Goal: Task Accomplishment & Management: Use online tool/utility

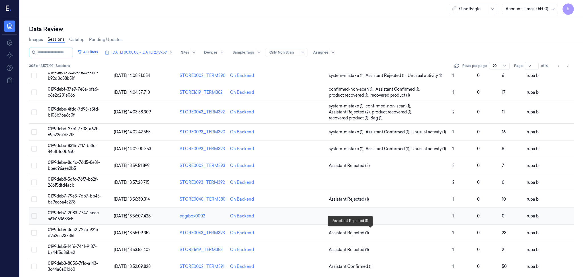
scroll to position [154, 0]
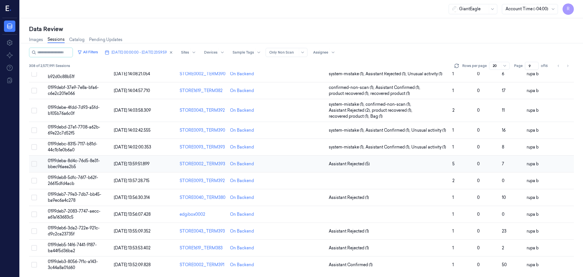
click at [80, 161] on span "0199deba-8d4c-76d5-8e31-bbec96aea2b5" at bounding box center [74, 163] width 52 height 11
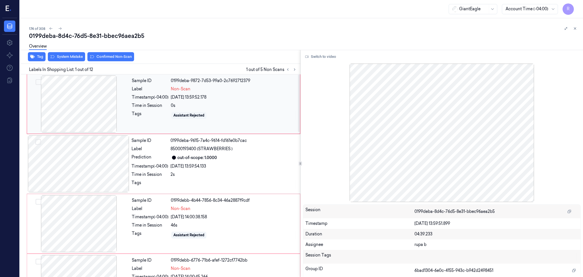
click at [81, 103] on div at bounding box center [78, 103] width 101 height 57
click at [294, 70] on icon at bounding box center [295, 69] width 4 height 4
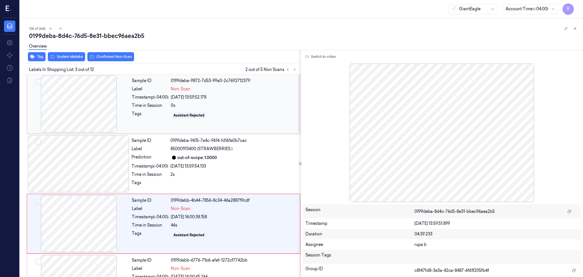
click at [97, 114] on div at bounding box center [78, 103] width 101 height 57
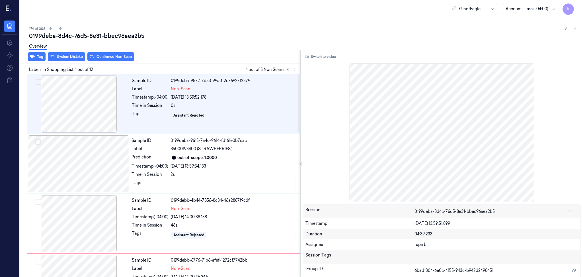
click at [312, 51] on div "Switch to video Session 0199deba-8d4c-76d5-8e31-bbec96aea2b5 Timestamp [DATE] 1…" at bounding box center [442, 163] width 283 height 227
click at [312, 58] on button "Switch to video" at bounding box center [321, 56] width 36 height 9
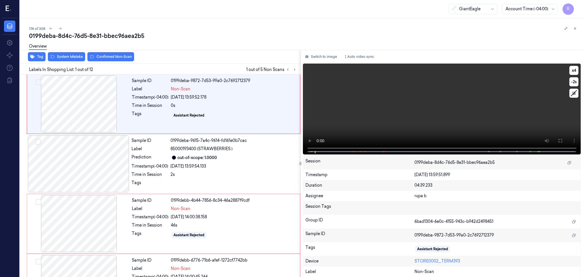
click at [333, 118] on video at bounding box center [442, 109] width 278 height 91
click at [562, 138] on button at bounding box center [560, 140] width 9 height 9
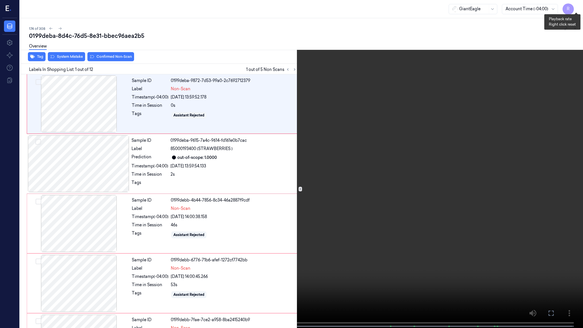
click at [578, 6] on button "x 4" at bounding box center [576, 6] width 9 height 9
click at [578, 6] on button "x 1" at bounding box center [576, 6] width 9 height 9
click at [111, 90] on video at bounding box center [291, 164] width 583 height 329
click at [579, 5] on button "x 2" at bounding box center [576, 6] width 9 height 9
click at [579, 5] on button "x 4" at bounding box center [576, 6] width 9 height 9
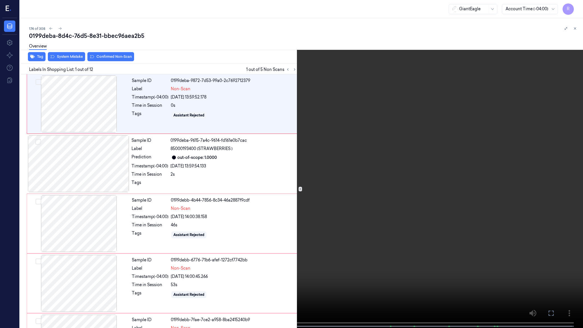
click at [50, 104] on video at bounding box center [291, 164] width 583 height 329
click at [579, 9] on button "x 1" at bounding box center [576, 6] width 9 height 9
click at [99, 266] on video at bounding box center [291, 164] width 583 height 329
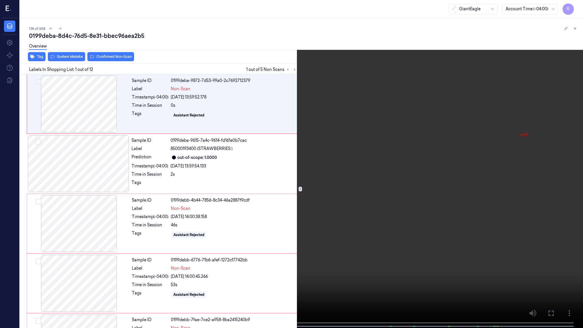
click at [99, 266] on video at bounding box center [291, 164] width 583 height 329
click at [99, 262] on video at bounding box center [291, 164] width 583 height 329
click at [101, 262] on video at bounding box center [291, 164] width 583 height 329
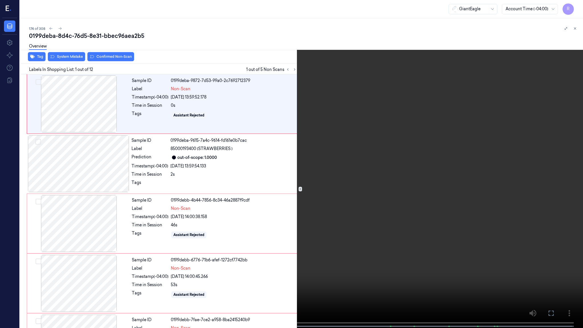
click at [105, 260] on video at bounding box center [291, 164] width 583 height 329
click at [283, 263] on video at bounding box center [291, 164] width 583 height 329
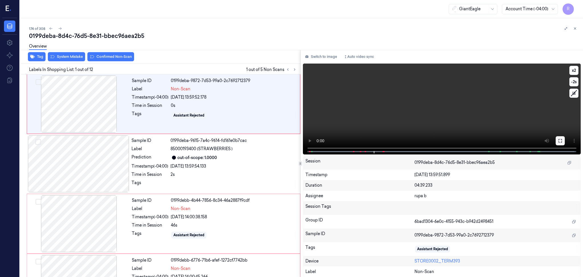
click at [563, 137] on button at bounding box center [560, 140] width 9 height 9
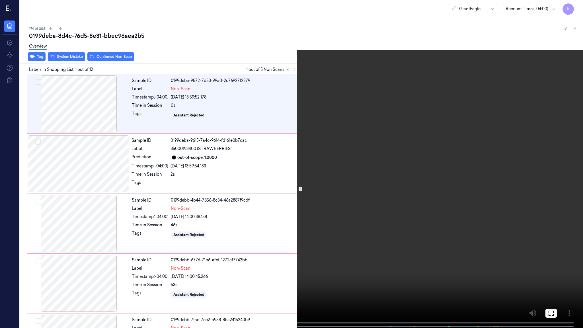
drag, startPoint x: 563, startPoint y: 170, endPoint x: 563, endPoint y: 137, distance: 33.0
click at [563, 170] on video at bounding box center [291, 164] width 583 height 329
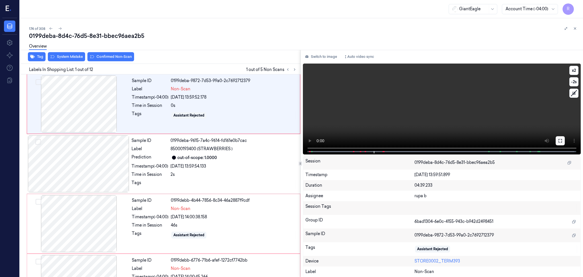
click at [563, 137] on button at bounding box center [560, 140] width 9 height 9
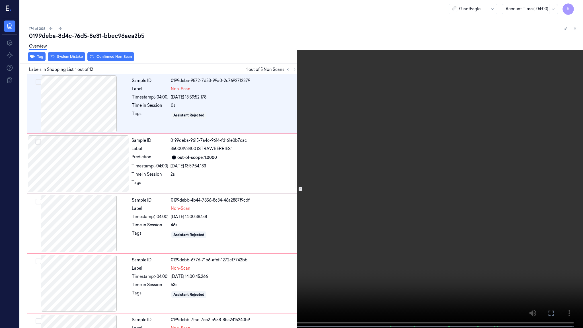
click at [563, 170] on video at bounding box center [291, 164] width 583 height 329
click at [439, 171] on video at bounding box center [291, 164] width 583 height 329
click at [168, 277] on span at bounding box center [168, 326] width 1 height 3
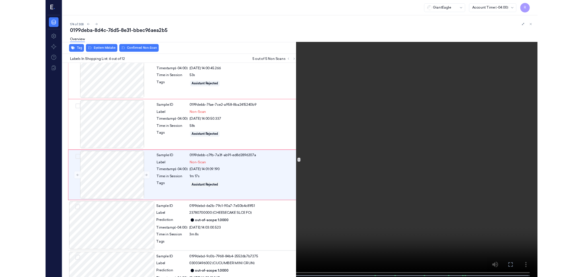
scroll to position [202, 0]
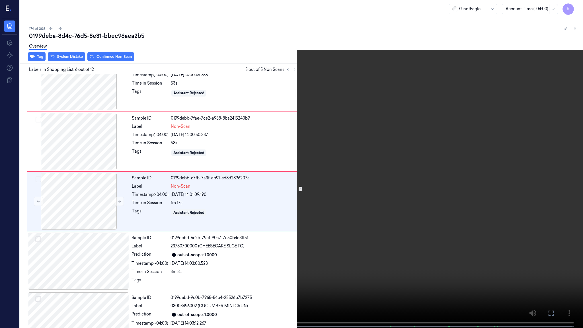
click at [201, 277] on video at bounding box center [291, 164] width 583 height 329
click at [206, 275] on video at bounding box center [291, 164] width 583 height 329
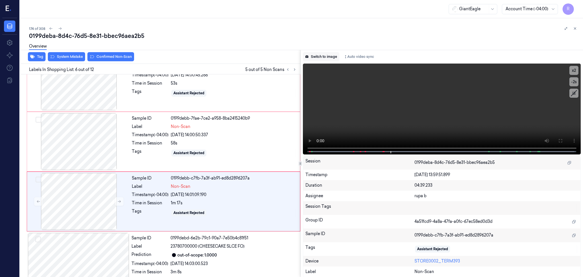
click at [324, 57] on button "Switch to image" at bounding box center [321, 56] width 36 height 9
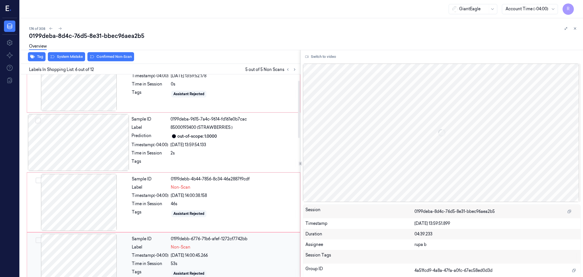
scroll to position [0, 0]
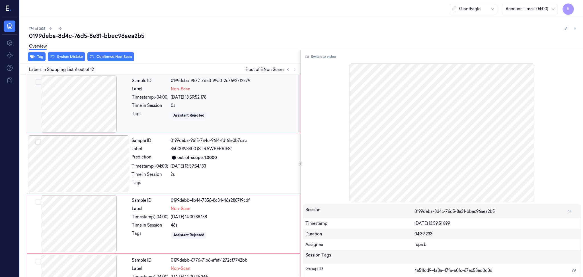
click at [68, 107] on div at bounding box center [78, 103] width 101 height 57
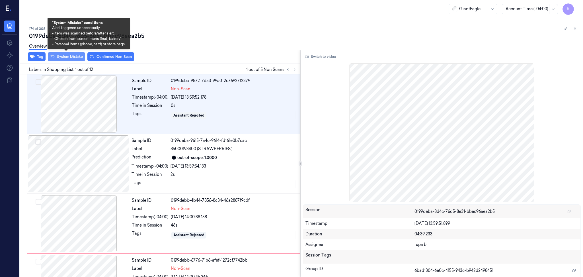
click at [73, 60] on button "System Mistake" at bounding box center [66, 56] width 37 height 9
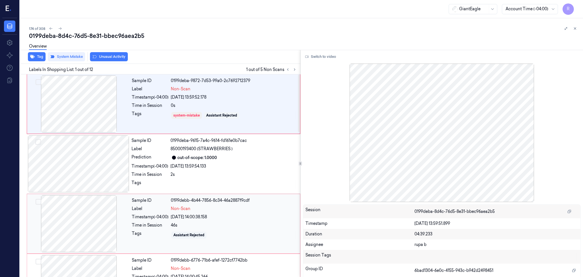
click at [80, 220] on div at bounding box center [78, 223] width 101 height 57
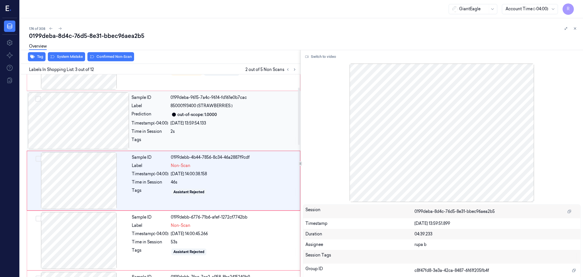
scroll to position [48, 0]
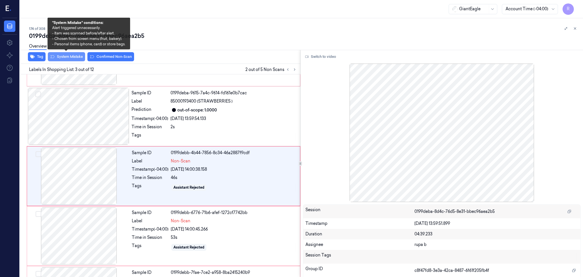
click at [66, 56] on button "System Mistake" at bounding box center [66, 56] width 37 height 9
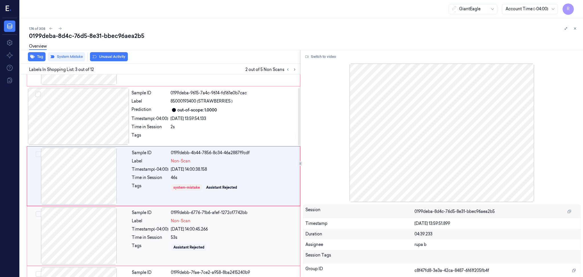
click at [75, 235] on div at bounding box center [78, 235] width 101 height 57
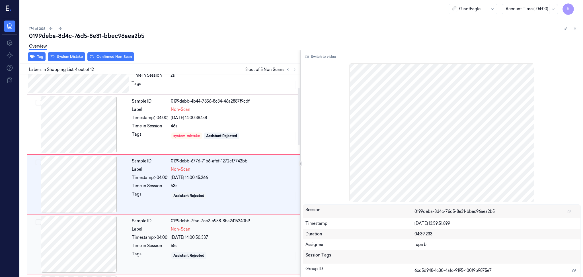
scroll to position [107, 0]
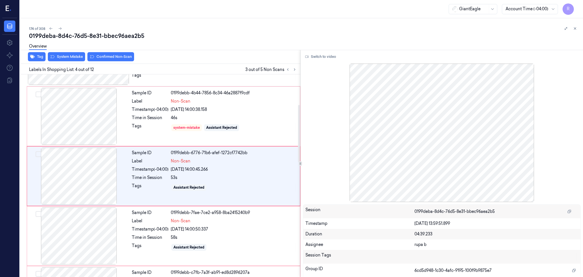
click at [72, 62] on div "Tag System Mistake Confirmed Non-Scan" at bounding box center [159, 57] width 283 height 14
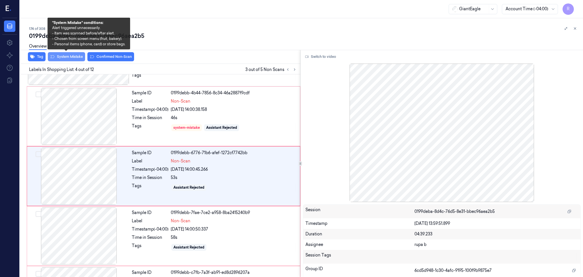
click at [65, 60] on button "System Mistake" at bounding box center [66, 56] width 37 height 9
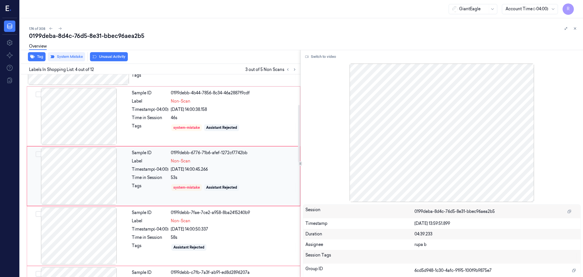
click at [99, 188] on div at bounding box center [78, 176] width 101 height 57
click at [98, 231] on div at bounding box center [78, 235] width 101 height 57
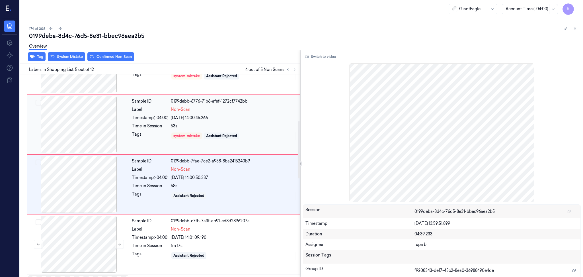
scroll to position [167, 0]
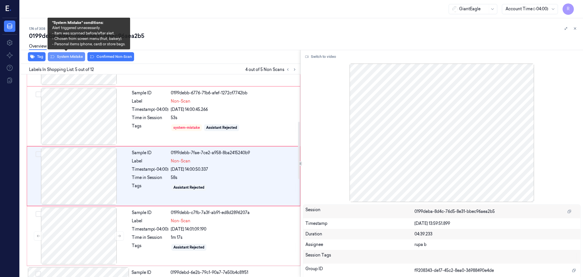
click at [66, 60] on button "System Mistake" at bounding box center [66, 56] width 37 height 9
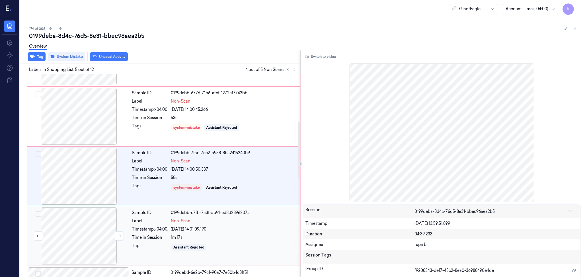
click at [73, 236] on div at bounding box center [78, 235] width 101 height 57
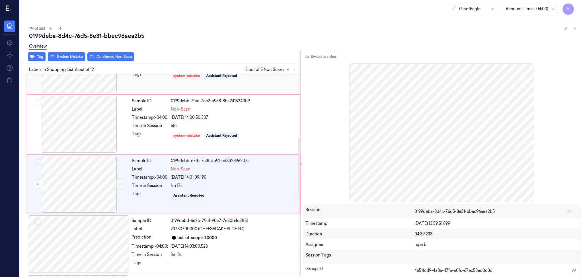
scroll to position [227, 0]
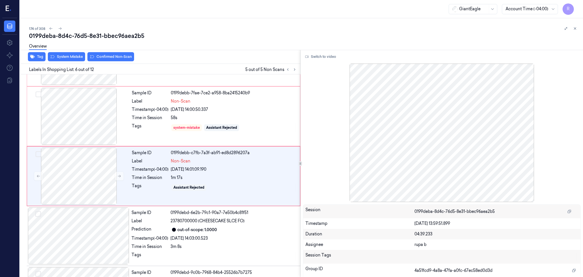
click at [68, 53] on div "Overview" at bounding box center [304, 47] width 550 height 15
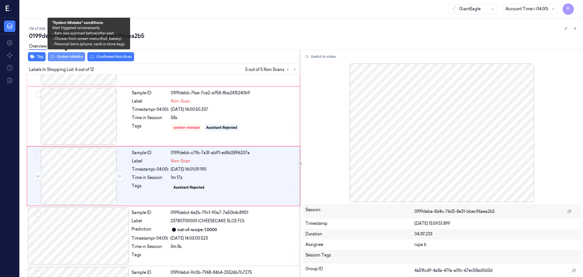
click at [68, 55] on button "System Mistake" at bounding box center [66, 56] width 37 height 9
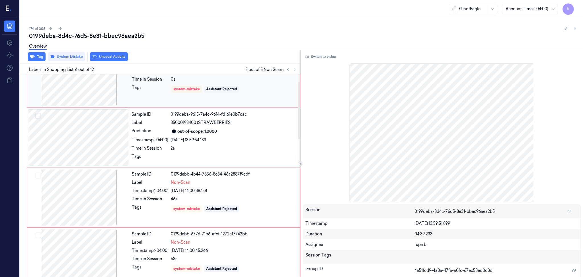
scroll to position [0, 0]
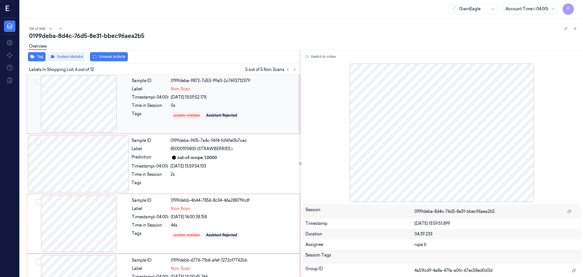
click at [79, 107] on div at bounding box center [78, 103] width 101 height 57
click at [83, 162] on div at bounding box center [78, 163] width 101 height 57
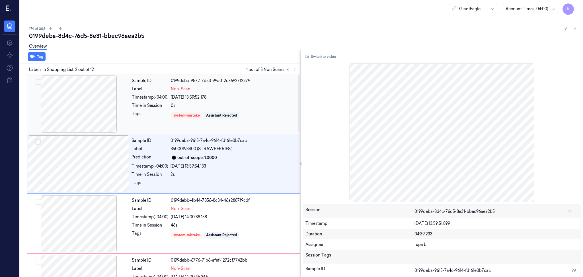
click at [83, 114] on div at bounding box center [78, 103] width 101 height 57
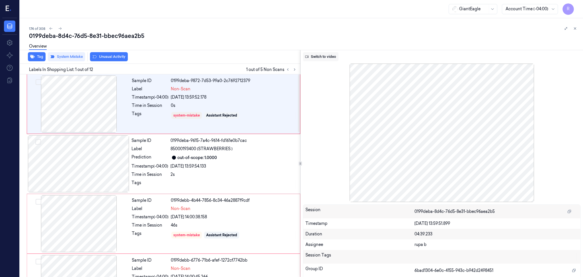
click at [320, 52] on button "Switch to video" at bounding box center [321, 56] width 36 height 9
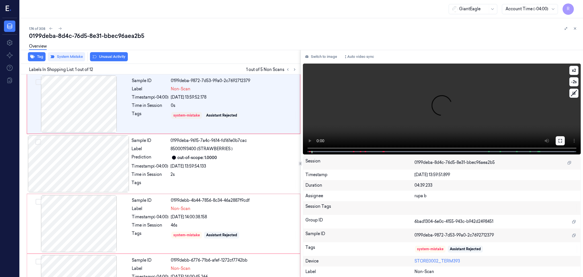
click at [559, 141] on icon at bounding box center [560, 140] width 5 height 5
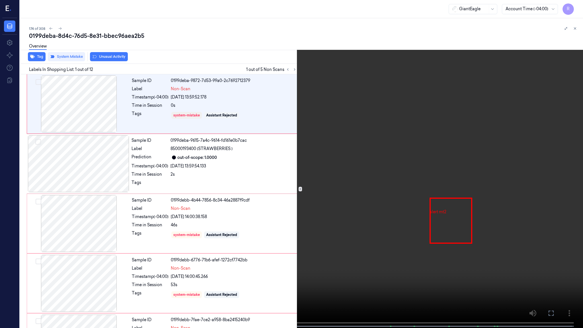
click at [131, 154] on video at bounding box center [291, 164] width 583 height 329
click at [488, 231] on video at bounding box center [291, 164] width 583 height 329
click at [167, 243] on video at bounding box center [291, 164] width 583 height 329
click at [573, 7] on button "x 2" at bounding box center [576, 6] width 9 height 9
click at [578, 7] on button "x 4" at bounding box center [576, 6] width 9 height 9
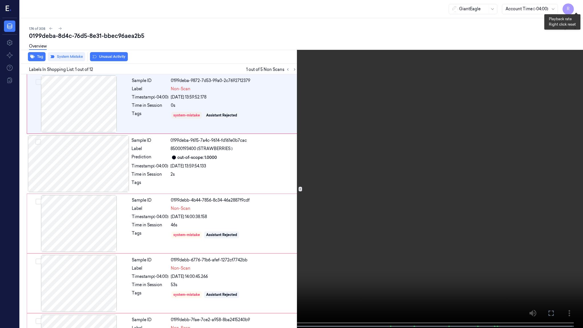
click at [578, 7] on button "x 4" at bounding box center [576, 6] width 9 height 9
click at [241, 202] on video at bounding box center [291, 164] width 583 height 329
click at [263, 116] on video at bounding box center [291, 164] width 583 height 329
click at [575, 7] on button "x 2" at bounding box center [576, 6] width 9 height 9
click at [361, 129] on video at bounding box center [291, 164] width 583 height 329
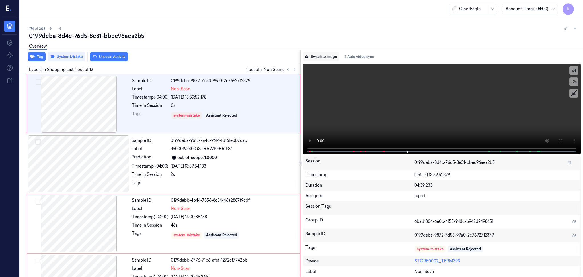
click at [329, 58] on button "Switch to image" at bounding box center [321, 56] width 36 height 9
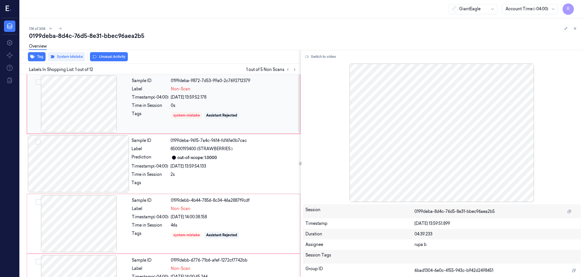
click at [99, 100] on div at bounding box center [78, 103] width 101 height 57
click at [105, 90] on div at bounding box center [78, 103] width 101 height 57
click at [308, 56] on icon at bounding box center [306, 57] width 3 height 2
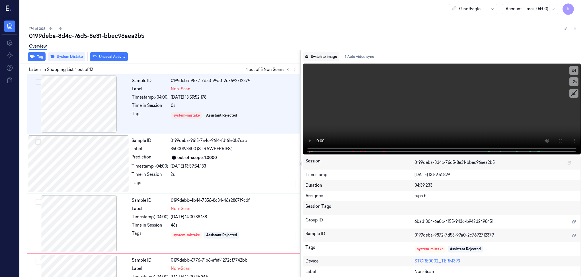
click at [328, 56] on button "Switch to image" at bounding box center [321, 56] width 36 height 9
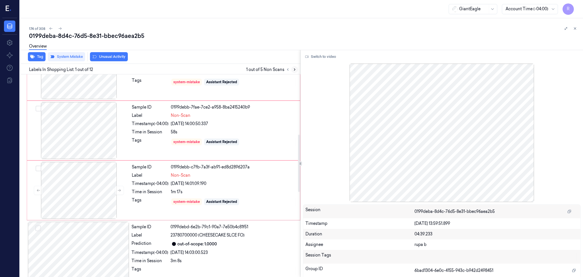
click at [295, 70] on icon at bounding box center [295, 69] width 4 height 4
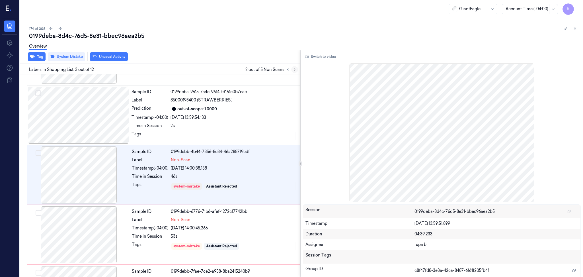
click at [295, 70] on icon at bounding box center [295, 69] width 4 height 4
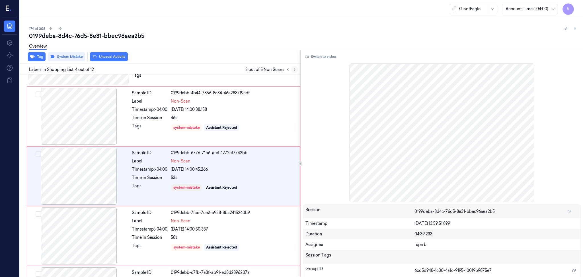
click at [295, 70] on icon at bounding box center [295, 69] width 4 height 4
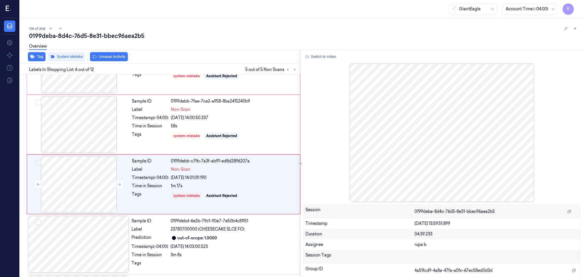
scroll to position [227, 0]
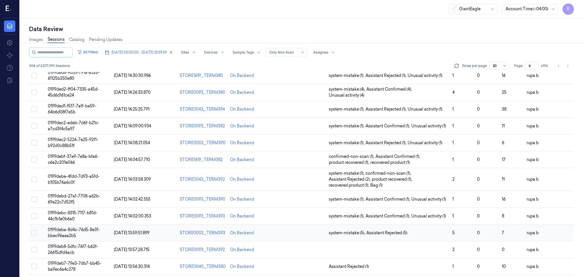
scroll to position [154, 0]
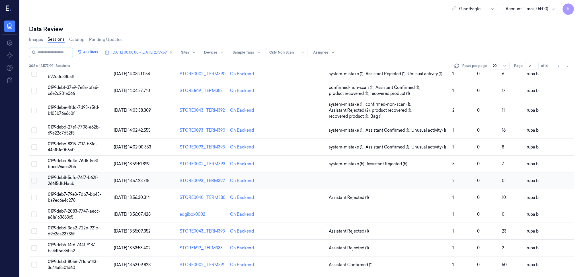
click at [101, 181] on td "0199deb8-5dfc-76f7-b62f-26615dfd4acb" at bounding box center [79, 180] width 66 height 17
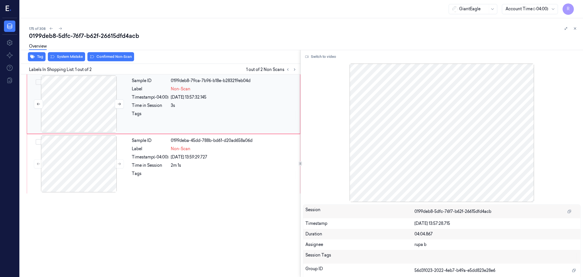
click at [89, 109] on div at bounding box center [78, 103] width 101 height 57
click at [317, 55] on button "Switch to video" at bounding box center [321, 56] width 36 height 9
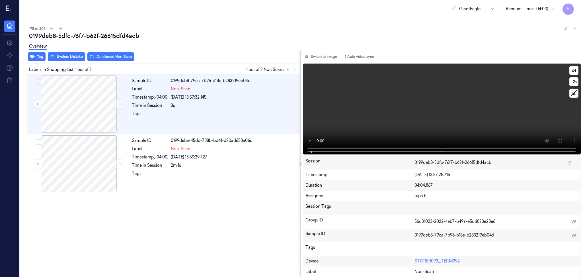
click at [386, 116] on video at bounding box center [442, 109] width 278 height 91
click at [560, 143] on button at bounding box center [560, 140] width 9 height 9
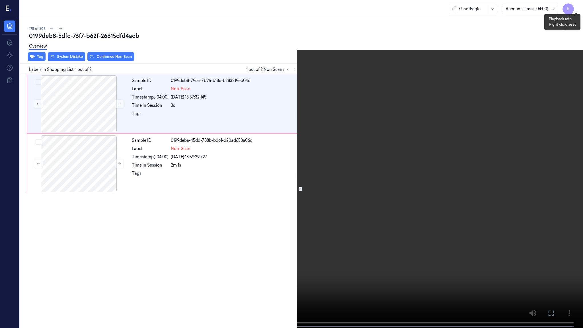
click at [576, 9] on button "x 4" at bounding box center [576, 6] width 9 height 9
click at [165, 72] on video at bounding box center [291, 164] width 583 height 329
click at [163, 248] on video at bounding box center [291, 164] width 583 height 329
click at [184, 212] on video at bounding box center [291, 164] width 583 height 329
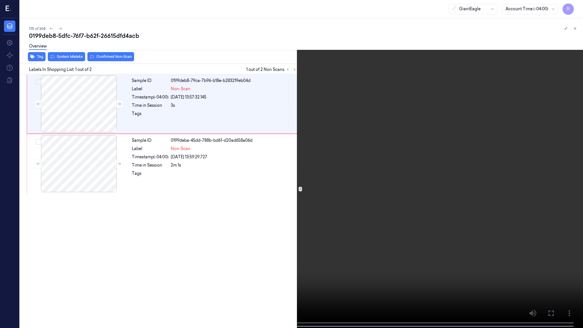
click at [184, 211] on video at bounding box center [291, 164] width 583 height 329
click at [573, 7] on button "x 2" at bounding box center [576, 6] width 9 height 9
click at [190, 120] on video at bounding box center [291, 164] width 583 height 329
click at [338, 216] on video at bounding box center [291, 164] width 583 height 329
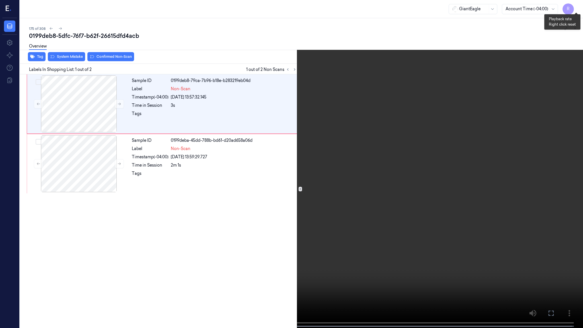
click at [577, 9] on button "x 4" at bounding box center [576, 6] width 9 height 9
click at [577, 9] on button "x 1" at bounding box center [576, 6] width 9 height 9
click at [357, 118] on video at bounding box center [291, 164] width 583 height 329
click at [444, 94] on video at bounding box center [291, 164] width 583 height 329
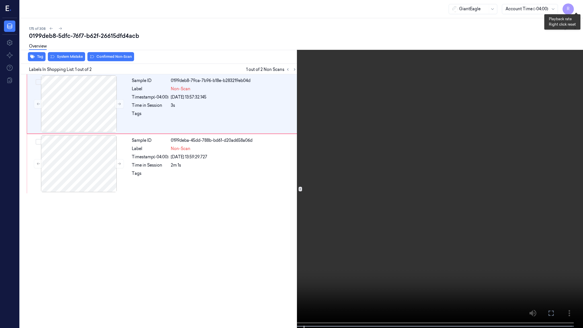
click at [577, 5] on button "x 2" at bounding box center [576, 6] width 9 height 9
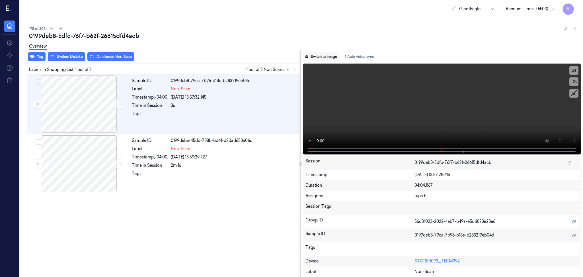
click at [324, 57] on button "Switch to image" at bounding box center [321, 56] width 36 height 9
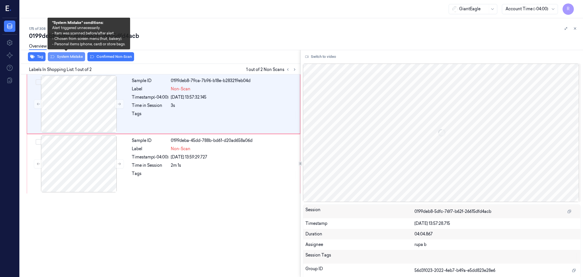
click at [76, 59] on button "System Mistake" at bounding box center [66, 56] width 37 height 9
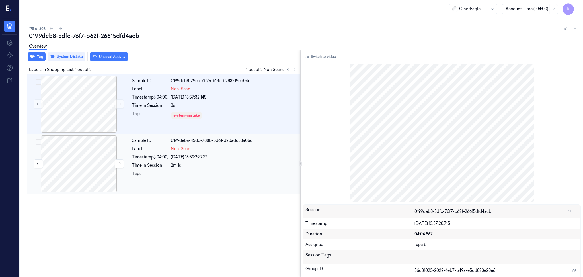
click at [67, 178] on div at bounding box center [78, 163] width 101 height 57
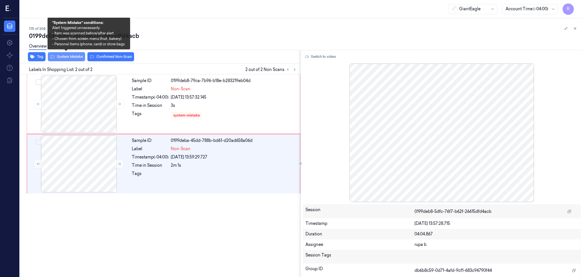
click at [65, 57] on button "System Mistake" at bounding box center [66, 56] width 37 height 9
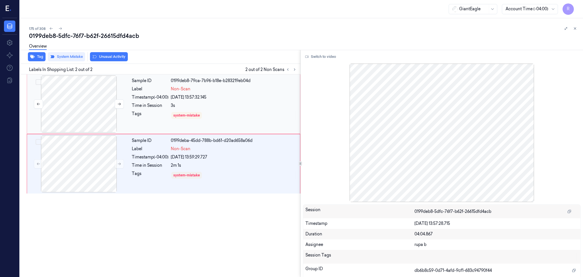
click at [80, 113] on div at bounding box center [78, 103] width 101 height 57
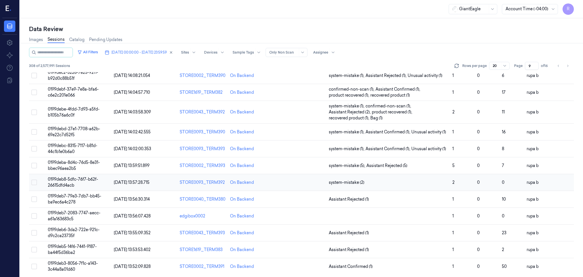
scroll to position [154, 0]
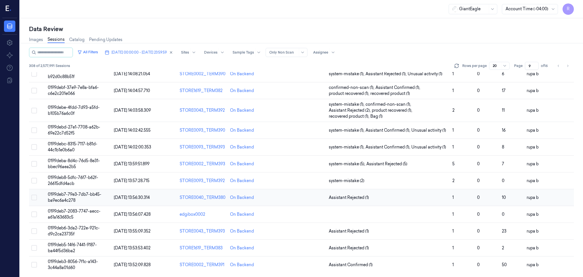
click at [95, 195] on span "0199deb7-79e3-7db7-bb45-ba9ec6a4c278" at bounding box center [75, 197] width 54 height 11
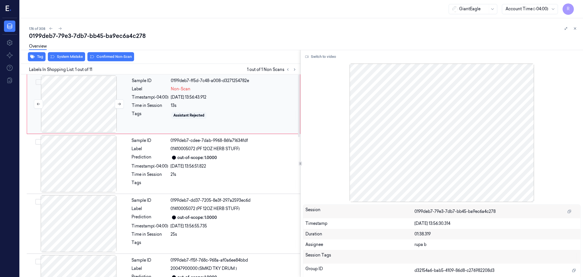
click at [64, 109] on div at bounding box center [78, 103] width 101 height 57
click at [118, 105] on icon at bounding box center [119, 104] width 4 height 4
click at [321, 54] on button "Switch to video" at bounding box center [321, 56] width 36 height 9
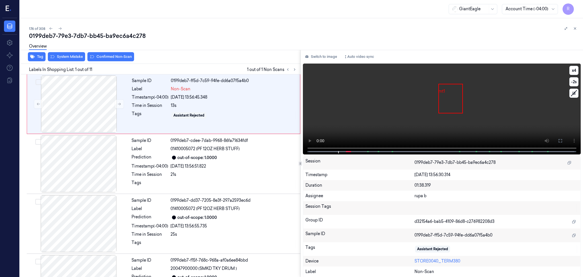
click at [453, 132] on video at bounding box center [442, 109] width 278 height 91
click at [557, 138] on button at bounding box center [560, 140] width 9 height 9
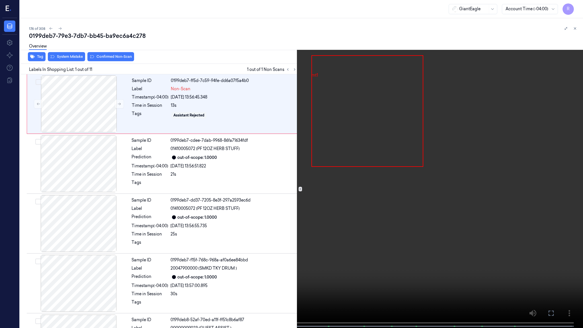
click at [577, 10] on button "x 4" at bounding box center [576, 6] width 9 height 9
click at [577, 10] on button "x 1" at bounding box center [576, 6] width 9 height 9
click at [97, 277] on video at bounding box center [291, 164] width 583 height 329
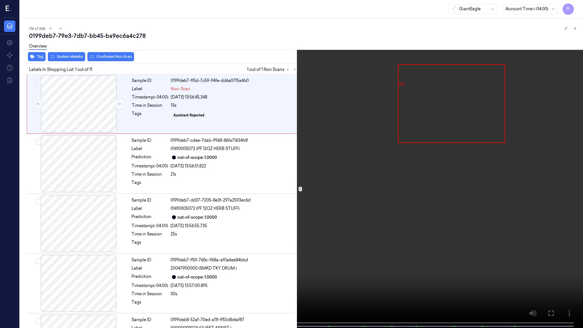
click at [249, 163] on video at bounding box center [291, 164] width 583 height 329
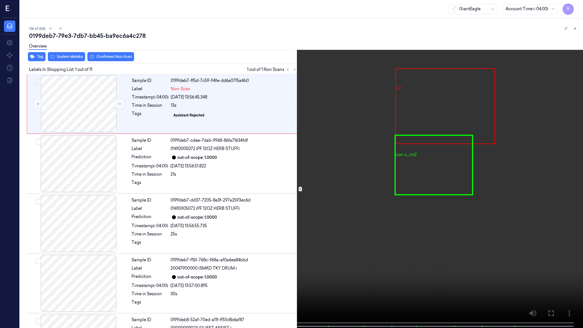
click at [249, 163] on video at bounding box center [291, 164] width 583 height 329
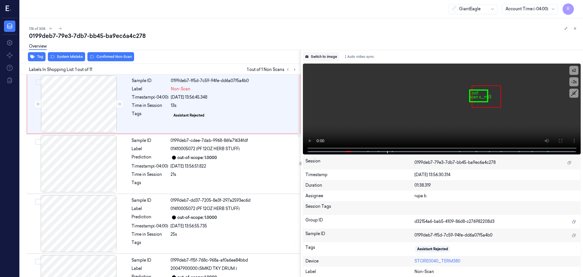
click at [329, 55] on button "Switch to image" at bounding box center [321, 56] width 36 height 9
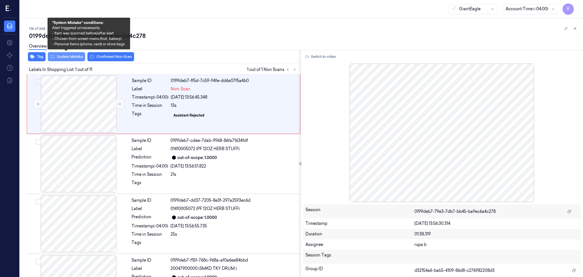
click at [73, 58] on button "System Mistake" at bounding box center [66, 56] width 37 height 9
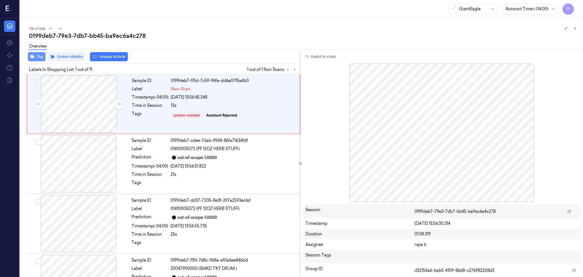
click at [29, 57] on button "Tag" at bounding box center [37, 56] width 18 height 9
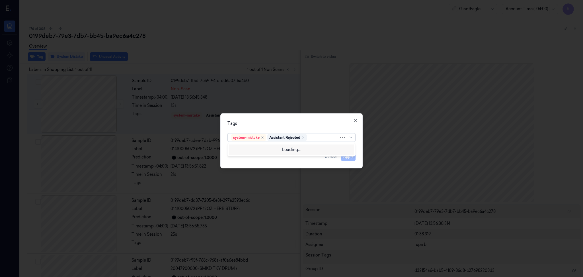
click at [325, 140] on div at bounding box center [323, 137] width 31 height 6
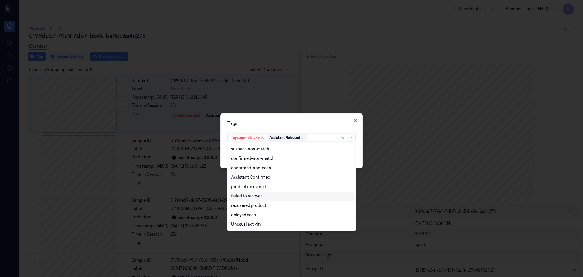
type input "b"
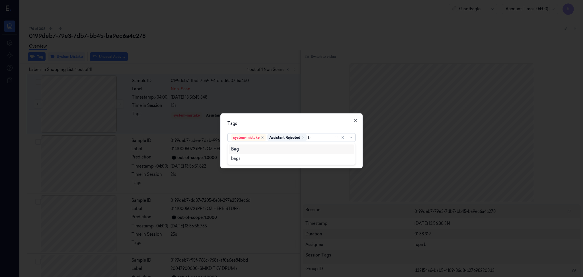
click at [232, 150] on div "Bag" at bounding box center [235, 149] width 8 height 6
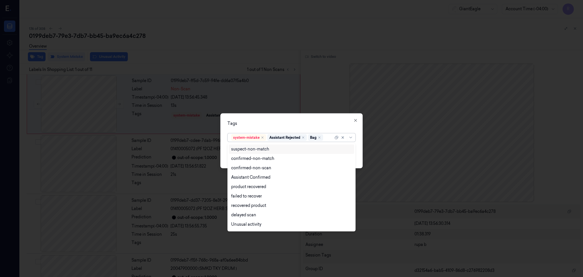
click at [254, 121] on div "Tags" at bounding box center [292, 123] width 128 height 6
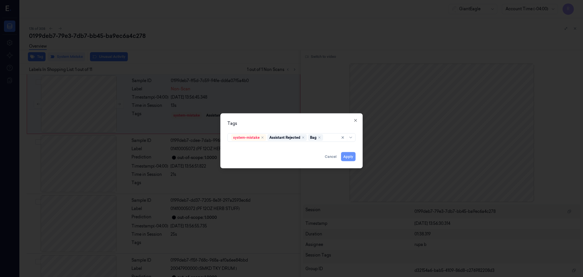
click at [351, 155] on button "Apply" at bounding box center [348, 156] width 15 height 9
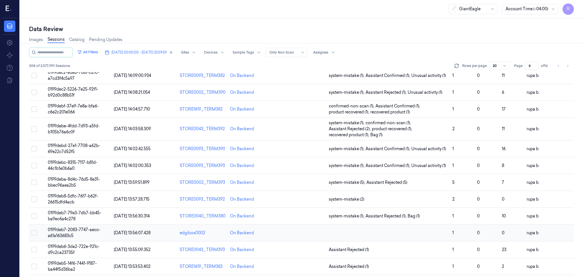
scroll to position [154, 0]
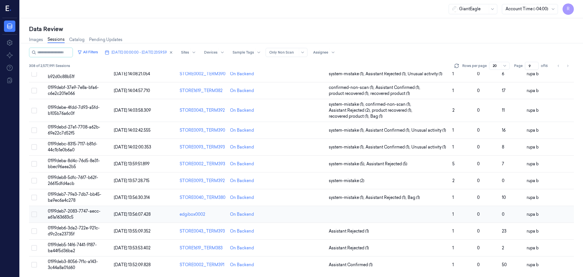
click at [97, 215] on td "0199deb7-2083-7747-aecc-a61a163683c5" at bounding box center [79, 214] width 66 height 17
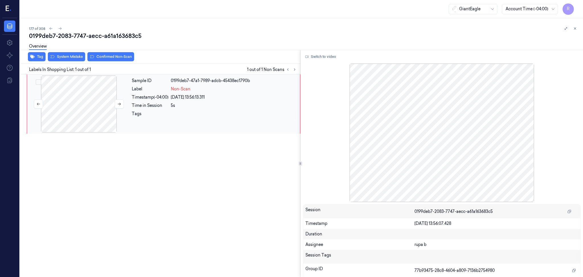
click at [85, 100] on div at bounding box center [78, 103] width 101 height 57
click at [128, 107] on div at bounding box center [78, 103] width 101 height 57
click at [123, 103] on button at bounding box center [119, 103] width 9 height 9
click at [122, 103] on button at bounding box center [119, 103] width 9 height 9
click at [122, 104] on button at bounding box center [119, 103] width 9 height 9
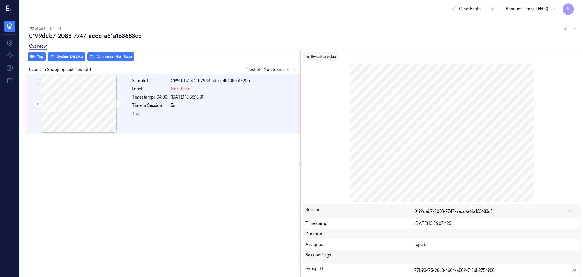
click at [322, 56] on button "Switch to video" at bounding box center [321, 56] width 36 height 9
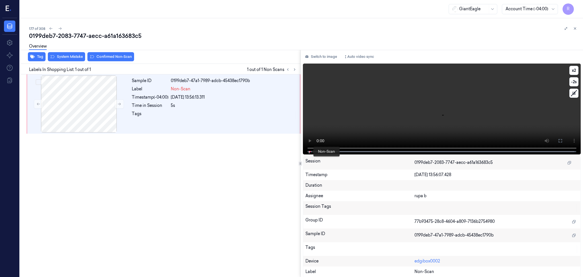
drag, startPoint x: 310, startPoint y: 152, endPoint x: 315, endPoint y: 150, distance: 5.4
click at [310, 152] on span at bounding box center [310, 151] width 1 height 3
click at [561, 142] on icon at bounding box center [560, 140] width 5 height 5
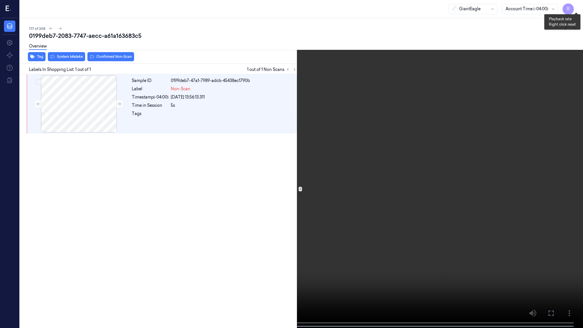
click at [577, 8] on button "x 2" at bounding box center [576, 6] width 9 height 9
click at [577, 8] on button "x 4" at bounding box center [576, 6] width 9 height 9
click at [576, 7] on button "x 1" at bounding box center [576, 6] width 9 height 9
click at [578, 3] on button "x 2" at bounding box center [576, 6] width 9 height 9
click at [465, 206] on video at bounding box center [291, 164] width 583 height 329
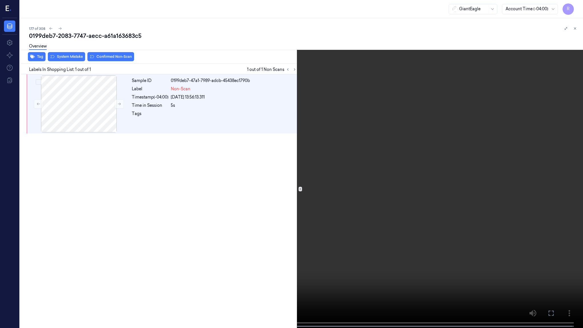
click at [465, 206] on video at bounding box center [291, 164] width 583 height 329
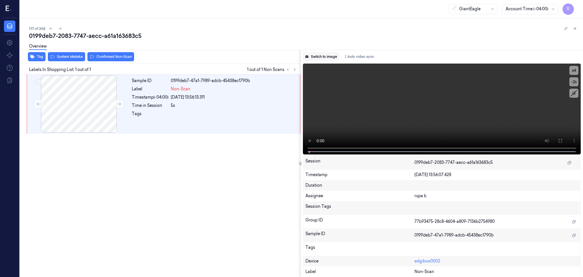
click at [320, 60] on button "Switch to image" at bounding box center [321, 56] width 36 height 9
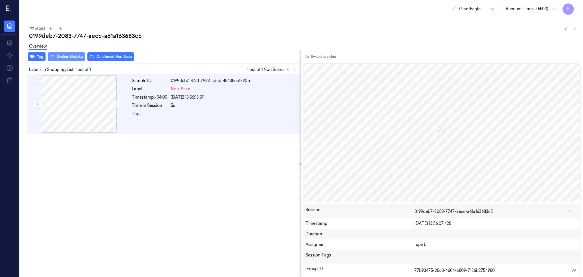
click at [71, 54] on button "System Mistake" at bounding box center [66, 56] width 37 height 9
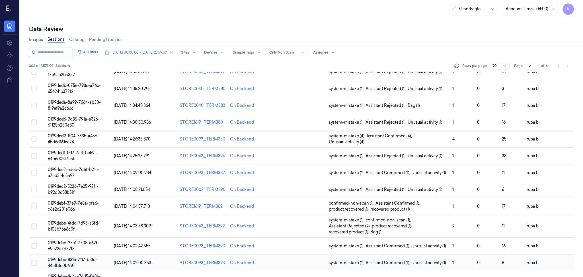
scroll to position [154, 0]
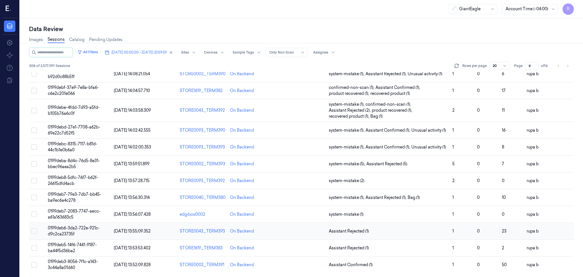
click at [71, 230] on td "0199deb6-3da2-722e-921c-d9c2ca23735f" at bounding box center [79, 231] width 66 height 17
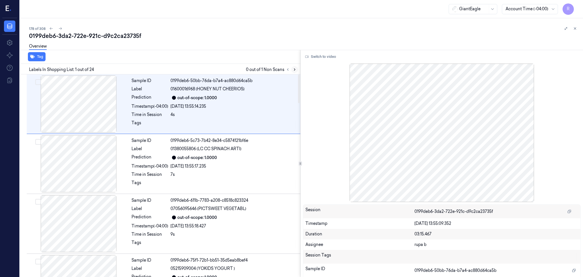
click at [296, 71] on icon at bounding box center [295, 69] width 4 height 4
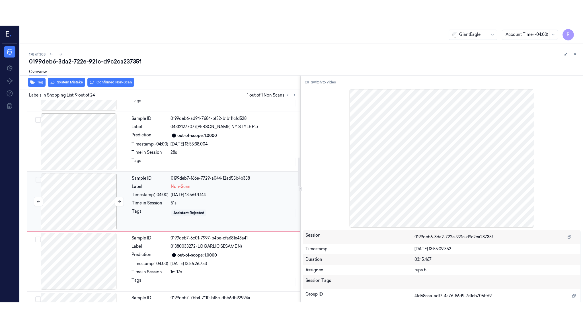
scroll to position [407, 0]
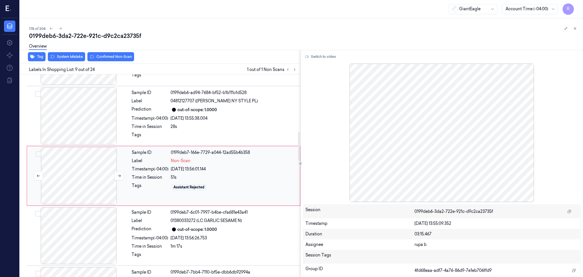
click at [98, 182] on div at bounding box center [78, 175] width 101 height 57
click at [116, 174] on button at bounding box center [119, 175] width 9 height 9
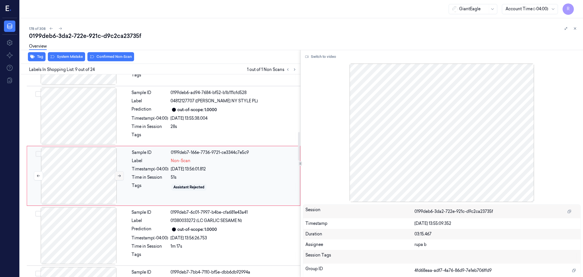
click at [116, 174] on button at bounding box center [119, 175] width 9 height 9
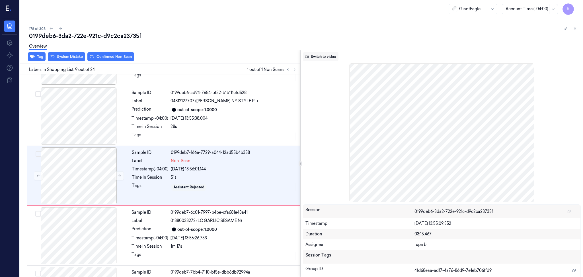
click at [320, 56] on button "Switch to video" at bounding box center [321, 56] width 36 height 9
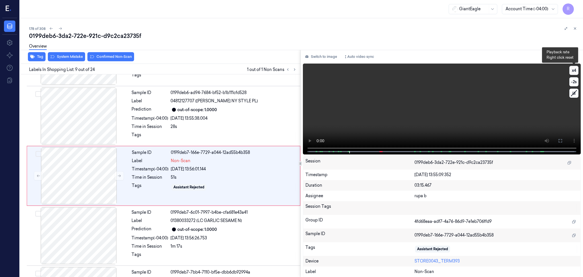
click at [575, 72] on button "x 4" at bounding box center [574, 70] width 9 height 9
click at [575, 72] on button "x 1" at bounding box center [574, 70] width 9 height 9
click at [562, 142] on icon at bounding box center [560, 140] width 3 height 3
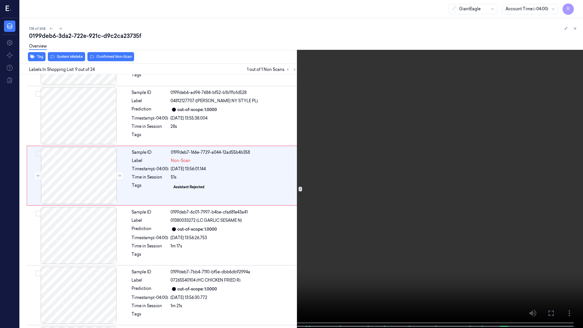
click at [367, 78] on video at bounding box center [291, 164] width 583 height 329
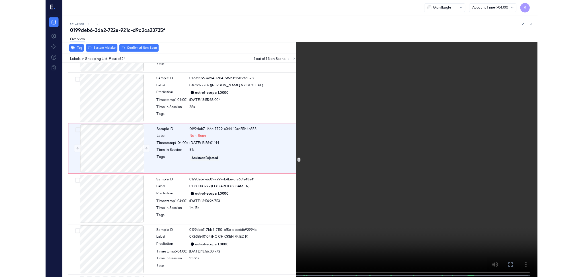
scroll to position [381, 0]
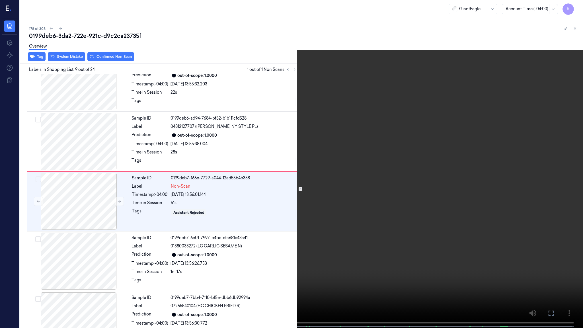
click at [367, 78] on video at bounding box center [291, 164] width 583 height 329
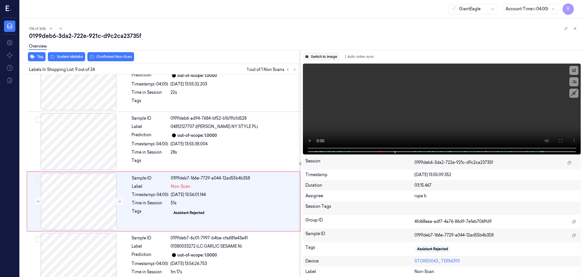
click at [313, 55] on button "Switch to image" at bounding box center [321, 56] width 36 height 9
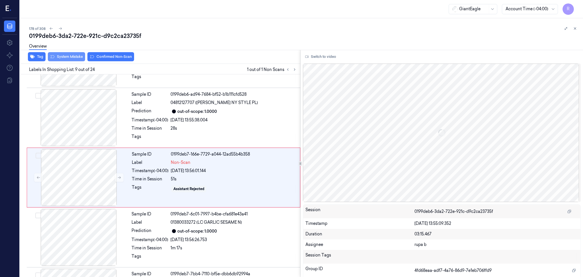
scroll to position [407, 0]
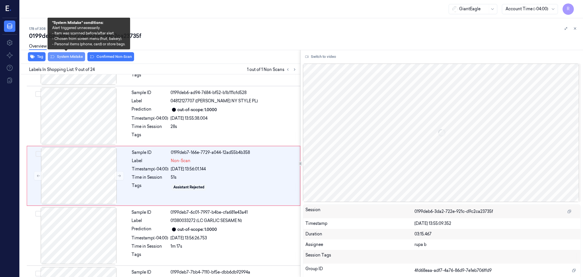
click at [76, 55] on button "System Mistake" at bounding box center [66, 56] width 37 height 9
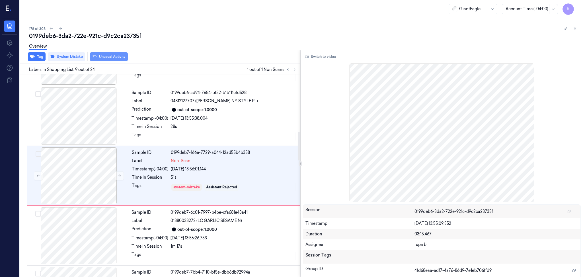
click at [105, 61] on button "Unusual Activity" at bounding box center [109, 56] width 38 height 9
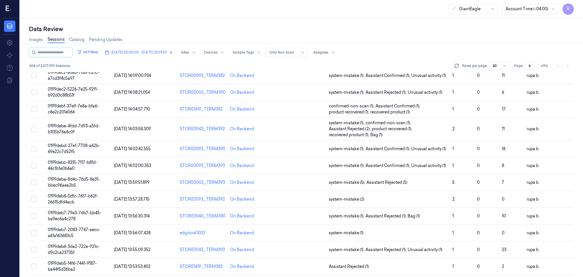
scroll to position [154, 0]
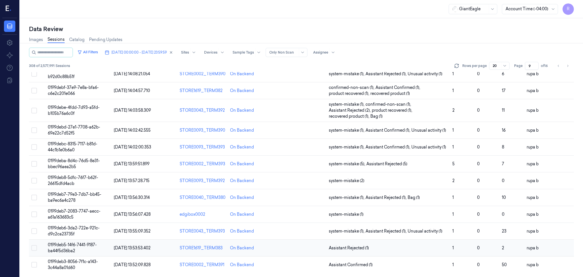
click at [95, 249] on td "0199deb5-14f6-7441-9187-ba44f5d36ba2" at bounding box center [79, 248] width 66 height 17
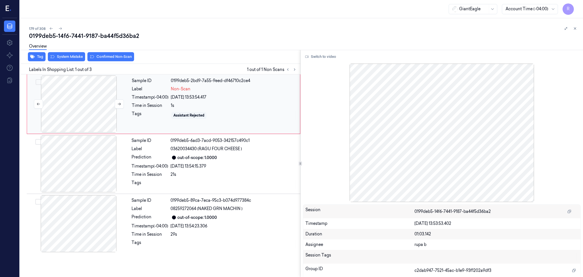
click at [70, 98] on div at bounding box center [78, 103] width 101 height 57
click at [119, 107] on button at bounding box center [119, 103] width 9 height 9
click at [119, 106] on button at bounding box center [119, 103] width 9 height 9
click at [122, 103] on button at bounding box center [119, 103] width 9 height 9
click at [124, 103] on button at bounding box center [119, 103] width 9 height 9
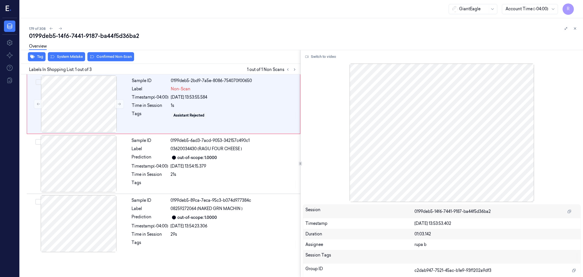
click at [319, 62] on div "Switch to video Session 0199deb5-14f6-7441-9187-ba44f5d36ba2 Timestamp [DATE] 1…" at bounding box center [442, 163] width 283 height 227
click at [120, 104] on icon at bounding box center [119, 104] width 4 height 4
click at [326, 59] on button "Switch to video" at bounding box center [321, 56] width 36 height 9
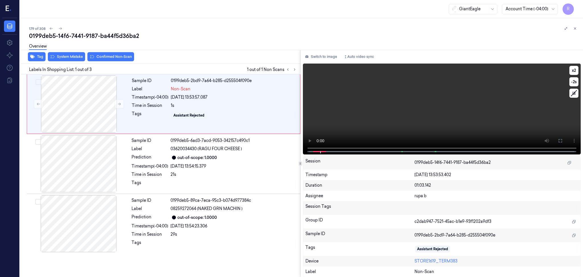
click at [379, 115] on video at bounding box center [442, 109] width 278 height 91
click at [560, 139] on icon at bounding box center [560, 140] width 5 height 5
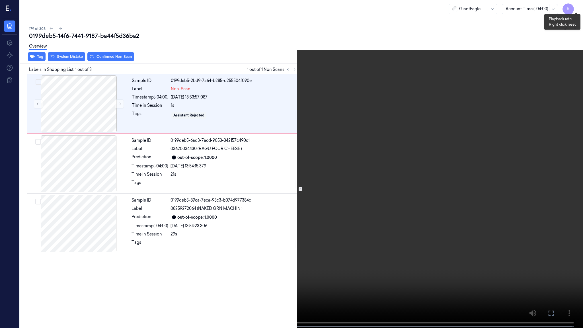
click at [575, 5] on button "x 2" at bounding box center [576, 6] width 9 height 9
click at [329, 118] on video at bounding box center [291, 164] width 583 height 329
click at [417, 214] on video at bounding box center [291, 164] width 583 height 329
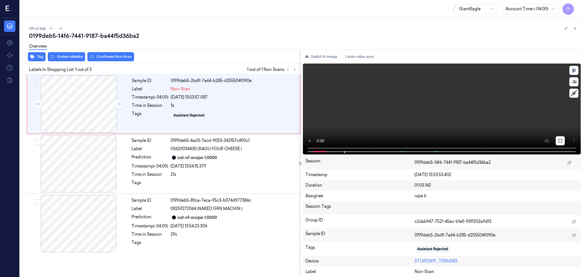
click at [562, 142] on icon at bounding box center [560, 140] width 5 height 5
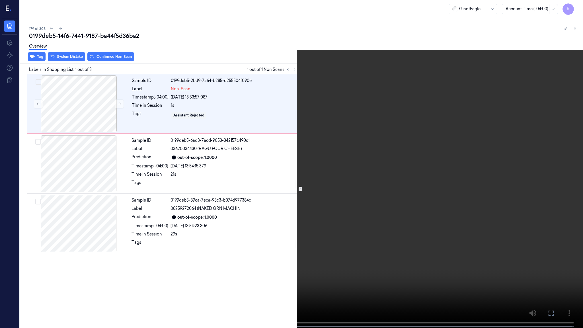
click at [565, 162] on video at bounding box center [291, 164] width 583 height 329
click at [576, 4] on button "x 1" at bounding box center [576, 6] width 9 height 9
click at [387, 242] on video at bounding box center [291, 164] width 583 height 329
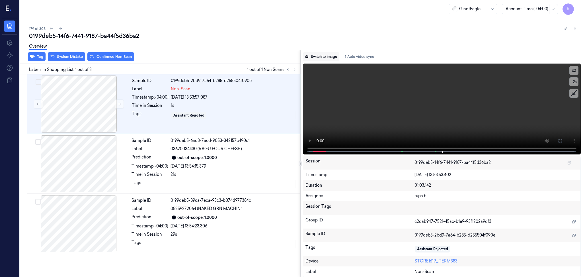
click at [335, 54] on button "Switch to image" at bounding box center [321, 56] width 36 height 9
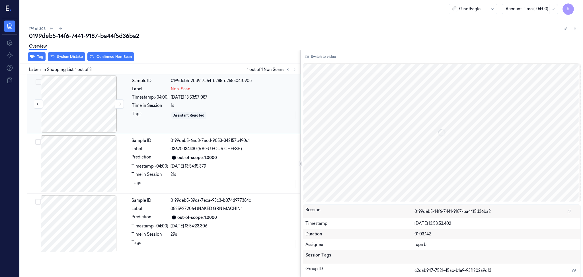
click at [73, 102] on div at bounding box center [78, 103] width 101 height 57
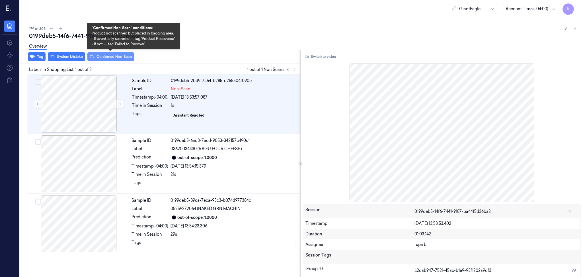
click at [116, 59] on button "Confirmed Non-Scan" at bounding box center [110, 56] width 47 height 9
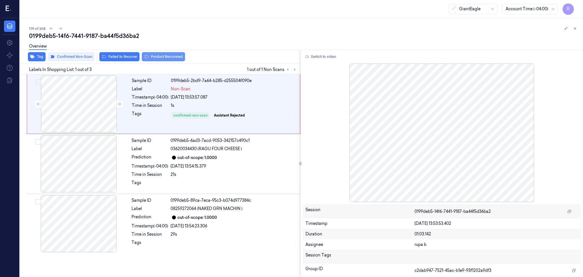
click at [165, 57] on button "Product Recovered" at bounding box center [163, 56] width 43 height 9
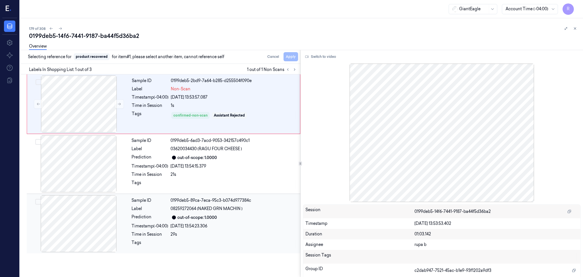
click at [102, 215] on div at bounding box center [78, 223] width 101 height 57
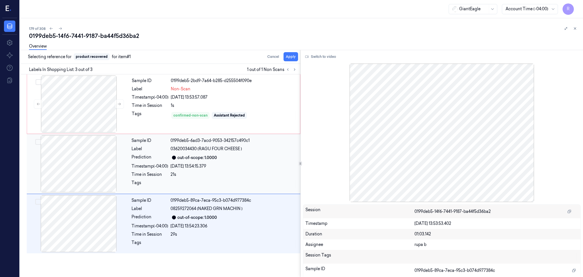
click at [92, 164] on div at bounding box center [78, 163] width 101 height 57
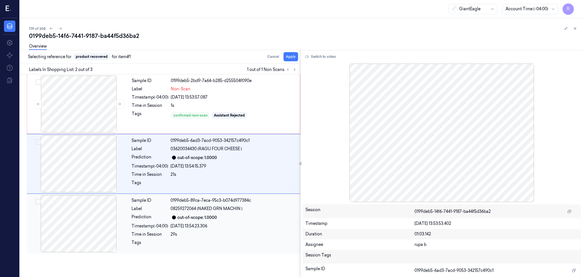
click at [87, 217] on div at bounding box center [78, 223] width 101 height 57
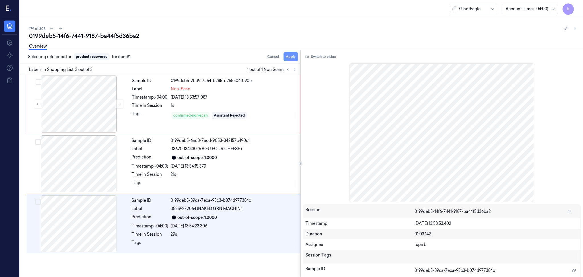
click at [293, 59] on button "Apply" at bounding box center [291, 56] width 15 height 9
click at [110, 110] on div at bounding box center [78, 103] width 101 height 57
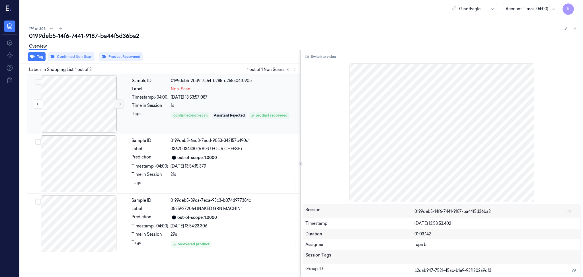
click at [118, 101] on button at bounding box center [119, 103] width 9 height 9
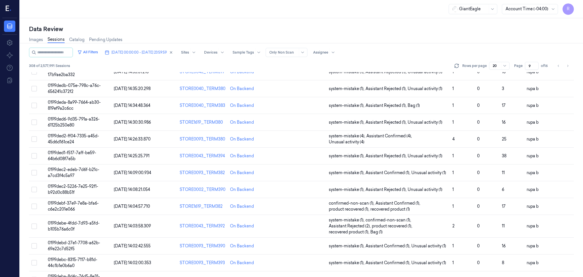
scroll to position [154, 0]
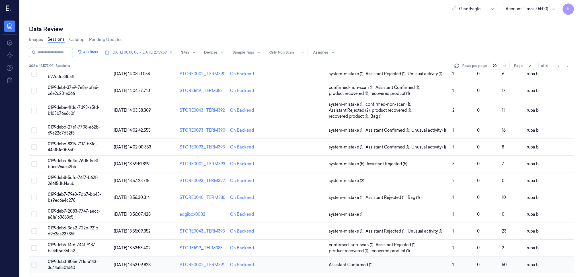
click at [73, 269] on span "0199deb3-8056-7f1c-a143-3c44a8a01d60" at bounding box center [73, 264] width 50 height 11
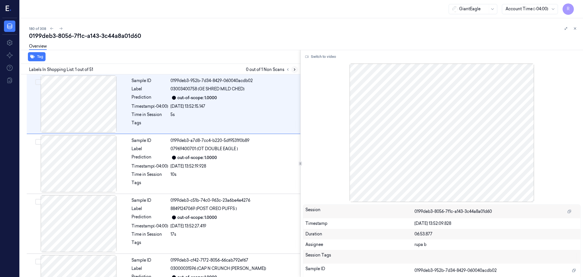
click at [293, 68] on icon at bounding box center [295, 69] width 4 height 4
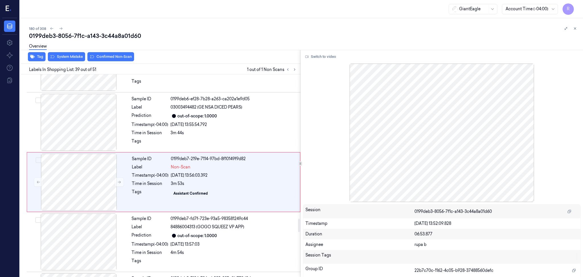
scroll to position [2202, 0]
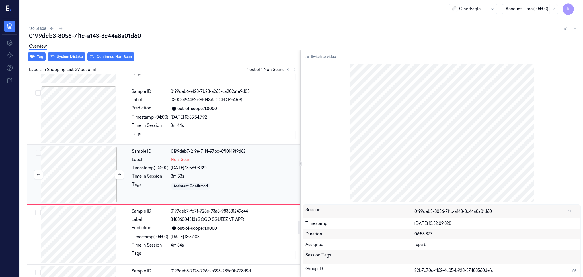
click at [72, 175] on div at bounding box center [78, 174] width 101 height 57
click at [121, 177] on icon at bounding box center [119, 175] width 4 height 4
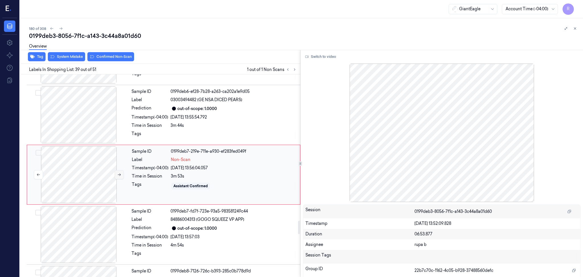
click at [121, 177] on icon at bounding box center [119, 175] width 4 height 4
click at [71, 179] on div at bounding box center [78, 174] width 101 height 57
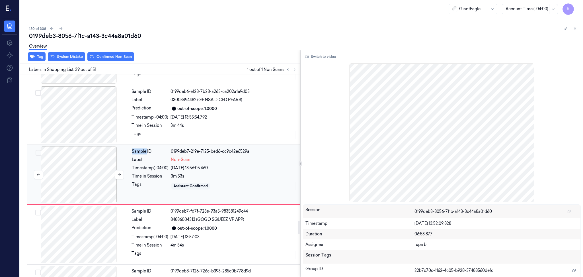
click at [71, 179] on div at bounding box center [78, 174] width 101 height 57
click at [320, 57] on button "Switch to video" at bounding box center [321, 56] width 36 height 9
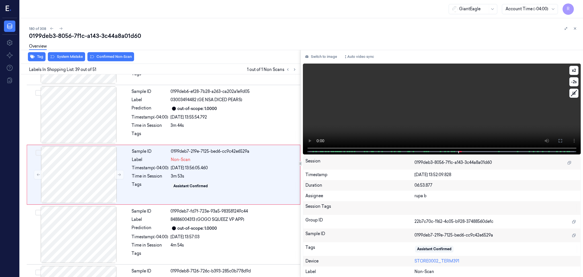
click at [439, 128] on video at bounding box center [442, 109] width 278 height 91
click at [454, 150] on span at bounding box center [454, 151] width 1 height 3
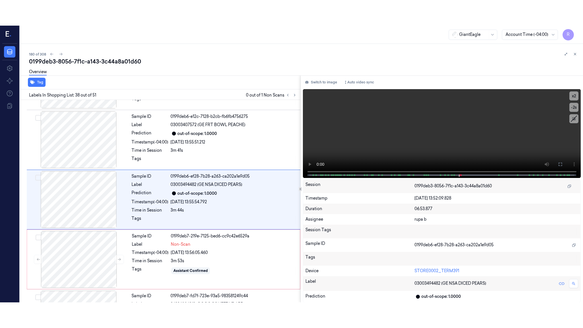
scroll to position [2142, 0]
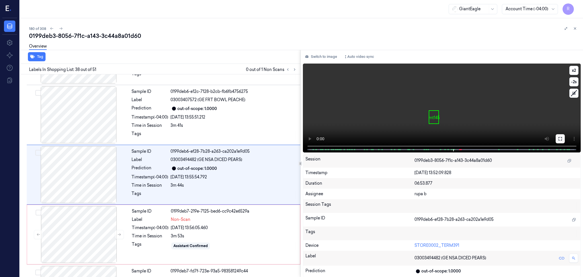
click at [559, 138] on icon at bounding box center [560, 138] width 5 height 5
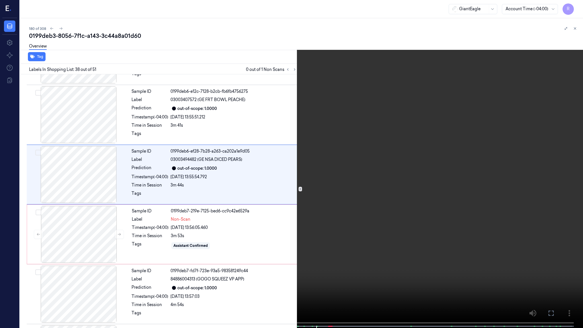
click at [559, 171] on video at bounding box center [291, 164] width 583 height 329
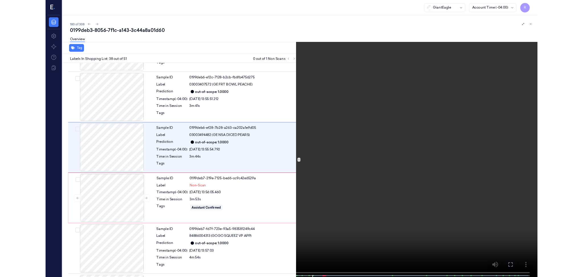
scroll to position [2117, 0]
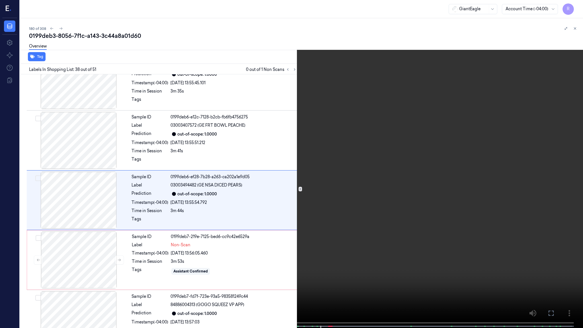
click at [553, 173] on video at bounding box center [291, 164] width 583 height 329
click at [453, 143] on video at bounding box center [291, 164] width 583 height 329
click at [412, 142] on video at bounding box center [291, 164] width 583 height 329
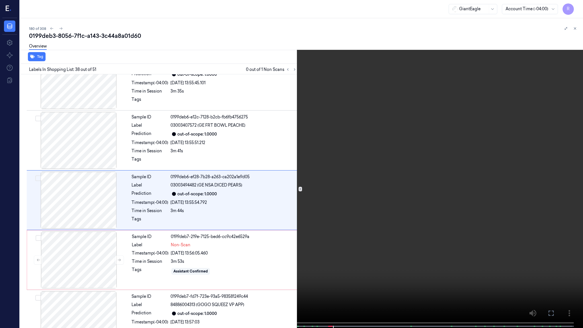
click at [412, 142] on video at bounding box center [291, 164] width 583 height 329
click at [574, 8] on button "x 2" at bounding box center [576, 6] width 9 height 9
click at [343, 256] on video at bounding box center [291, 164] width 583 height 329
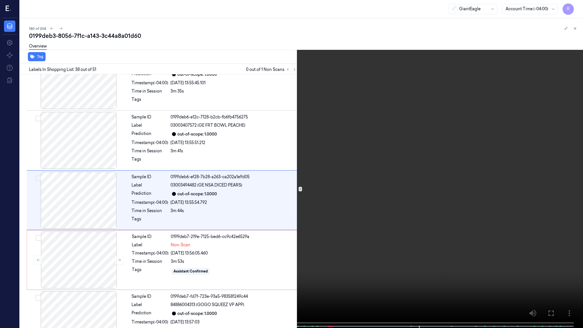
click at [343, 256] on video at bounding box center [291, 164] width 583 height 329
click at [419, 277] on video at bounding box center [291, 164] width 583 height 329
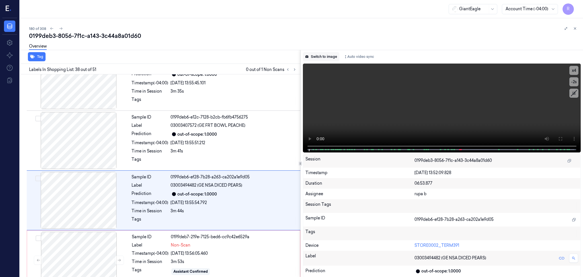
click at [314, 56] on button "Switch to image" at bounding box center [321, 56] width 36 height 9
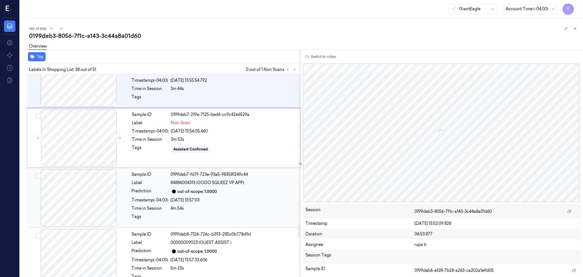
scroll to position [2256, 0]
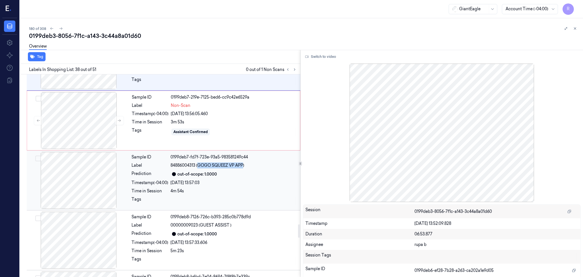
drag, startPoint x: 198, startPoint y: 167, endPoint x: 245, endPoint y: 168, distance: 46.7
click at [244, 168] on span "84886004313 (GOGO SQUEEZ VP APP)" at bounding box center [208, 165] width 74 height 6
copy span "GOGO SQUEEZ VP APP"
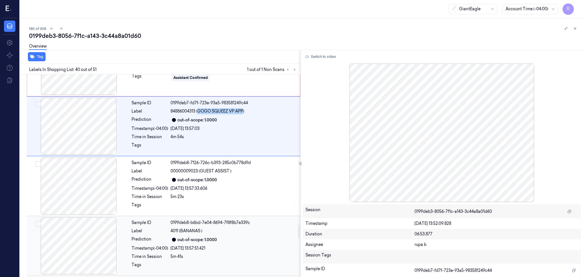
scroll to position [2338, 0]
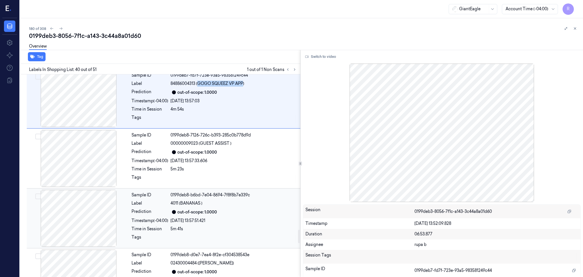
copy span "GOGO SQUEEZ VP APP"
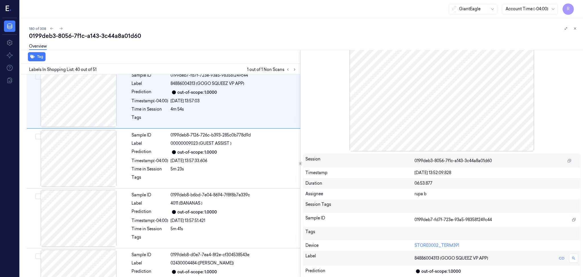
scroll to position [1648, 0]
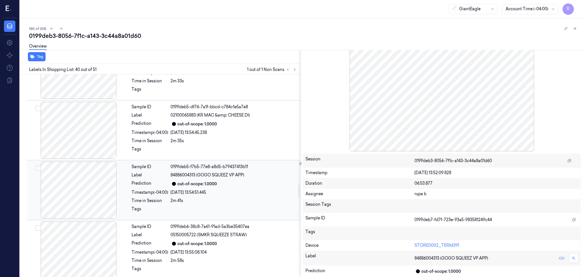
click at [83, 177] on div at bounding box center [78, 189] width 101 height 57
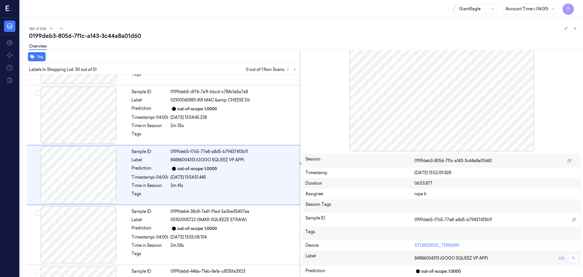
scroll to position [2247, 0]
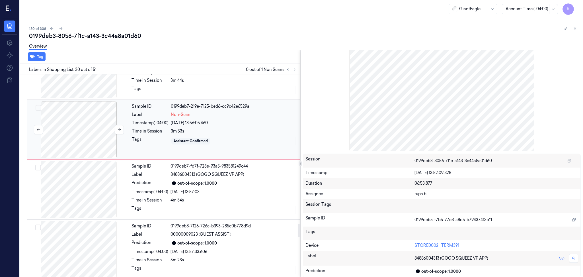
click at [97, 123] on div at bounding box center [78, 129] width 101 height 57
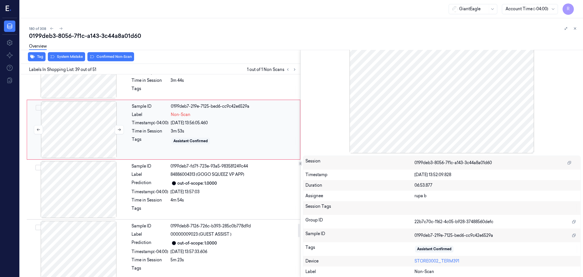
scroll to position [2202, 0]
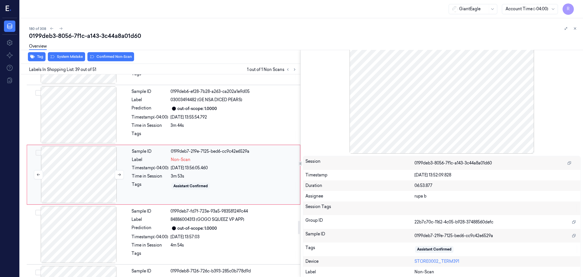
click at [56, 183] on div at bounding box center [78, 174] width 101 height 57
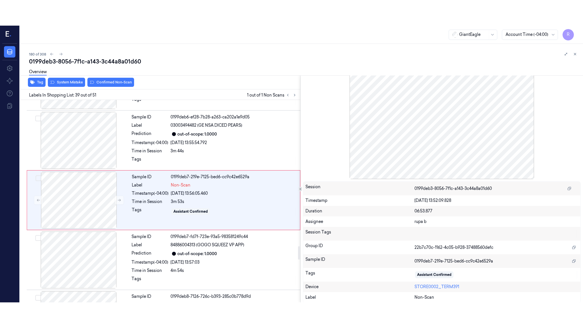
scroll to position [0, 0]
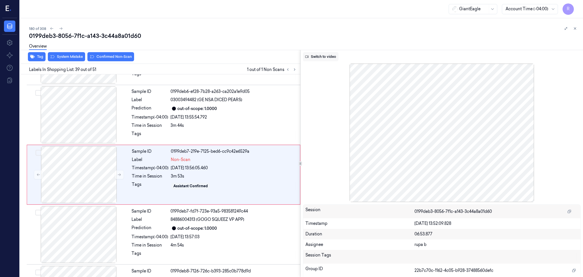
click at [327, 59] on button "Switch to video" at bounding box center [321, 56] width 36 height 9
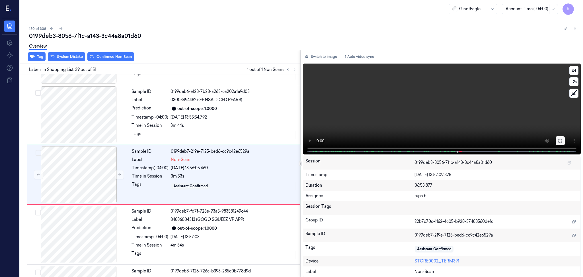
click at [558, 140] on icon at bounding box center [560, 140] width 5 height 5
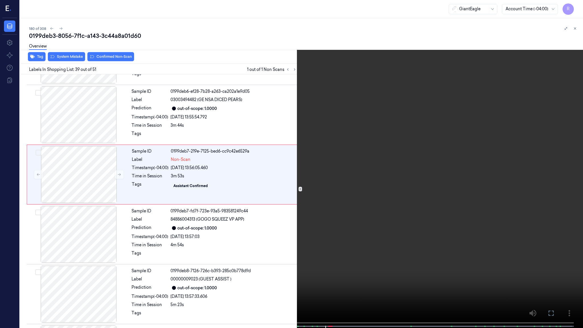
click at [558, 173] on video at bounding box center [291, 164] width 583 height 329
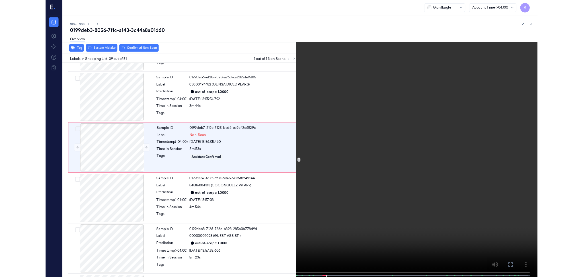
scroll to position [2176, 0]
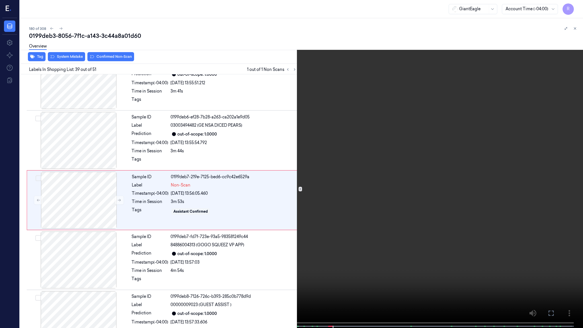
click at [363, 267] on video at bounding box center [291, 164] width 583 height 329
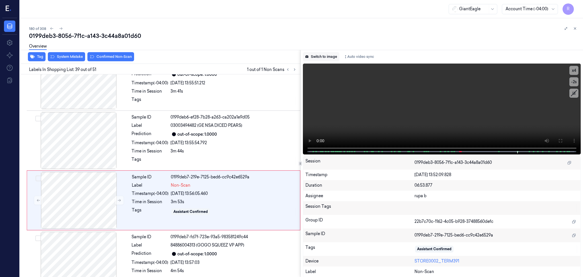
click at [324, 55] on button "Switch to image" at bounding box center [321, 56] width 36 height 9
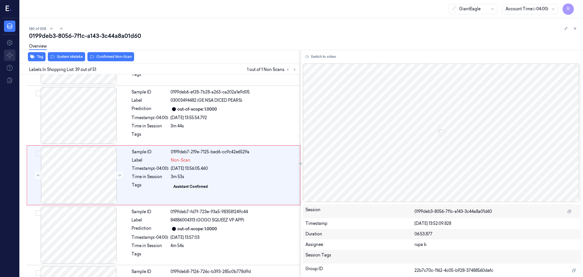
scroll to position [2202, 0]
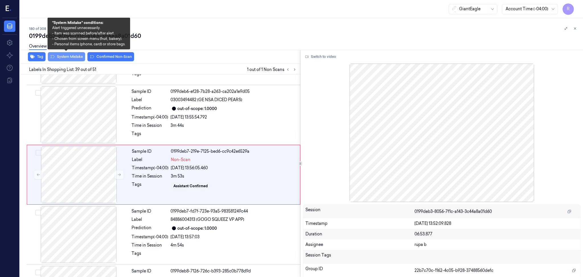
click at [62, 56] on button "System Mistake" at bounding box center [66, 56] width 37 height 9
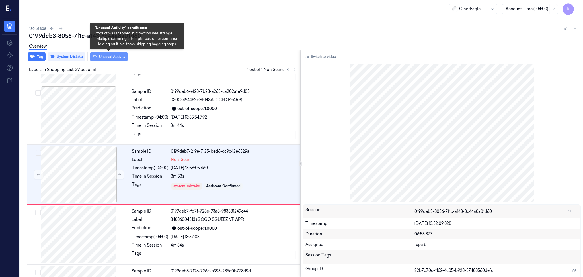
click at [103, 55] on button "Unusual Activity" at bounding box center [109, 56] width 38 height 9
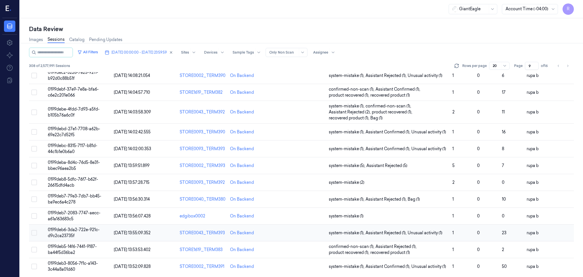
scroll to position [154, 0]
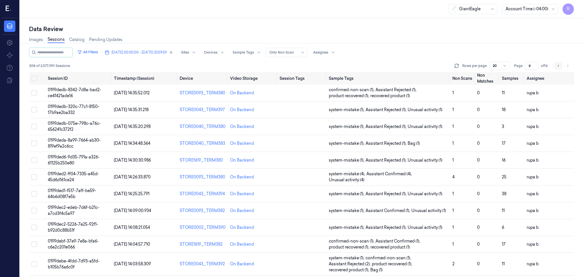
click at [558, 67] on icon "Go to previous page" at bounding box center [558, 66] width 3 height 5
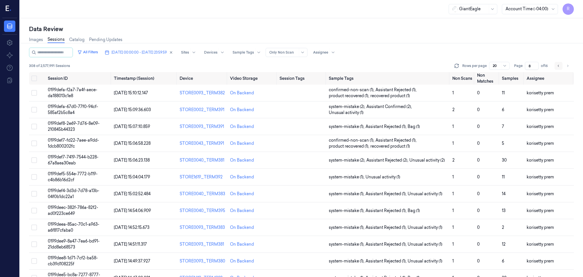
click at [558, 67] on icon "Go to previous page" at bounding box center [558, 66] width 3 height 5
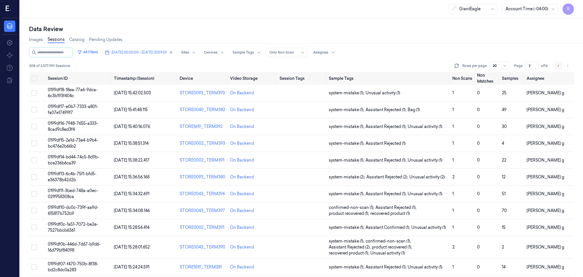
click at [558, 67] on icon "Go to previous page" at bounding box center [558, 66] width 3 height 5
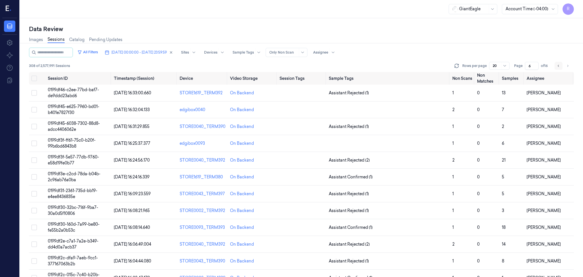
click at [560, 67] on button "Go to previous page" at bounding box center [559, 66] width 8 height 8
type input "5"
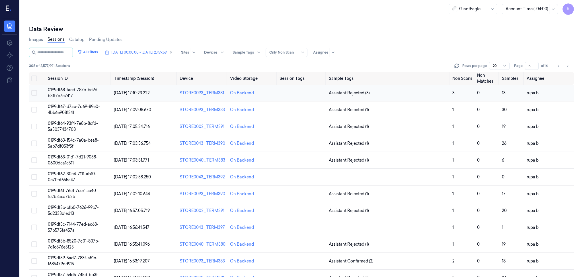
click at [97, 91] on span "0199df68-faed-787c-be9d-b31f7e7e7417" at bounding box center [73, 92] width 51 height 11
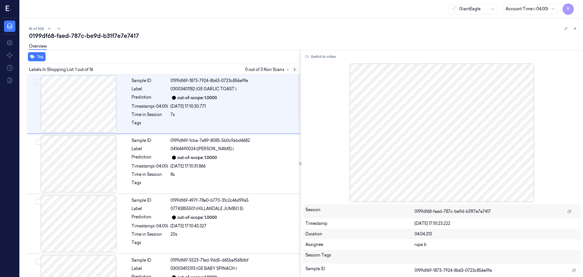
click at [294, 68] on icon at bounding box center [295, 69] width 4 height 4
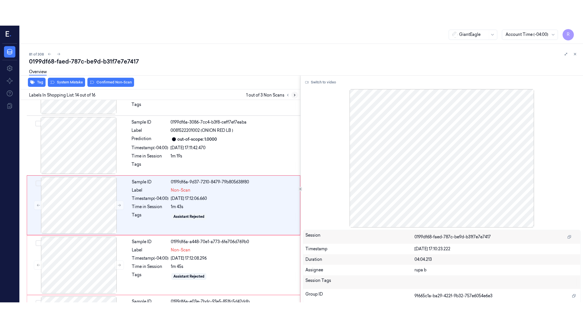
scroll to position [706, 0]
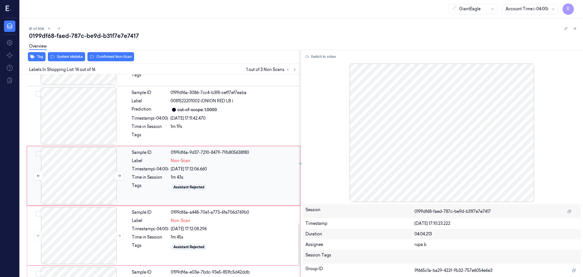
click at [67, 179] on div at bounding box center [78, 175] width 101 height 57
click at [330, 57] on button "Switch to video" at bounding box center [321, 56] width 36 height 9
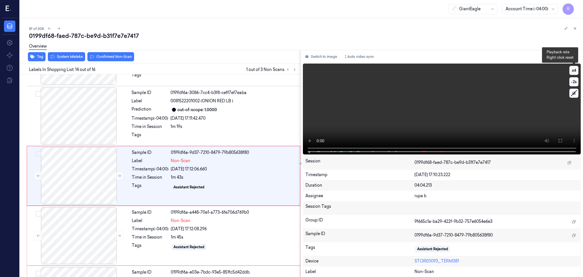
click at [575, 71] on button "x 4" at bounding box center [574, 70] width 9 height 9
click at [575, 71] on button "x 1" at bounding box center [574, 70] width 9 height 9
click at [563, 142] on button at bounding box center [560, 140] width 9 height 9
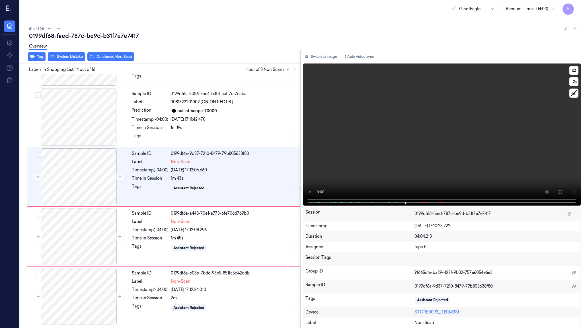
scroll to position [705, 0]
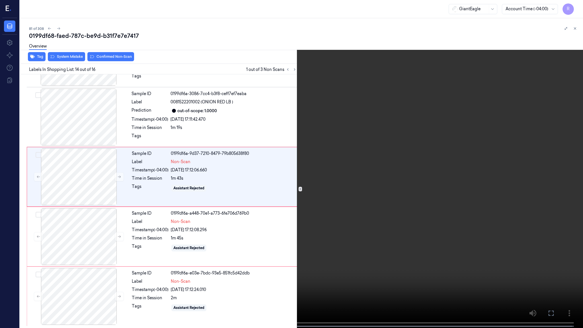
click at [563, 175] on video at bounding box center [291, 164] width 583 height 329
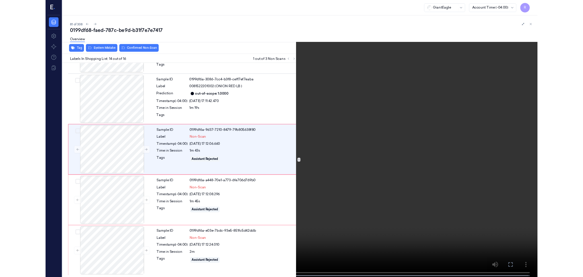
scroll to position [680, 0]
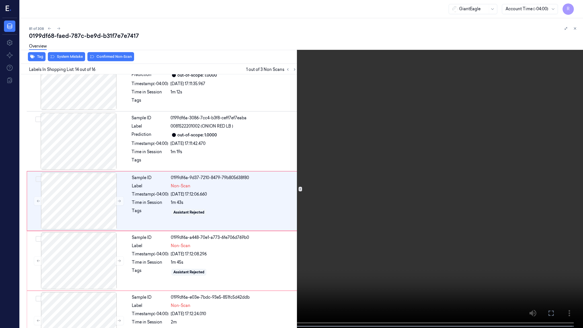
click at [371, 131] on video at bounding box center [291, 164] width 583 height 329
click at [576, 7] on button "x 2" at bounding box center [576, 6] width 9 height 9
click at [545, 90] on video at bounding box center [291, 164] width 583 height 329
click at [579, 6] on button "x 1" at bounding box center [576, 6] width 9 height 9
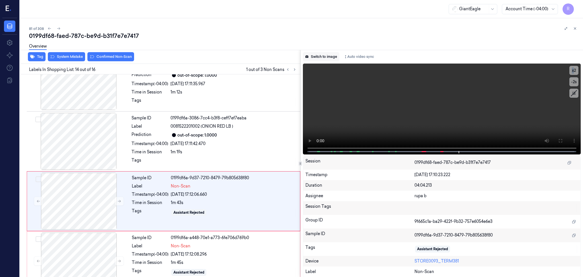
click at [324, 55] on button "Switch to image" at bounding box center [321, 56] width 36 height 9
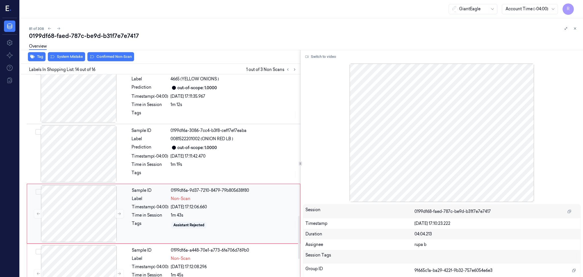
click at [110, 184] on div "Sample ID 0199df6a-9d37-7210-8479-79b805638f80 Label Non-Scan Timestamp (-04:00…" at bounding box center [164, 214] width 274 height 60
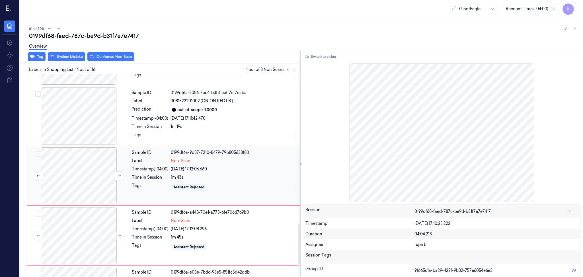
click at [103, 190] on div at bounding box center [78, 175] width 101 height 57
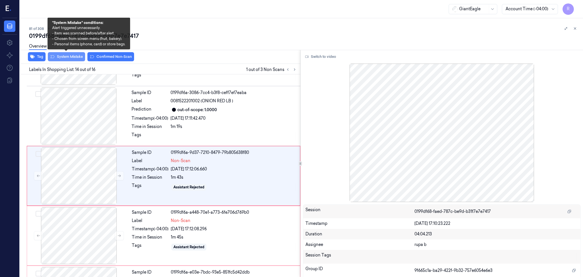
click at [62, 56] on button "System Mistake" at bounding box center [66, 56] width 37 height 9
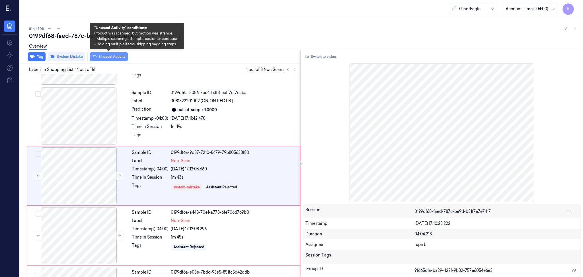
click at [107, 56] on button "Unusual Activity" at bounding box center [109, 56] width 38 height 9
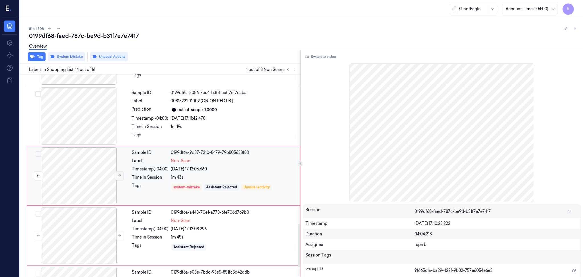
click at [117, 177] on icon at bounding box center [119, 176] width 4 height 4
click at [118, 177] on icon at bounding box center [119, 176] width 4 height 4
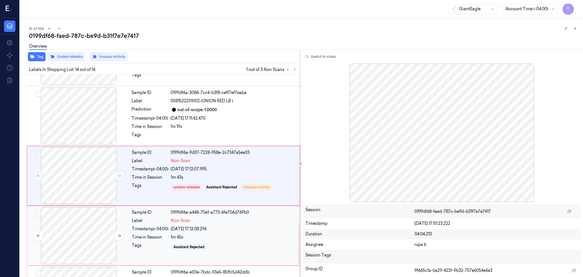
click at [98, 233] on div at bounding box center [78, 235] width 101 height 57
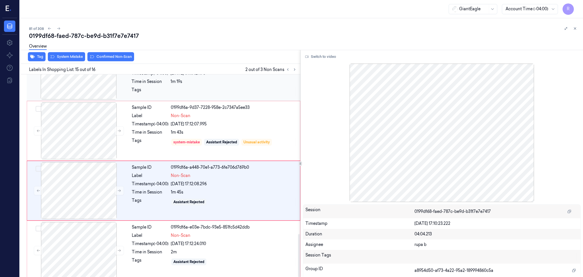
scroll to position [756, 0]
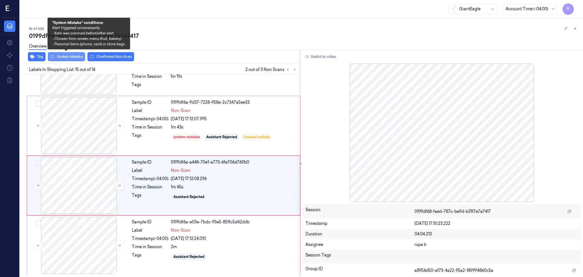
click at [73, 56] on button "System Mistake" at bounding box center [66, 56] width 37 height 9
click at [76, 58] on button "System Mistake" at bounding box center [66, 56] width 37 height 9
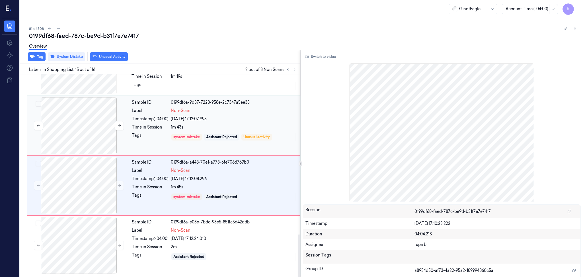
click at [85, 128] on div at bounding box center [78, 125] width 101 height 57
click at [95, 185] on div at bounding box center [78, 185] width 101 height 57
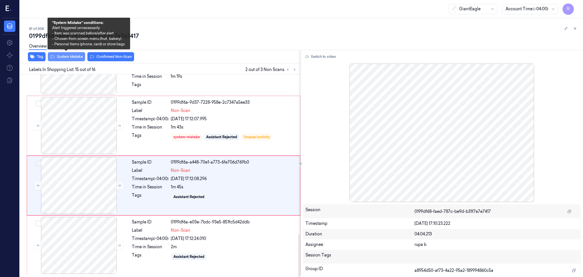
click at [73, 59] on button "System Mistake" at bounding box center [66, 56] width 37 height 9
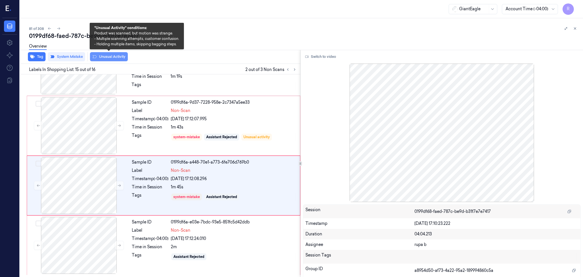
click at [119, 58] on button "Unusual Activity" at bounding box center [109, 56] width 38 height 9
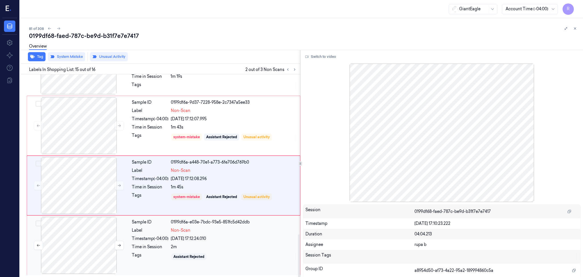
click at [97, 231] on div at bounding box center [78, 245] width 101 height 57
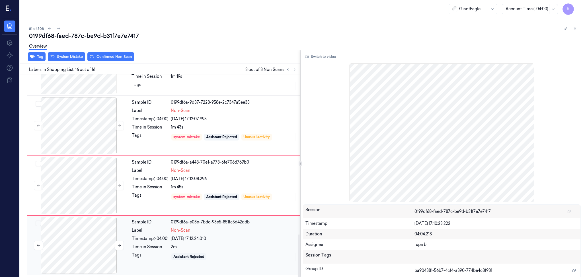
scroll to position [756, 0]
click at [119, 245] on icon at bounding box center [119, 245] width 4 height 4
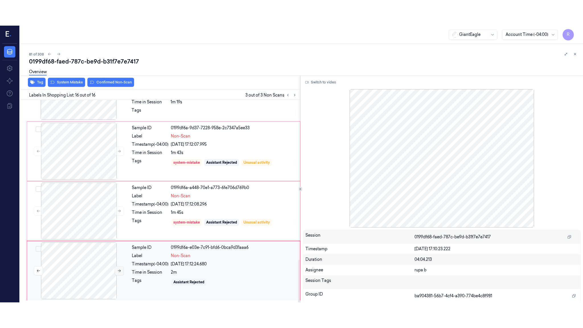
scroll to position [756, 0]
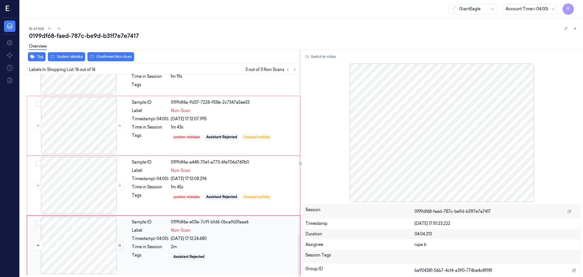
click at [119, 245] on icon at bounding box center [119, 245] width 3 height 3
click at [324, 57] on button "Switch to video" at bounding box center [321, 56] width 36 height 9
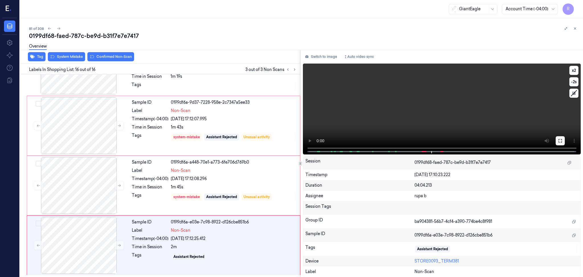
click at [559, 139] on icon at bounding box center [560, 140] width 3 height 3
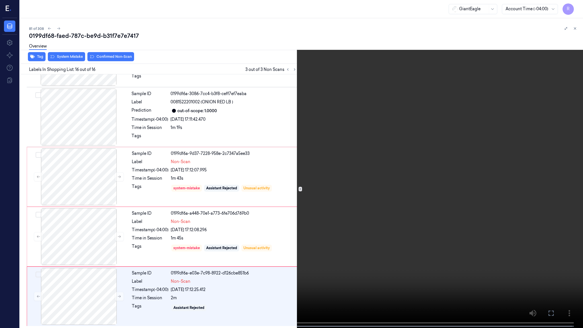
click at [559, 172] on video at bounding box center [291, 164] width 583 height 329
click at [465, 215] on video at bounding box center [291, 164] width 583 height 329
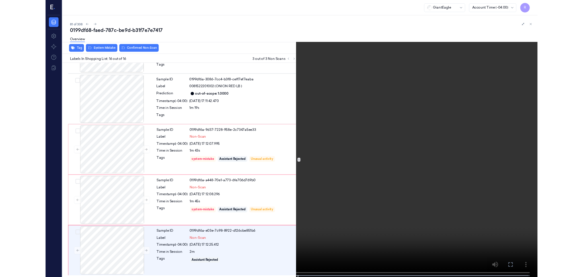
scroll to position [756, 0]
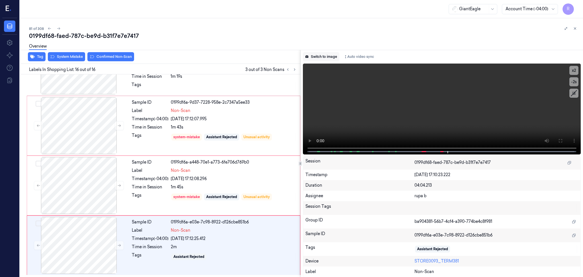
click at [313, 56] on button "Switch to image" at bounding box center [321, 56] width 36 height 9
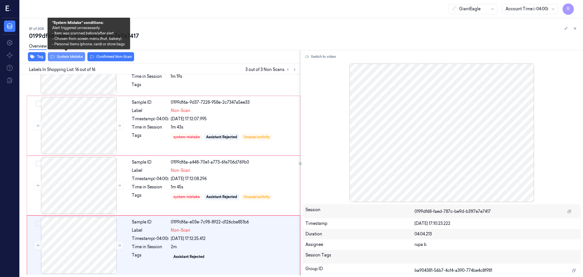
click at [69, 57] on button "System Mistake" at bounding box center [66, 56] width 37 height 9
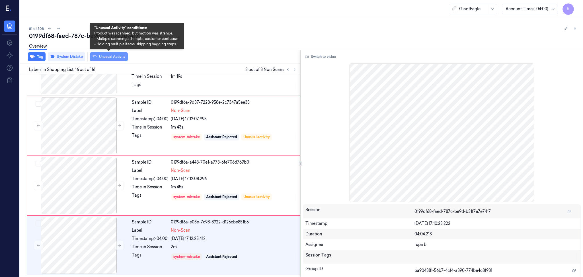
click at [100, 57] on button "Unusual Activity" at bounding box center [109, 56] width 38 height 9
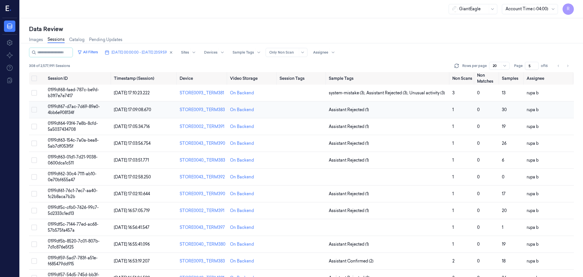
click at [98, 105] on span "0199df67-d7ac-7d69-89e0-4bb6e908134f" at bounding box center [74, 109] width 52 height 11
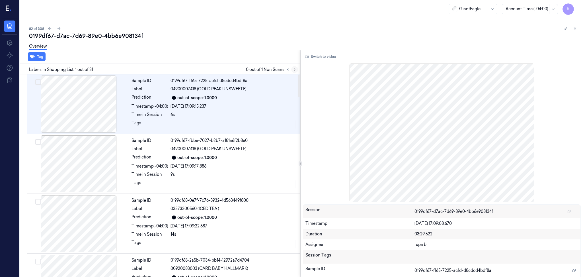
click at [293, 69] on icon at bounding box center [295, 69] width 4 height 4
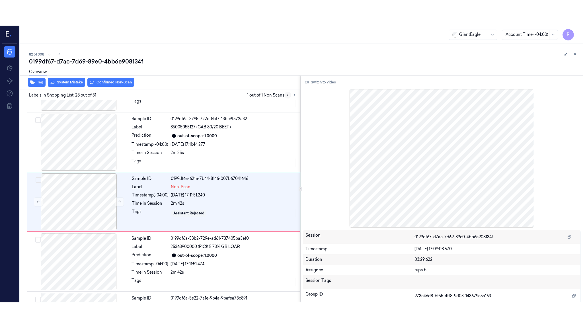
scroll to position [1544, 0]
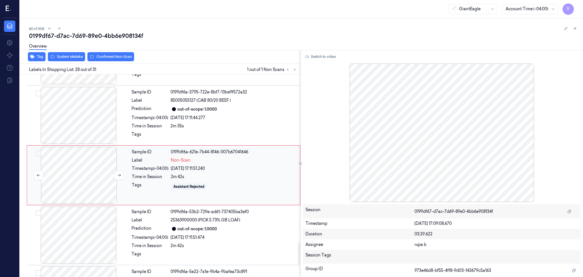
click at [102, 176] on div at bounding box center [78, 175] width 101 height 57
click at [329, 58] on button "Switch to video" at bounding box center [321, 56] width 36 height 9
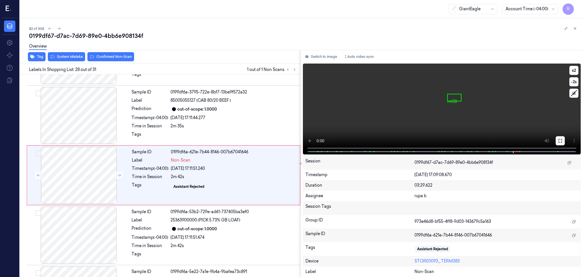
click at [559, 139] on icon at bounding box center [560, 140] width 5 height 5
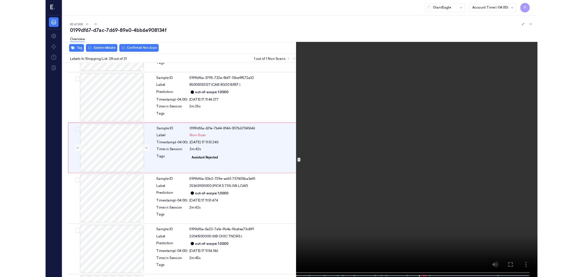
scroll to position [1518, 0]
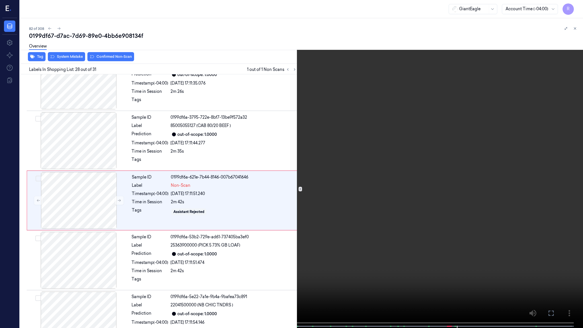
click at [475, 250] on video at bounding box center [291, 164] width 583 height 329
click at [577, 4] on button "x 2" at bounding box center [576, 6] width 9 height 9
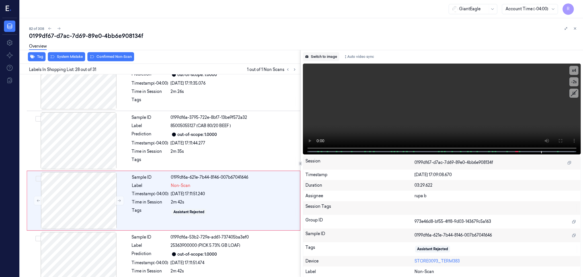
click at [314, 55] on button "Switch to image" at bounding box center [321, 56] width 36 height 9
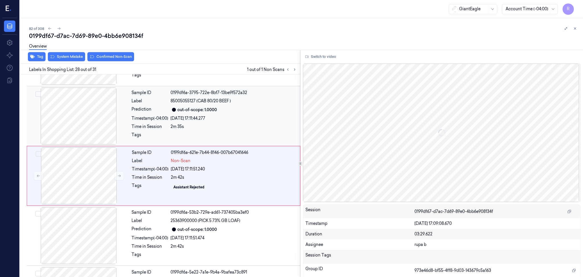
scroll to position [1544, 0]
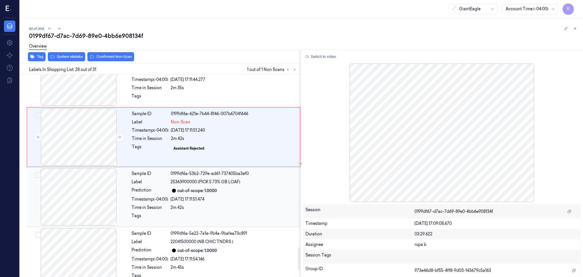
click at [98, 197] on div at bounding box center [78, 196] width 101 height 57
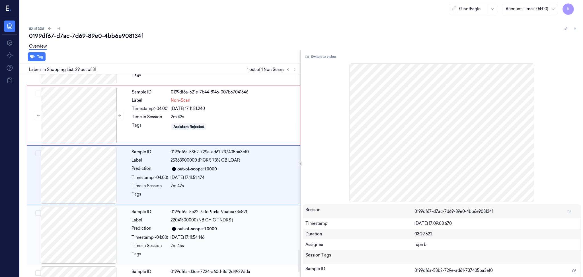
click at [92, 217] on div at bounding box center [78, 234] width 101 height 57
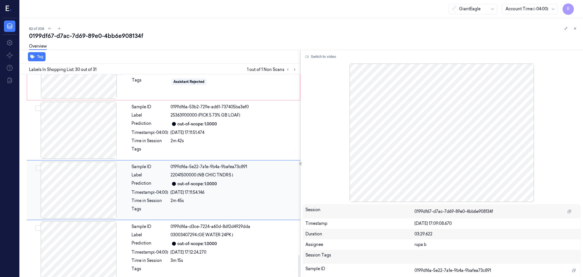
scroll to position [1654, 0]
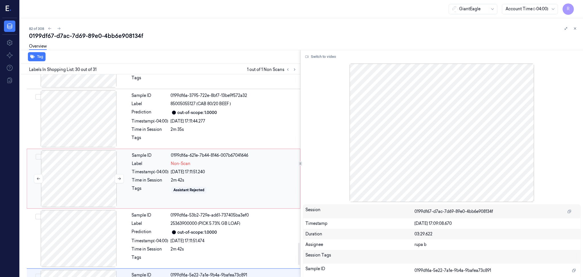
click at [79, 176] on div at bounding box center [78, 178] width 101 height 57
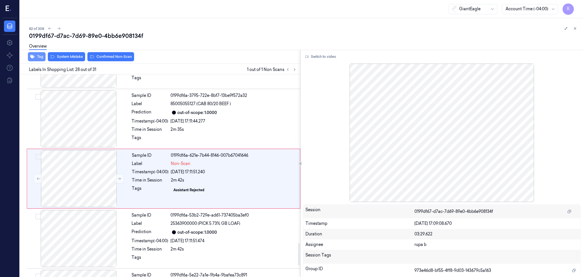
scroll to position [1544, 0]
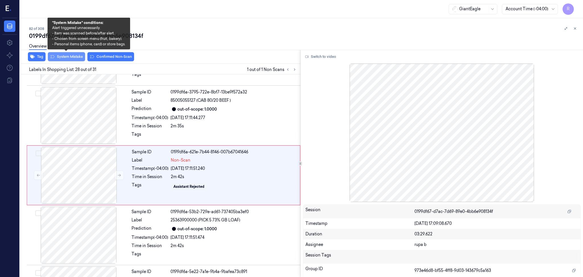
click at [66, 56] on button "System Mistake" at bounding box center [66, 56] width 37 height 9
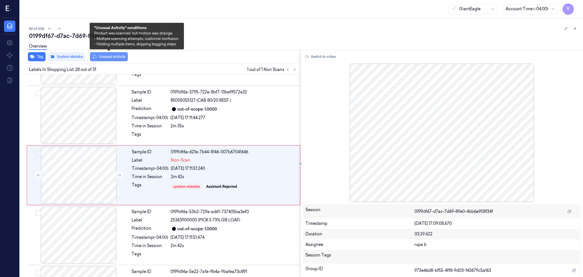
click at [103, 57] on button "Unusual Activity" at bounding box center [109, 56] width 38 height 9
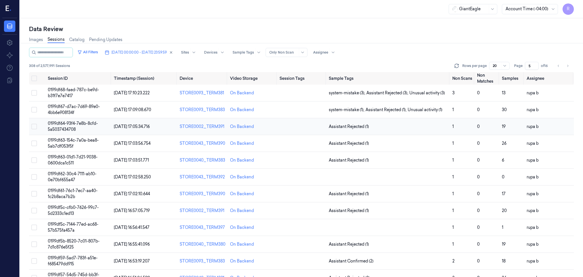
click at [98, 125] on td "0199df64-93f4-7e8b-8cfd-5a5037434708" at bounding box center [79, 126] width 66 height 17
click at [79, 125] on span "0199df64-93f4-7e8b-8cfd-5a5037434708" at bounding box center [73, 126] width 50 height 11
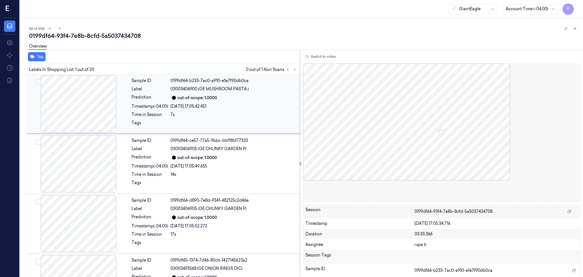
scroll to position [2, 0]
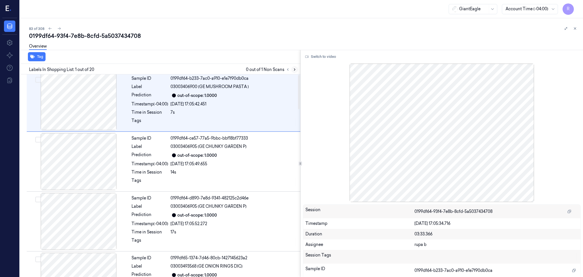
click at [298, 70] on button at bounding box center [294, 69] width 7 height 7
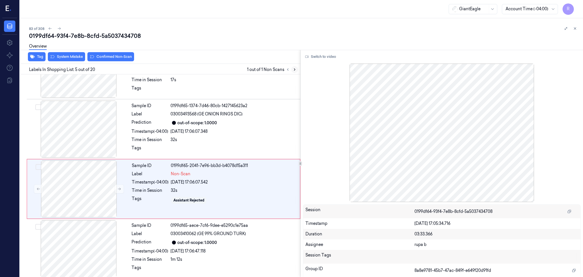
click at [297, 69] on button at bounding box center [294, 69] width 7 height 7
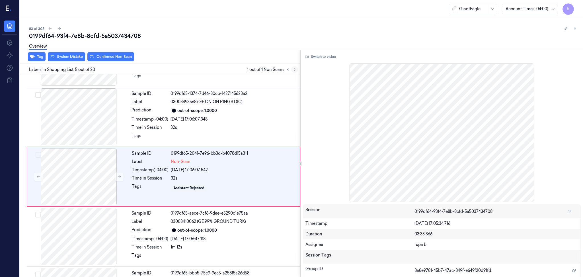
scroll to position [167, 0]
click at [112, 174] on div at bounding box center [78, 176] width 101 height 57
click at [118, 177] on icon at bounding box center [119, 176] width 4 height 4
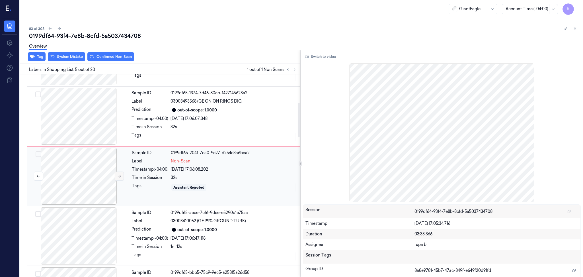
click at [118, 177] on icon at bounding box center [119, 176] width 4 height 4
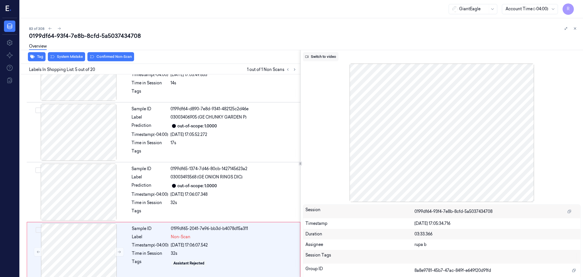
click at [323, 59] on button "Switch to video" at bounding box center [321, 56] width 36 height 9
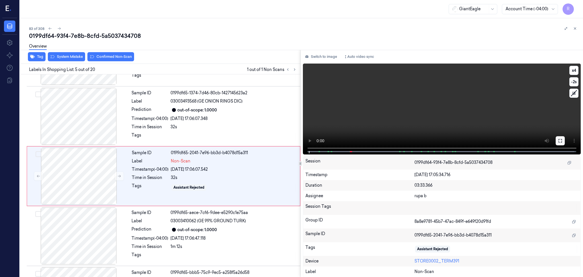
click at [560, 142] on icon at bounding box center [560, 140] width 5 height 5
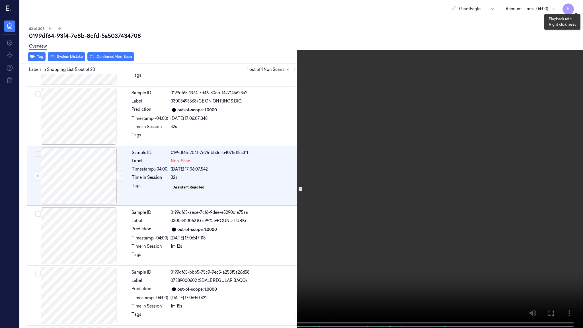
click at [577, 7] on button "x 4" at bounding box center [576, 6] width 9 height 9
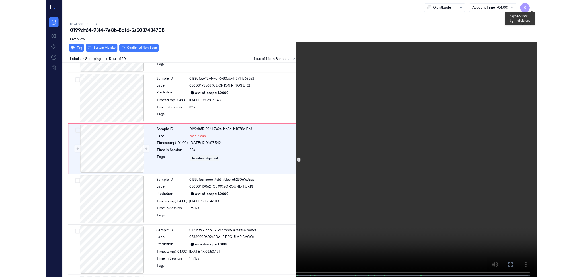
scroll to position [142, 0]
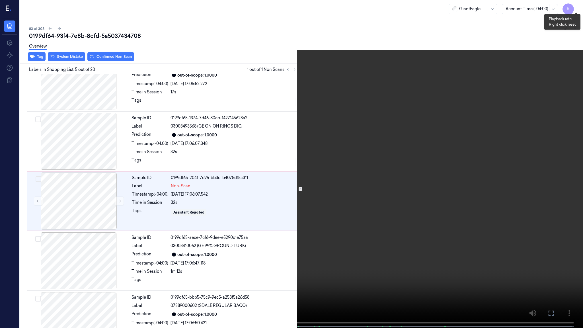
click at [577, 7] on button "x 1" at bounding box center [576, 6] width 9 height 9
click at [579, 6] on button "x 2" at bounding box center [576, 6] width 9 height 9
click at [433, 130] on video at bounding box center [291, 164] width 583 height 329
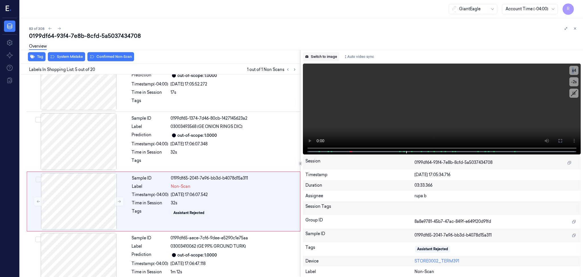
click at [318, 56] on button "Switch to image" at bounding box center [321, 56] width 36 height 9
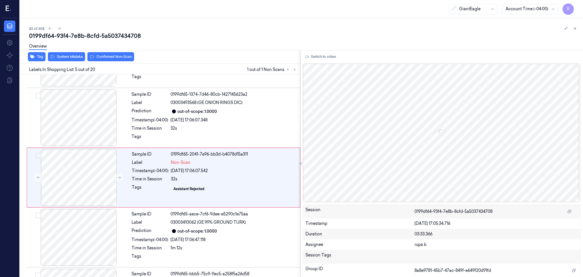
scroll to position [167, 0]
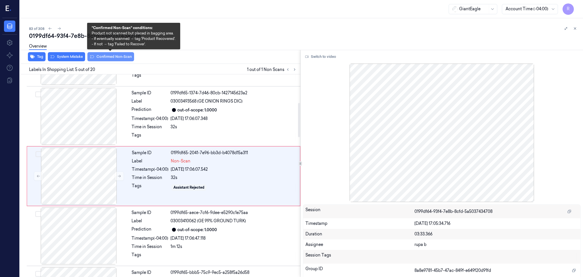
click at [124, 56] on button "Confirmed Non-Scan" at bounding box center [110, 56] width 47 height 9
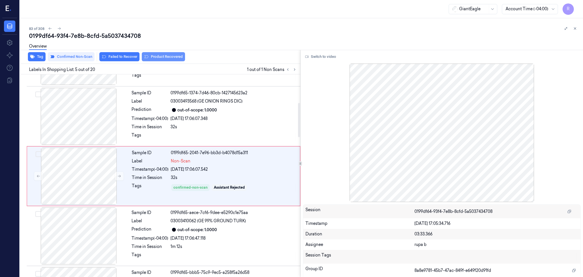
click at [174, 58] on button "Product Recovered" at bounding box center [163, 56] width 43 height 9
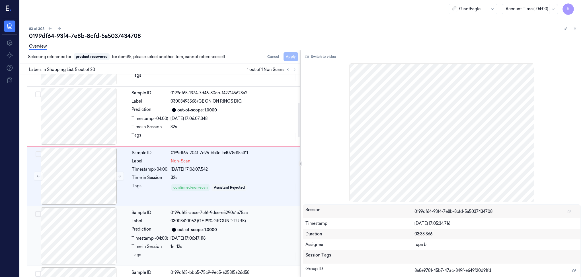
click at [105, 237] on div at bounding box center [78, 235] width 101 height 57
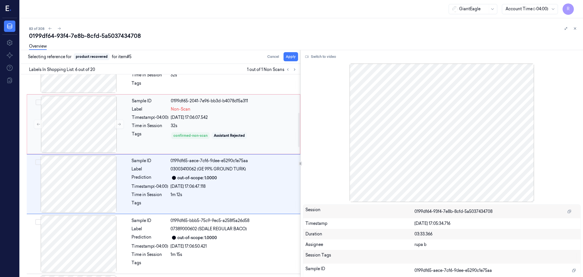
scroll to position [227, 0]
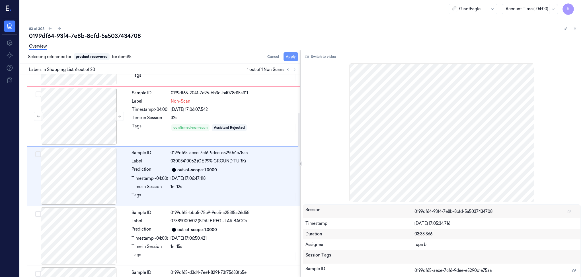
click at [287, 58] on button "Apply" at bounding box center [291, 56] width 15 height 9
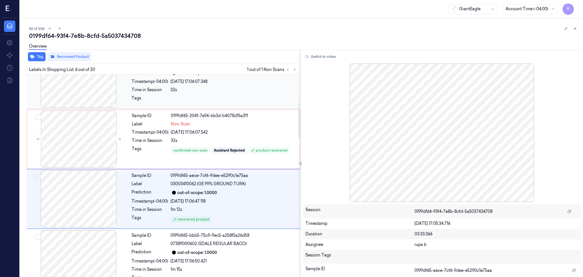
scroll to position [151, 0]
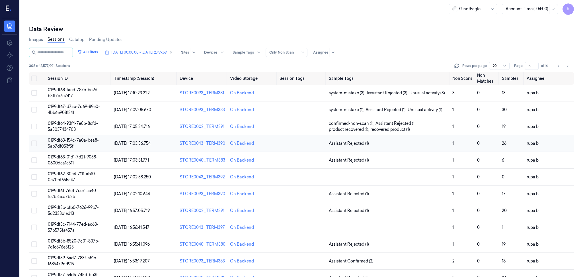
click at [99, 143] on td "0199df63-154c-7a0a-bea8-5ab7df053f5f" at bounding box center [79, 143] width 66 height 17
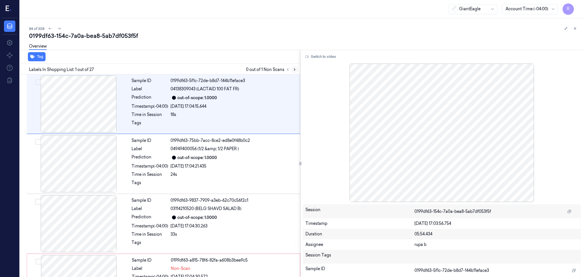
click at [294, 67] on icon at bounding box center [295, 69] width 4 height 4
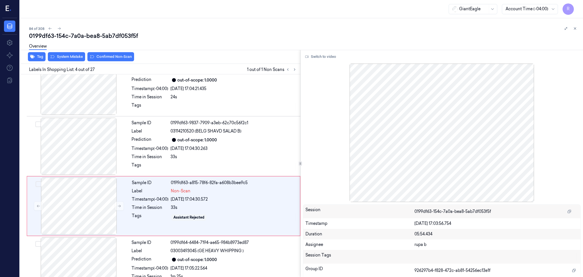
scroll to position [107, 0]
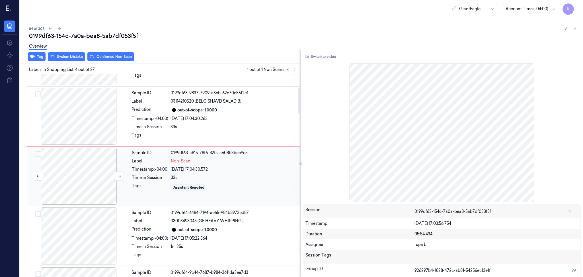
click at [88, 171] on div at bounding box center [78, 176] width 101 height 57
click at [110, 174] on div at bounding box center [78, 176] width 101 height 57
click at [121, 174] on icon at bounding box center [119, 176] width 4 height 4
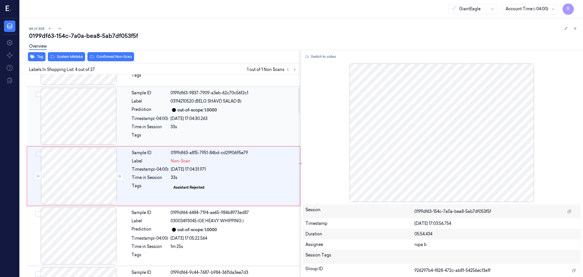
click at [110, 125] on div at bounding box center [78, 116] width 101 height 57
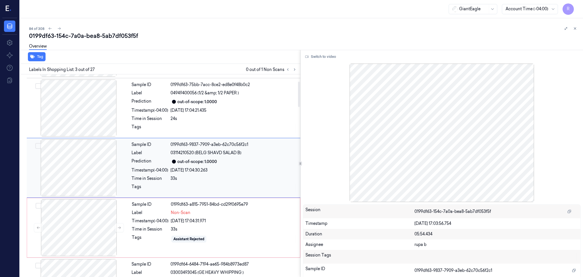
scroll to position [48, 0]
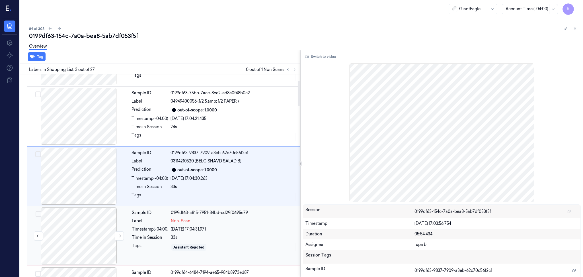
click at [92, 228] on div at bounding box center [78, 235] width 101 height 57
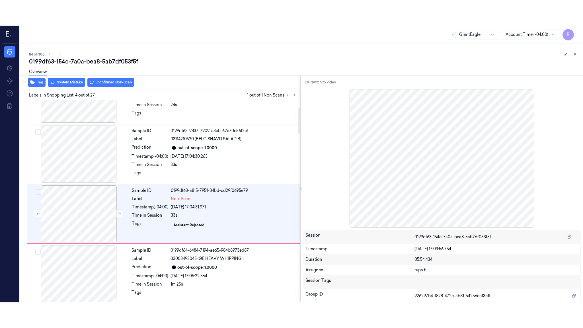
scroll to position [107, 0]
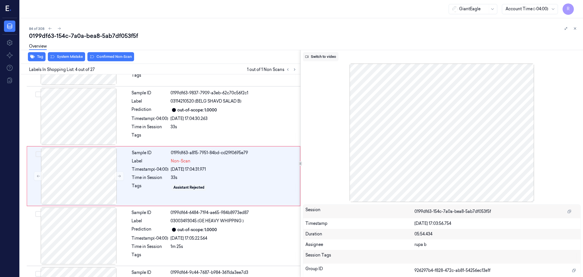
click at [314, 54] on button "Switch to video" at bounding box center [321, 56] width 36 height 9
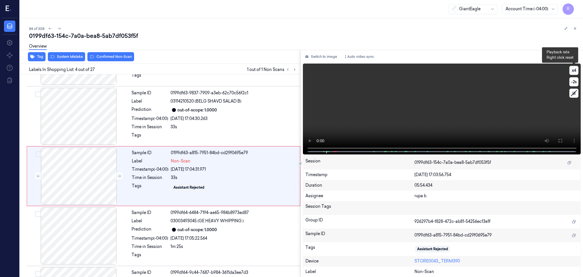
click at [575, 72] on button "x 4" at bounding box center [574, 70] width 9 height 9
click at [575, 72] on button "x 1" at bounding box center [574, 70] width 9 height 9
click at [557, 142] on button at bounding box center [560, 140] width 9 height 9
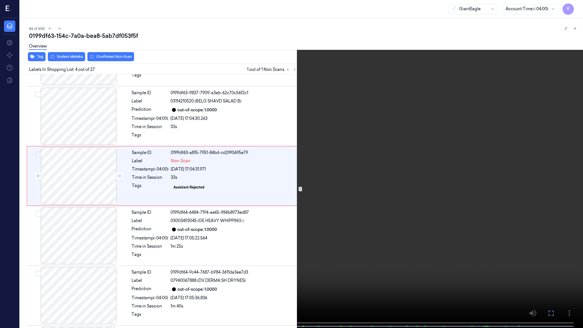
click at [507, 155] on video at bounding box center [291, 164] width 583 height 329
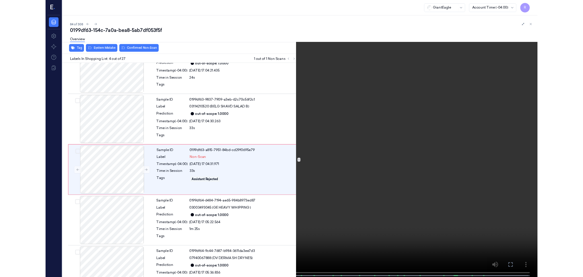
scroll to position [82, 0]
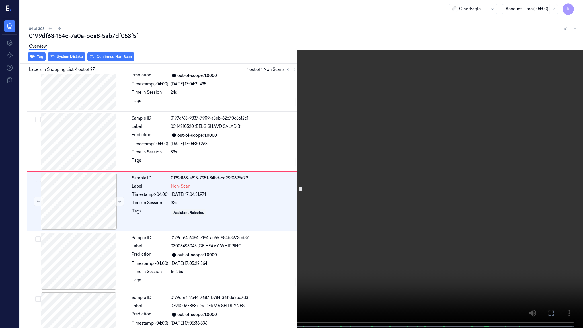
click at [63, 277] on video at bounding box center [291, 164] width 583 height 329
click at [576, 5] on button "x 2" at bounding box center [576, 6] width 9 height 9
click at [577, 9] on button "x 4" at bounding box center [576, 6] width 9 height 9
click at [577, 9] on button "x 1" at bounding box center [576, 6] width 9 height 9
click at [189, 263] on video at bounding box center [291, 164] width 583 height 329
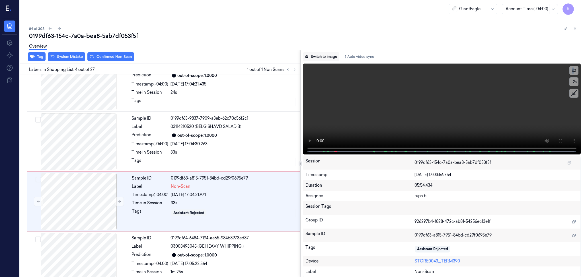
click at [321, 57] on button "Switch to image" at bounding box center [321, 56] width 36 height 9
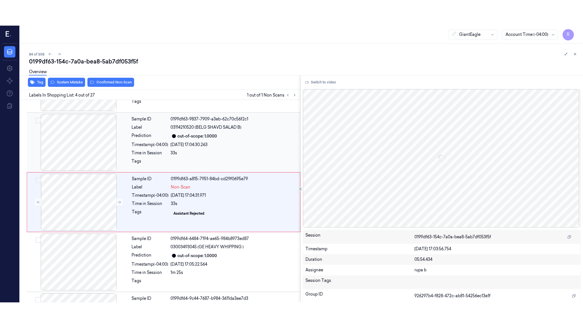
scroll to position [107, 0]
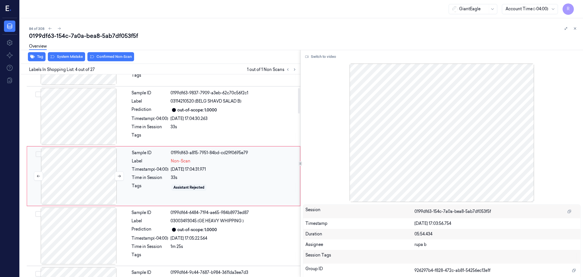
click at [83, 179] on div at bounding box center [78, 176] width 101 height 57
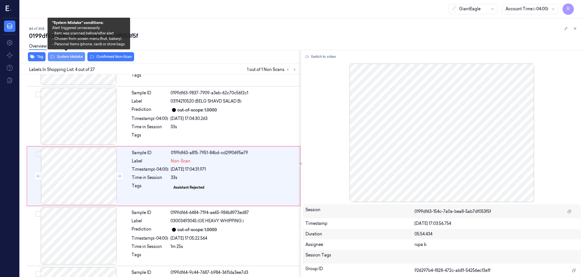
click at [63, 55] on button "System Mistake" at bounding box center [66, 56] width 37 height 9
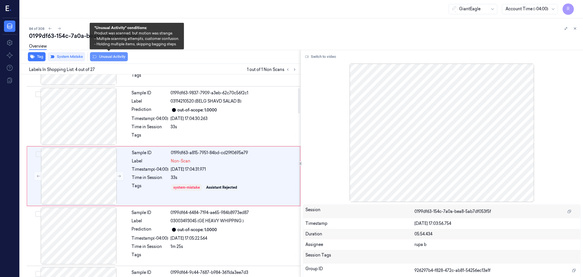
click at [110, 59] on button "Unusual Activity" at bounding box center [109, 56] width 38 height 9
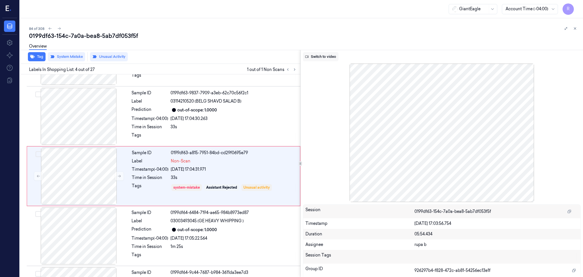
click at [324, 59] on button "Switch to video" at bounding box center [321, 56] width 36 height 9
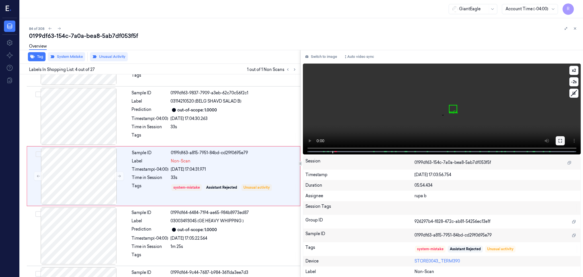
click at [559, 140] on icon at bounding box center [560, 140] width 5 height 5
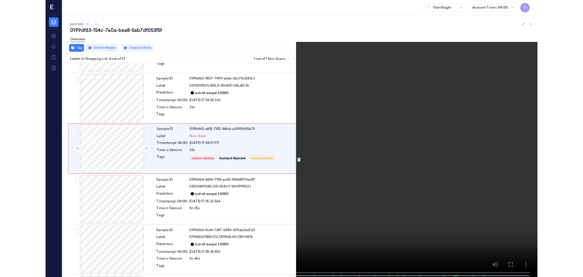
scroll to position [82, 0]
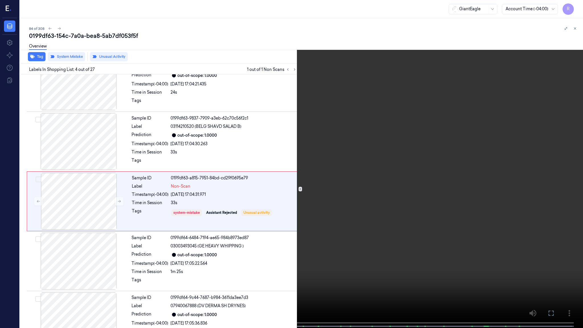
click at [146, 241] on video at bounding box center [291, 164] width 583 height 329
click at [128, 277] on video at bounding box center [291, 164] width 583 height 329
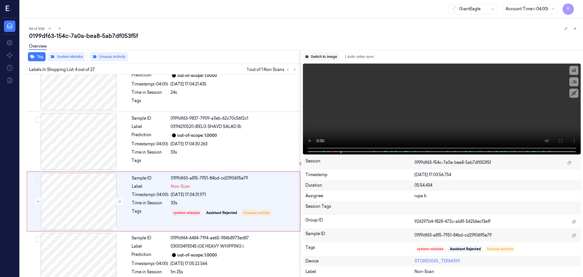
click at [323, 56] on button "Switch to image" at bounding box center [321, 56] width 36 height 9
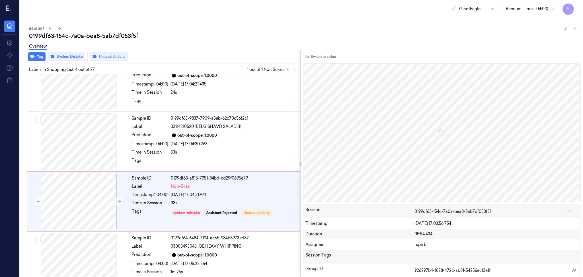
scroll to position [107, 0]
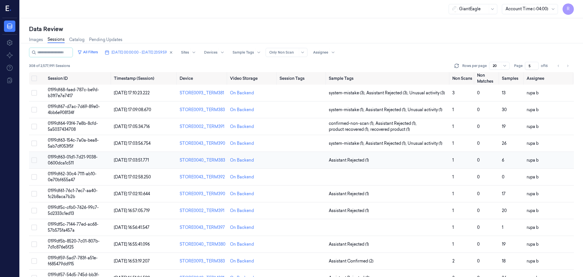
click at [63, 159] on span "0199df63-01d1-7d21-9038-0600dca1c511" at bounding box center [73, 159] width 50 height 11
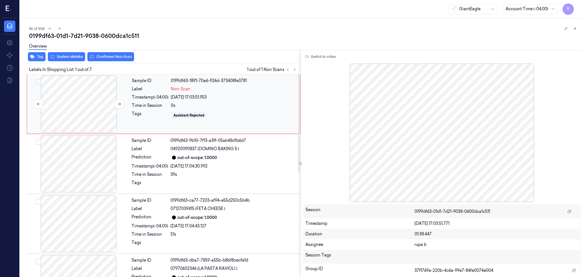
click at [98, 100] on div at bounding box center [78, 103] width 101 height 57
click at [117, 107] on button at bounding box center [119, 103] width 9 height 9
click at [119, 105] on icon at bounding box center [119, 104] width 4 height 4
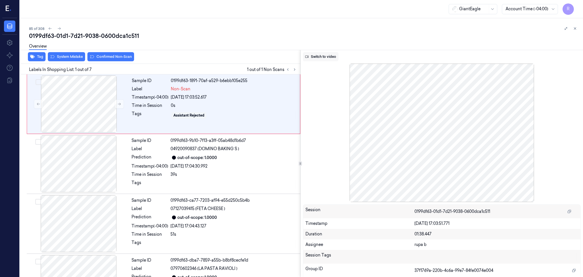
click at [318, 58] on button "Switch to video" at bounding box center [321, 56] width 36 height 9
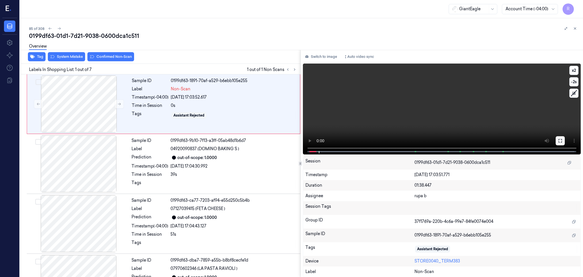
click at [558, 141] on button at bounding box center [560, 140] width 9 height 9
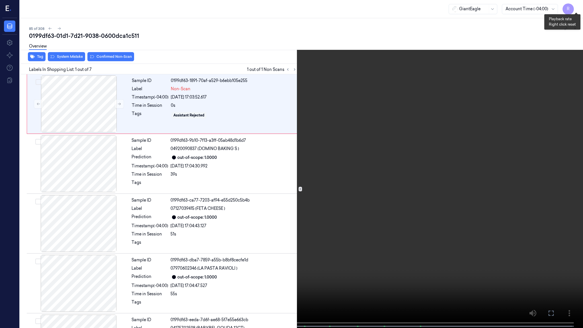
click at [577, 10] on button "x 2" at bounding box center [576, 6] width 9 height 9
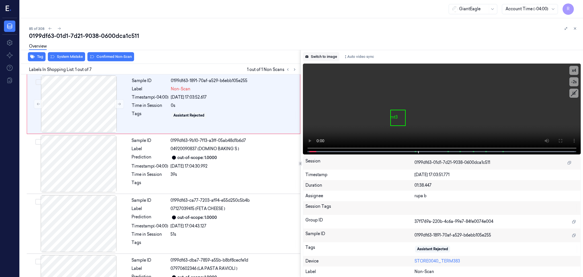
click at [321, 60] on button "Switch to image" at bounding box center [321, 56] width 36 height 9
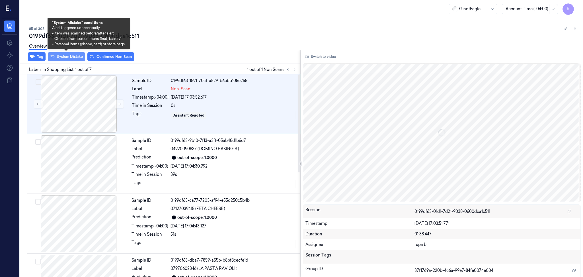
click at [69, 59] on button "System Mistake" at bounding box center [66, 56] width 37 height 9
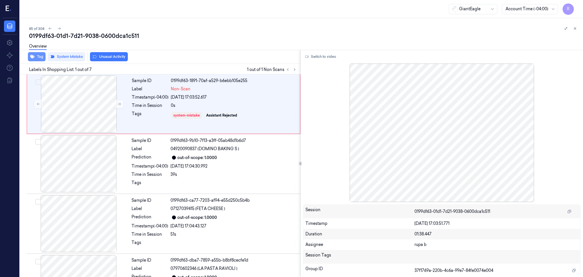
click at [37, 58] on button "Tag" at bounding box center [37, 56] width 18 height 9
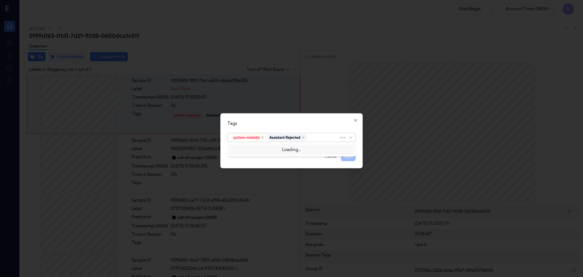
click at [317, 137] on div at bounding box center [323, 137] width 31 height 6
type input "bag"
click at [267, 149] on div "Bag" at bounding box center [291, 149] width 121 height 6
click at [302, 129] on div "Tags system-mistake Assistant Rejected Bag Apply Cancel Close" at bounding box center [291, 140] width 142 height 55
click at [351, 157] on button "Apply" at bounding box center [348, 156] width 15 height 9
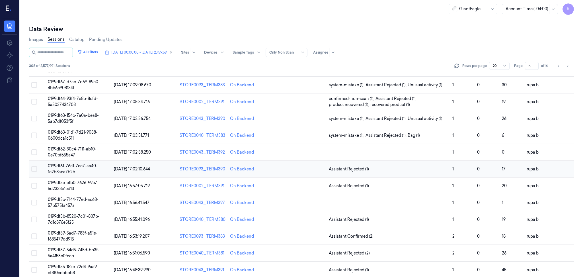
scroll to position [38, 0]
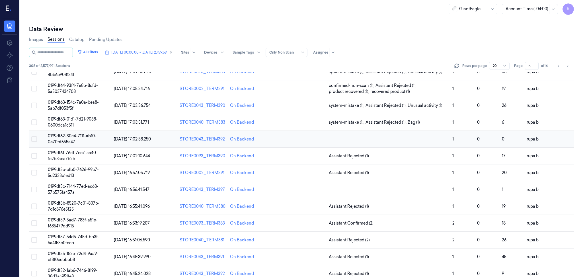
click at [62, 138] on td "0199df62-30c4-7111-ab10-0e70bf655a47" at bounding box center [79, 139] width 66 height 17
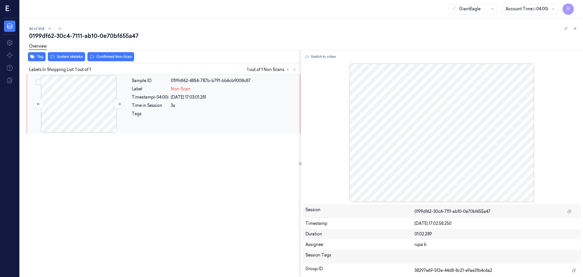
click at [74, 98] on div at bounding box center [78, 103] width 101 height 57
click at [119, 101] on button at bounding box center [119, 103] width 9 height 9
click at [333, 58] on button "Switch to video" at bounding box center [321, 56] width 36 height 9
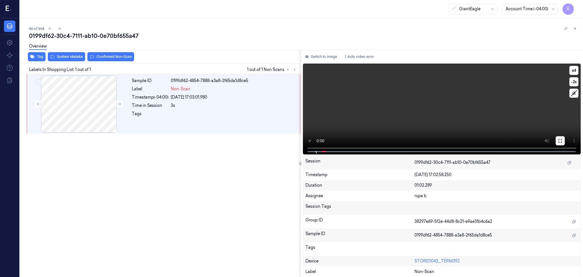
click at [560, 141] on icon at bounding box center [560, 140] width 5 height 5
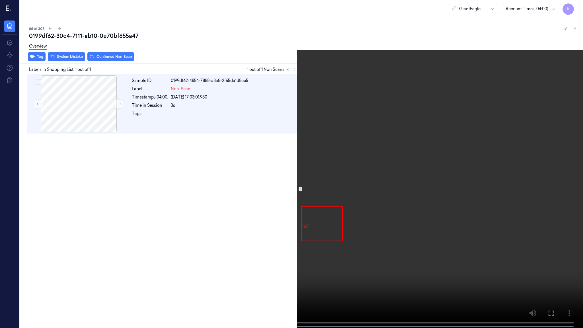
click at [129, 173] on video at bounding box center [291, 164] width 583 height 329
click at [578, 4] on button "x 4" at bounding box center [576, 6] width 9 height 9
drag, startPoint x: 578, startPoint y: 4, endPoint x: 567, endPoint y: 3, distance: 11.4
click at [578, 4] on button "x 1" at bounding box center [576, 6] width 9 height 9
click at [28, 215] on video at bounding box center [291, 164] width 583 height 329
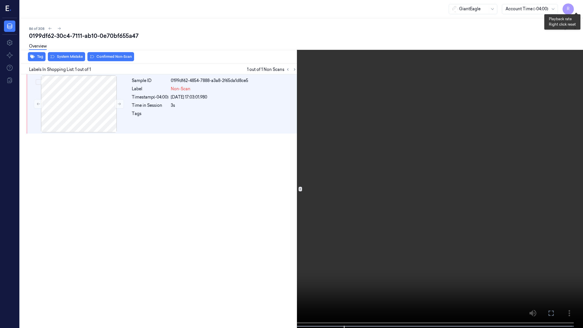
click at [580, 6] on button "x 2" at bounding box center [576, 6] width 9 height 9
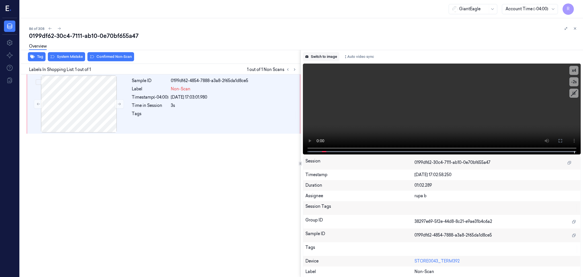
click at [332, 57] on button "Switch to image" at bounding box center [321, 56] width 36 height 9
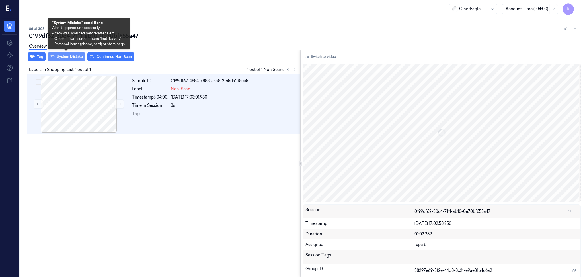
click at [65, 57] on button "System Mistake" at bounding box center [66, 56] width 37 height 9
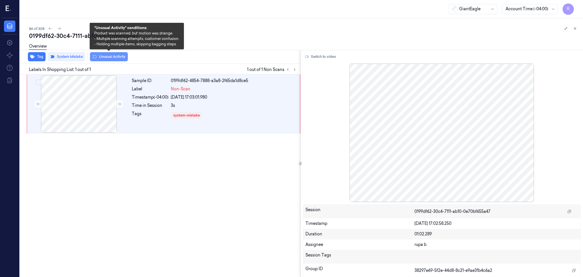
click at [113, 56] on button "Unusual Activity" at bounding box center [109, 56] width 38 height 9
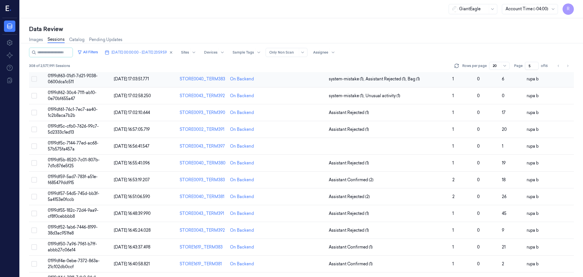
scroll to position [38, 0]
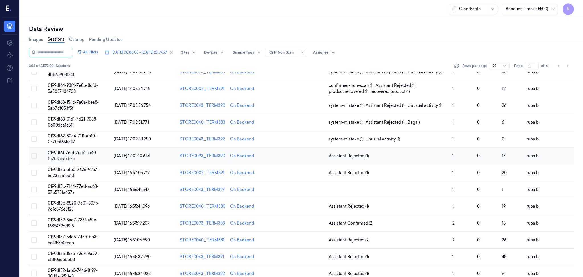
click at [92, 152] on span "0199df61-76c1-7ec7-aa40-1c2b8aca7b2b" at bounding box center [73, 155] width 50 height 11
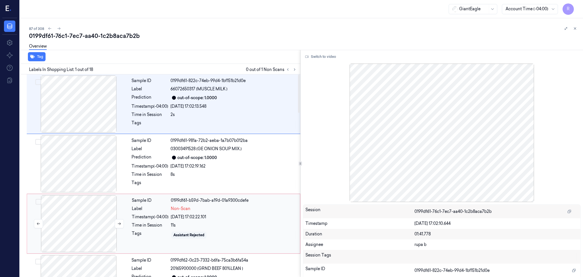
click at [103, 215] on div at bounding box center [78, 223] width 101 height 57
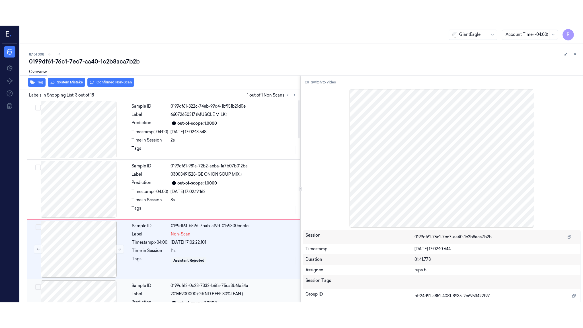
scroll to position [48, 0]
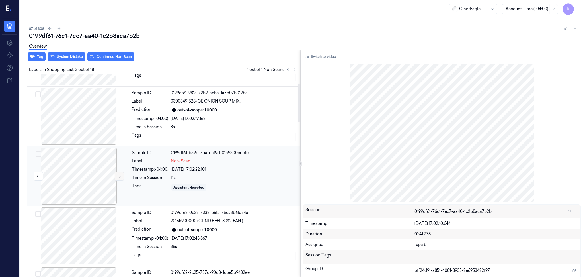
click at [118, 176] on icon at bounding box center [119, 176] width 4 height 4
click at [317, 56] on button "Switch to video" at bounding box center [321, 56] width 36 height 9
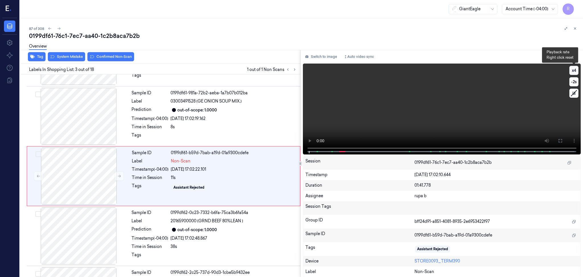
click at [572, 72] on button "x 4" at bounding box center [574, 70] width 9 height 9
click at [572, 72] on button "x 1" at bounding box center [574, 70] width 9 height 9
click at [559, 140] on icon at bounding box center [560, 140] width 5 height 5
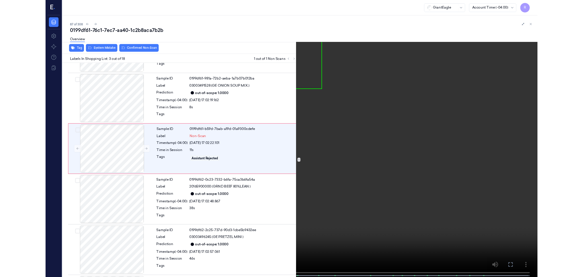
scroll to position [22, 0]
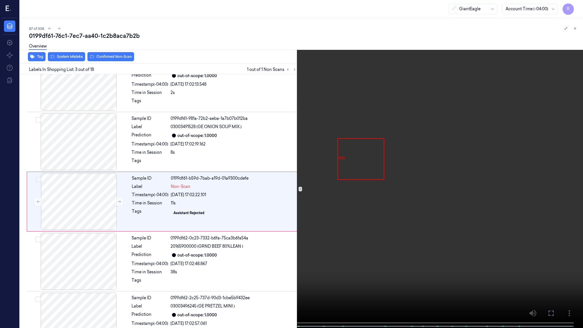
click at [106, 257] on video at bounding box center [291, 164] width 583 height 329
click at [576, 6] on button "x 2" at bounding box center [576, 6] width 9 height 9
click at [273, 219] on video at bounding box center [291, 164] width 583 height 329
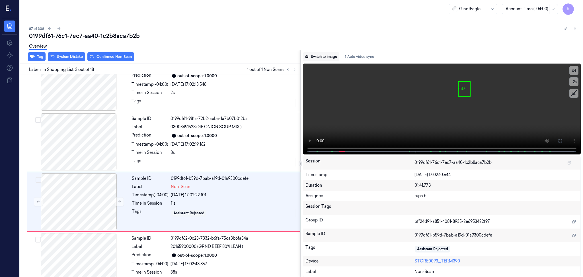
click at [329, 58] on button "Switch to image" at bounding box center [321, 56] width 36 height 9
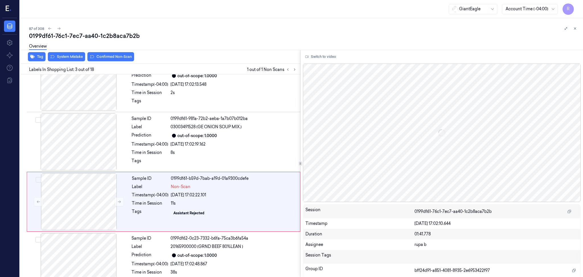
scroll to position [48, 0]
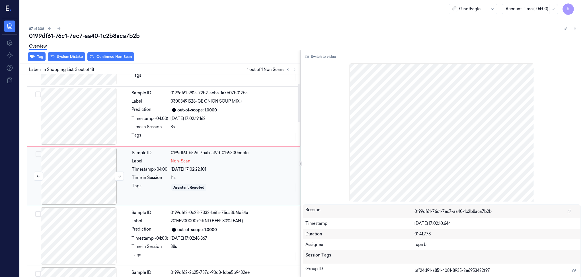
click at [112, 178] on div at bounding box center [78, 176] width 101 height 57
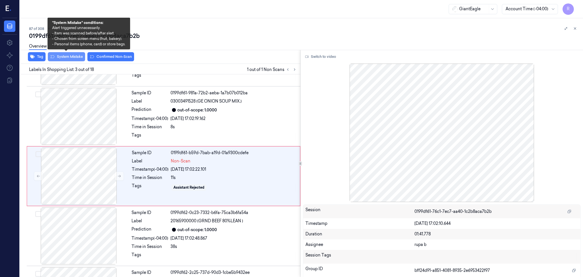
click at [67, 57] on button "System Mistake" at bounding box center [66, 56] width 37 height 9
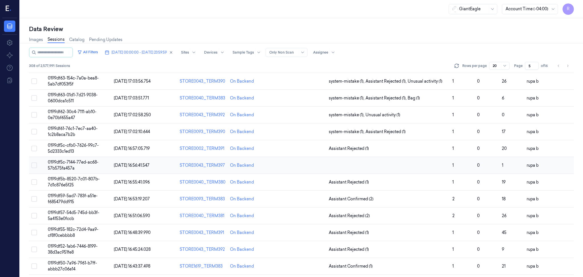
scroll to position [76, 0]
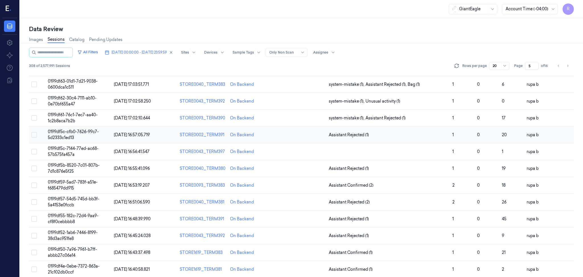
click at [105, 134] on td "0199df5c-cfb0-7626-99c7-5d2333c1ed13" at bounding box center [79, 134] width 66 height 17
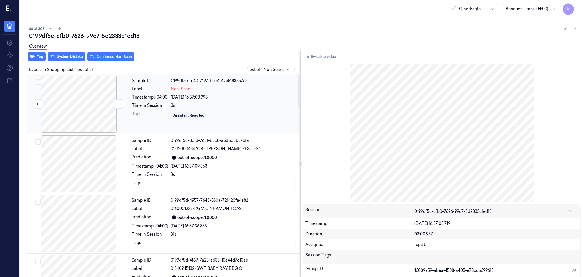
click at [90, 109] on div at bounding box center [78, 103] width 101 height 57
click at [119, 106] on button at bounding box center [119, 103] width 9 height 9
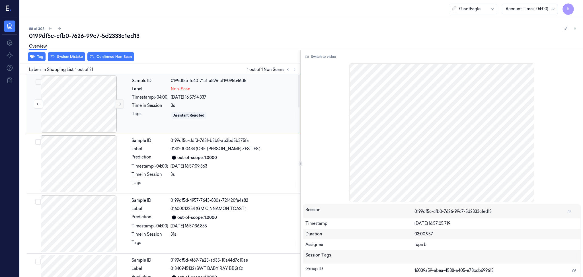
click at [119, 106] on button at bounding box center [119, 103] width 9 height 9
click at [315, 58] on button "Switch to video" at bounding box center [321, 56] width 36 height 9
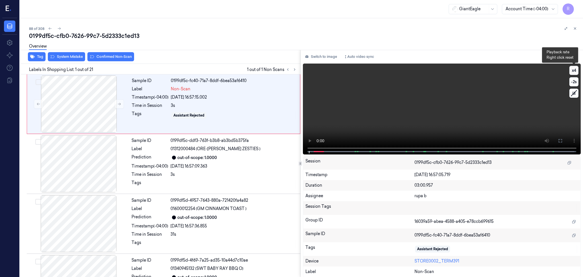
click at [577, 73] on button "x 4" at bounding box center [574, 70] width 9 height 9
click at [577, 73] on button "x 1" at bounding box center [574, 70] width 9 height 9
click at [563, 141] on button at bounding box center [560, 140] width 9 height 9
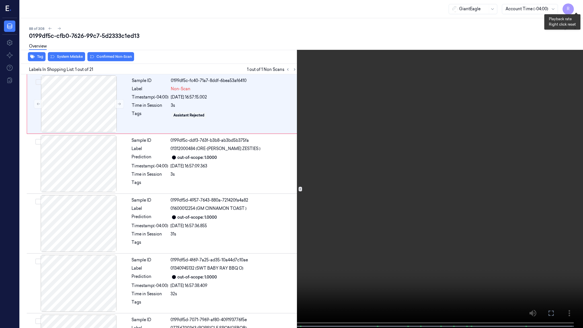
click at [573, 6] on button "x 2" at bounding box center [576, 6] width 9 height 9
click at [22, 241] on video at bounding box center [291, 164] width 583 height 329
click at [75, 237] on video at bounding box center [291, 164] width 583 height 329
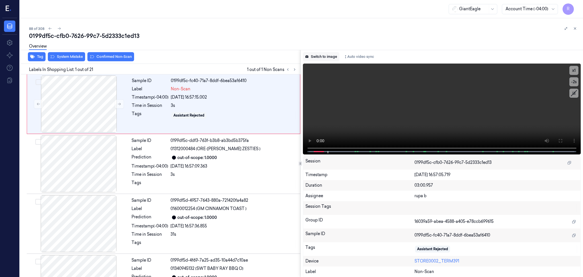
click at [333, 60] on button "Switch to image" at bounding box center [321, 56] width 36 height 9
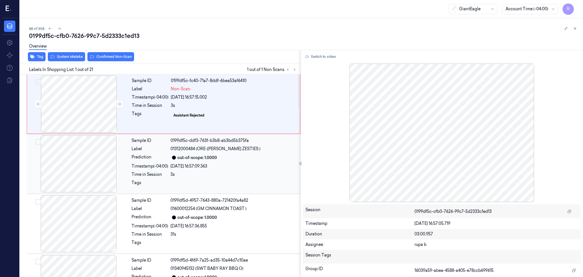
click at [74, 161] on div at bounding box center [78, 163] width 101 height 57
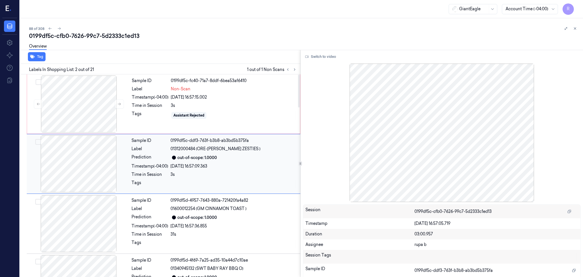
click at [81, 151] on div at bounding box center [78, 163] width 101 height 57
click at [109, 101] on div at bounding box center [78, 103] width 101 height 57
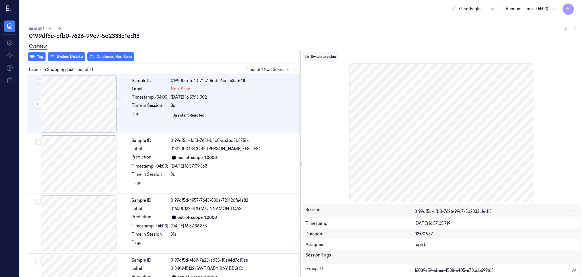
click at [326, 56] on button "Switch to video" at bounding box center [321, 56] width 36 height 9
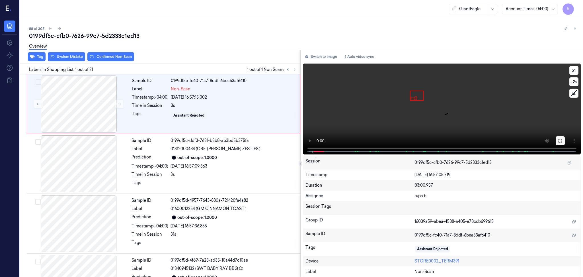
click at [564, 138] on button at bounding box center [560, 140] width 9 height 9
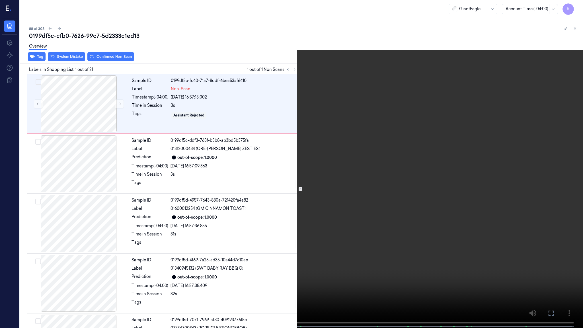
click at [564, 171] on video at bounding box center [291, 164] width 583 height 329
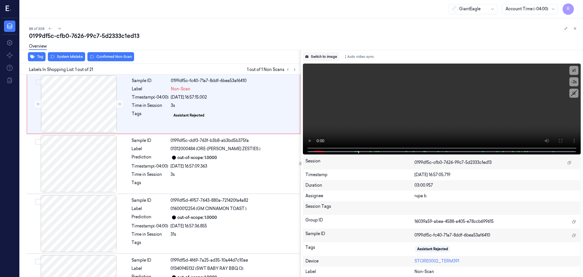
click at [325, 58] on button "Switch to image" at bounding box center [321, 56] width 36 height 9
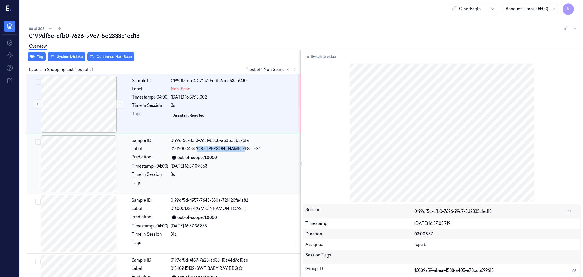
drag, startPoint x: 197, startPoint y: 150, endPoint x: 236, endPoint y: 148, distance: 38.5
click at [236, 148] on div "01312000484 (ORE-[PERSON_NAME] ZESTIES )" at bounding box center [234, 149] width 126 height 6
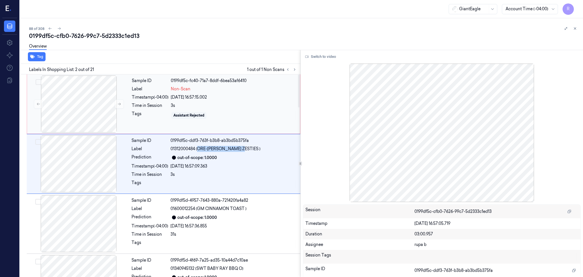
copy span "ORE-[PERSON_NAME] ZESTIES )"
click at [81, 101] on div at bounding box center [78, 103] width 101 height 57
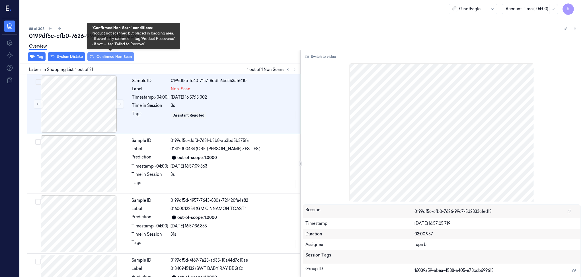
click at [107, 56] on button "Confirmed Non-Scan" at bounding box center [110, 56] width 47 height 9
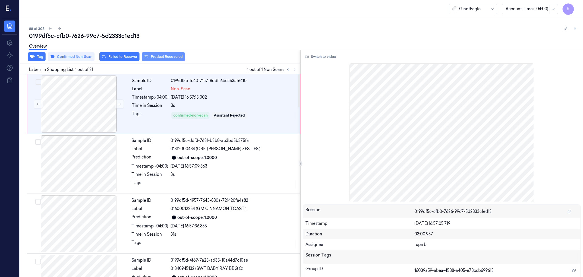
click at [178, 60] on button "Product Recovered" at bounding box center [163, 56] width 43 height 9
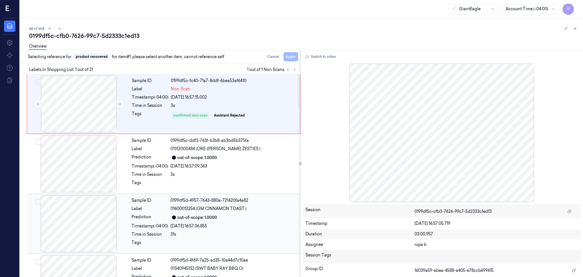
click at [107, 218] on div at bounding box center [78, 223] width 101 height 57
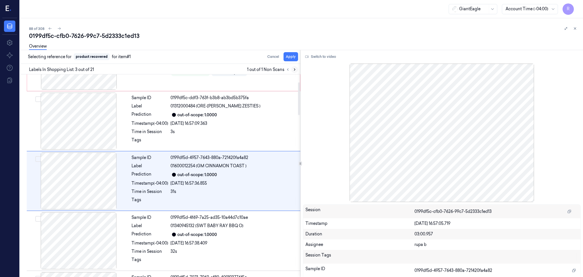
scroll to position [48, 0]
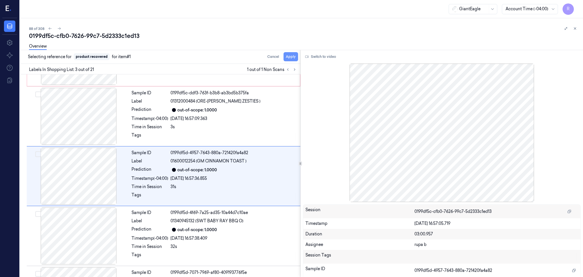
click at [291, 56] on button "Apply" at bounding box center [291, 56] width 15 height 9
click at [292, 70] on button at bounding box center [294, 69] width 7 height 7
click at [296, 72] on button at bounding box center [294, 69] width 7 height 7
click at [291, 69] on button at bounding box center [288, 69] width 7 height 7
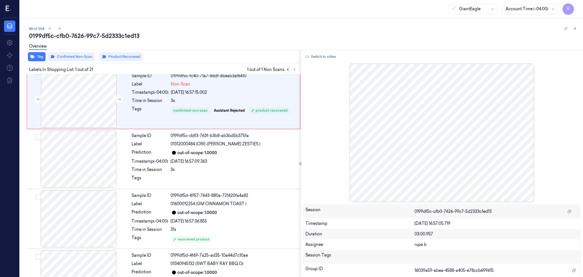
scroll to position [0, 0]
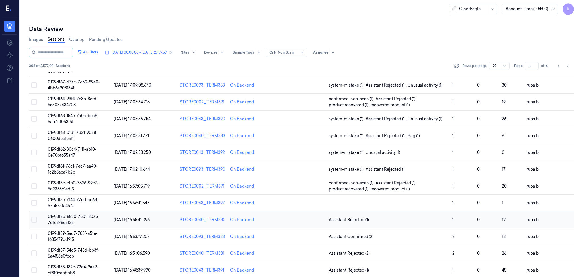
scroll to position [76, 0]
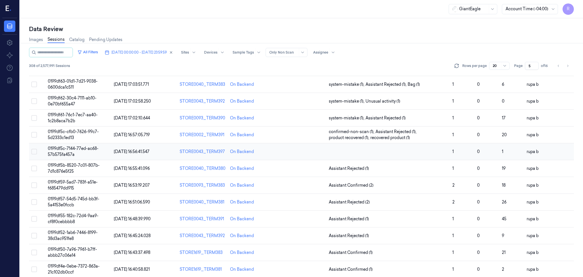
click at [85, 151] on td "0199df5c-7144-77ed-ac68-57b575fa457a" at bounding box center [79, 151] width 66 height 17
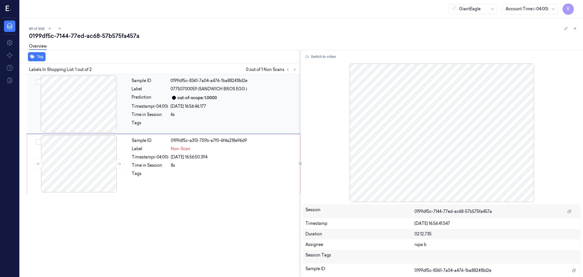
click at [77, 121] on div at bounding box center [78, 103] width 101 height 57
click at [83, 161] on div at bounding box center [78, 163] width 101 height 57
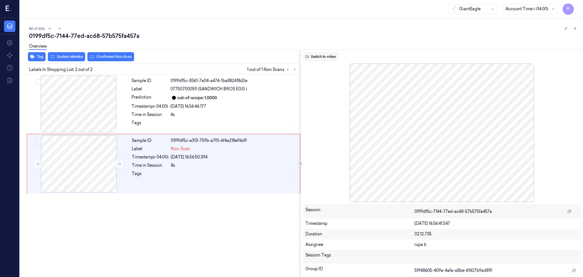
click at [320, 56] on button "Switch to video" at bounding box center [321, 56] width 36 height 9
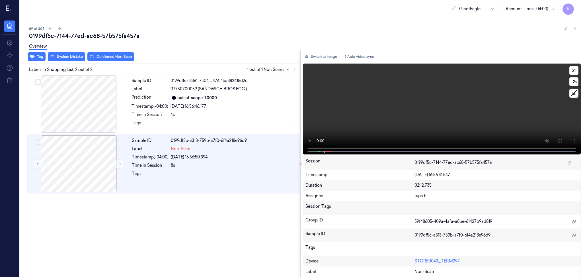
click at [446, 125] on video at bounding box center [442, 109] width 278 height 91
click at [559, 139] on icon at bounding box center [560, 140] width 5 height 5
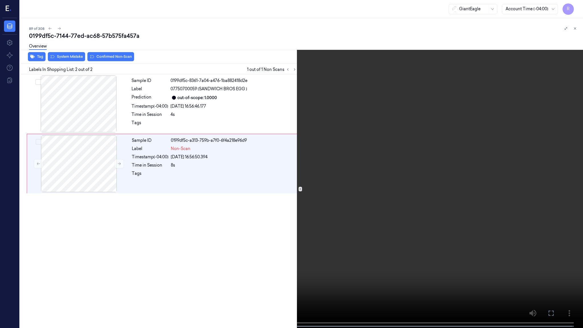
click at [80, 176] on video at bounding box center [291, 164] width 583 height 329
click at [574, 7] on button "x 1" at bounding box center [576, 6] width 9 height 9
click at [574, 7] on button "x 2" at bounding box center [576, 6] width 9 height 9
click at [408, 84] on video at bounding box center [291, 164] width 583 height 329
click at [573, 5] on button "x 4" at bounding box center [576, 6] width 9 height 9
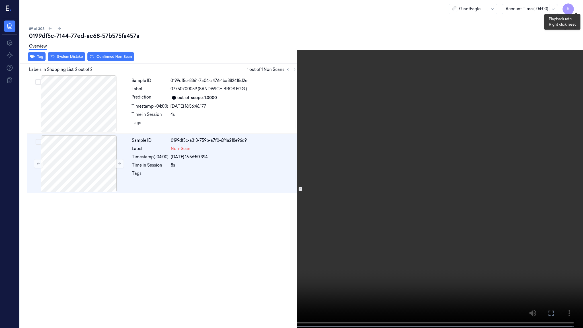
click at [573, 5] on button "x 1" at bounding box center [576, 6] width 9 height 9
click at [66, 277] on video at bounding box center [291, 164] width 583 height 329
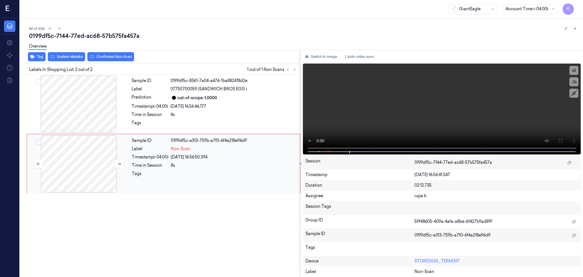
click at [96, 158] on div at bounding box center [78, 163] width 101 height 57
click at [328, 52] on button "Switch to image" at bounding box center [321, 56] width 36 height 9
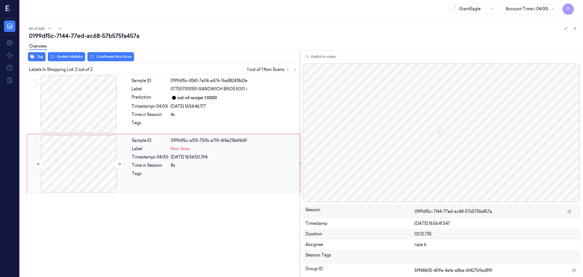
click at [97, 157] on div at bounding box center [78, 163] width 101 height 57
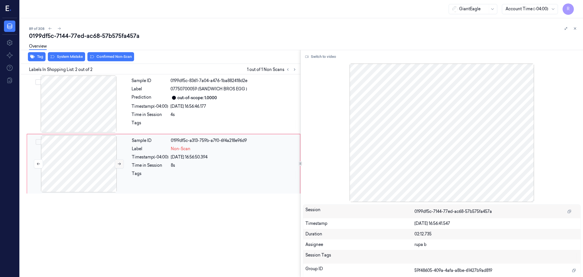
click at [120, 163] on icon at bounding box center [119, 164] width 3 height 3
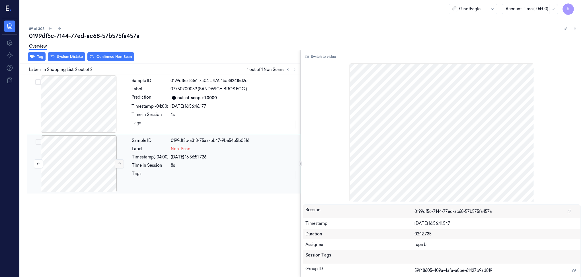
click at [120, 163] on icon at bounding box center [119, 164] width 3 height 3
click at [318, 54] on button "Switch to video" at bounding box center [321, 56] width 36 height 9
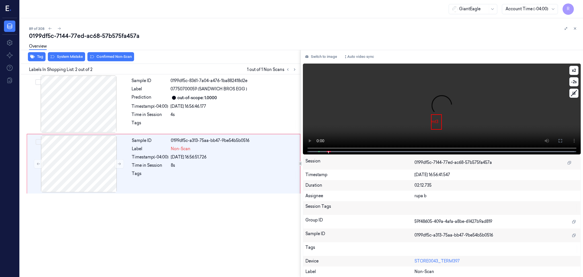
click at [531, 100] on video at bounding box center [442, 109] width 278 height 91
click at [558, 142] on icon at bounding box center [560, 140] width 5 height 5
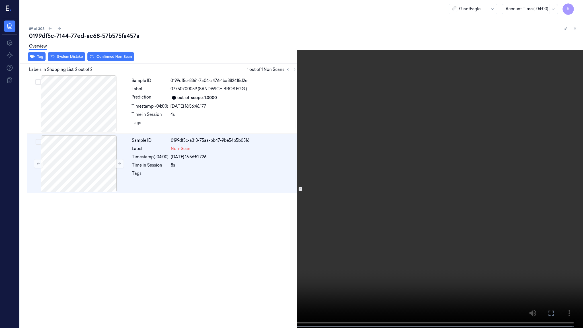
click at [38, 277] on video at bounding box center [291, 164] width 583 height 329
click at [579, 4] on button "x 2" at bounding box center [576, 6] width 9 height 9
click at [383, 101] on video at bounding box center [291, 164] width 583 height 329
click at [377, 104] on video at bounding box center [291, 164] width 583 height 329
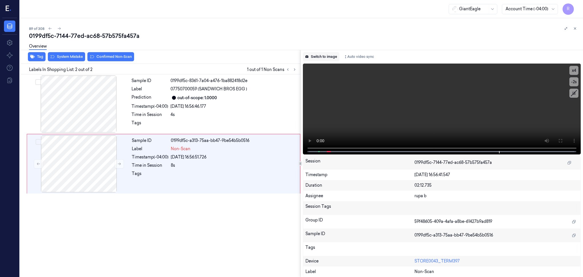
click at [318, 56] on button "Switch to image" at bounding box center [321, 56] width 36 height 9
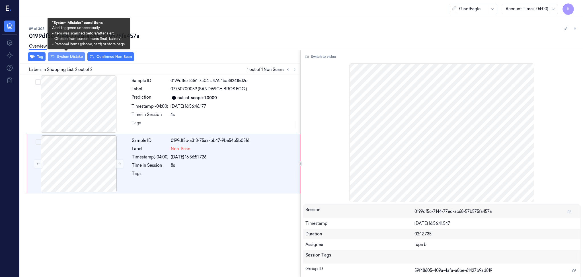
click at [76, 55] on button "System Mistake" at bounding box center [66, 56] width 37 height 9
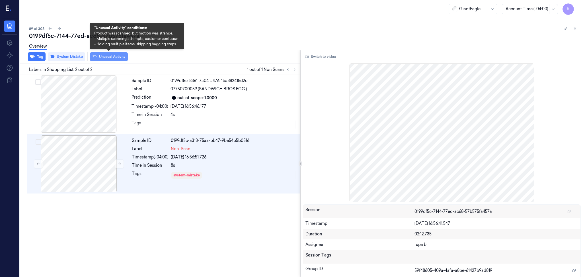
click at [113, 61] on button "Unusual Activity" at bounding box center [109, 56] width 38 height 9
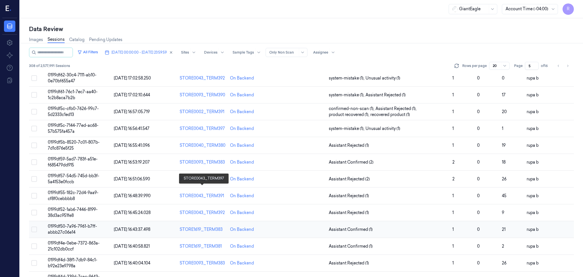
scroll to position [148, 0]
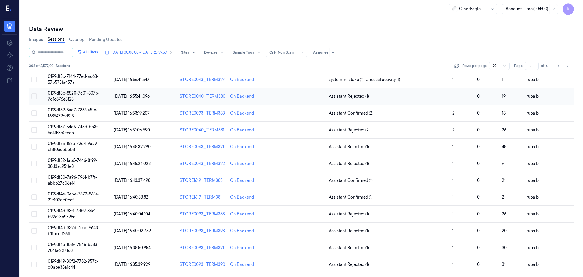
click at [80, 93] on span "0199df5b-8520-7c01-807b-7d1c876e5f25" at bounding box center [74, 96] width 52 height 11
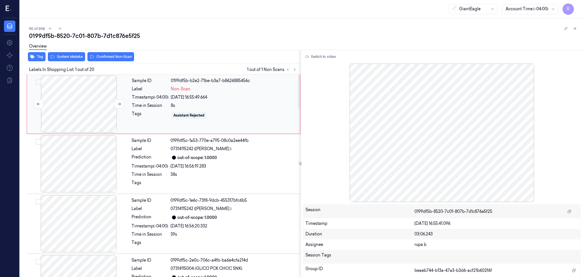
click at [108, 97] on div at bounding box center [78, 103] width 101 height 57
click at [314, 61] on button "Switch to video" at bounding box center [321, 56] width 36 height 9
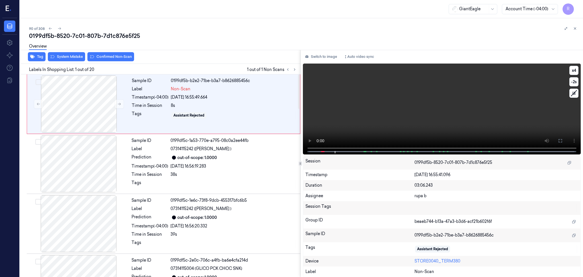
click at [347, 125] on video at bounding box center [442, 109] width 278 height 91
click at [559, 142] on icon at bounding box center [560, 140] width 3 height 3
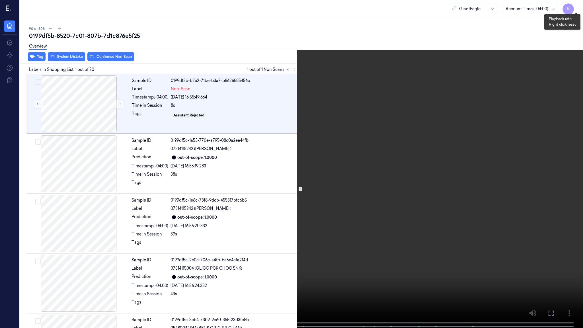
click at [576, 5] on button "x 4" at bounding box center [576, 6] width 9 height 9
click at [61, 257] on video at bounding box center [291, 164] width 583 height 329
click at [61, 256] on video at bounding box center [291, 164] width 583 height 329
click at [185, 254] on video at bounding box center [291, 164] width 583 height 329
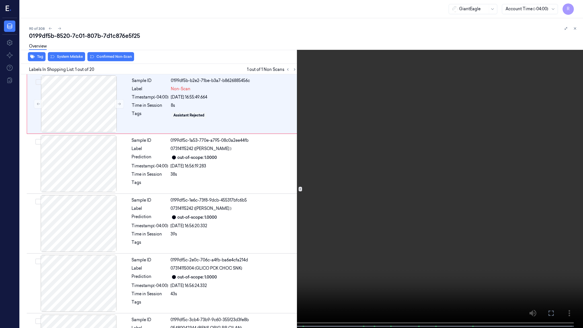
click at [185, 254] on video at bounding box center [291, 164] width 583 height 329
click at [207, 270] on video at bounding box center [291, 164] width 583 height 329
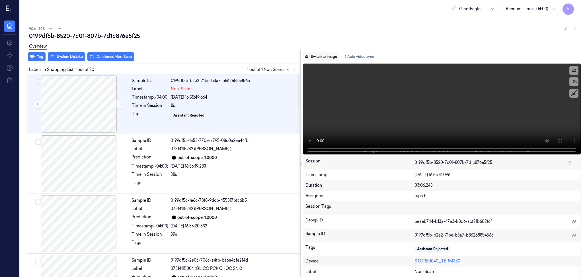
click at [320, 59] on button "Switch to image" at bounding box center [321, 56] width 36 height 9
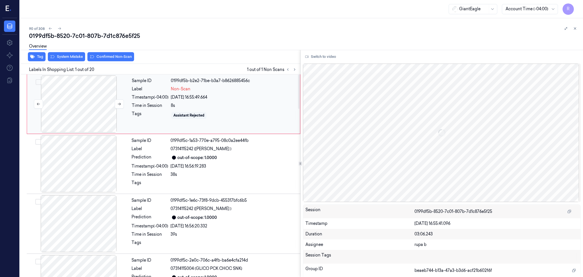
click at [86, 103] on div at bounding box center [78, 103] width 101 height 57
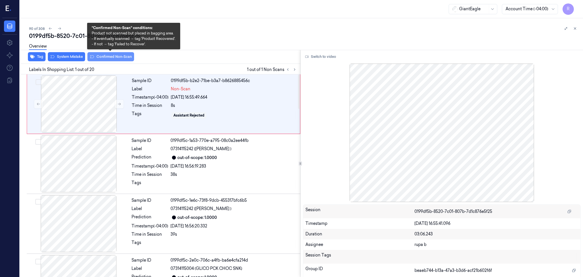
click at [117, 56] on button "Confirmed Non-Scan" at bounding box center [110, 56] width 47 height 9
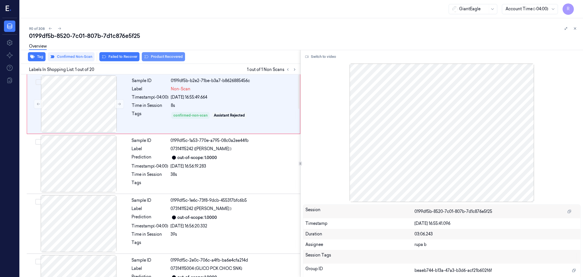
click at [155, 58] on button "Product Recovered" at bounding box center [163, 56] width 43 height 9
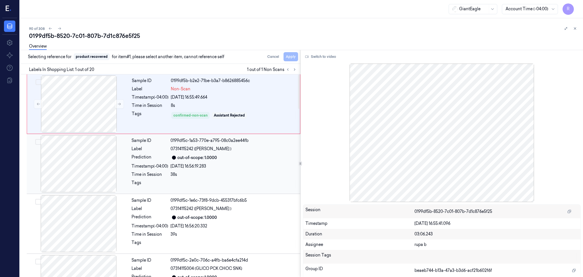
click at [94, 151] on div at bounding box center [78, 163] width 101 height 57
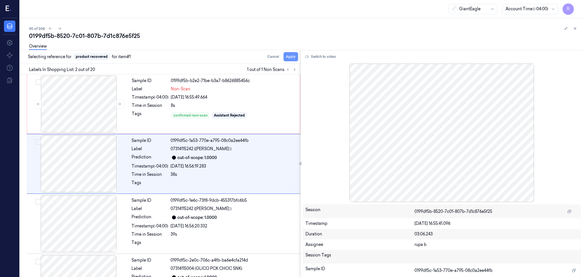
click at [289, 55] on button "Apply" at bounding box center [291, 56] width 15 height 9
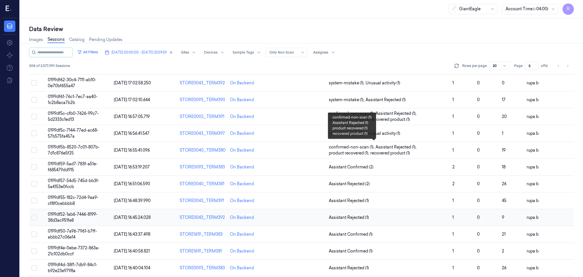
scroll to position [148, 0]
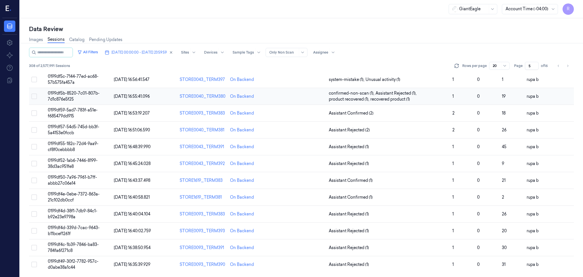
click at [96, 95] on span "0199df5b-8520-7c01-807b-7d1c876e5f25" at bounding box center [74, 96] width 52 height 11
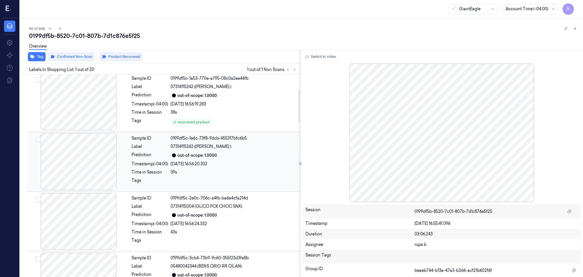
scroll to position [84, 0]
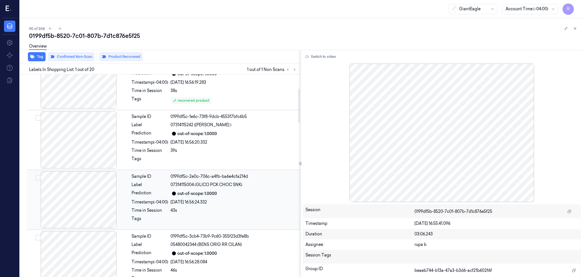
click at [94, 203] on div at bounding box center [78, 199] width 101 height 57
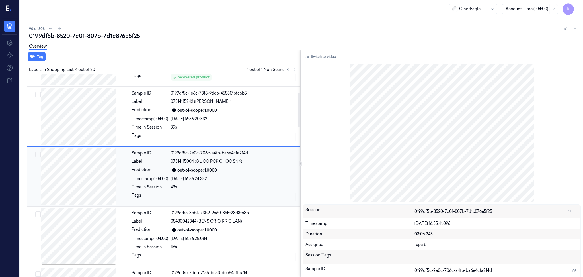
scroll to position [107, 0]
click at [65, 186] on div at bounding box center [78, 176] width 101 height 57
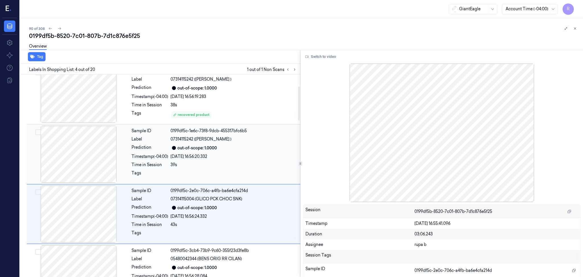
scroll to position [0, 0]
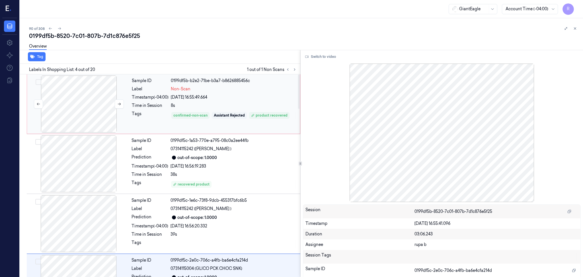
click at [89, 101] on div at bounding box center [78, 103] width 101 height 57
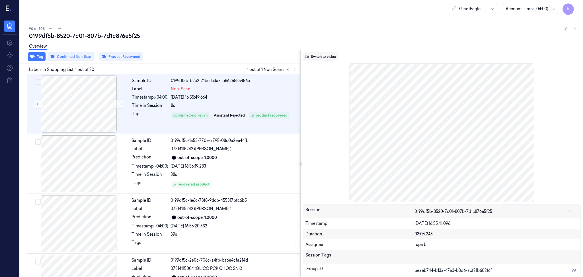
click at [321, 54] on button "Switch to video" at bounding box center [321, 56] width 36 height 9
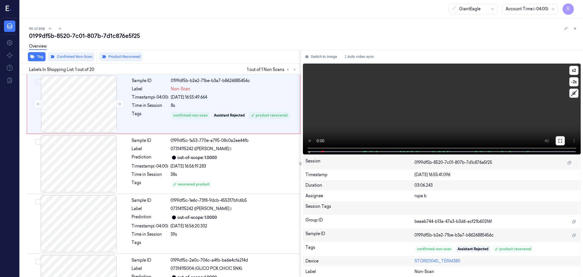
click at [559, 142] on icon at bounding box center [560, 140] width 3 height 3
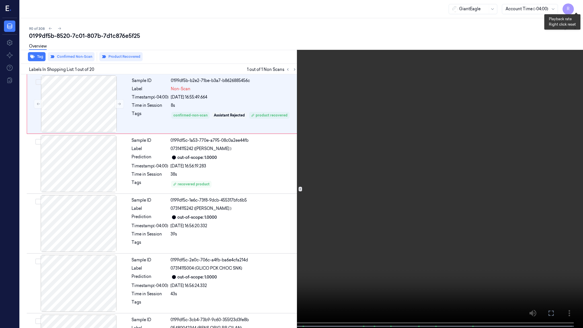
click at [579, 8] on button "x 2" at bounding box center [576, 6] width 9 height 9
click at [178, 252] on video at bounding box center [291, 164] width 583 height 329
click at [178, 251] on video at bounding box center [291, 164] width 583 height 329
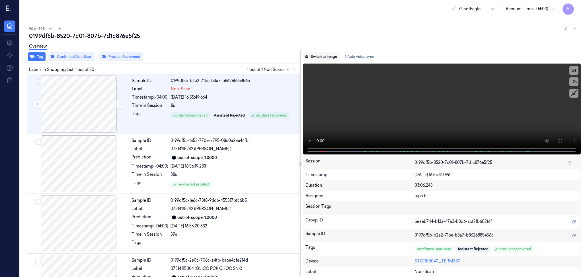
click at [318, 56] on button "Switch to image" at bounding box center [321, 56] width 36 height 9
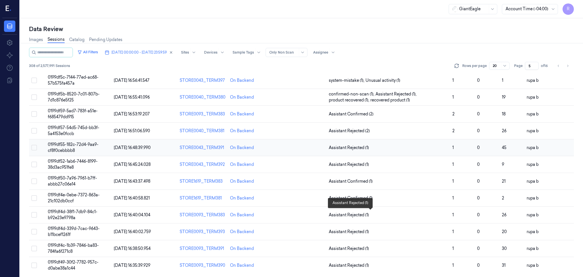
scroll to position [148, 0]
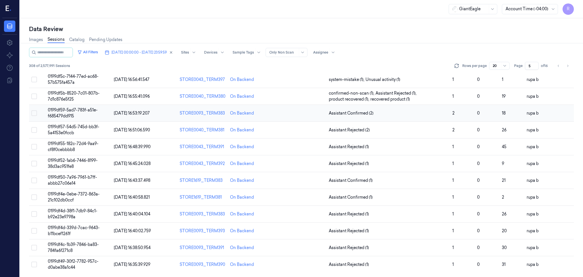
click at [92, 112] on span "0199df59-5ad7-783f-a51e-f685479dd915" at bounding box center [73, 112] width 50 height 11
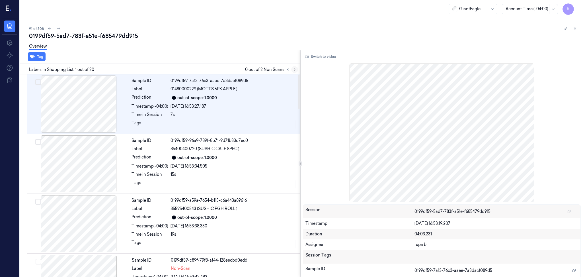
click at [297, 70] on button at bounding box center [294, 69] width 7 height 7
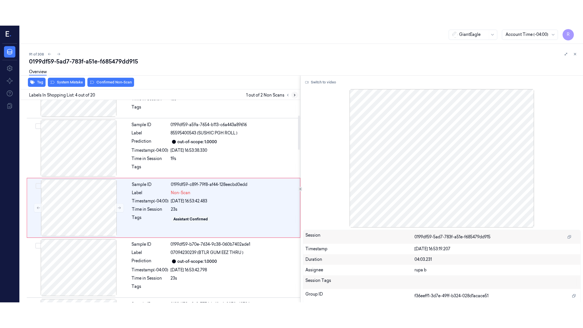
scroll to position [107, 0]
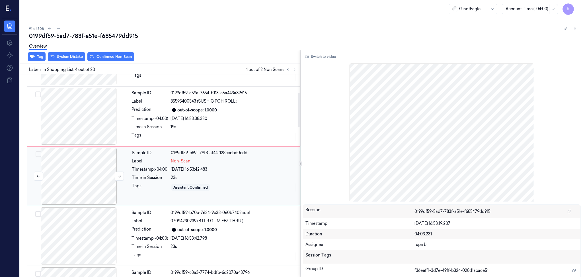
click at [76, 169] on div at bounding box center [78, 176] width 101 height 57
click at [117, 176] on button at bounding box center [119, 175] width 9 height 9
click at [115, 180] on div at bounding box center [119, 175] width 9 height 9
click at [120, 176] on icon at bounding box center [119, 176] width 4 height 4
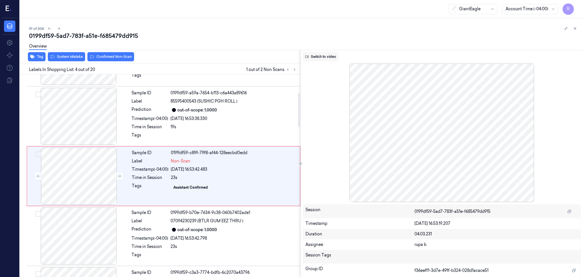
click at [321, 60] on button "Switch to video" at bounding box center [321, 56] width 36 height 9
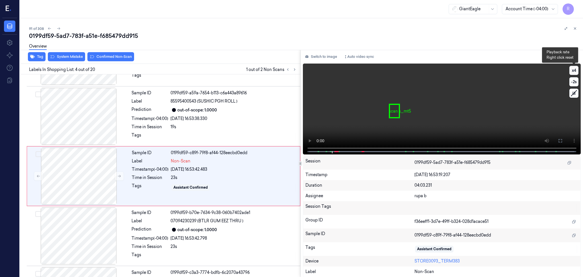
click at [577, 72] on button "x 4" at bounding box center [574, 70] width 9 height 9
click at [563, 141] on button at bounding box center [560, 140] width 9 height 9
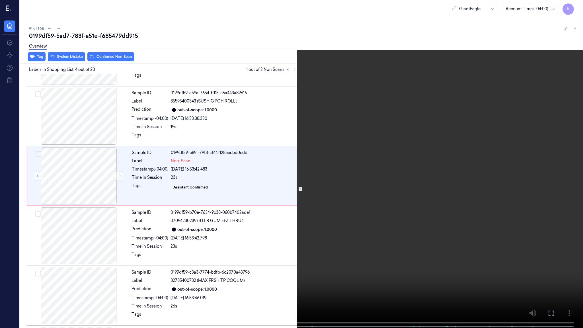
click at [563, 174] on video at bounding box center [291, 164] width 583 height 329
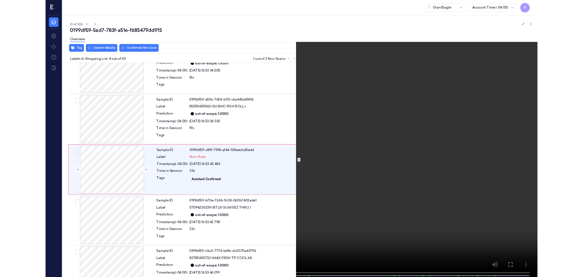
scroll to position [82, 0]
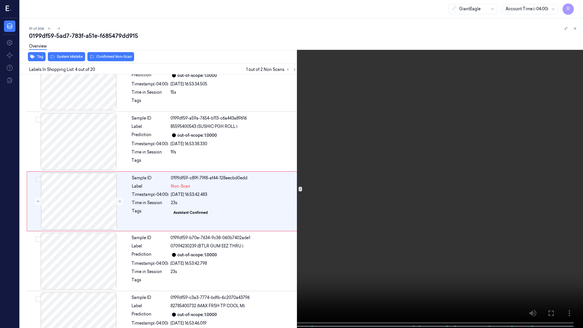
click at [561, 174] on video at bounding box center [291, 164] width 583 height 329
click at [169, 228] on video at bounding box center [291, 164] width 583 height 329
click at [193, 208] on video at bounding box center [291, 164] width 583 height 329
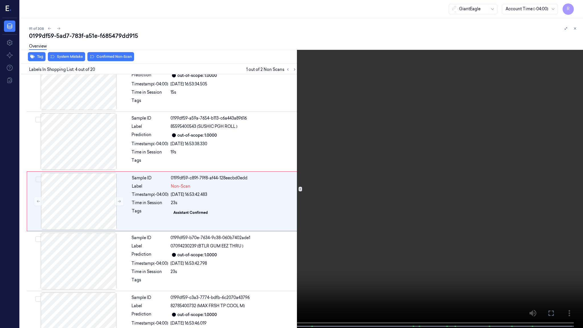
click at [181, 277] on video at bounding box center [291, 164] width 583 height 329
click at [235, 269] on video at bounding box center [291, 164] width 583 height 329
click at [235, 267] on video at bounding box center [291, 164] width 583 height 329
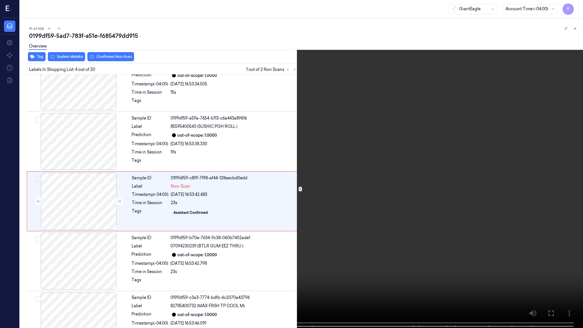
click at [235, 267] on video at bounding box center [291, 164] width 583 height 329
click at [275, 277] on video at bounding box center [291, 164] width 583 height 329
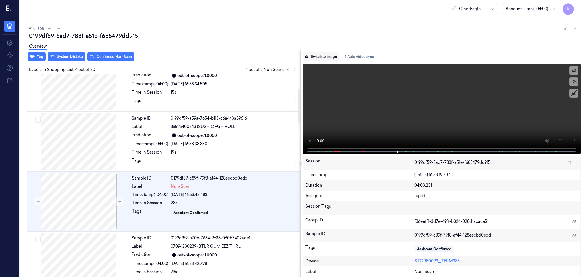
click at [321, 53] on button "Switch to image" at bounding box center [321, 56] width 36 height 9
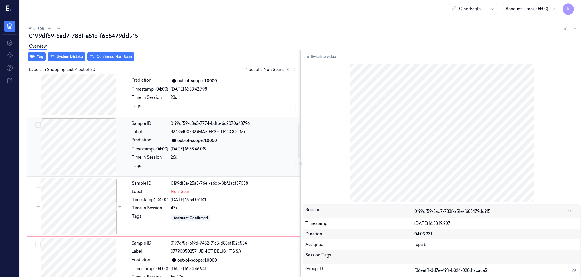
scroll to position [297, 0]
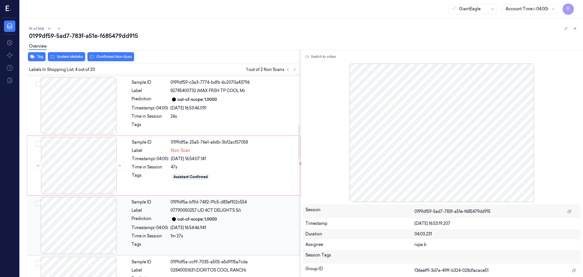
click at [93, 228] on div at bounding box center [78, 225] width 101 height 57
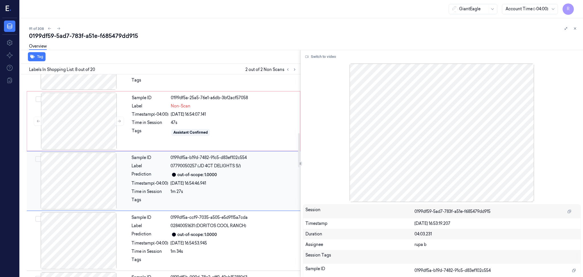
scroll to position [347, 0]
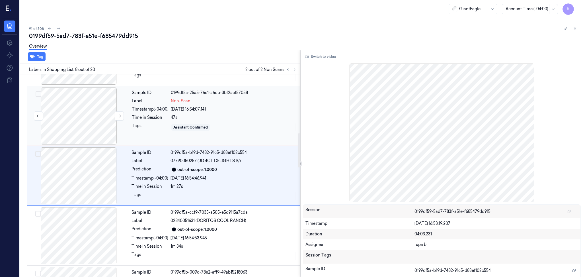
click at [96, 128] on div at bounding box center [78, 115] width 101 height 57
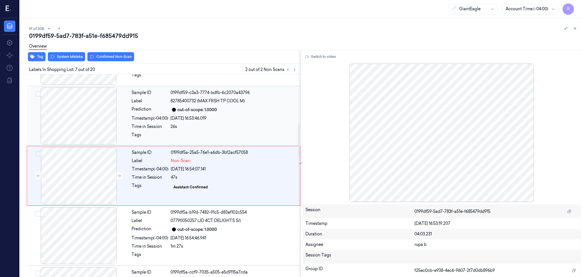
click at [92, 117] on div at bounding box center [78, 115] width 101 height 57
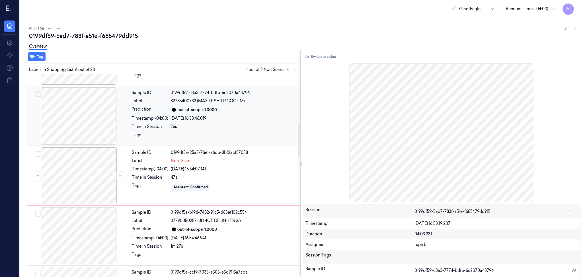
scroll to position [227, 0]
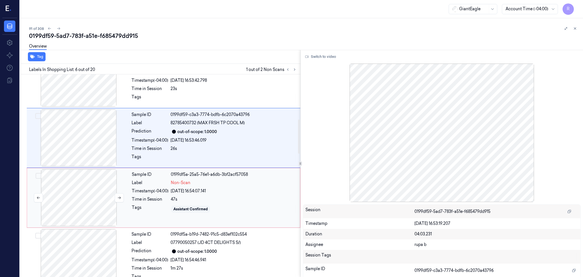
click at [97, 186] on div at bounding box center [78, 197] width 101 height 57
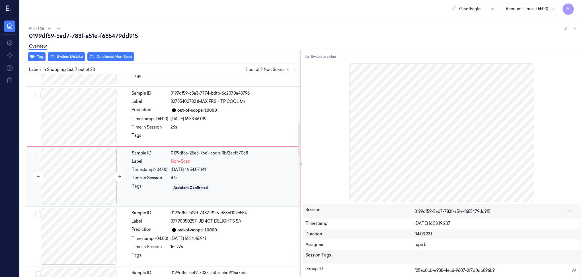
scroll to position [287, 0]
click at [102, 177] on div at bounding box center [78, 175] width 101 height 57
click at [118, 175] on icon at bounding box center [119, 176] width 4 height 4
click at [119, 175] on icon at bounding box center [119, 176] width 4 height 4
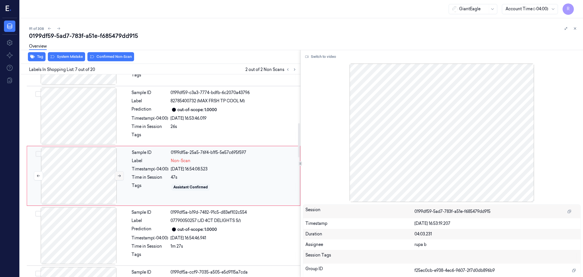
click at [119, 175] on icon at bounding box center [119, 176] width 4 height 4
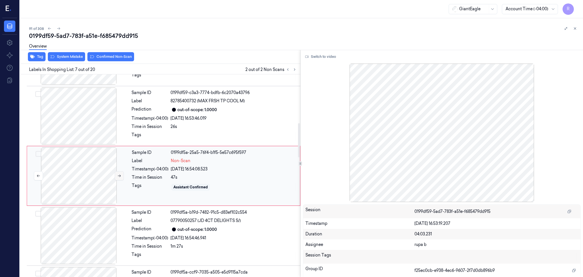
click at [119, 175] on icon at bounding box center [119, 176] width 4 height 4
click at [93, 232] on div at bounding box center [78, 235] width 101 height 57
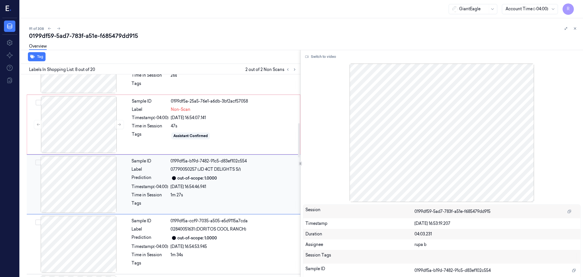
scroll to position [347, 0]
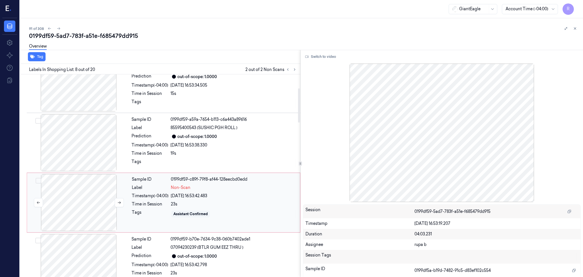
click at [94, 222] on div at bounding box center [78, 202] width 101 height 57
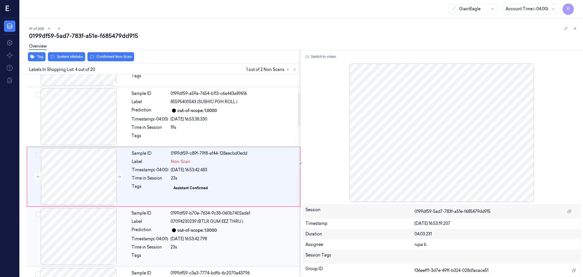
scroll to position [107, 0]
click at [101, 174] on div at bounding box center [78, 176] width 101 height 57
click at [110, 176] on div at bounding box center [78, 176] width 101 height 57
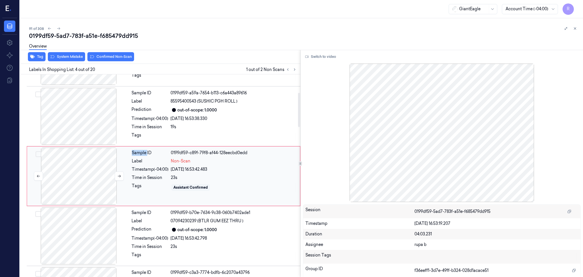
click at [110, 176] on div at bounding box center [78, 176] width 101 height 57
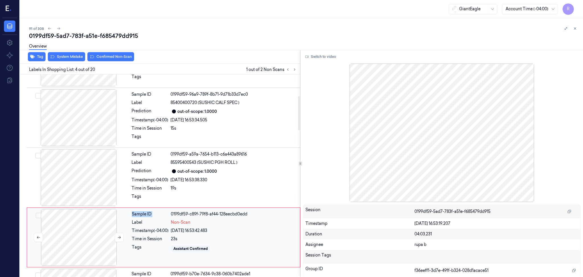
scroll to position [152, 0]
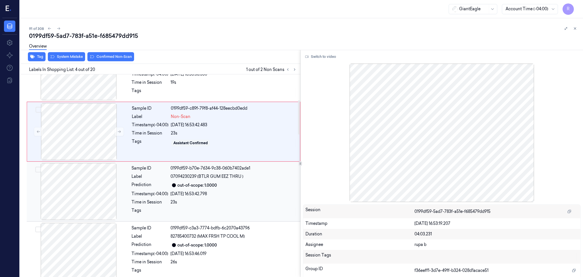
click at [89, 198] on div at bounding box center [78, 191] width 101 height 57
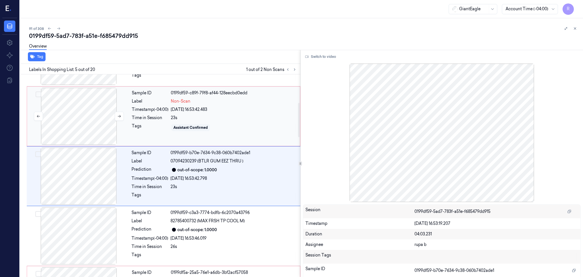
click at [86, 109] on div at bounding box center [78, 116] width 101 height 57
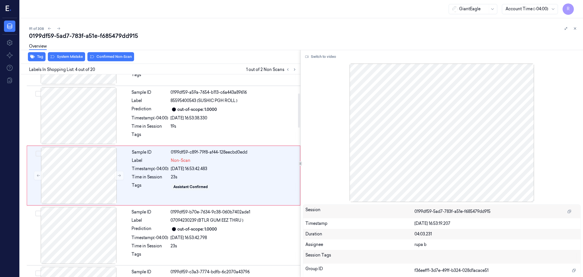
scroll to position [107, 0]
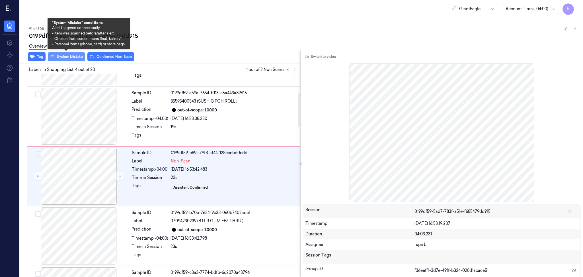
click at [72, 59] on button "System Mistake" at bounding box center [66, 56] width 37 height 9
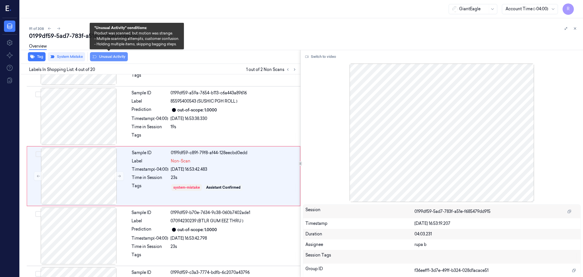
click at [113, 56] on button "Unusual Activity" at bounding box center [109, 56] width 38 height 9
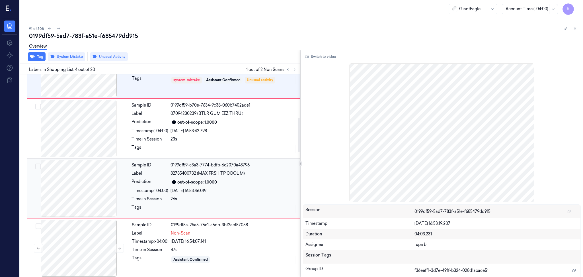
scroll to position [259, 0]
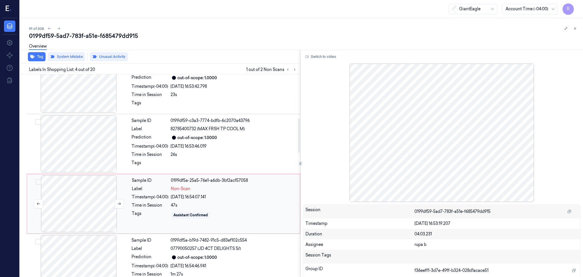
click at [71, 210] on div at bounding box center [78, 203] width 101 height 57
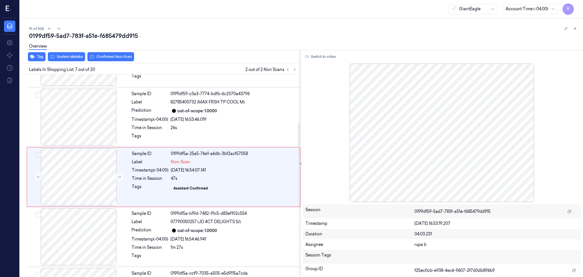
scroll to position [287, 0]
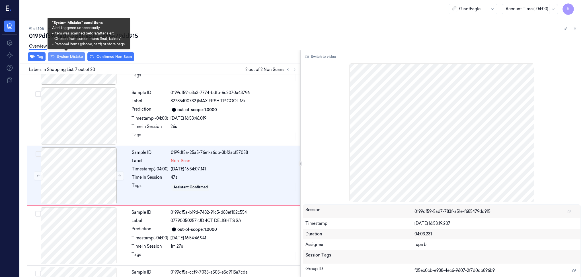
click at [72, 56] on button "System Mistake" at bounding box center [66, 56] width 37 height 9
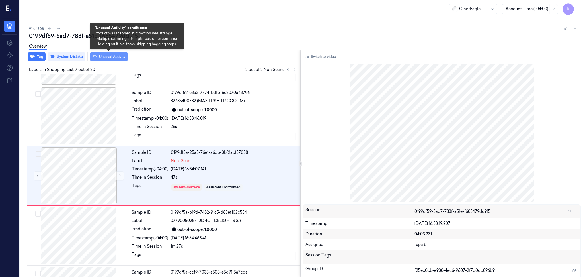
click at [115, 60] on button "Unusual Activity" at bounding box center [109, 56] width 38 height 9
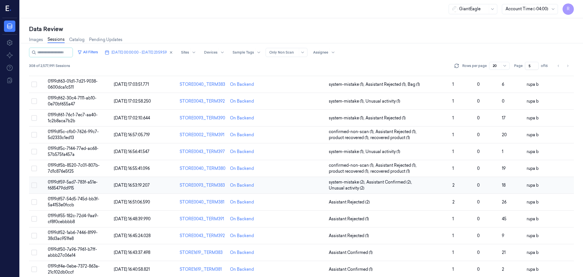
scroll to position [148, 0]
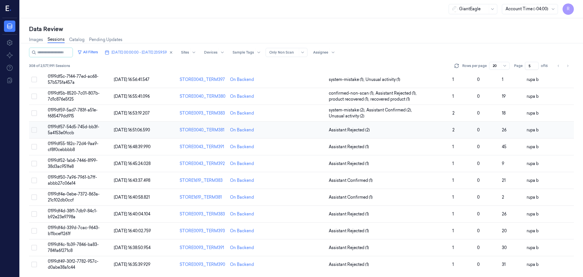
click at [85, 128] on span "0199df57-54d5-745d-bb3f-5a4153e0fccb" at bounding box center [74, 129] width 52 height 11
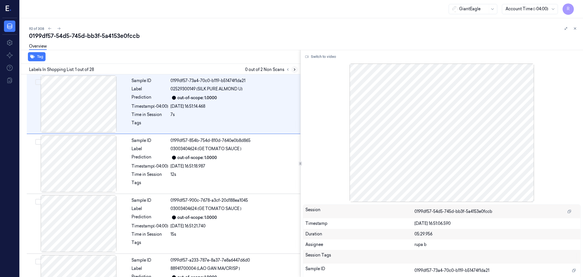
click at [296, 69] on icon at bounding box center [295, 69] width 4 height 4
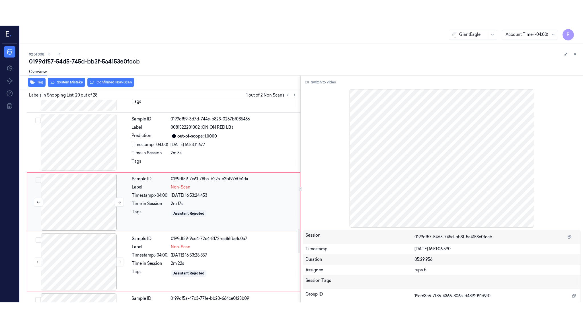
scroll to position [1065, 0]
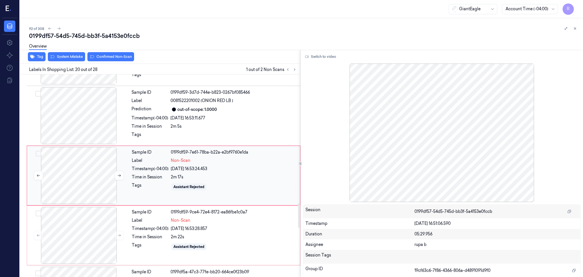
click at [93, 170] on div at bounding box center [78, 175] width 101 height 57
click at [322, 55] on button "Switch to video" at bounding box center [321, 56] width 36 height 9
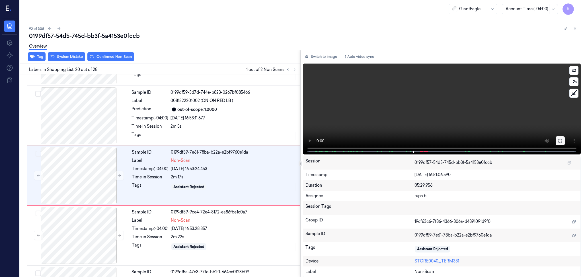
click at [560, 139] on icon at bounding box center [560, 140] width 5 height 5
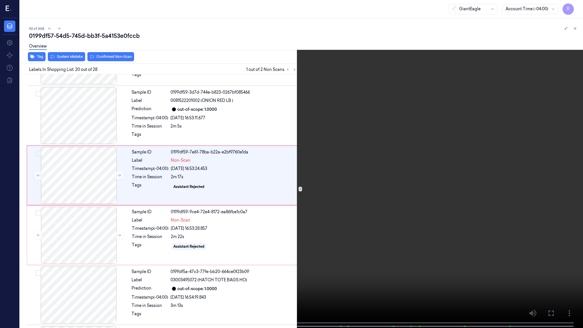
click at [285, 234] on video at bounding box center [291, 164] width 583 height 329
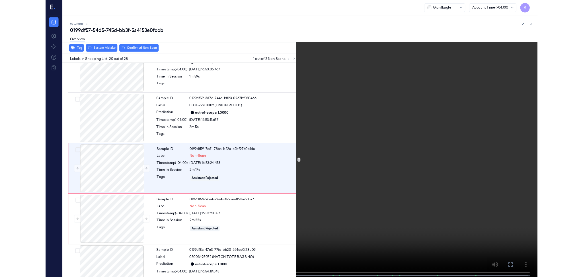
scroll to position [1039, 0]
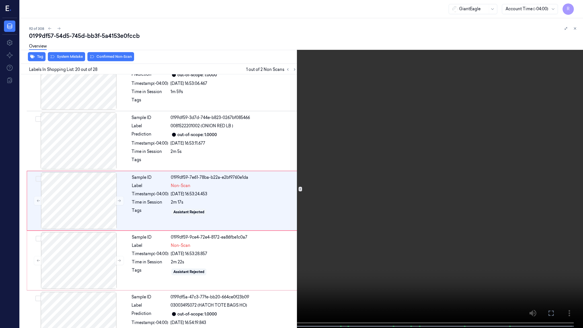
click at [285, 233] on video at bounding box center [291, 164] width 583 height 329
click at [575, 6] on button "x 2" at bounding box center [576, 6] width 9 height 9
click at [580, 3] on button "x 4" at bounding box center [576, 6] width 9 height 9
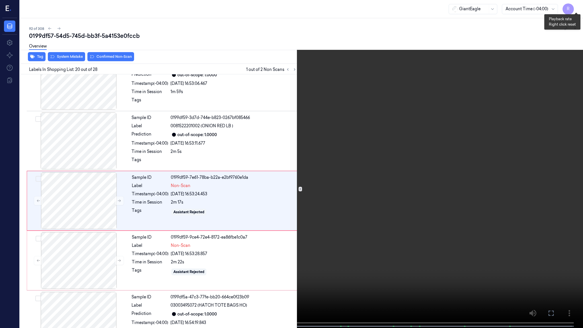
click at [579, 3] on button "x 1" at bounding box center [576, 6] width 9 height 9
click at [373, 246] on video at bounding box center [291, 164] width 583 height 329
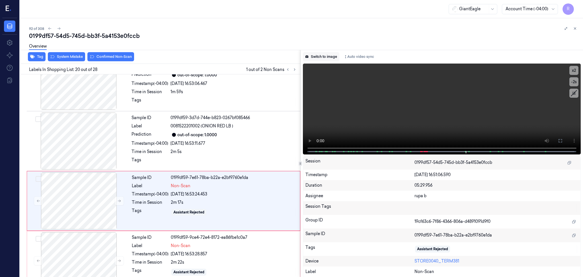
click at [326, 59] on button "Switch to image" at bounding box center [321, 56] width 36 height 9
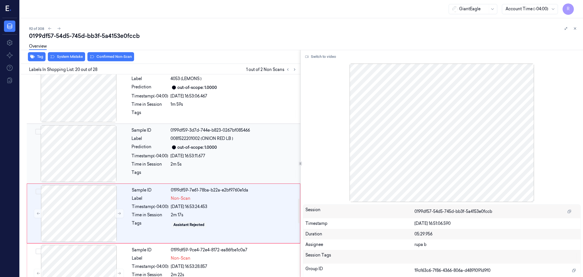
click at [91, 155] on div at bounding box center [78, 153] width 101 height 57
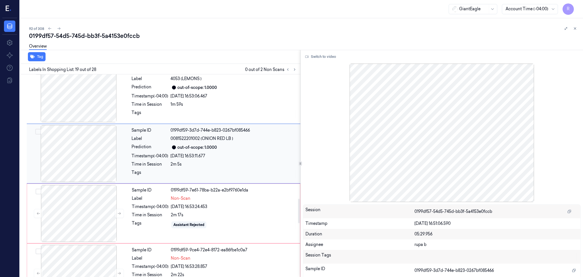
scroll to position [1005, 0]
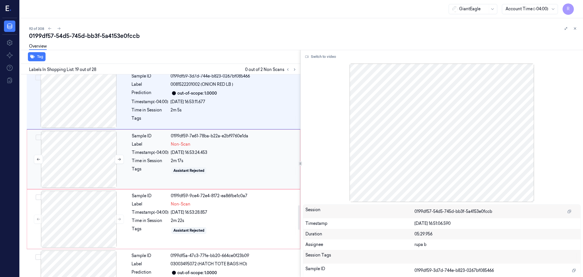
click at [95, 170] on div at bounding box center [78, 159] width 101 height 57
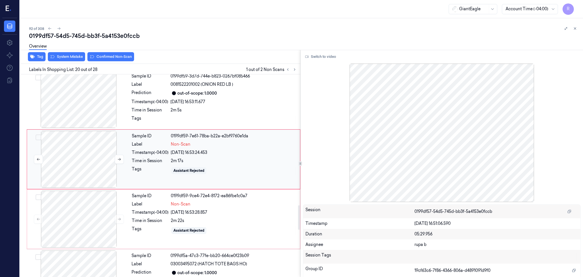
scroll to position [1065, 0]
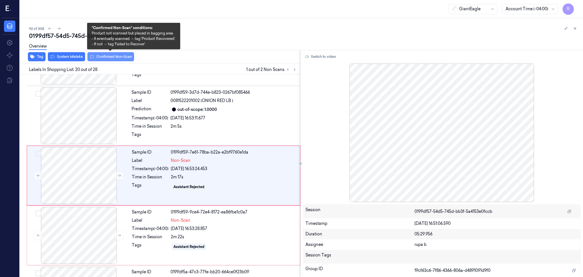
click at [118, 60] on button "Confirmed Non-Scan" at bounding box center [110, 56] width 47 height 9
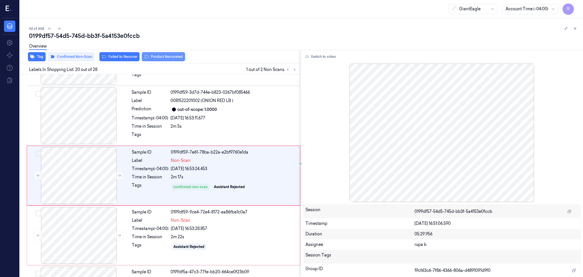
click at [168, 58] on button "Product Recovered" at bounding box center [163, 56] width 43 height 9
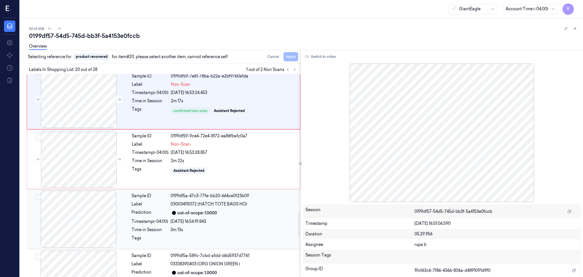
click at [77, 224] on div at bounding box center [78, 219] width 101 height 57
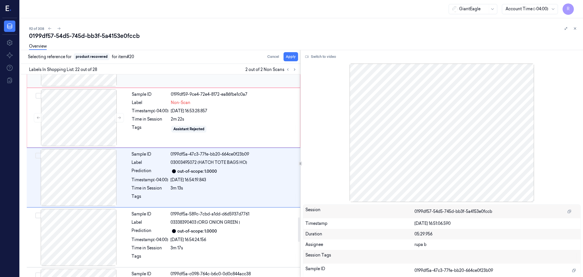
scroll to position [1185, 0]
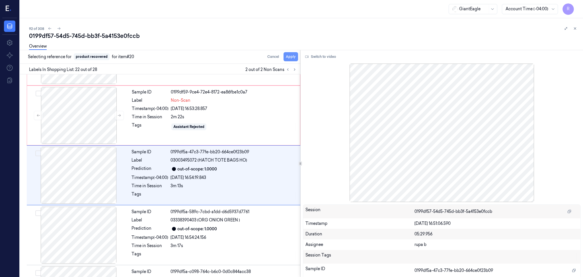
click at [296, 58] on button "Apply" at bounding box center [291, 56] width 15 height 9
click at [84, 120] on div at bounding box center [78, 115] width 101 height 57
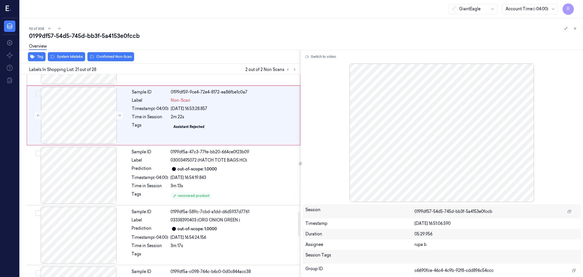
scroll to position [1125, 0]
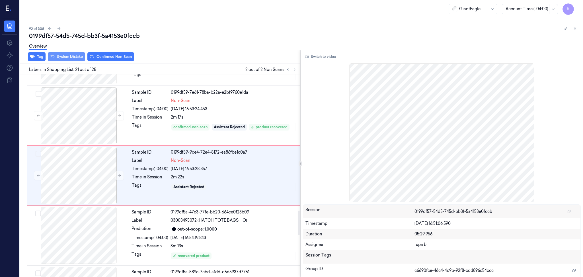
click at [71, 60] on button "System Mistake" at bounding box center [66, 56] width 37 height 9
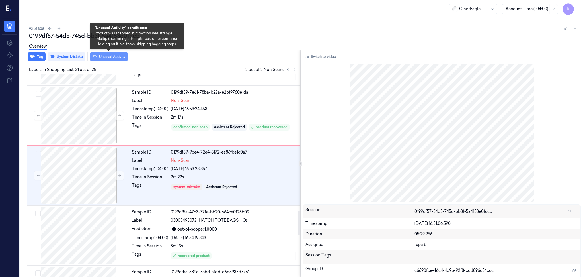
click at [115, 58] on button "Unusual Activity" at bounding box center [109, 56] width 38 height 9
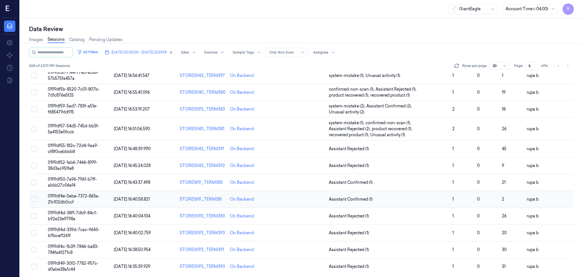
scroll to position [154, 0]
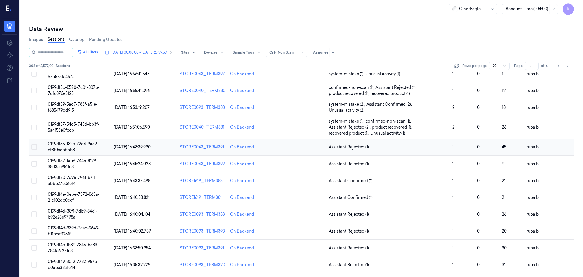
click at [81, 146] on td "0199df55-182c-72d4-9aa9-cf8f0cebbbb8" at bounding box center [79, 147] width 66 height 17
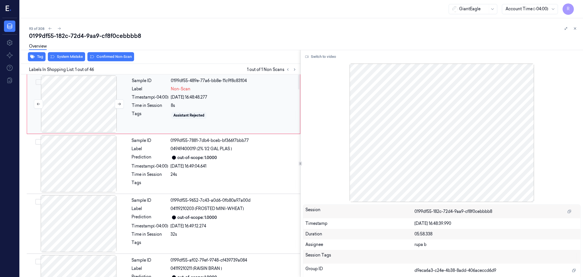
drag, startPoint x: 69, startPoint y: 106, endPoint x: 98, endPoint y: 105, distance: 29.0
click at [69, 107] on div at bounding box center [78, 103] width 101 height 57
click at [119, 101] on button at bounding box center [119, 103] width 9 height 9
drag, startPoint x: 119, startPoint y: 101, endPoint x: 84, endPoint y: 114, distance: 37.8
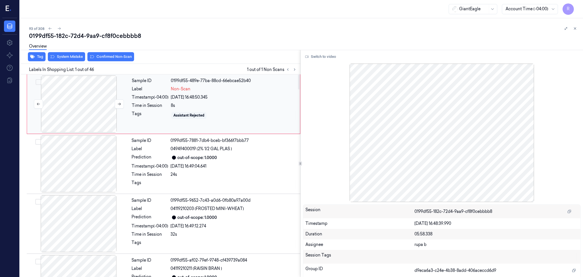
click at [120, 101] on button at bounding box center [119, 103] width 9 height 9
click at [83, 114] on div at bounding box center [78, 103] width 101 height 57
click at [318, 56] on button "Switch to video" at bounding box center [321, 56] width 36 height 9
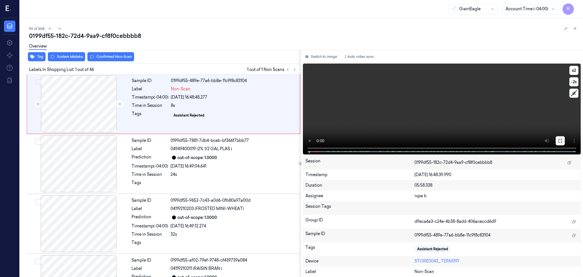
click at [558, 141] on icon at bounding box center [560, 140] width 5 height 5
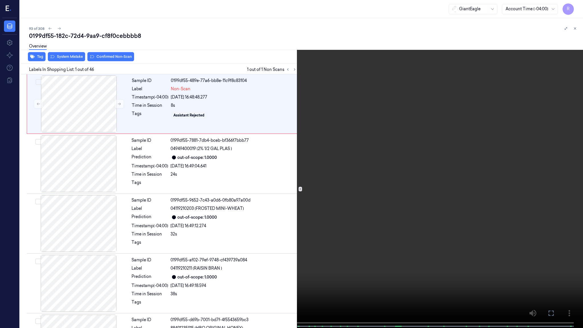
click at [517, 169] on video at bounding box center [291, 164] width 583 height 329
click at [533, 169] on video at bounding box center [291, 164] width 583 height 329
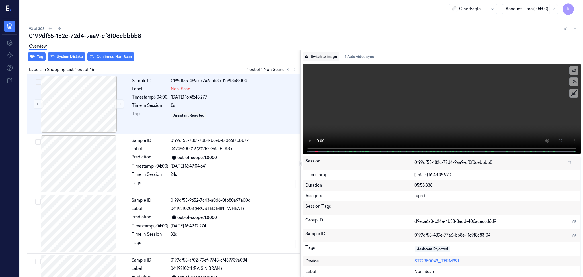
click at [327, 56] on button "Switch to image" at bounding box center [321, 56] width 36 height 9
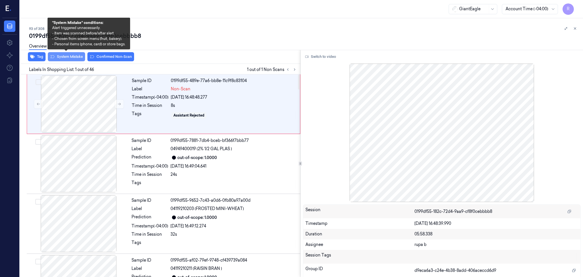
click at [70, 57] on button "System Mistake" at bounding box center [66, 56] width 37 height 9
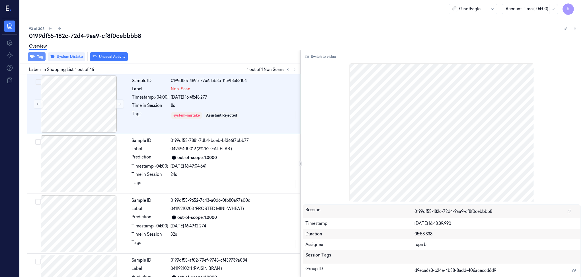
click at [36, 59] on button "Tag" at bounding box center [37, 56] width 18 height 9
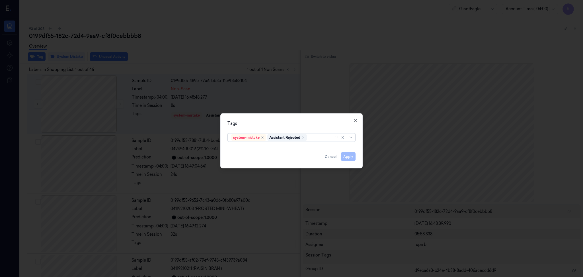
click at [322, 141] on div "system-mistake Assistant Rejected" at bounding box center [282, 138] width 102 height 8
drag, startPoint x: 312, startPoint y: 137, endPoint x: 319, endPoint y: 138, distance: 7.3
click at [319, 138] on div "bg" at bounding box center [320, 137] width 25 height 6
type input "bag"
click at [243, 150] on div "Bag" at bounding box center [291, 149] width 121 height 6
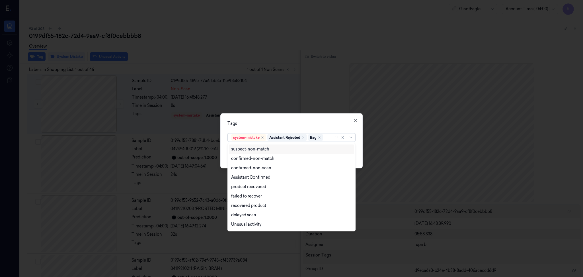
click at [285, 115] on div "Tags option Bag, selected. 13 results available. Use Up and Down to choose opti…" at bounding box center [291, 140] width 142 height 55
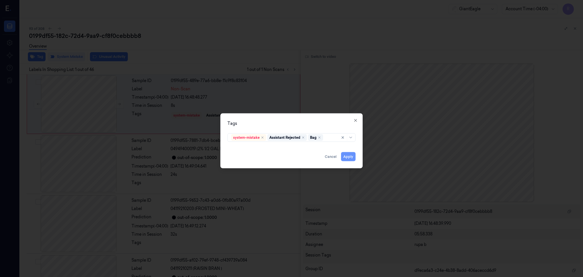
click at [350, 156] on button "Apply" at bounding box center [348, 156] width 15 height 9
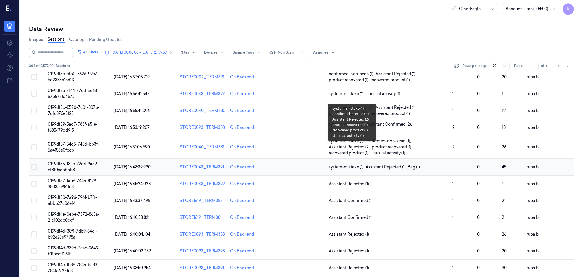
scroll to position [152, 0]
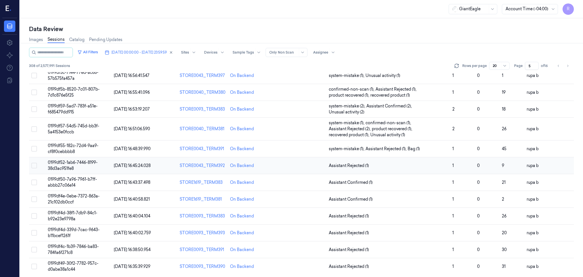
click at [97, 165] on td "0199df52-1ab6-7446-8199-38d3ac951fe8" at bounding box center [79, 165] width 66 height 17
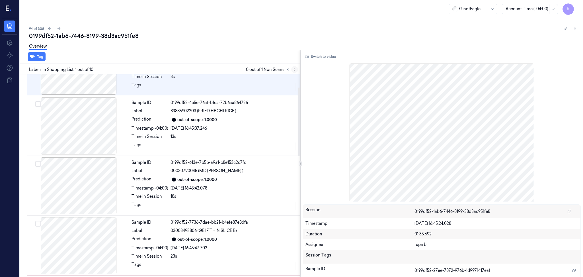
click at [294, 70] on icon at bounding box center [295, 69] width 4 height 4
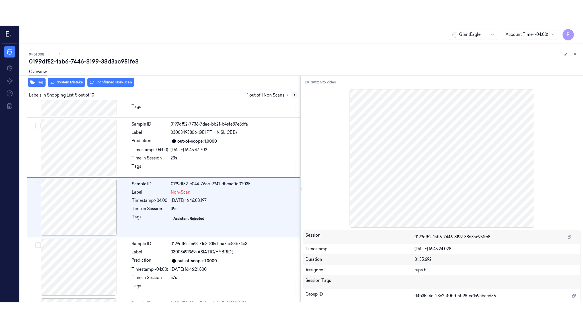
scroll to position [167, 0]
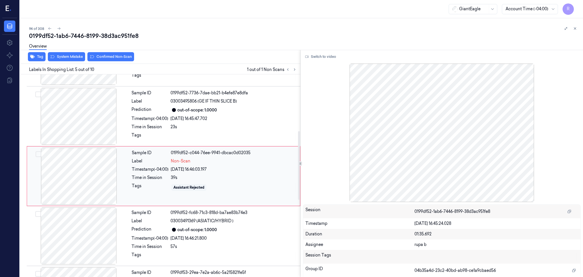
click at [65, 169] on div at bounding box center [78, 176] width 101 height 57
click at [103, 174] on div at bounding box center [78, 176] width 101 height 57
drag, startPoint x: 65, startPoint y: 174, endPoint x: 283, endPoint y: 83, distance: 236.9
click at [65, 174] on div at bounding box center [78, 176] width 101 height 57
click at [311, 56] on button "Switch to video" at bounding box center [321, 56] width 36 height 9
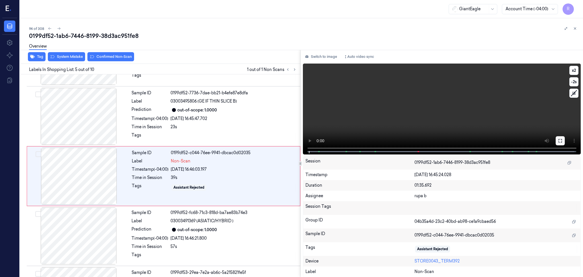
click at [556, 142] on button at bounding box center [560, 140] width 9 height 9
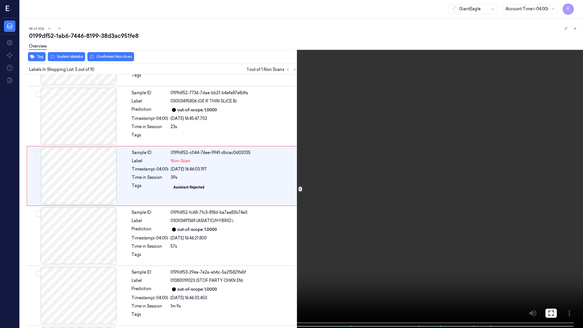
drag, startPoint x: 556, startPoint y: 175, endPoint x: 556, endPoint y: 142, distance: 33.0
click at [556, 175] on video at bounding box center [291, 164] width 583 height 329
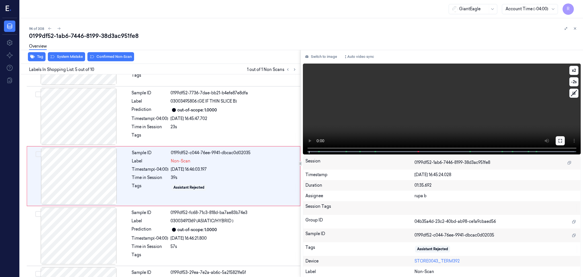
click at [556, 141] on button at bounding box center [560, 140] width 9 height 9
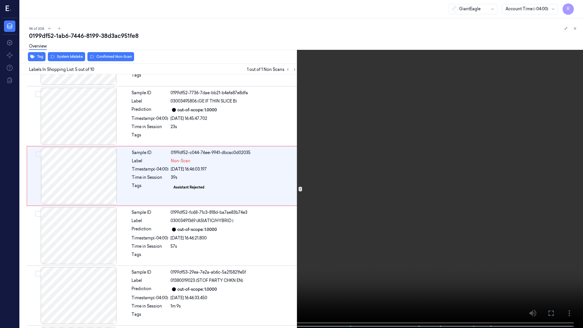
click at [543, 163] on video at bounding box center [291, 164] width 583 height 329
click at [574, 3] on button "x 2" at bounding box center [576, 6] width 9 height 9
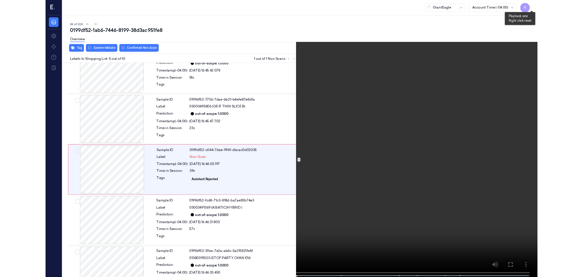
scroll to position [142, 0]
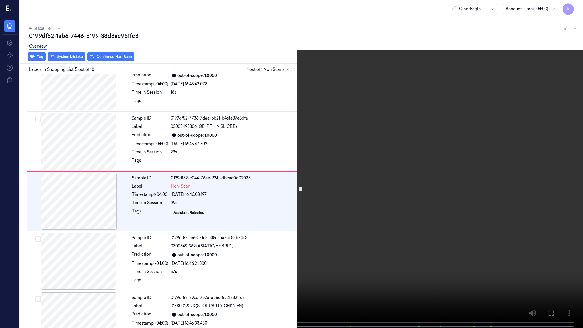
click at [404, 199] on video at bounding box center [291, 164] width 583 height 329
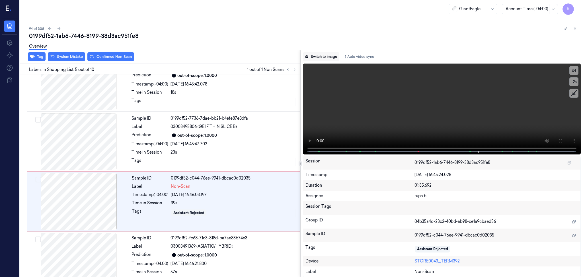
click at [325, 55] on button "Switch to image" at bounding box center [321, 56] width 36 height 9
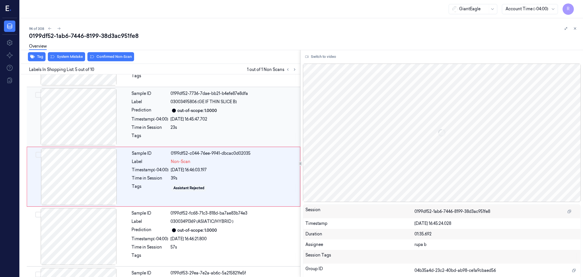
scroll to position [167, 0]
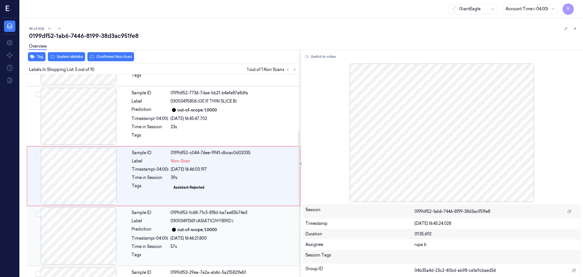
click at [72, 228] on div at bounding box center [78, 235] width 101 height 57
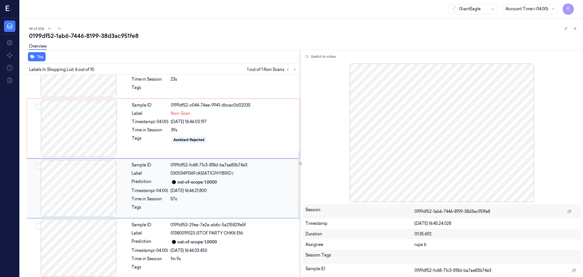
scroll to position [227, 0]
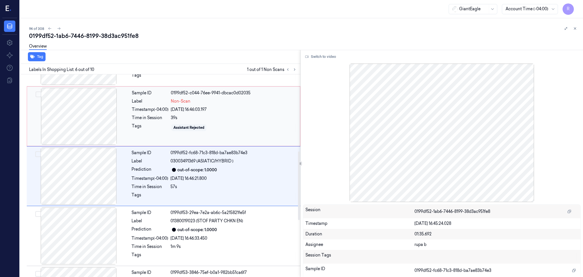
click at [77, 124] on div at bounding box center [78, 116] width 101 height 57
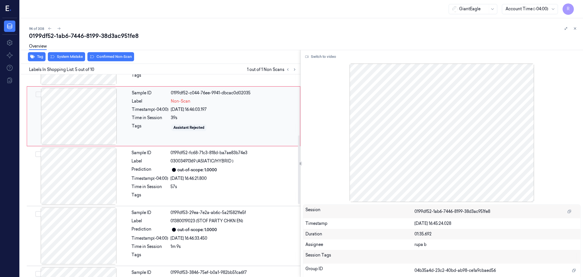
scroll to position [167, 0]
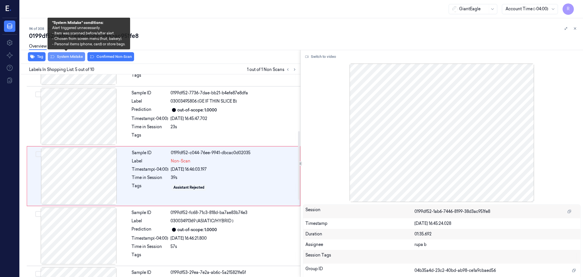
click at [66, 55] on button "System Mistake" at bounding box center [66, 56] width 37 height 9
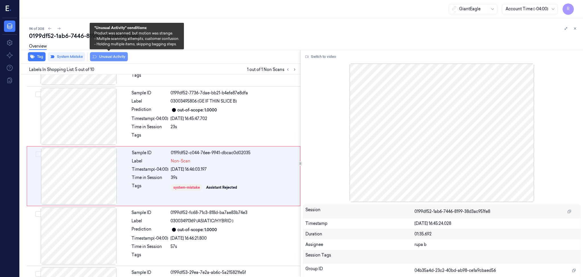
click at [115, 58] on button "Unusual Activity" at bounding box center [109, 56] width 38 height 9
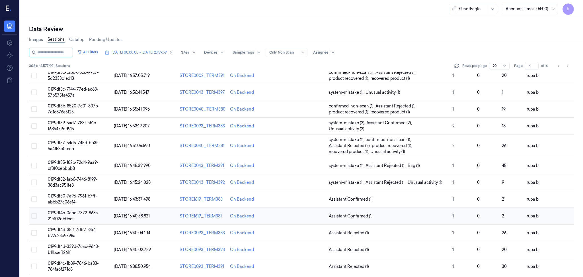
scroll to position [154, 0]
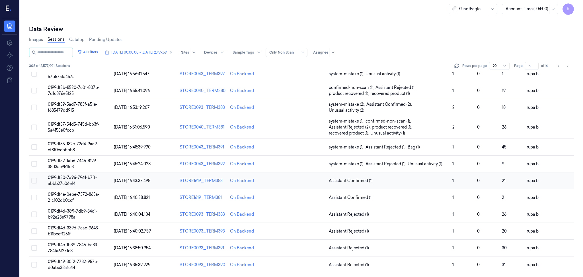
click at [85, 179] on span "0199df50-7a96-7961-b7ff-abbb27c06e14" at bounding box center [72, 180] width 49 height 11
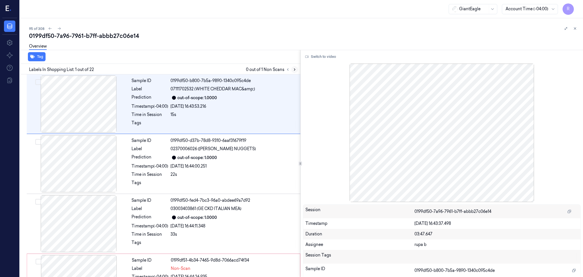
click at [293, 67] on icon at bounding box center [295, 69] width 4 height 4
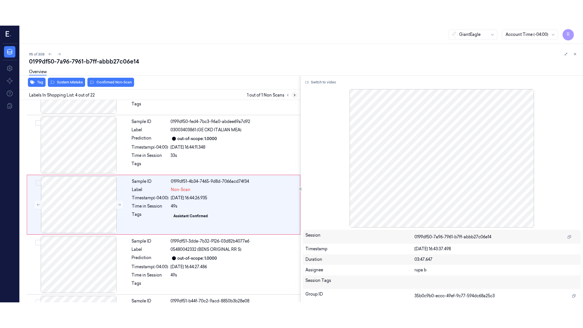
scroll to position [107, 0]
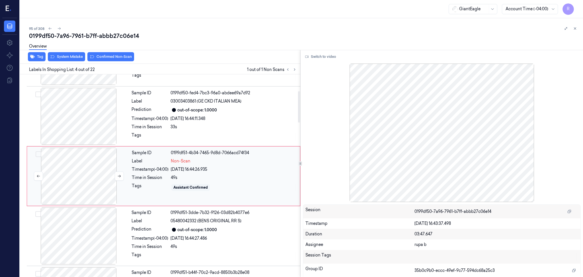
click at [67, 180] on div at bounding box center [78, 176] width 101 height 57
click at [328, 58] on button "Switch to video" at bounding box center [321, 56] width 36 height 9
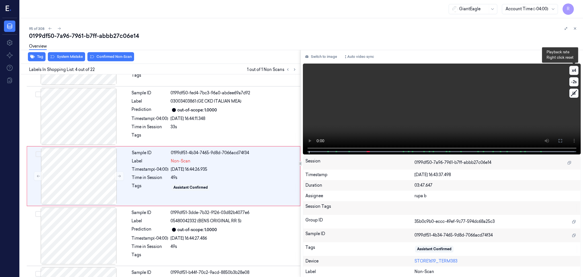
click at [574, 74] on button "x 4" at bounding box center [574, 70] width 9 height 9
click at [574, 74] on button "x 1" at bounding box center [574, 70] width 9 height 9
click at [560, 140] on icon at bounding box center [560, 140] width 5 height 5
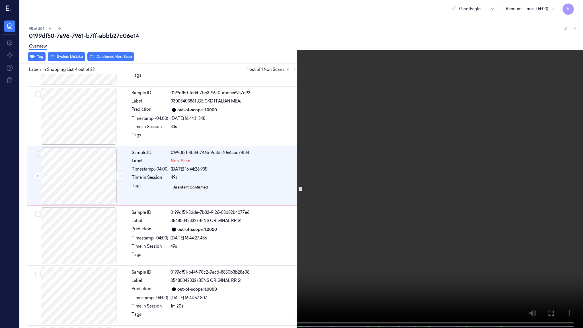
click at [560, 173] on video at bounding box center [291, 164] width 583 height 329
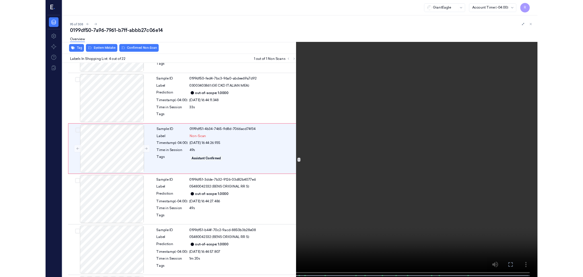
scroll to position [82, 0]
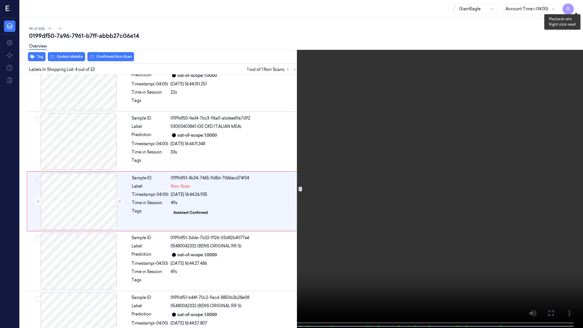
click at [578, 7] on button "x 2" at bounding box center [576, 6] width 9 height 9
click at [575, 7] on button "x 4" at bounding box center [576, 6] width 9 height 9
click at [575, 7] on button "x 1" at bounding box center [576, 6] width 9 height 9
click at [394, 137] on video at bounding box center [291, 164] width 583 height 329
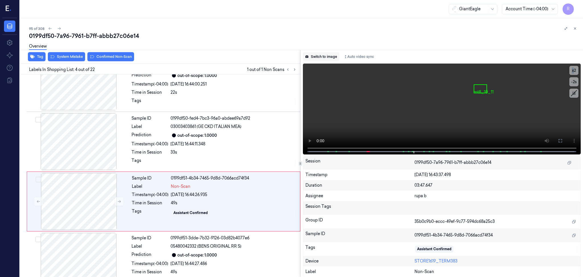
click at [333, 57] on button "Switch to image" at bounding box center [321, 56] width 36 height 9
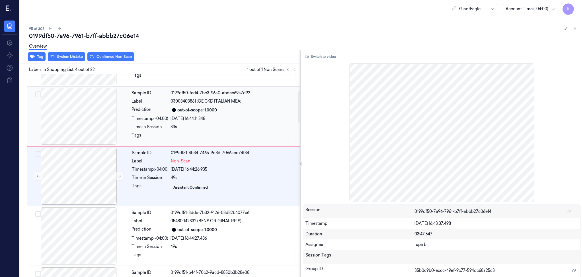
click at [73, 119] on div at bounding box center [78, 116] width 101 height 57
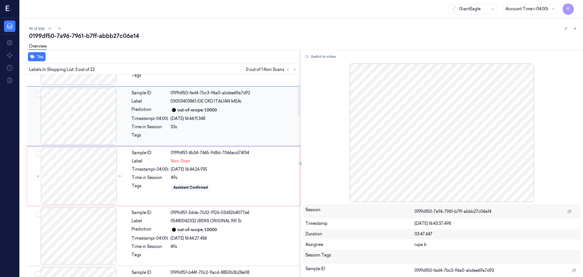
scroll to position [48, 0]
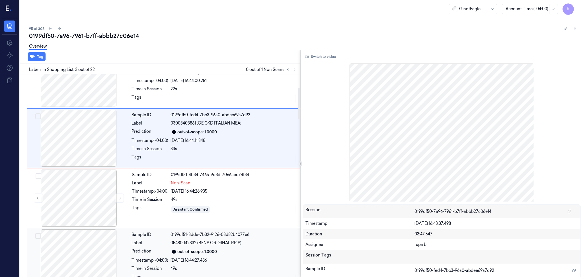
click at [104, 237] on div at bounding box center [78, 257] width 101 height 57
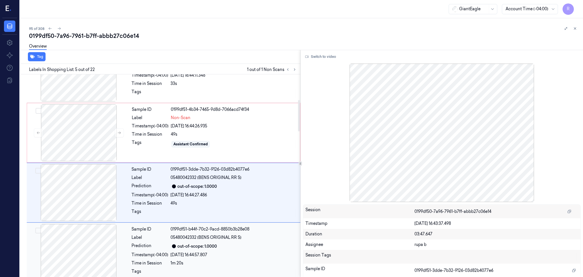
scroll to position [167, 0]
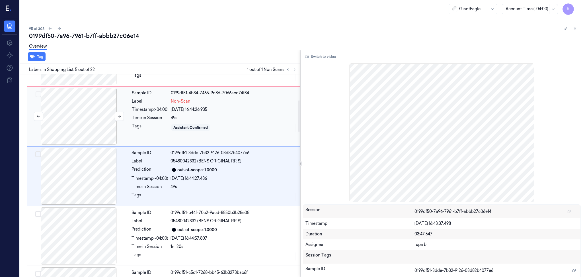
click at [95, 117] on div at bounding box center [78, 116] width 101 height 57
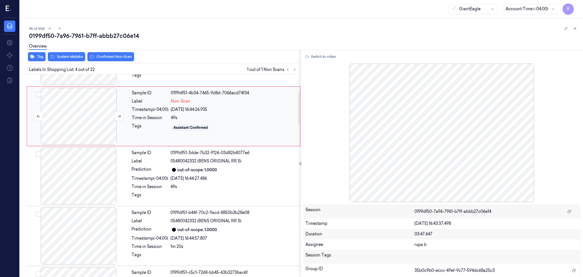
scroll to position [107, 0]
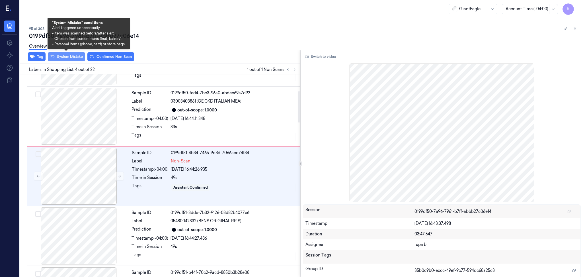
click at [66, 55] on button "System Mistake" at bounding box center [66, 56] width 37 height 9
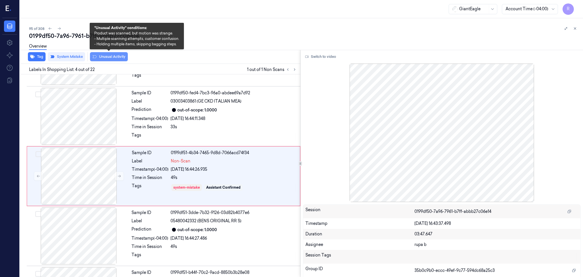
click at [112, 58] on button "Unusual Activity" at bounding box center [109, 56] width 38 height 9
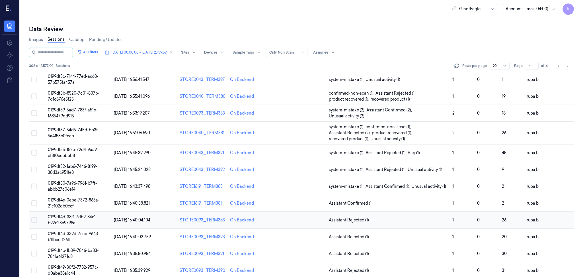
scroll to position [154, 0]
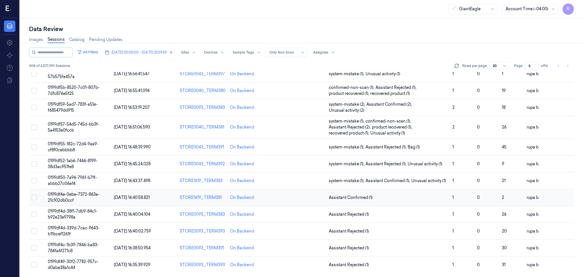
click at [90, 195] on span "0199df4e-0ebe-7372-863a-21c102db0ccf" at bounding box center [74, 197] width 52 height 11
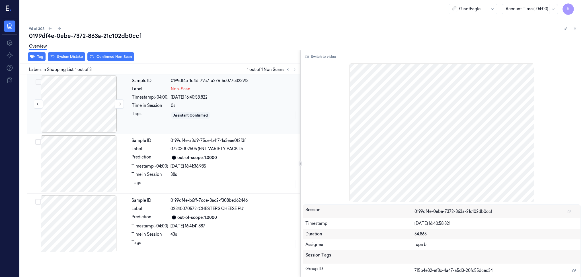
click at [71, 112] on div at bounding box center [78, 103] width 101 height 57
click at [126, 105] on div at bounding box center [78, 103] width 101 height 57
click at [122, 104] on button at bounding box center [119, 103] width 9 height 9
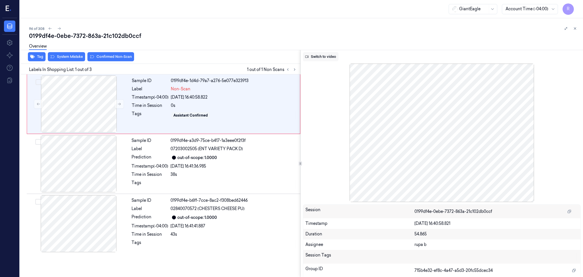
click at [320, 56] on button "Switch to video" at bounding box center [321, 56] width 36 height 9
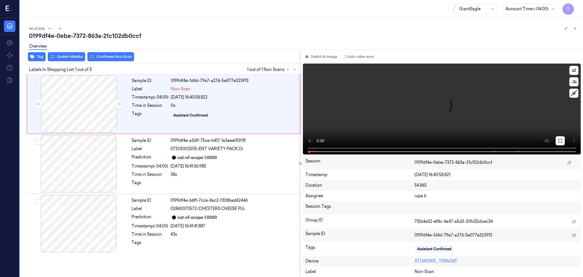
click at [560, 140] on icon at bounding box center [560, 140] width 5 height 5
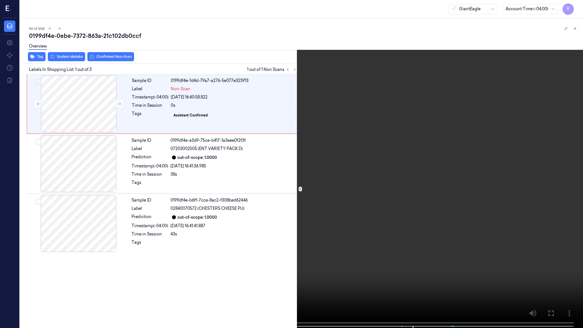
click at [463, 201] on video at bounding box center [291, 164] width 583 height 329
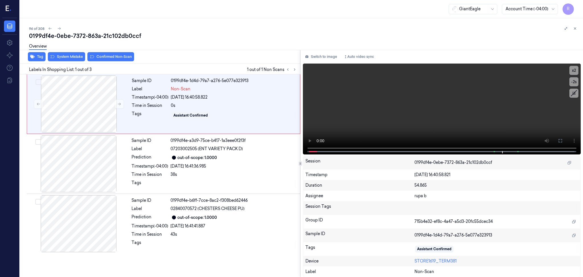
drag, startPoint x: 330, startPoint y: 57, endPoint x: 297, endPoint y: 50, distance: 33.6
click at [330, 57] on button "Switch to image" at bounding box center [321, 56] width 36 height 9
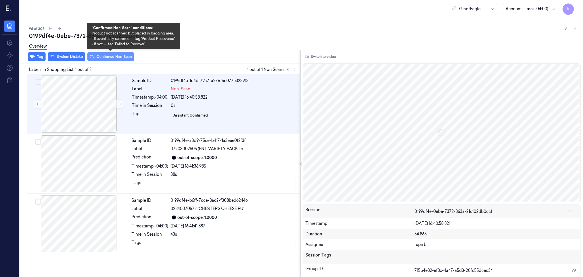
click at [109, 57] on button "Confirmed Non-Scan" at bounding box center [110, 56] width 47 height 9
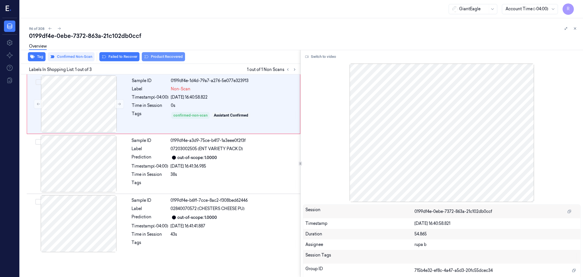
click at [176, 58] on button "Product Recovered" at bounding box center [163, 56] width 43 height 9
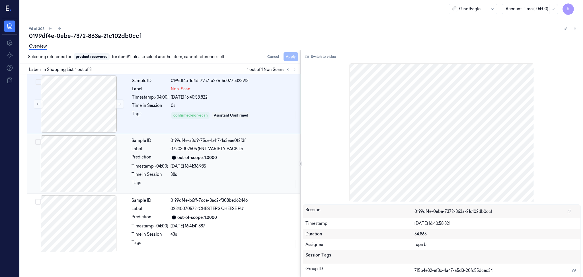
click at [93, 160] on div at bounding box center [78, 163] width 101 height 57
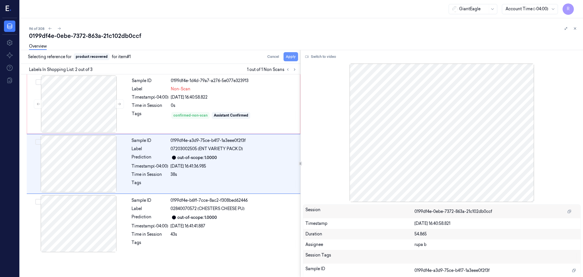
click at [291, 60] on button "Apply" at bounding box center [291, 56] width 15 height 9
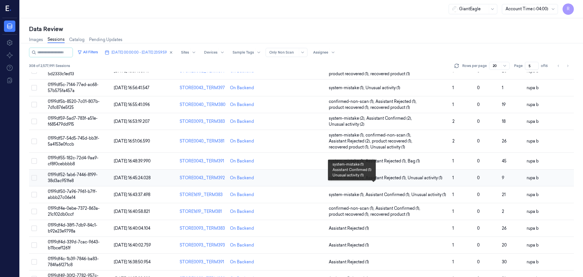
scroll to position [154, 0]
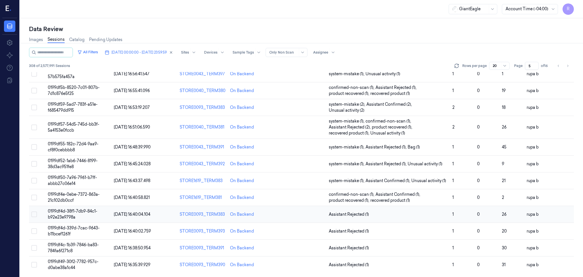
click at [85, 214] on td "0199df4d-38f1-7db9-84c1-b92e23e9798a" at bounding box center [79, 214] width 66 height 17
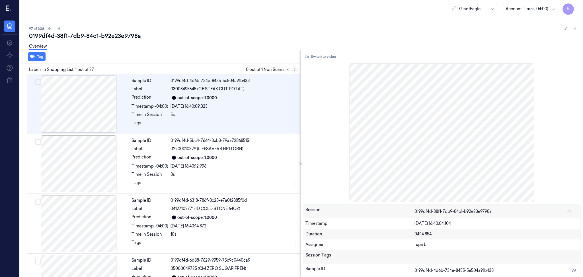
click at [294, 69] on icon at bounding box center [295, 69] width 4 height 4
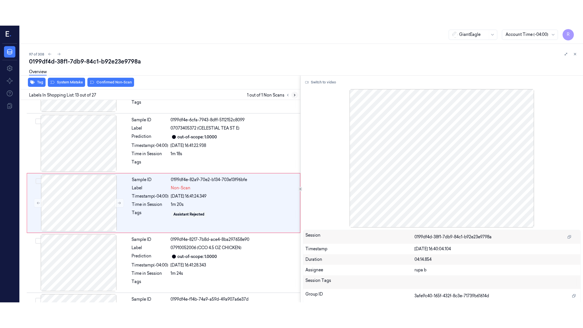
scroll to position [646, 0]
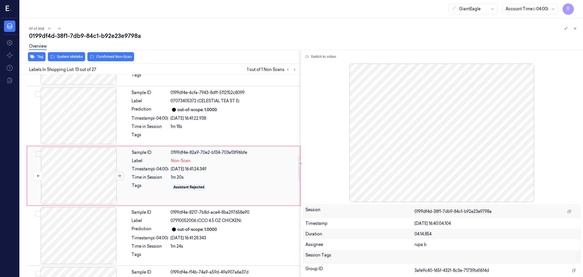
click at [123, 175] on button at bounding box center [119, 175] width 9 height 9
click at [117, 176] on icon at bounding box center [119, 176] width 4 height 4
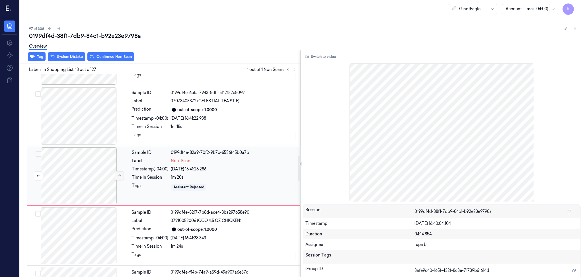
click at [117, 176] on icon at bounding box center [119, 176] width 4 height 4
click at [317, 56] on button "Switch to video" at bounding box center [321, 56] width 36 height 9
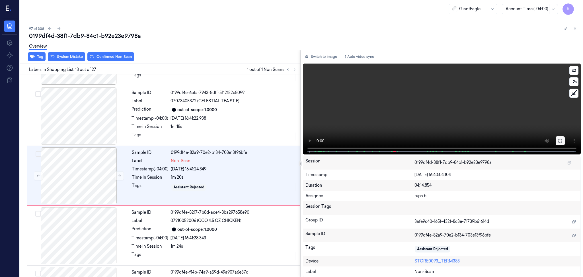
click at [560, 142] on icon at bounding box center [560, 140] width 5 height 5
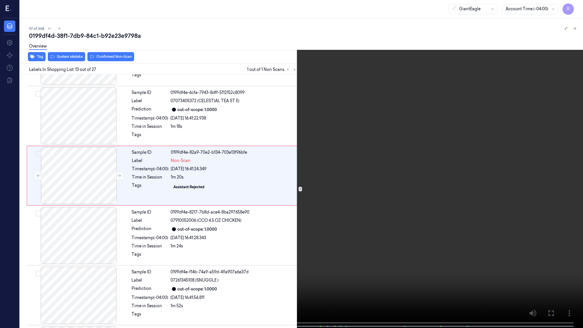
click at [560, 175] on video at bounding box center [291, 164] width 583 height 329
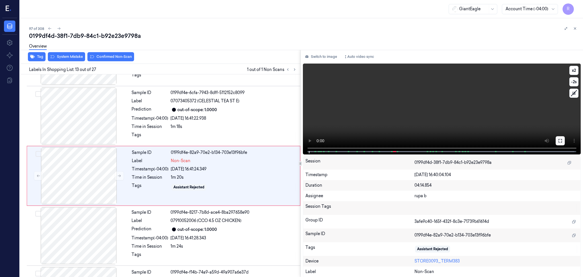
click at [560, 142] on icon at bounding box center [560, 140] width 5 height 5
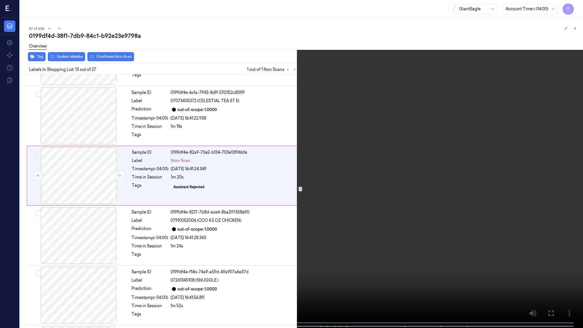
click at [556, 176] on video at bounding box center [291, 164] width 583 height 329
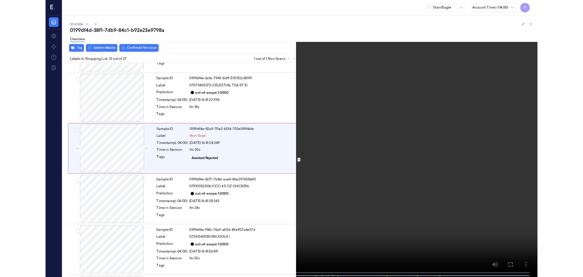
scroll to position [621, 0]
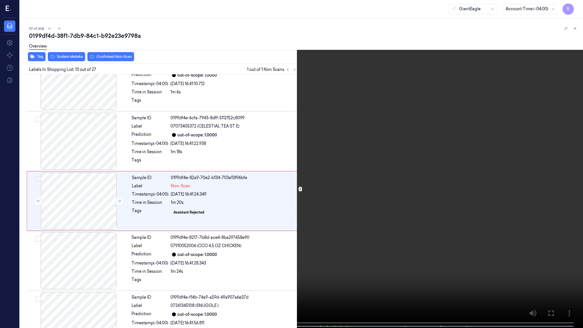
click at [349, 208] on video at bounding box center [291, 164] width 583 height 329
click at [578, 3] on button "x 2" at bounding box center [576, 6] width 9 height 9
click at [457, 202] on video at bounding box center [291, 164] width 583 height 329
click at [578, 5] on button "x 4" at bounding box center [576, 6] width 9 height 9
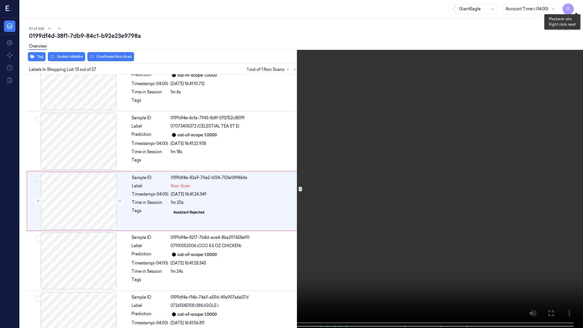
click at [578, 5] on button "x 1" at bounding box center [576, 6] width 9 height 9
click at [436, 108] on video at bounding box center [291, 164] width 583 height 329
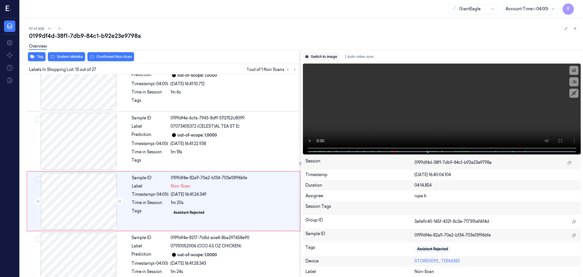
click at [311, 56] on button "Switch to image" at bounding box center [321, 56] width 36 height 9
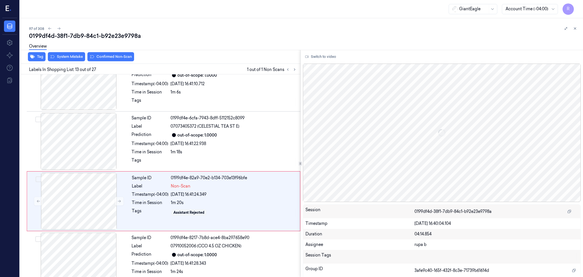
scroll to position [646, 0]
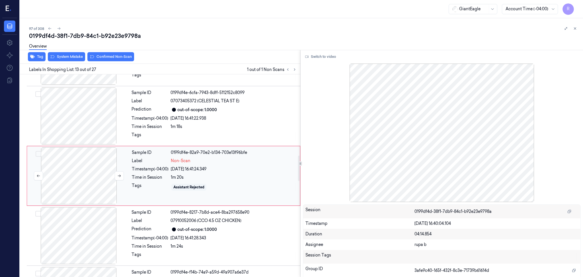
click at [88, 183] on div at bounding box center [78, 175] width 101 height 57
click at [315, 57] on button "Switch to video" at bounding box center [321, 56] width 36 height 9
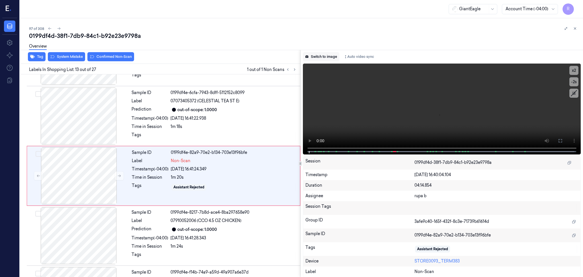
click at [321, 58] on button "Switch to image" at bounding box center [321, 56] width 36 height 9
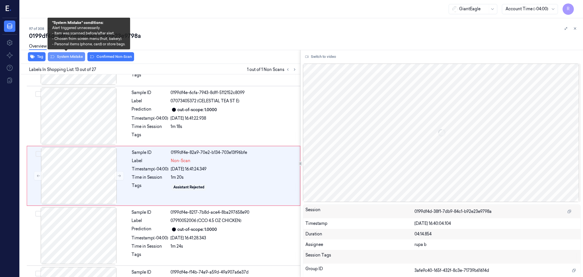
click at [78, 55] on button "System Mistake" at bounding box center [66, 56] width 37 height 9
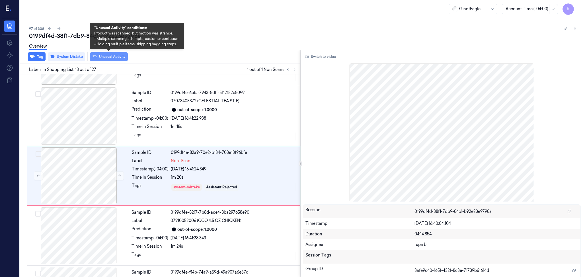
click at [106, 57] on button "Unusual Activity" at bounding box center [109, 56] width 38 height 9
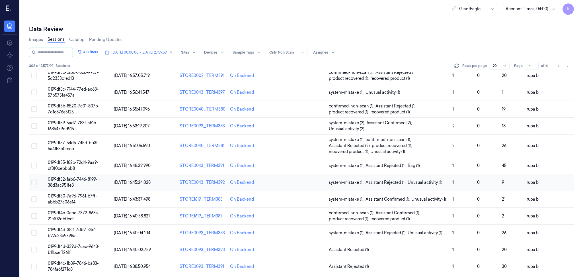
scroll to position [154, 0]
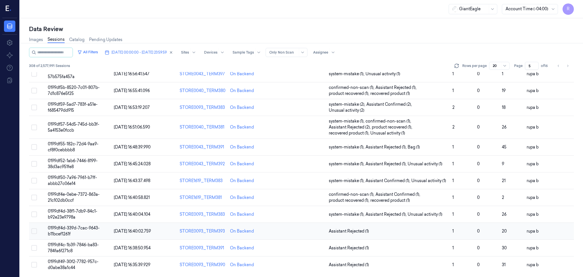
click at [76, 230] on td "0199df4d-339d-7cac-9643-b11bcef1261f" at bounding box center [79, 231] width 66 height 17
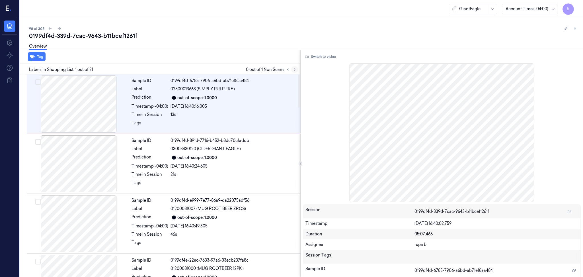
click at [292, 69] on button at bounding box center [294, 69] width 7 height 7
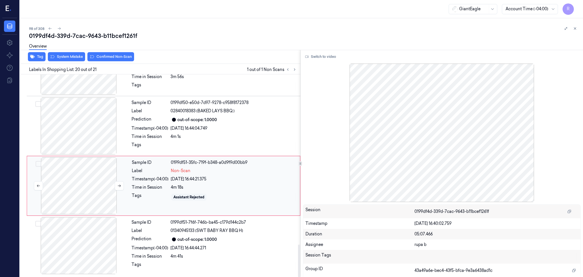
scroll to position [1055, 0]
click at [95, 187] on div at bounding box center [78, 185] width 101 height 57
click at [111, 186] on div at bounding box center [78, 185] width 101 height 57
click at [121, 186] on icon at bounding box center [119, 185] width 4 height 4
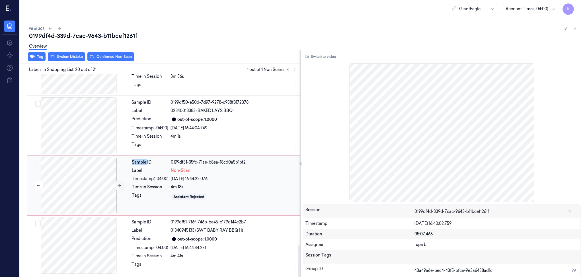
click at [121, 186] on icon at bounding box center [119, 185] width 4 height 4
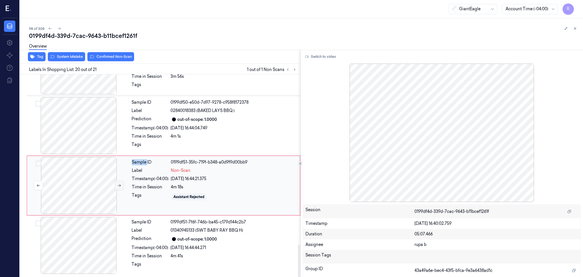
click at [121, 186] on icon at bounding box center [119, 185] width 4 height 4
click at [323, 60] on button "Switch to video" at bounding box center [321, 56] width 36 height 9
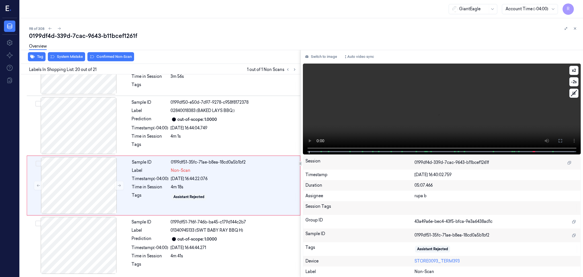
click at [518, 150] on span at bounding box center [518, 151] width 1 height 3
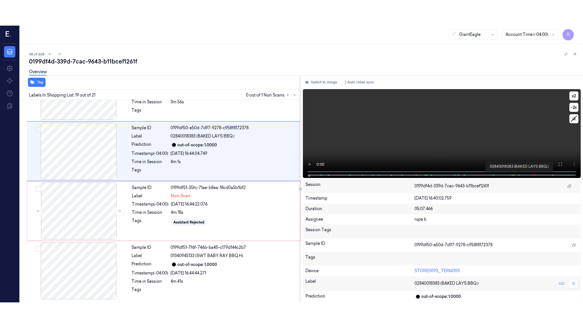
scroll to position [1005, 0]
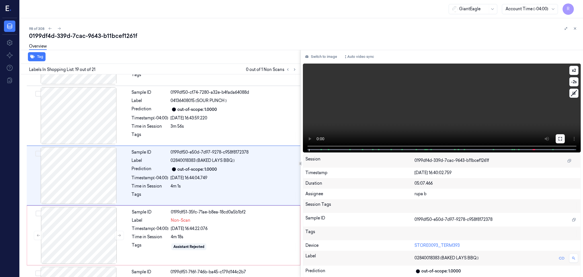
click at [558, 139] on icon at bounding box center [560, 138] width 5 height 5
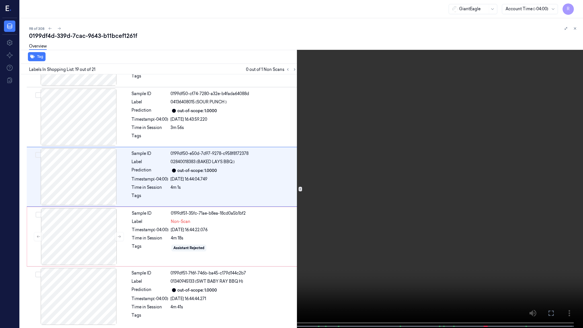
click at [558, 172] on video at bounding box center [291, 164] width 583 height 329
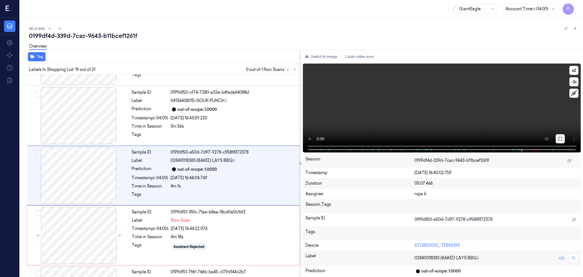
click at [559, 138] on icon at bounding box center [560, 138] width 5 height 5
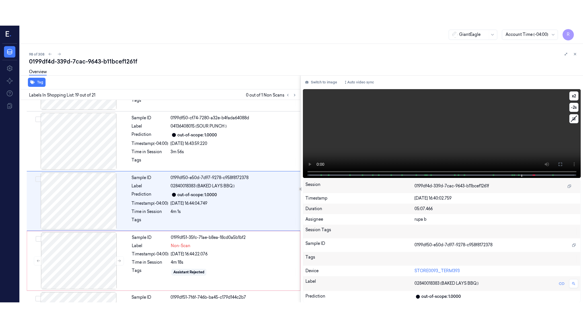
scroll to position [1004, 0]
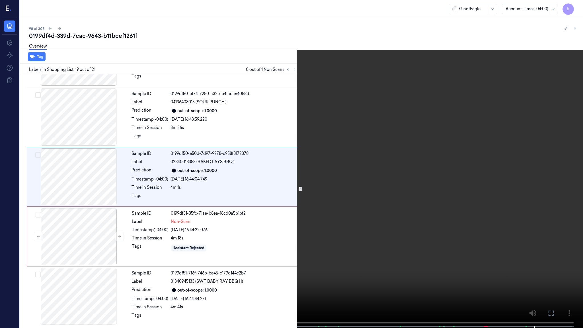
click at [466, 151] on video at bounding box center [291, 164] width 583 height 329
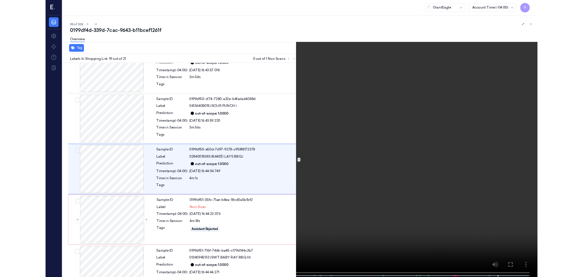
scroll to position [980, 0]
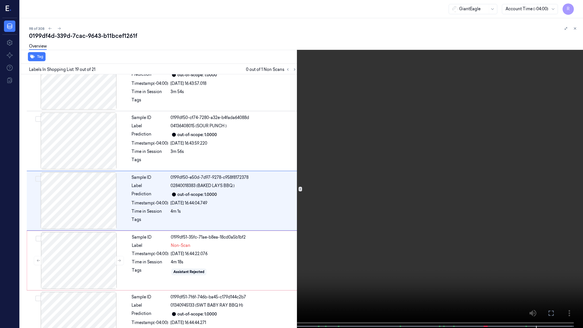
click at [466, 151] on video at bounding box center [291, 164] width 583 height 329
click at [470, 260] on video at bounding box center [291, 164] width 583 height 329
click at [578, 4] on button "x 2" at bounding box center [576, 6] width 9 height 9
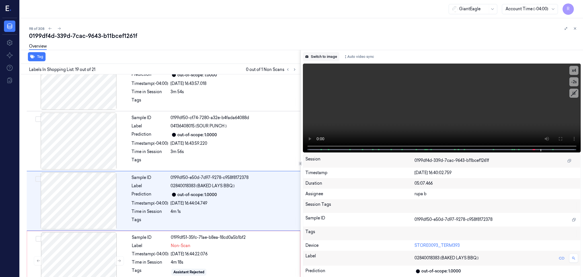
click at [327, 58] on button "Switch to image" at bounding box center [321, 56] width 36 height 9
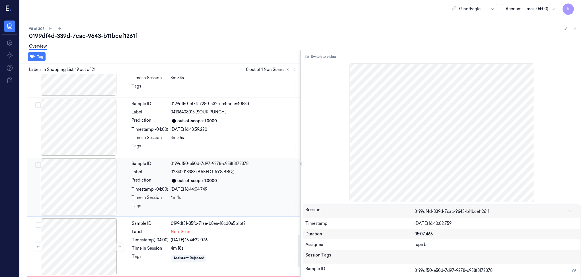
scroll to position [1055, 0]
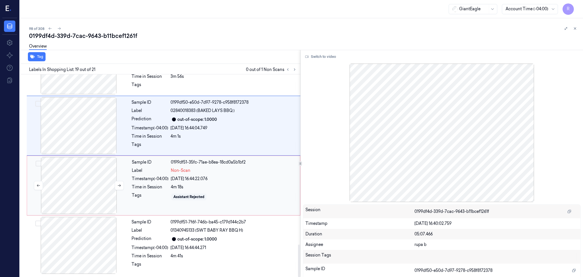
click at [80, 188] on div at bounding box center [78, 185] width 101 height 57
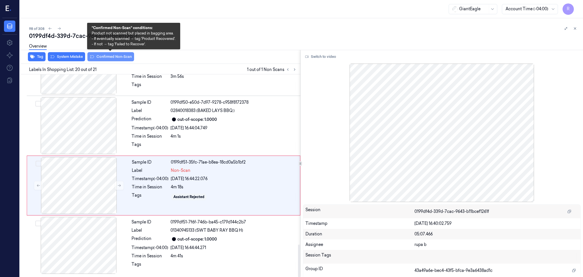
click at [107, 56] on button "Confirmed Non-Scan" at bounding box center [110, 56] width 47 height 9
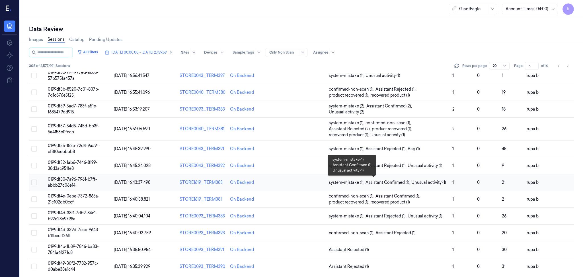
scroll to position [154, 0]
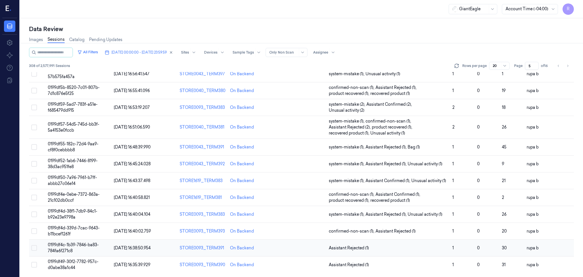
click at [101, 246] on td "0199df4c-1b39-7846-ba83-784fa6f271c8" at bounding box center [79, 248] width 66 height 17
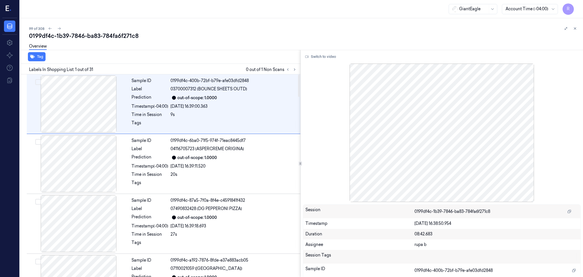
click at [291, 71] on div at bounding box center [292, 69] width 14 height 7
click at [294, 71] on icon at bounding box center [295, 69] width 4 height 4
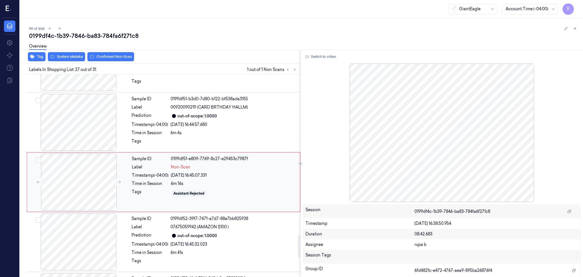
scroll to position [1484, 0]
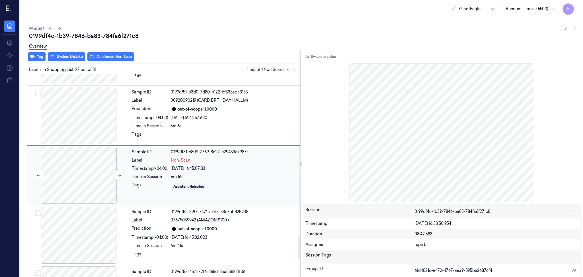
click at [79, 175] on div at bounding box center [78, 175] width 101 height 57
click at [111, 171] on div at bounding box center [78, 175] width 101 height 57
click at [125, 177] on div at bounding box center [78, 175] width 101 height 57
click at [119, 176] on icon at bounding box center [119, 175] width 4 height 4
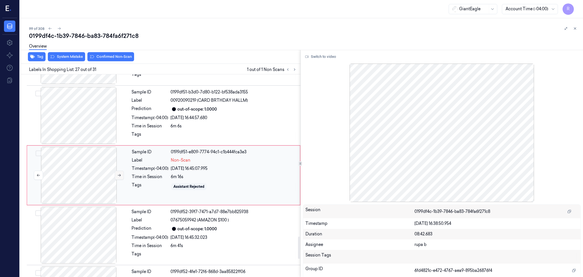
click at [119, 176] on icon at bounding box center [119, 175] width 4 height 4
click at [318, 55] on button "Switch to video" at bounding box center [321, 56] width 36 height 9
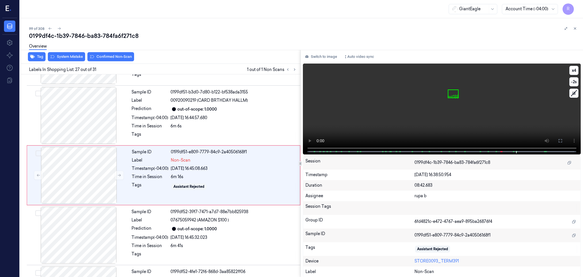
click at [365, 129] on video at bounding box center [442, 109] width 278 height 91
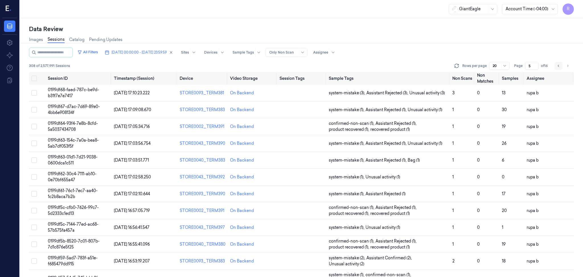
click at [559, 65] on icon "Go to previous page" at bounding box center [558, 66] width 3 height 5
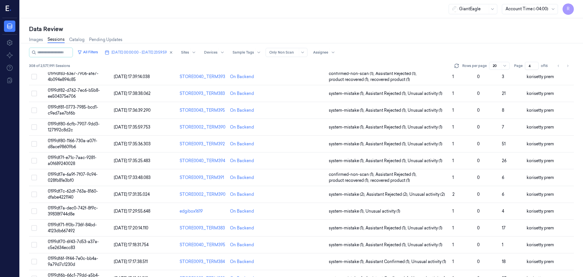
scroll to position [110, 0]
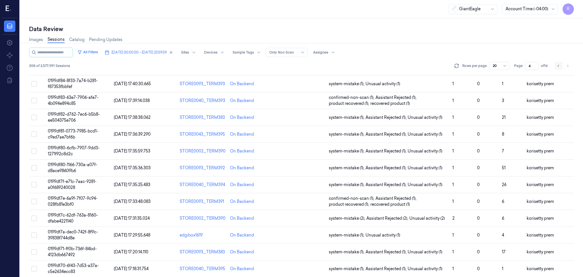
click at [559, 67] on icon "Go to previous page" at bounding box center [558, 66] width 3 height 5
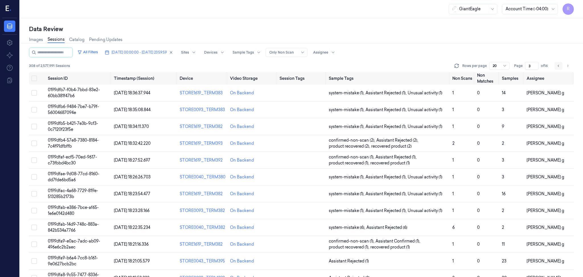
click at [557, 65] on icon "Go to previous page" at bounding box center [558, 66] width 3 height 5
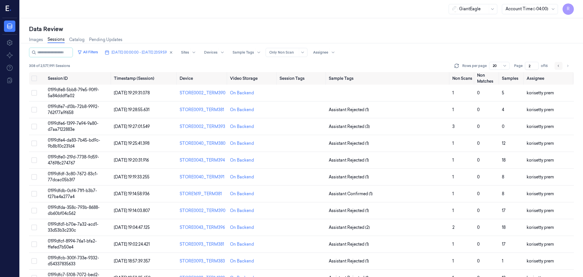
click at [558, 66] on icon "Go to previous page" at bounding box center [558, 66] width 1 height 2
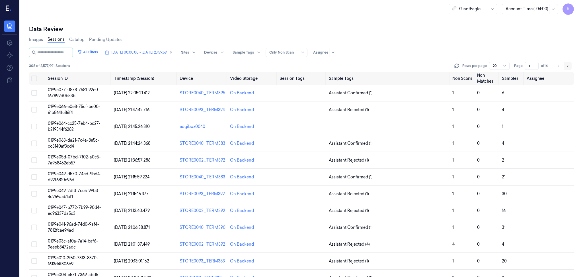
click at [566, 67] on icon "Go to next page" at bounding box center [567, 66] width 3 height 5
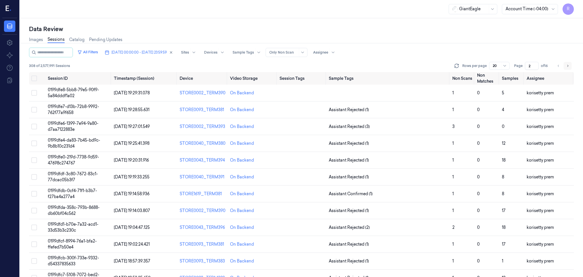
click at [566, 67] on icon "Go to next page" at bounding box center [567, 66] width 3 height 5
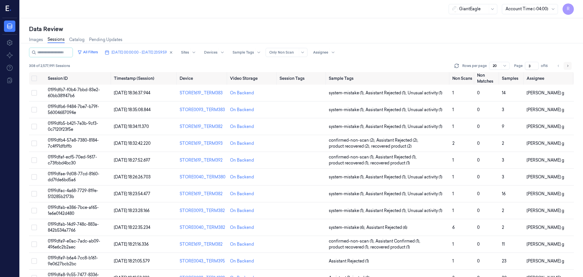
click at [566, 67] on icon "Go to next page" at bounding box center [567, 66] width 3 height 5
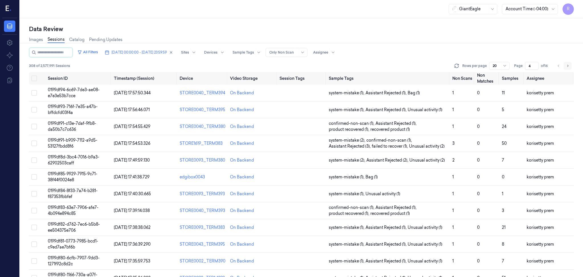
click at [566, 67] on icon "Go to next page" at bounding box center [567, 66] width 3 height 5
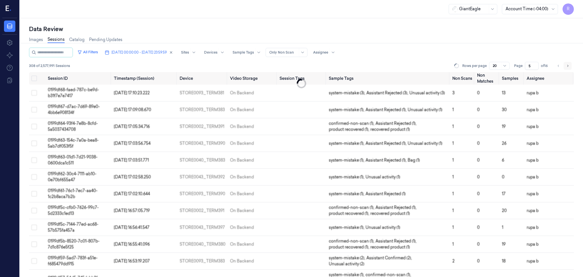
click at [566, 67] on icon "Go to next page" at bounding box center [567, 66] width 3 height 5
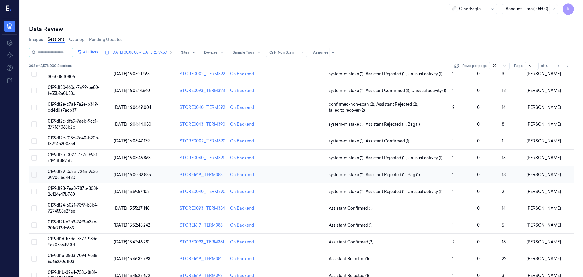
scroll to position [154, 0]
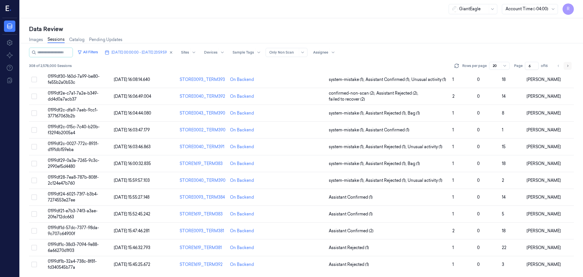
click at [566, 69] on button "Go to next page" at bounding box center [568, 66] width 8 height 8
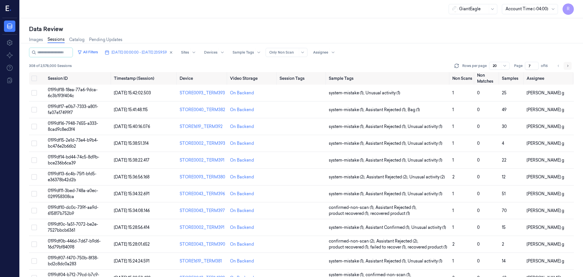
click at [566, 69] on button "Go to next page" at bounding box center [568, 66] width 8 height 8
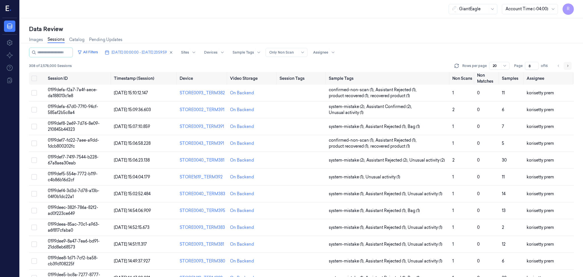
click at [566, 69] on button "Go to next page" at bounding box center [568, 66] width 8 height 8
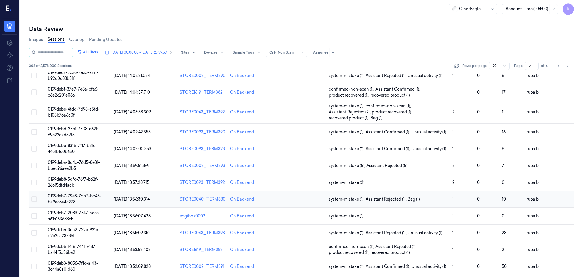
scroll to position [154, 0]
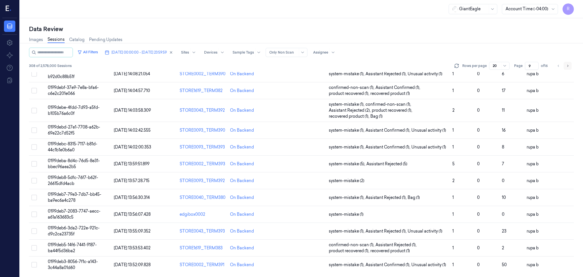
click at [571, 64] on button "Go to next page" at bounding box center [568, 66] width 8 height 8
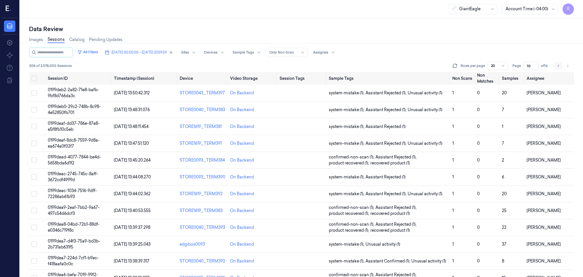
click at [559, 66] on icon "Go to previous page" at bounding box center [558, 66] width 3 height 5
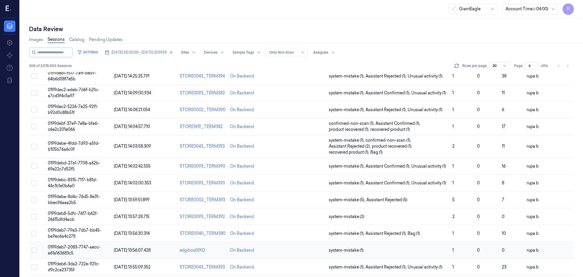
scroll to position [154, 0]
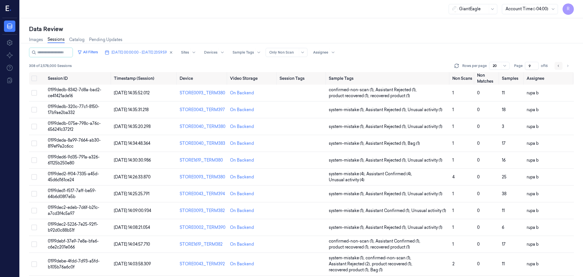
click at [559, 64] on icon "Go to previous page" at bounding box center [558, 66] width 3 height 5
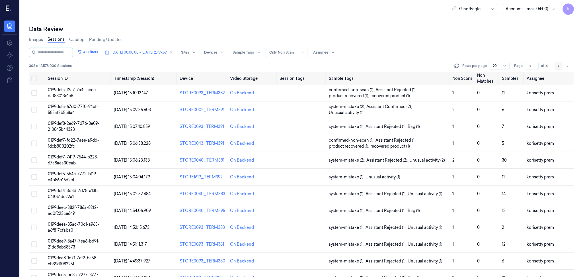
click at [559, 64] on icon "Go to previous page" at bounding box center [558, 66] width 3 height 5
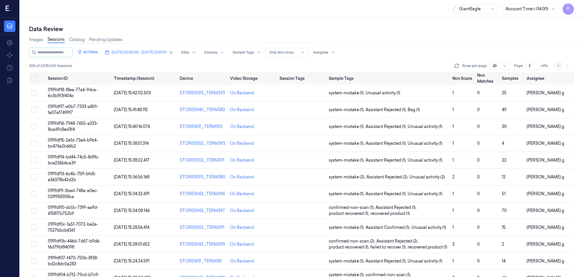
click at [559, 64] on icon "Go to previous page" at bounding box center [558, 66] width 3 height 5
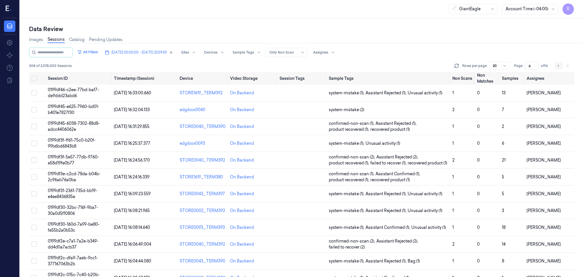
click at [559, 64] on icon "Go to previous page" at bounding box center [558, 66] width 3 height 5
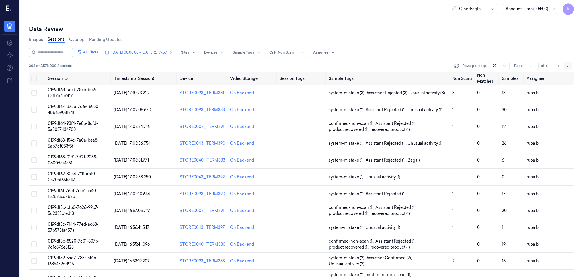
click at [569, 65] on icon "Go to next page" at bounding box center [567, 66] width 3 height 5
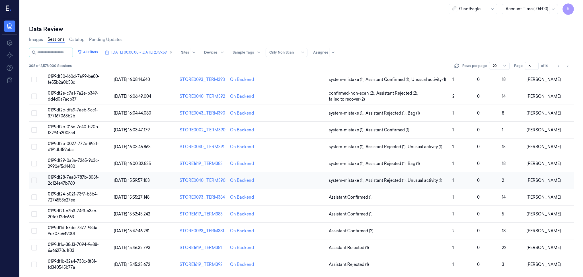
scroll to position [154, 0]
click at [558, 65] on icon "Go to previous page" at bounding box center [558, 66] width 3 height 5
type input "5"
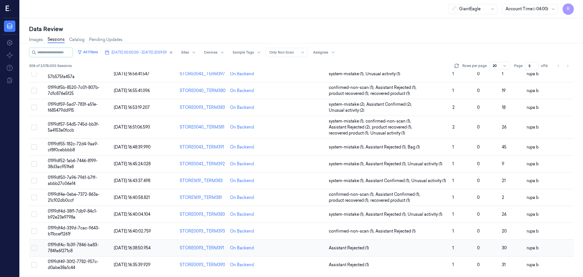
click at [98, 248] on td "0199df4c-1b39-7846-ba83-784fa6f271c8" at bounding box center [79, 248] width 66 height 17
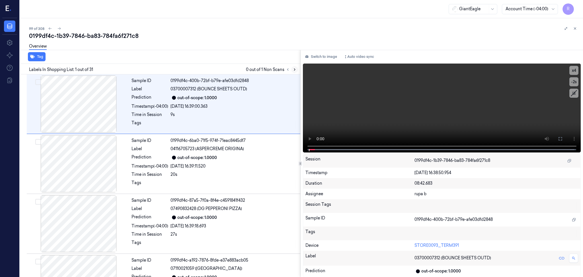
click at [292, 71] on button at bounding box center [294, 69] width 7 height 7
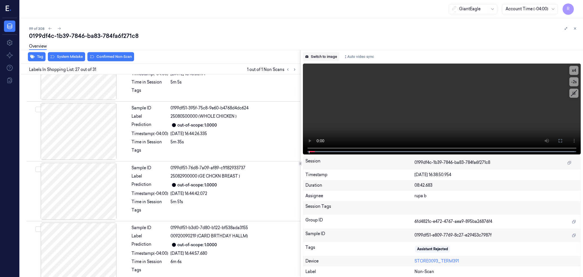
click at [313, 60] on button "Switch to image" at bounding box center [321, 56] width 36 height 9
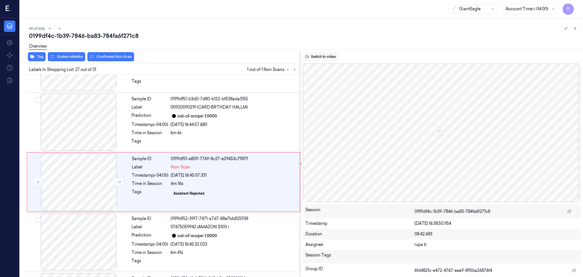
click at [319, 56] on button "Switch to video" at bounding box center [321, 56] width 36 height 9
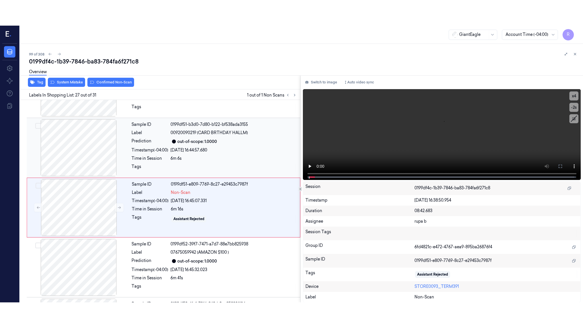
scroll to position [1484, 0]
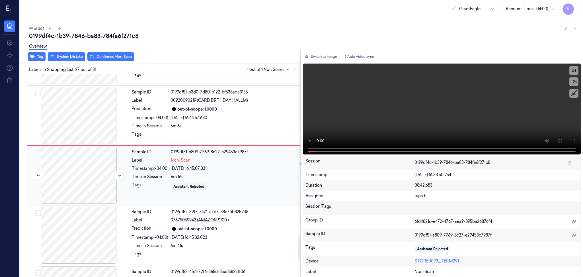
click at [105, 175] on div at bounding box center [78, 175] width 101 height 57
click at [106, 176] on div at bounding box center [78, 175] width 101 height 57
click at [107, 176] on div at bounding box center [78, 175] width 101 height 57
click at [108, 179] on div at bounding box center [78, 175] width 101 height 57
click at [572, 69] on button "x 4" at bounding box center [574, 70] width 9 height 9
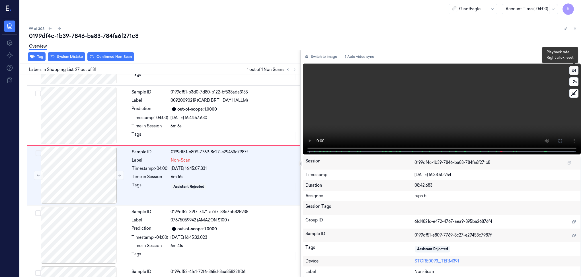
click at [572, 69] on button "x 4" at bounding box center [574, 70] width 9 height 9
click at [498, 126] on video at bounding box center [442, 109] width 278 height 91
click at [558, 141] on button at bounding box center [560, 140] width 9 height 9
click at [561, 141] on icon at bounding box center [560, 140] width 5 height 5
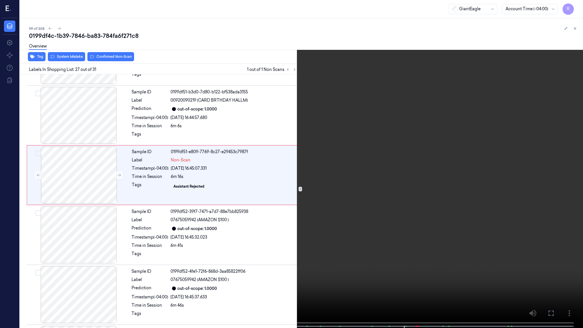
click at [561, 174] on video at bounding box center [291, 164] width 583 height 329
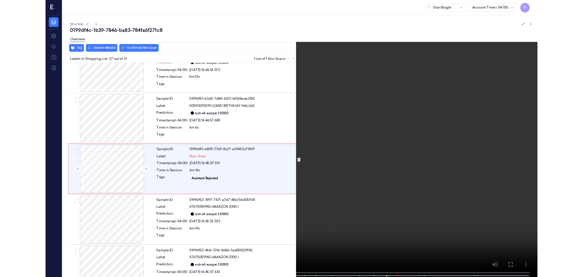
scroll to position [1458, 0]
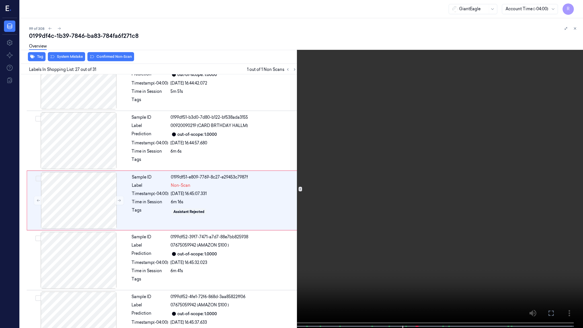
click at [466, 139] on video at bounding box center [291, 164] width 583 height 329
click at [575, 6] on button "x 2" at bounding box center [576, 6] width 9 height 9
click at [492, 186] on video at bounding box center [291, 164] width 583 height 329
click at [574, 6] on button "x 4" at bounding box center [576, 6] width 9 height 9
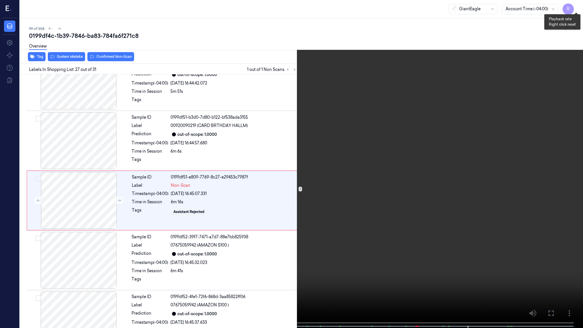
click at [574, 6] on button "x 1" at bounding box center [576, 6] width 9 height 9
click at [531, 181] on video at bounding box center [291, 164] width 583 height 329
click at [530, 179] on video at bounding box center [291, 164] width 583 height 329
click at [453, 241] on video at bounding box center [291, 164] width 583 height 329
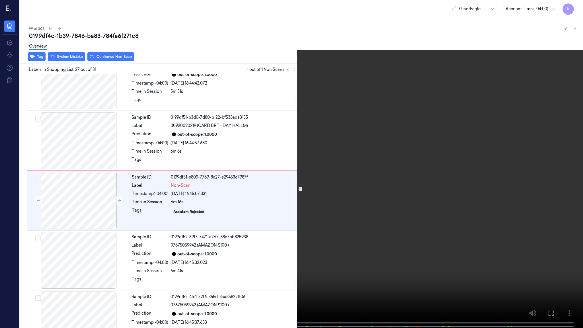
click at [454, 241] on video at bounding box center [291, 164] width 583 height 329
click at [454, 238] on video at bounding box center [291, 164] width 583 height 329
click at [454, 236] on video at bounding box center [291, 164] width 583 height 329
click at [454, 234] on video at bounding box center [291, 164] width 583 height 329
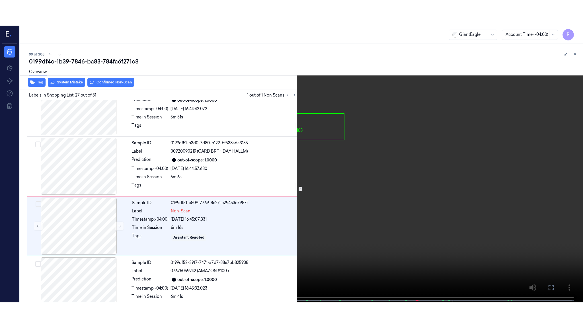
scroll to position [1484, 0]
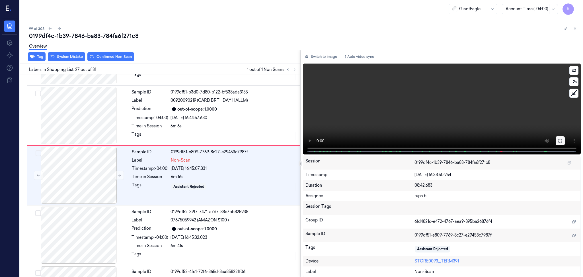
click at [556, 140] on button at bounding box center [560, 140] width 9 height 9
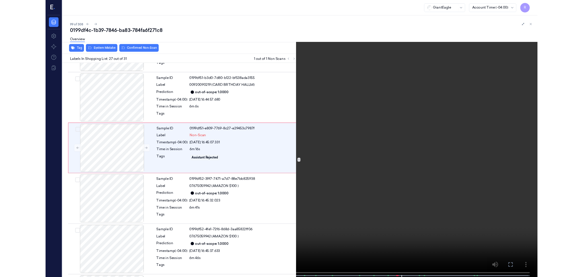
scroll to position [1458, 0]
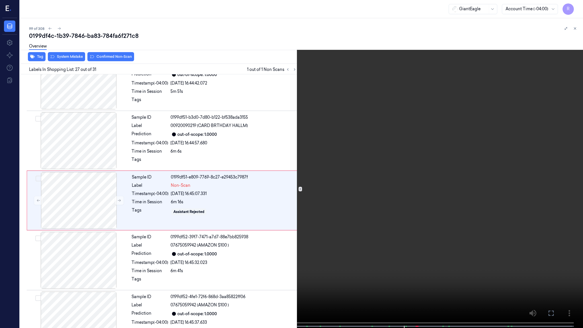
click at [411, 247] on video at bounding box center [291, 164] width 583 height 329
click at [408, 247] on video at bounding box center [291, 164] width 583 height 329
click at [397, 256] on video at bounding box center [291, 164] width 583 height 329
click at [397, 276] on video at bounding box center [291, 164] width 583 height 329
click at [432, 277] on video at bounding box center [291, 164] width 583 height 329
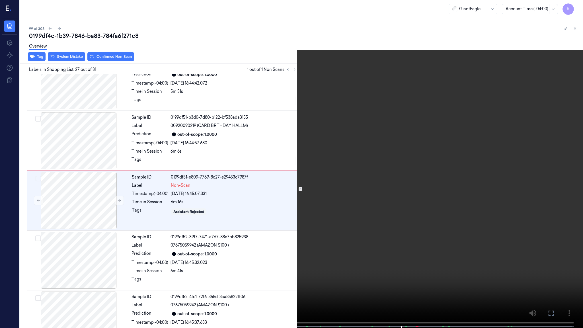
click at [421, 277] on video at bounding box center [291, 164] width 583 height 329
click at [449, 277] on video at bounding box center [291, 164] width 583 height 329
click at [426, 275] on video at bounding box center [291, 164] width 583 height 329
click at [447, 169] on video at bounding box center [291, 164] width 583 height 329
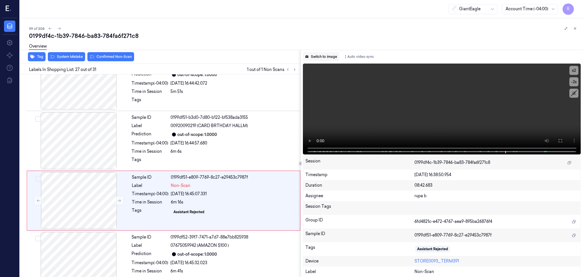
click at [328, 57] on button "Switch to image" at bounding box center [321, 56] width 36 height 9
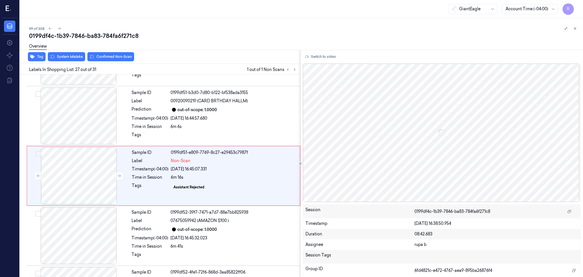
scroll to position [1484, 0]
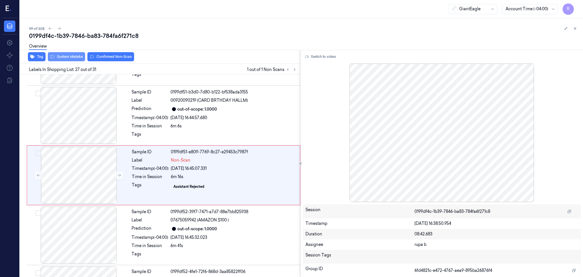
click at [61, 60] on button "System Mistake" at bounding box center [66, 56] width 37 height 9
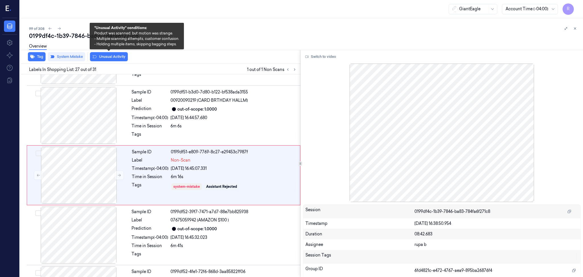
click at [107, 58] on button "Unusual Activity" at bounding box center [109, 56] width 38 height 9
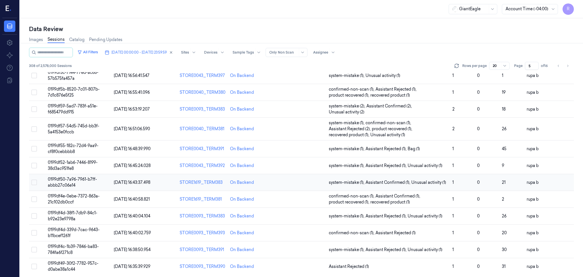
scroll to position [154, 0]
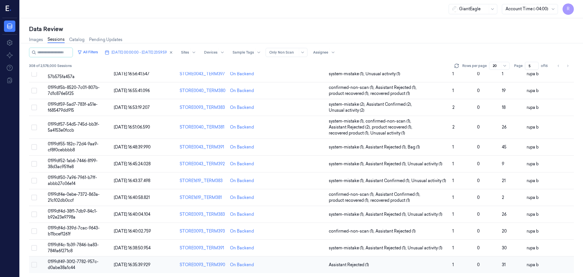
click at [63, 267] on span "0199df49-30f2-7782-957c-d0abe38a1c44" at bounding box center [73, 264] width 51 height 11
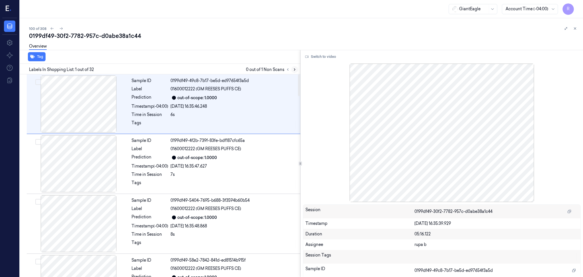
click at [294, 71] on icon at bounding box center [295, 69] width 4 height 4
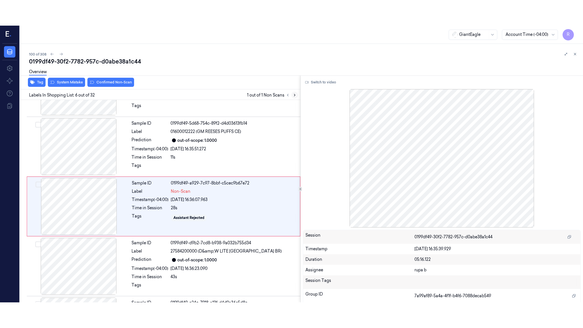
scroll to position [227, 0]
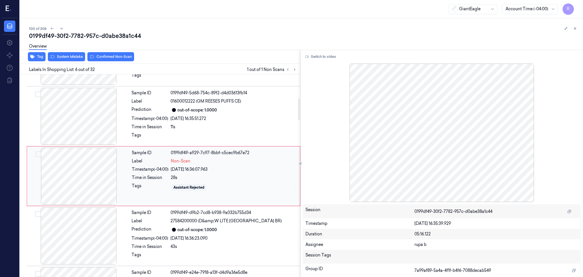
click at [75, 187] on div at bounding box center [78, 176] width 101 height 57
click at [331, 53] on button "Switch to video" at bounding box center [321, 56] width 36 height 9
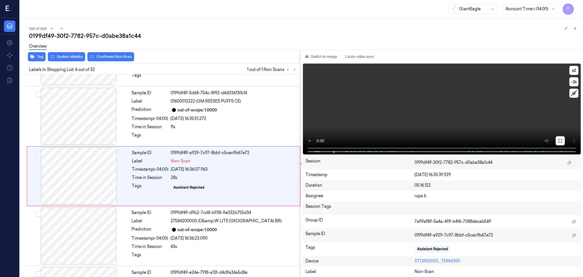
click at [559, 139] on icon at bounding box center [560, 140] width 3 height 3
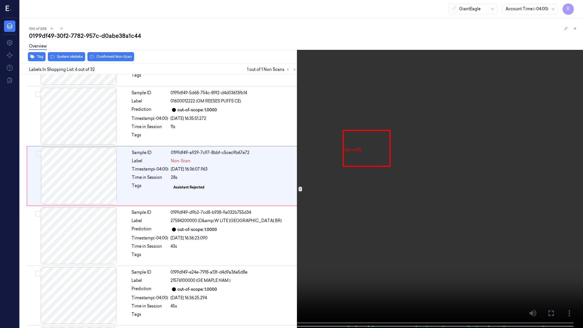
click at [180, 223] on video at bounding box center [291, 164] width 583 height 329
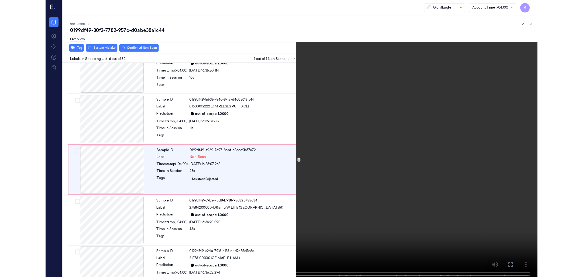
scroll to position [202, 0]
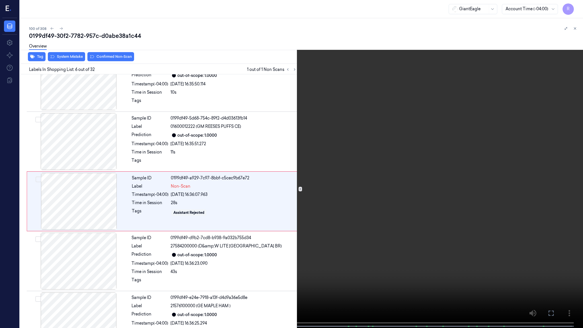
click at [67, 276] on video at bounding box center [291, 164] width 583 height 329
click at [67, 126] on video at bounding box center [291, 164] width 583 height 329
click at [578, 8] on button "x 2" at bounding box center [576, 6] width 9 height 9
click at [578, 8] on button "x 4" at bounding box center [576, 6] width 9 height 9
click at [380, 94] on video at bounding box center [291, 164] width 583 height 329
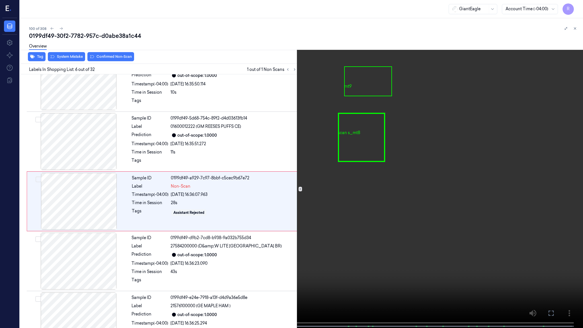
click at [188, 211] on video at bounding box center [291, 164] width 583 height 329
click at [179, 212] on video at bounding box center [291, 164] width 583 height 329
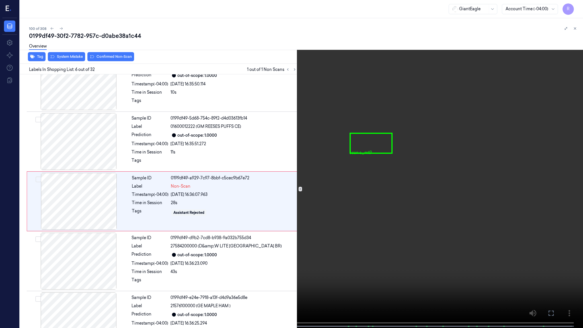
click at [175, 199] on video at bounding box center [291, 164] width 583 height 329
click at [172, 199] on video at bounding box center [291, 164] width 583 height 329
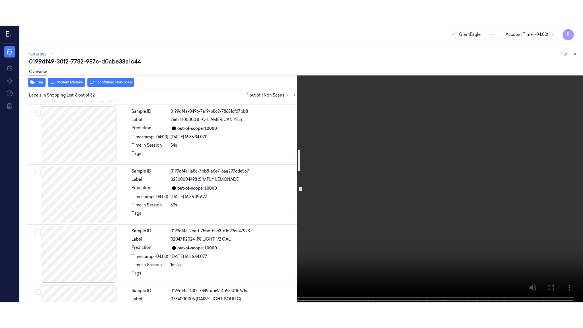
scroll to position [456, 0]
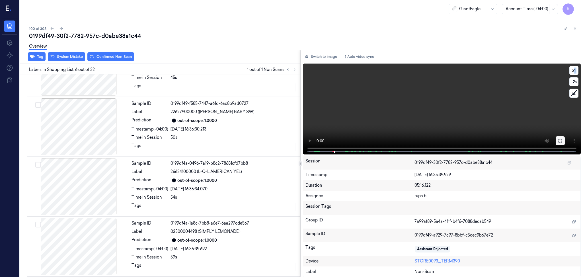
click at [560, 142] on icon at bounding box center [560, 140] width 5 height 5
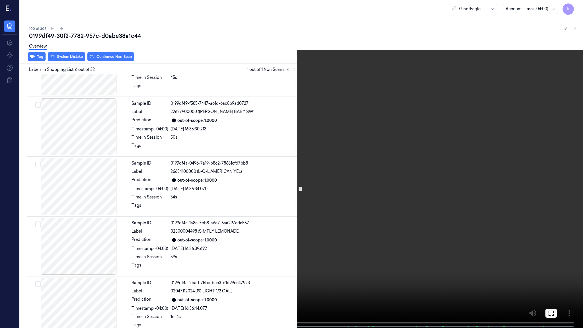
drag, startPoint x: 560, startPoint y: 175, endPoint x: 560, endPoint y: 142, distance: 33.0
click at [560, 175] on video at bounding box center [291, 164] width 583 height 329
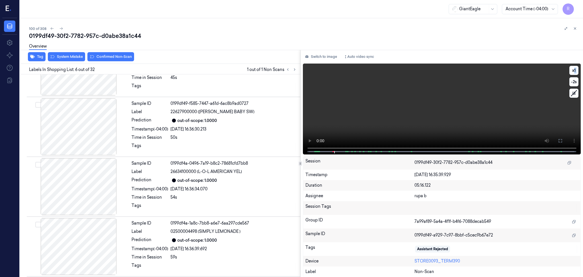
drag, startPoint x: 558, startPoint y: 140, endPoint x: 548, endPoint y: 167, distance: 28.6
click at [558, 140] on button at bounding box center [560, 140] width 9 height 9
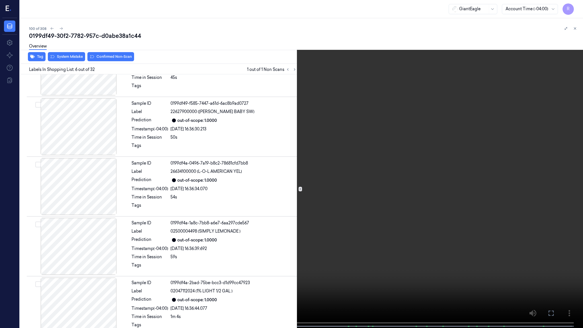
click at [547, 166] on video at bounding box center [291, 164] width 583 height 329
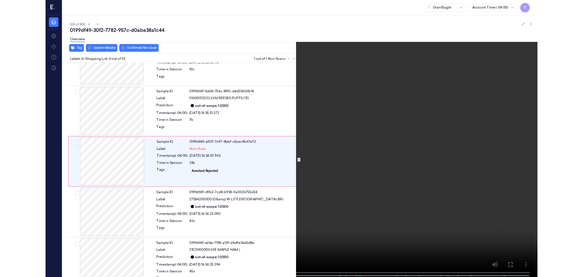
scroll to position [202, 0]
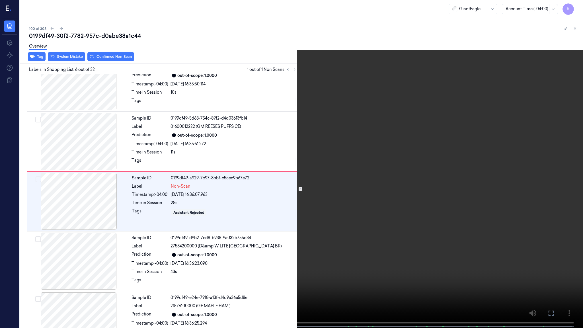
click at [523, 169] on video at bounding box center [291, 164] width 583 height 329
click at [518, 170] on video at bounding box center [291, 164] width 583 height 329
click at [577, 6] on button "x 1" at bounding box center [576, 6] width 9 height 9
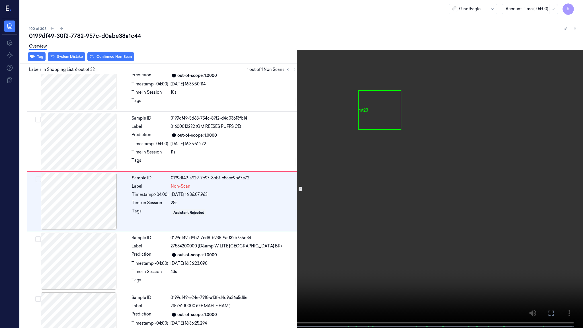
click at [487, 203] on video at bounding box center [291, 164] width 583 height 329
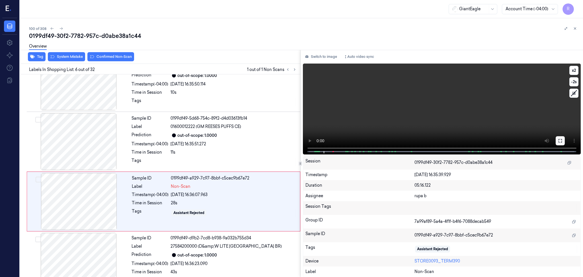
click at [561, 140] on icon at bounding box center [560, 140] width 5 height 5
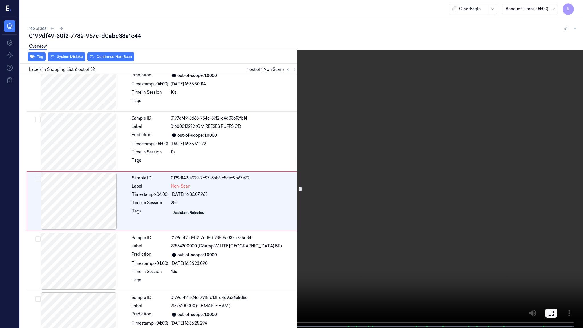
drag, startPoint x: 561, startPoint y: 173, endPoint x: 561, endPoint y: 140, distance: 33.0
click at [561, 173] on video at bounding box center [291, 164] width 583 height 329
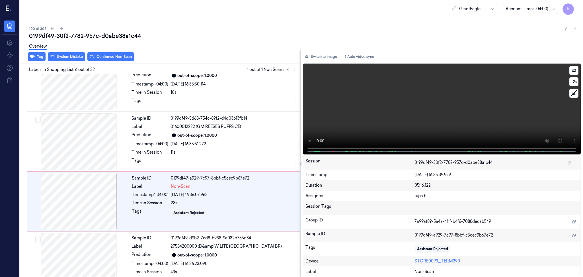
drag, startPoint x: 561, startPoint y: 140, endPoint x: 561, endPoint y: 173, distance: 33.0
click at [561, 140] on icon at bounding box center [560, 140] width 5 height 5
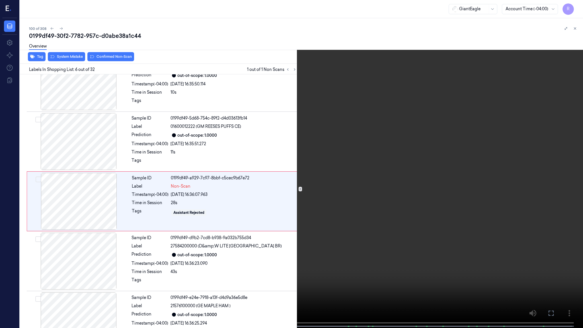
click at [558, 172] on video at bounding box center [291, 164] width 583 height 329
click at [556, 172] on video at bounding box center [291, 164] width 583 height 329
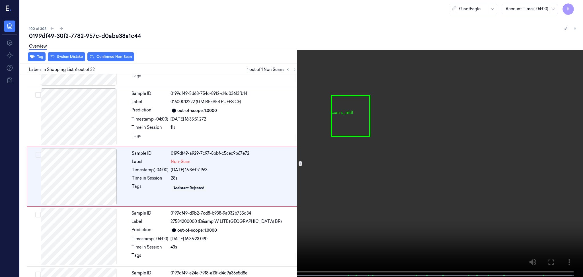
scroll to position [227, 0]
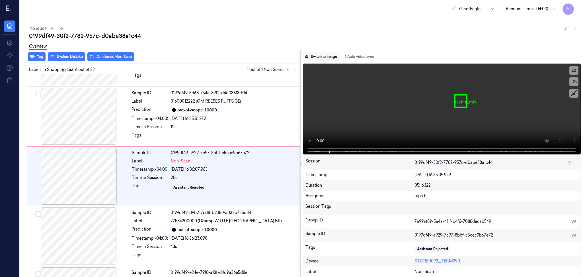
click at [322, 57] on button "Switch to image" at bounding box center [321, 56] width 36 height 9
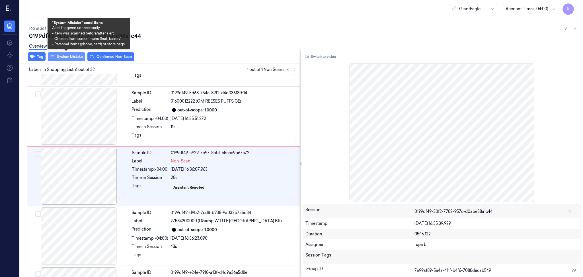
click at [80, 57] on button "System Mistake" at bounding box center [66, 56] width 37 height 9
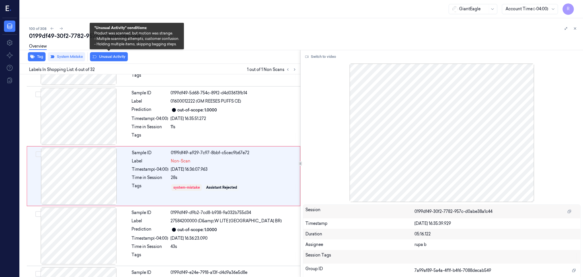
click at [116, 59] on button "Unusual Activity" at bounding box center [109, 56] width 38 height 9
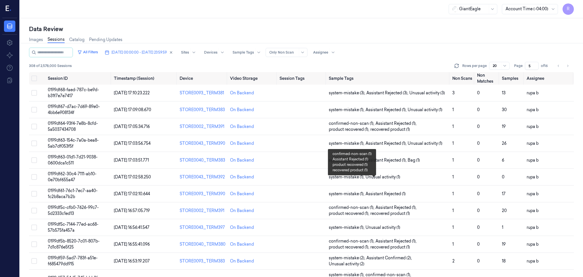
scroll to position [154, 0]
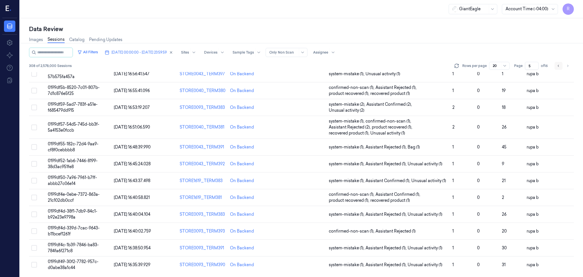
click at [557, 66] on icon "Go to previous page" at bounding box center [558, 66] width 3 height 5
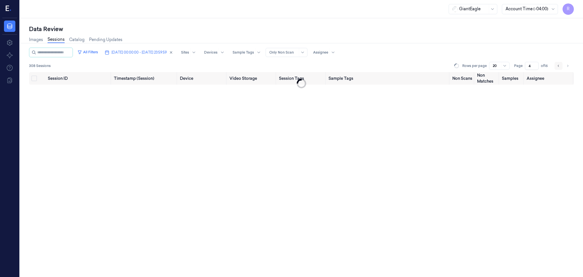
click at [557, 66] on icon "Go to previous page" at bounding box center [558, 66] width 3 height 5
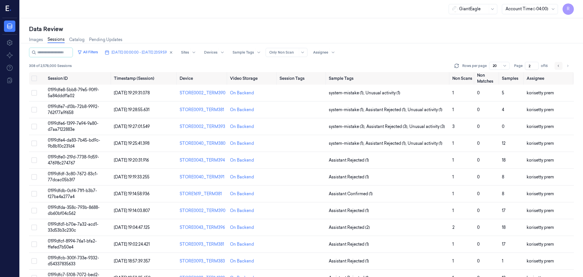
click at [557, 66] on icon "Go to previous page" at bounding box center [558, 66] width 3 height 5
type input "1"
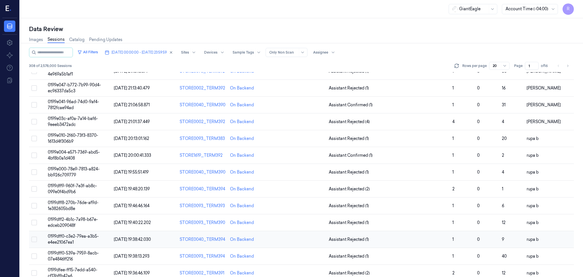
scroll to position [148, 0]
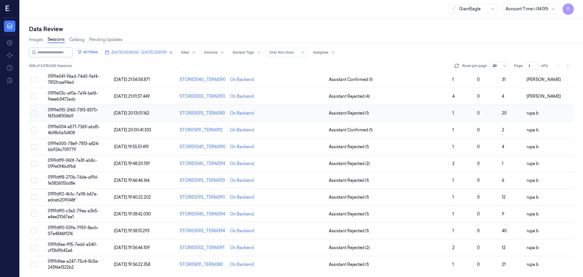
click at [79, 112] on td "0199e010-2f60-73f3-8370-1613d4f306b9" at bounding box center [79, 113] width 66 height 17
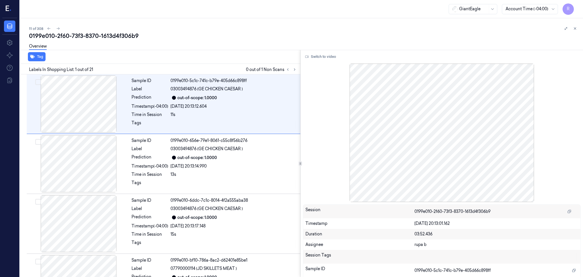
click at [227, 52] on div "Overview" at bounding box center [304, 47] width 550 height 15
click at [291, 72] on div at bounding box center [292, 69] width 14 height 7
click at [291, 70] on button at bounding box center [294, 69] width 7 height 7
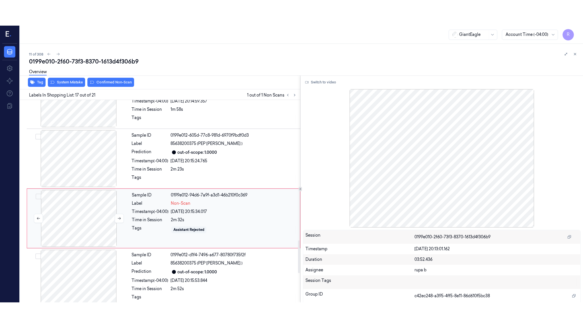
scroll to position [885, 0]
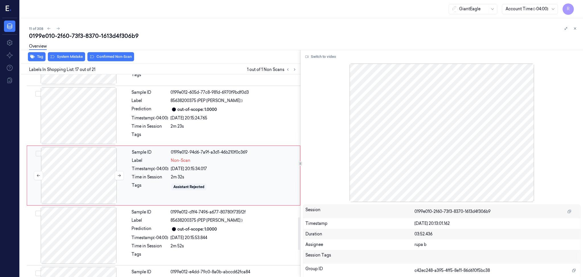
click at [111, 168] on div at bounding box center [78, 175] width 101 height 57
click at [318, 55] on button "Switch to video" at bounding box center [321, 56] width 36 height 9
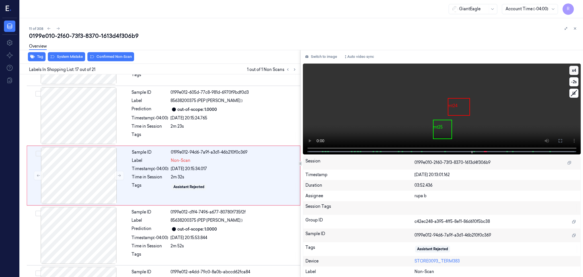
click at [574, 69] on button "x 4" at bounding box center [574, 70] width 9 height 9
click at [574, 69] on button "x 1" at bounding box center [574, 70] width 9 height 9
click at [563, 141] on button at bounding box center [560, 140] width 9 height 9
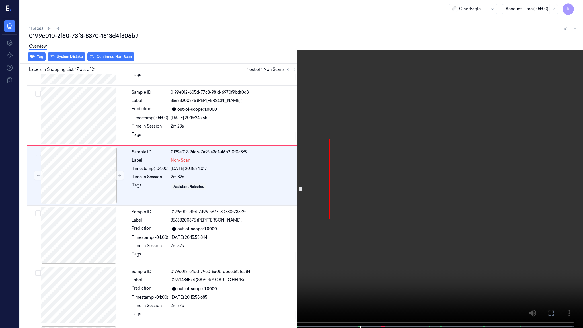
click at [289, 277] on video at bounding box center [291, 164] width 583 height 329
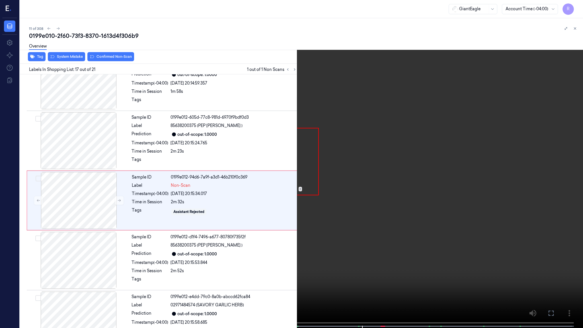
scroll to position [860, 0]
click at [377, 262] on video at bounding box center [291, 164] width 583 height 329
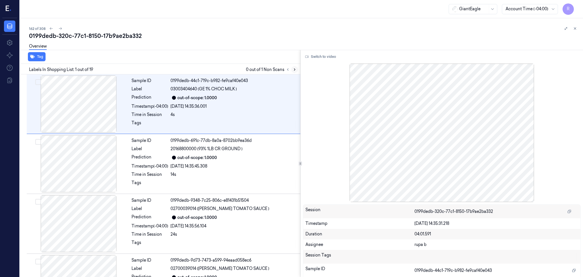
click at [293, 69] on icon at bounding box center [295, 69] width 4 height 4
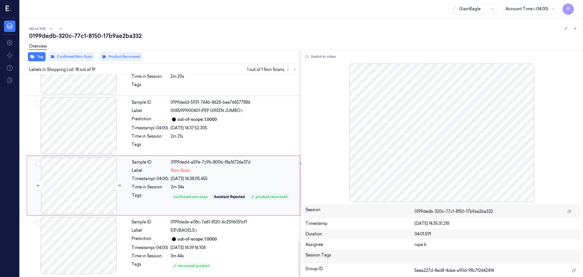
drag, startPoint x: 83, startPoint y: 187, endPoint x: 103, endPoint y: 186, distance: 20.0
click at [84, 187] on div at bounding box center [78, 185] width 101 height 57
click at [117, 185] on icon at bounding box center [119, 185] width 4 height 4
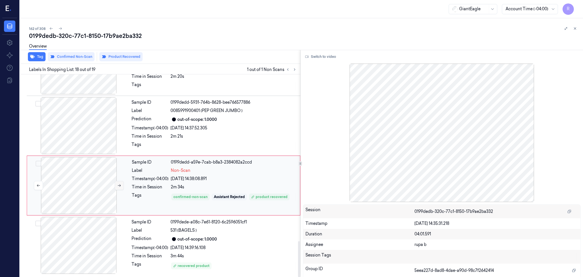
click at [117, 185] on icon at bounding box center [119, 185] width 4 height 4
click at [95, 250] on div at bounding box center [78, 245] width 101 height 57
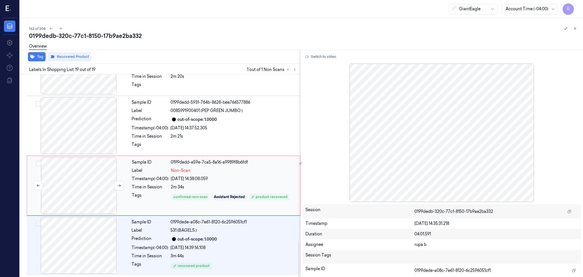
click at [93, 172] on div at bounding box center [78, 185] width 101 height 57
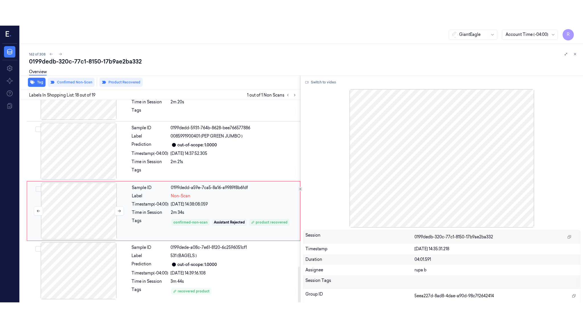
scroll to position [936, 0]
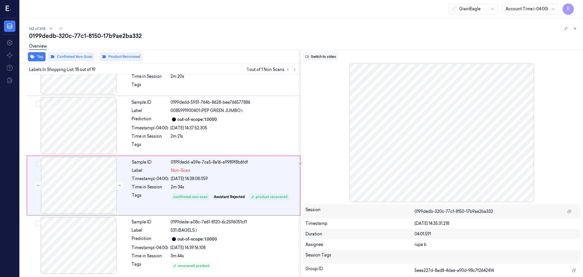
click at [325, 55] on button "Switch to video" at bounding box center [321, 56] width 36 height 9
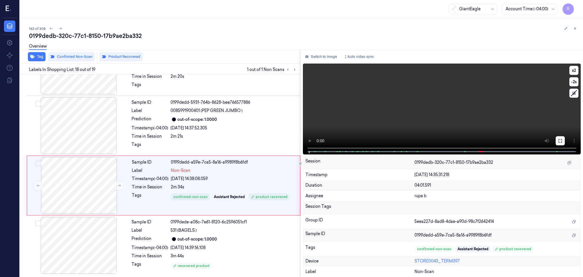
click at [560, 139] on icon at bounding box center [560, 140] width 5 height 5
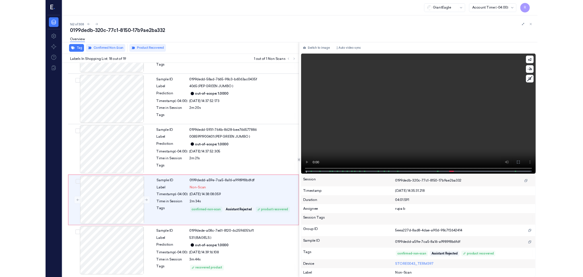
scroll to position [885, 0]
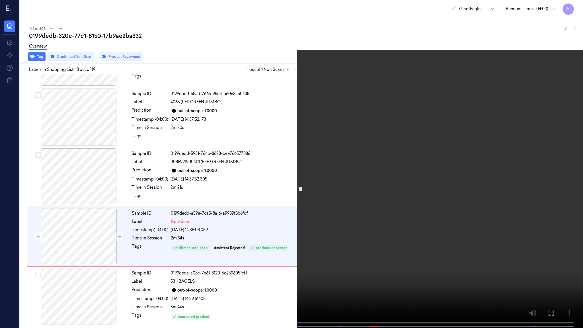
click at [560, 172] on video at bounding box center [291, 164] width 583 height 329
click at [573, 5] on button "x 2" at bounding box center [576, 6] width 9 height 9
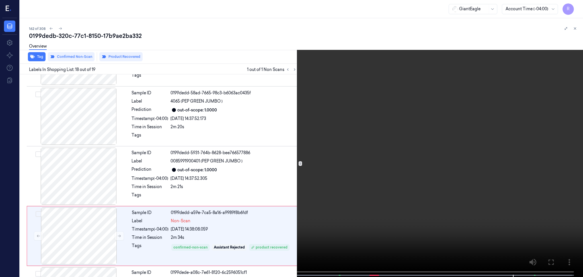
scroll to position [936, 0]
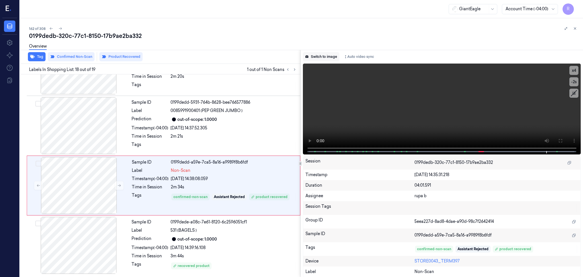
click at [331, 56] on button "Switch to image" at bounding box center [321, 56] width 36 height 9
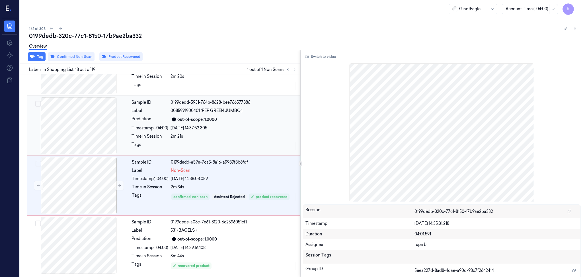
scroll to position [936, 0]
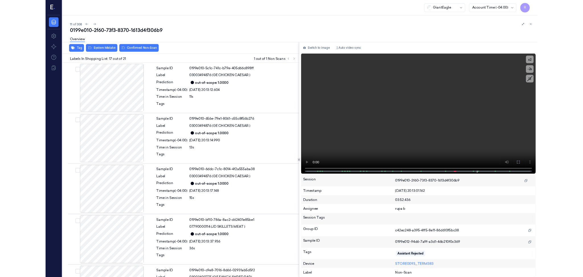
scroll to position [860, 0]
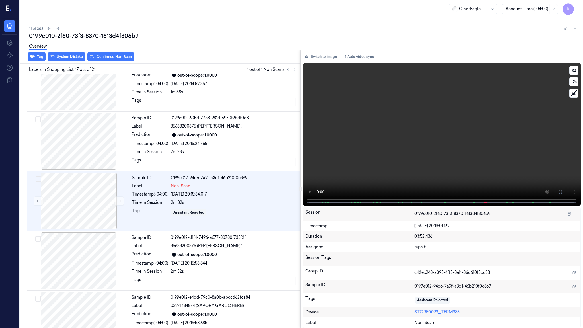
click at [398, 106] on video at bounding box center [442, 135] width 278 height 142
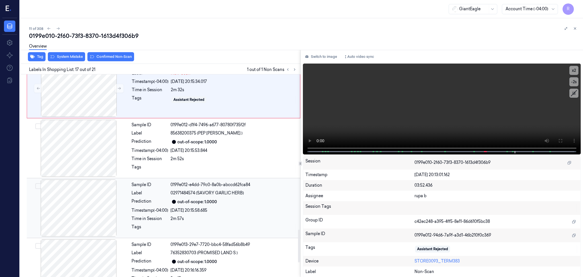
scroll to position [974, 0]
click at [317, 56] on button "Switch to image" at bounding box center [321, 56] width 36 height 9
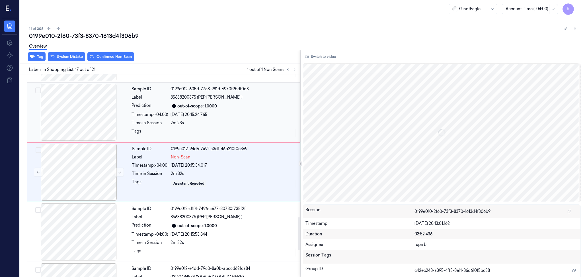
scroll to position [885, 0]
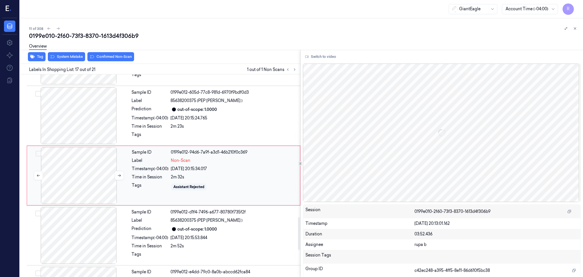
click at [71, 177] on div at bounding box center [78, 175] width 101 height 57
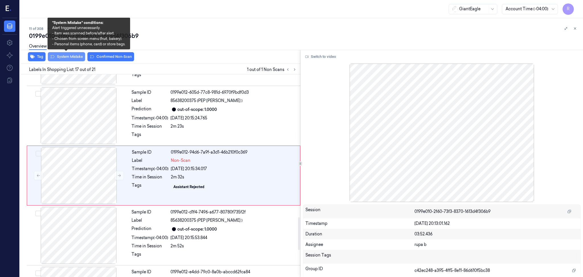
click at [75, 59] on button "System Mistake" at bounding box center [66, 56] width 37 height 9
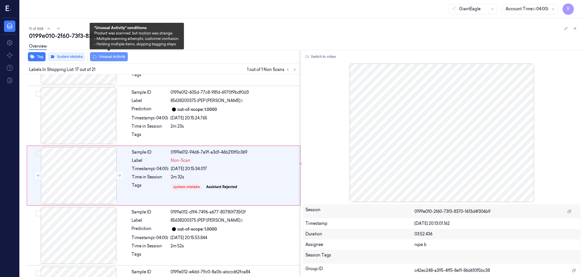
click at [105, 56] on button "Unusual Activity" at bounding box center [109, 56] width 38 height 9
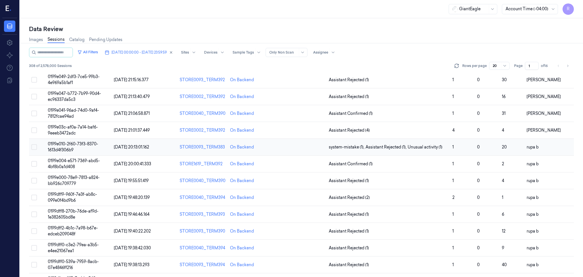
scroll to position [148, 0]
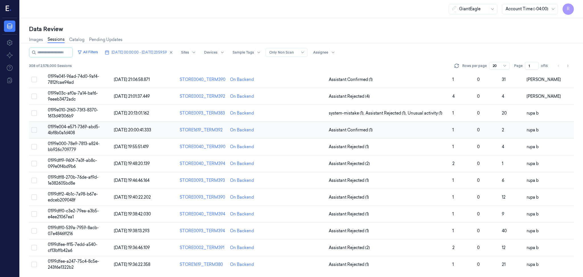
click at [91, 126] on span "0199e004-e571-7369-abd5-4bf8b0a1d408" at bounding box center [74, 129] width 52 height 11
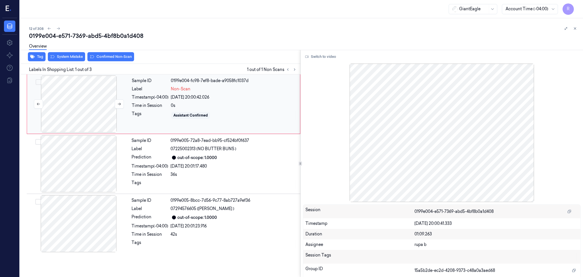
drag, startPoint x: 86, startPoint y: 98, endPoint x: 105, endPoint y: 106, distance: 20.4
click at [85, 98] on div at bounding box center [78, 103] width 101 height 57
click at [116, 103] on button at bounding box center [119, 103] width 9 height 9
click at [329, 56] on button "Switch to video" at bounding box center [321, 56] width 36 height 9
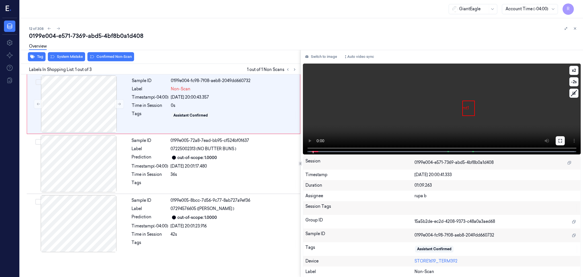
click at [564, 140] on button at bounding box center [560, 140] width 9 height 9
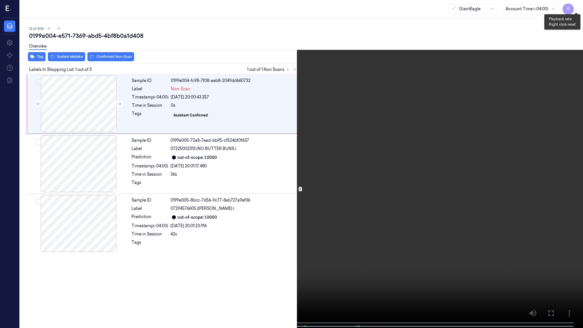
click at [574, 8] on button "x 2" at bounding box center [576, 6] width 9 height 9
click at [396, 133] on video at bounding box center [291, 164] width 583 height 329
click at [404, 135] on video at bounding box center [291, 164] width 583 height 329
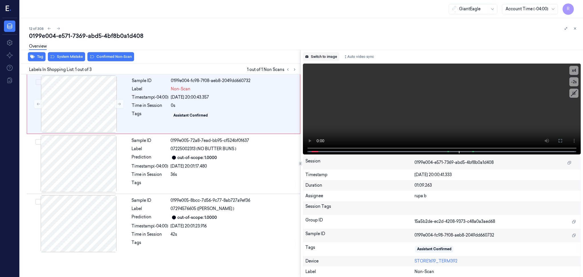
click at [314, 55] on button "Switch to image" at bounding box center [321, 56] width 36 height 9
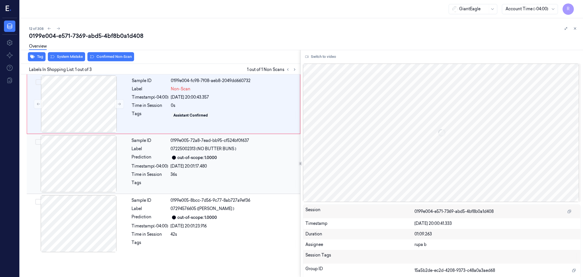
click at [58, 164] on div at bounding box center [78, 163] width 101 height 57
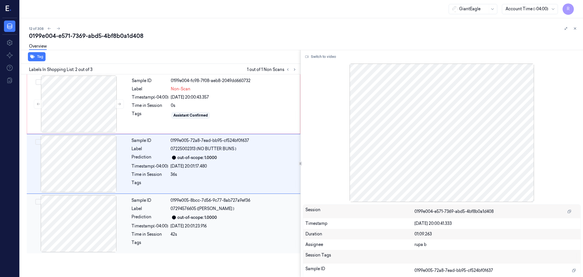
click at [76, 226] on div at bounding box center [78, 223] width 101 height 57
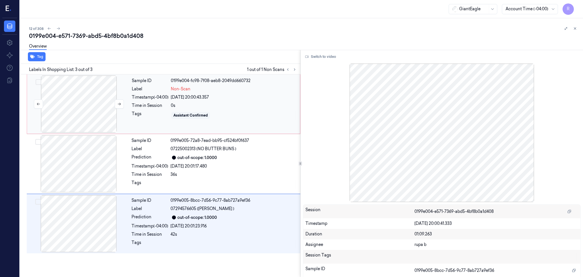
click at [74, 97] on div at bounding box center [78, 103] width 101 height 57
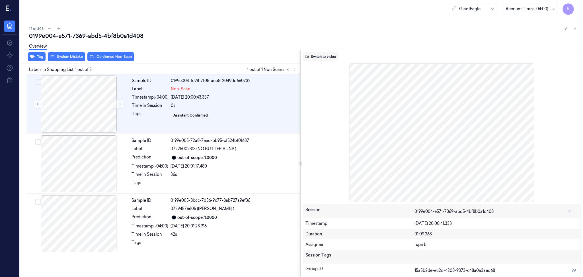
click at [333, 55] on button "Switch to video" at bounding box center [321, 56] width 36 height 9
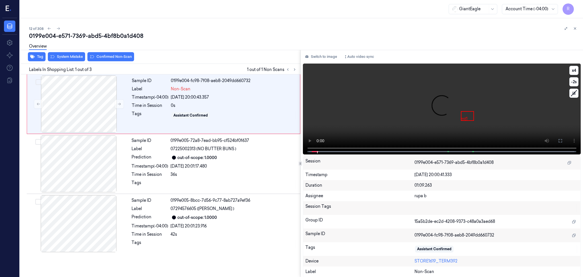
click at [392, 102] on video at bounding box center [442, 109] width 278 height 91
click at [561, 139] on icon at bounding box center [560, 140] width 5 height 5
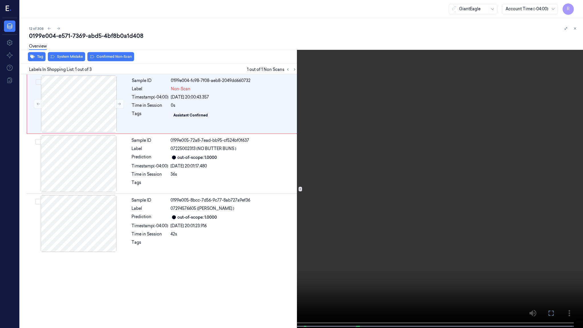
click at [557, 162] on video at bounding box center [291, 164] width 583 height 329
click at [576, 7] on button "x 4" at bounding box center [576, 6] width 9 height 9
click at [576, 7] on button "x 1" at bounding box center [576, 6] width 9 height 9
click at [508, 99] on video at bounding box center [291, 164] width 583 height 329
click at [572, 7] on button "x 2" at bounding box center [576, 6] width 9 height 9
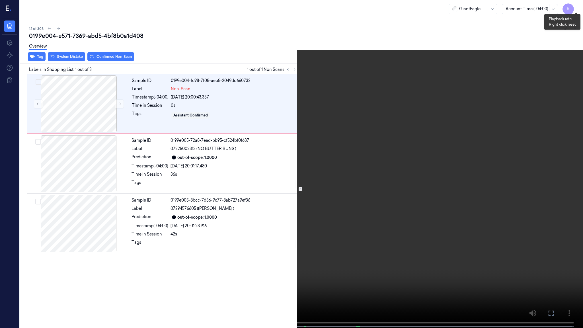
click at [573, 6] on button "x 4" at bounding box center [576, 6] width 9 height 9
click at [423, 85] on video at bounding box center [291, 164] width 583 height 329
click at [575, 2] on button "x 1" at bounding box center [576, 6] width 9 height 9
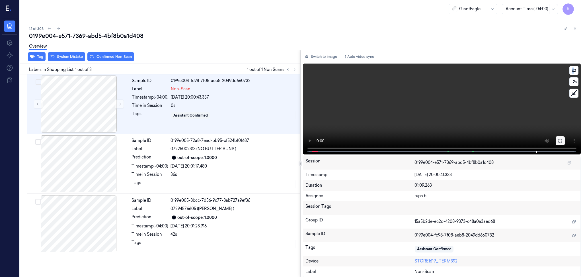
click at [558, 140] on button at bounding box center [560, 140] width 9 height 9
click at [321, 54] on button "Switch to image" at bounding box center [321, 56] width 36 height 9
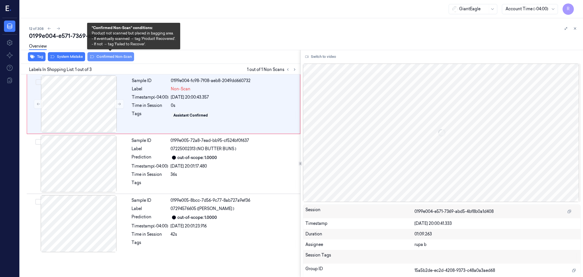
click at [118, 57] on button "Confirmed Non-Scan" at bounding box center [110, 56] width 47 height 9
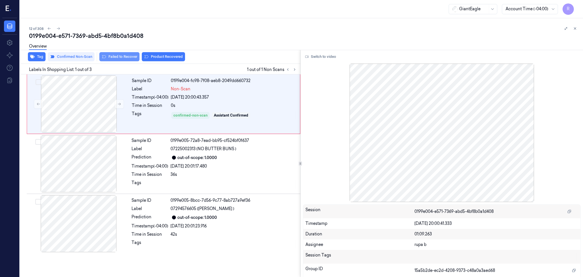
click at [111, 58] on button "Failed to Recover" at bounding box center [119, 56] width 40 height 9
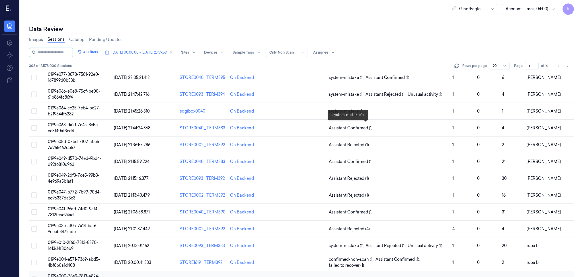
scroll to position [148, 0]
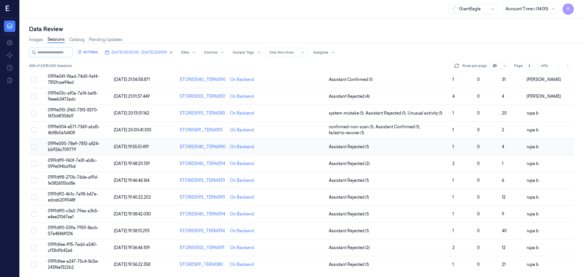
click at [87, 142] on span "0199e000-78e9-7813-a824-bb926c709779" at bounding box center [74, 146] width 52 height 11
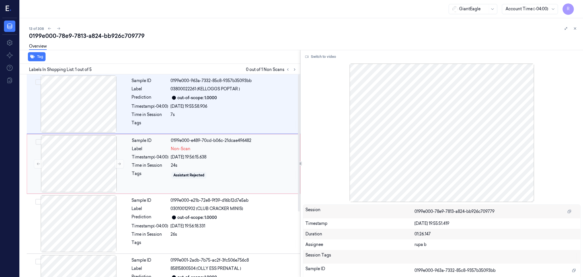
drag, startPoint x: 221, startPoint y: 140, endPoint x: 210, endPoint y: 140, distance: 10.3
click at [221, 140] on div "0199e000-e489-70cd-b06c-21dcae496482" at bounding box center [234, 141] width 126 height 6
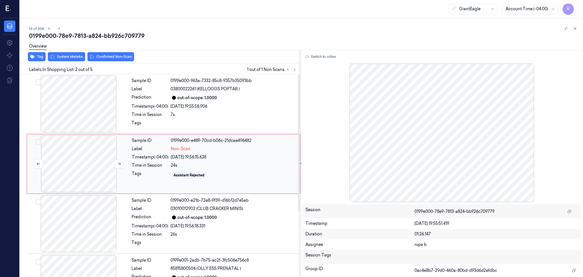
click at [80, 171] on div at bounding box center [78, 163] width 101 height 57
click at [118, 165] on icon at bounding box center [119, 164] width 4 height 4
click at [116, 165] on button at bounding box center [119, 163] width 9 height 9
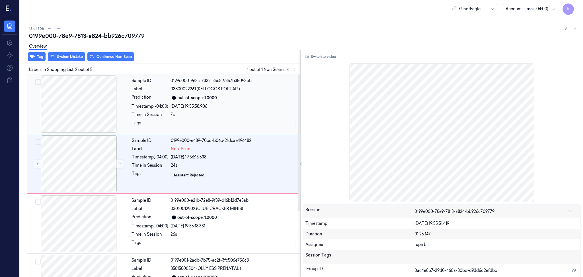
click at [100, 107] on div at bounding box center [78, 103] width 101 height 57
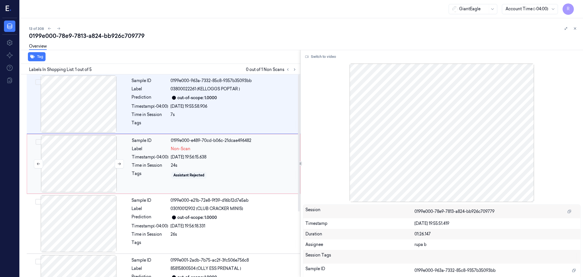
click at [92, 155] on div at bounding box center [78, 163] width 101 height 57
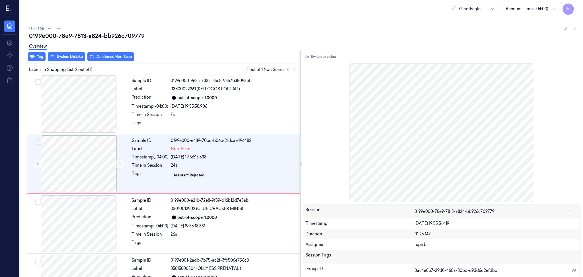
click at [322, 51] on div "Switch to video Session 0199e000-78e9-7813-a824-bb926c709779 Timestamp 13/10/20…" at bounding box center [442, 163] width 283 height 227
click at [324, 61] on div "Switch to video Session 0199e000-78e9-7813-a824-bb926c709779 Timestamp 13/10/20…" at bounding box center [442, 163] width 283 height 227
click at [324, 56] on button "Switch to video" at bounding box center [321, 56] width 36 height 9
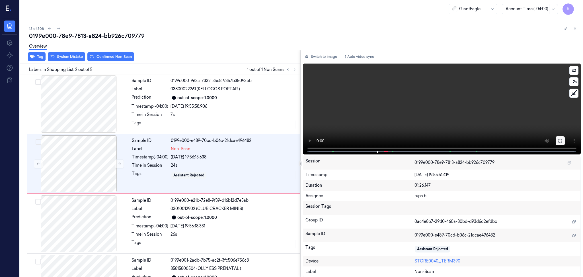
click at [558, 140] on icon at bounding box center [560, 140] width 5 height 5
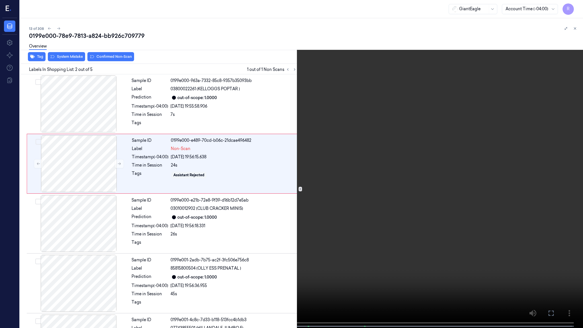
click at [172, 326] on span at bounding box center [173, 326] width 3 height 3
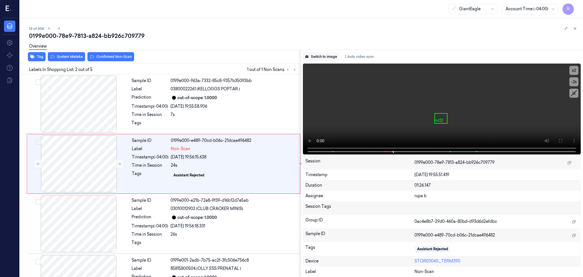
click at [313, 59] on button "Switch to image" at bounding box center [321, 56] width 36 height 9
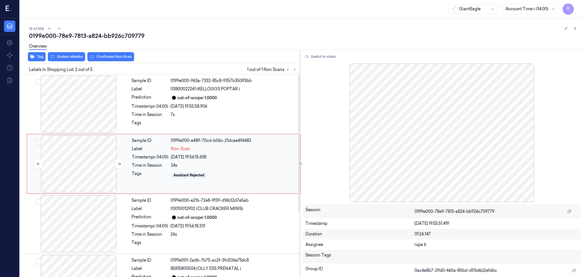
click at [98, 159] on div at bounding box center [78, 163] width 101 height 57
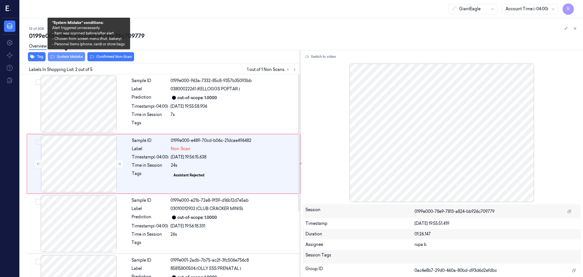
click at [66, 56] on button "System Mistake" at bounding box center [66, 56] width 37 height 9
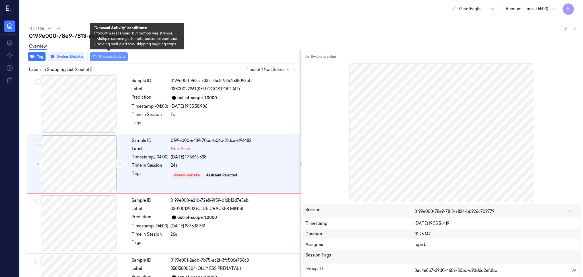
click at [107, 59] on button "Unusual Activity" at bounding box center [109, 56] width 38 height 9
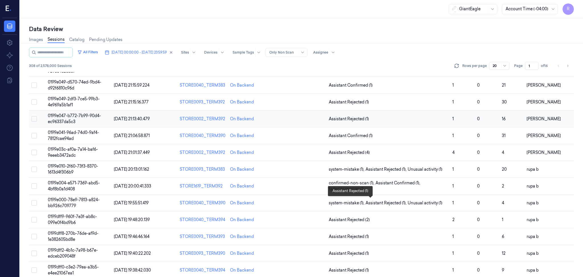
scroll to position [148, 0]
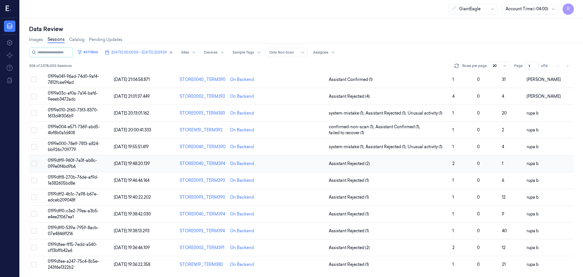
click at [89, 164] on td "0199dff9-960f-7e3f-ab8c-099e0f4bd9b6" at bounding box center [79, 163] width 66 height 17
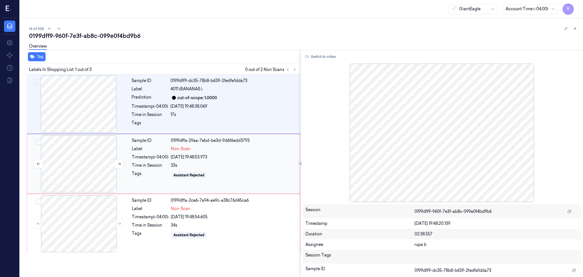
click at [56, 182] on div at bounding box center [78, 163] width 101 height 57
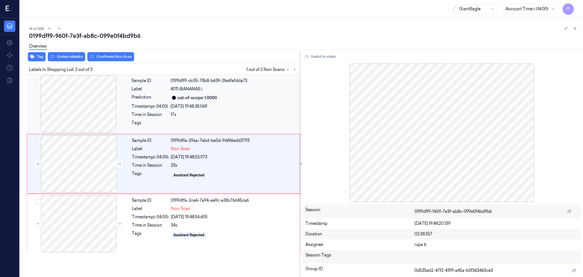
click at [79, 114] on div at bounding box center [78, 103] width 101 height 57
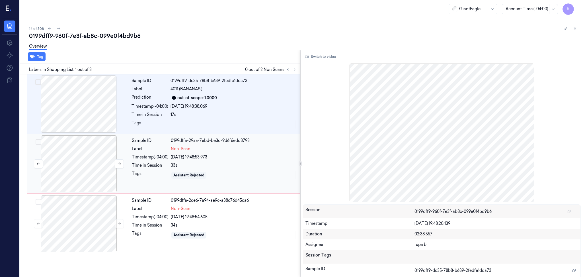
click at [91, 185] on div at bounding box center [78, 163] width 101 height 57
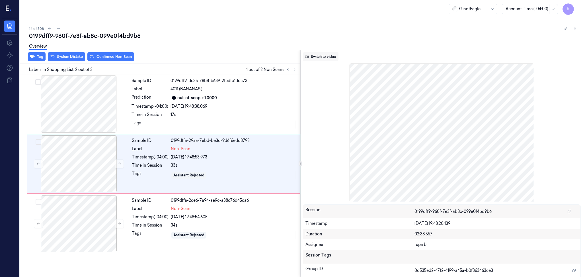
click at [319, 55] on button "Switch to video" at bounding box center [321, 56] width 36 height 9
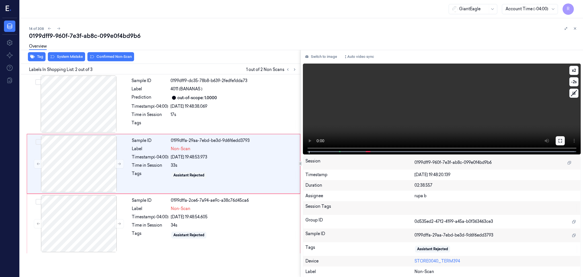
click at [563, 142] on button at bounding box center [560, 140] width 9 height 9
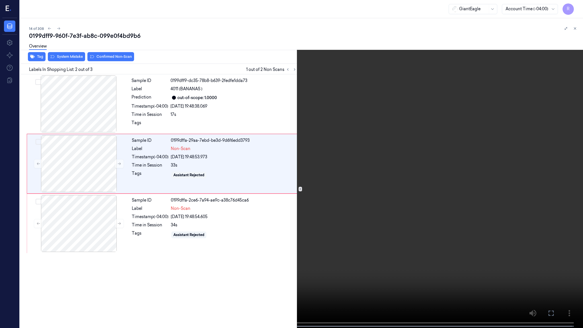
click at [561, 170] on video at bounding box center [291, 164] width 583 height 329
click at [98, 179] on video at bounding box center [291, 164] width 583 height 329
click at [249, 226] on video at bounding box center [291, 164] width 583 height 329
click at [243, 226] on video at bounding box center [291, 164] width 583 height 329
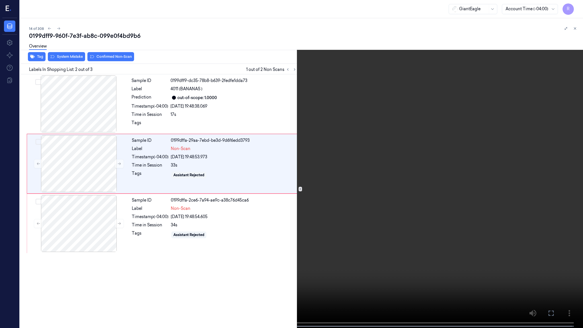
click at [212, 203] on video at bounding box center [291, 164] width 583 height 329
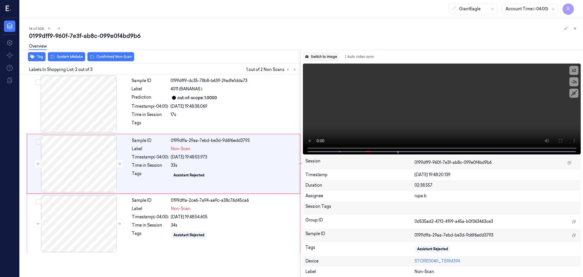
click at [326, 58] on button "Switch to image" at bounding box center [321, 56] width 36 height 9
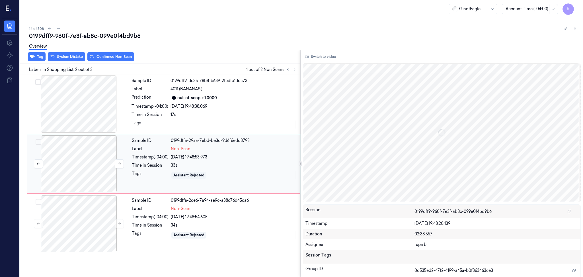
click at [87, 165] on div at bounding box center [78, 163] width 101 height 57
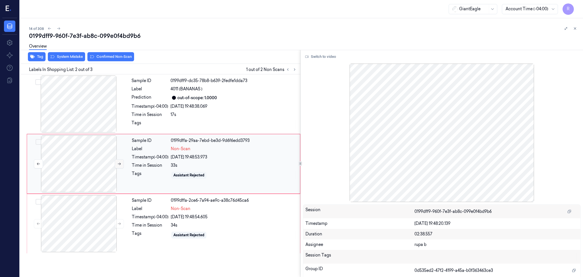
click at [120, 165] on icon at bounding box center [119, 164] width 4 height 4
click at [90, 233] on div at bounding box center [78, 223] width 101 height 57
click at [115, 224] on button at bounding box center [119, 223] width 9 height 9
click at [118, 224] on icon at bounding box center [119, 224] width 4 height 4
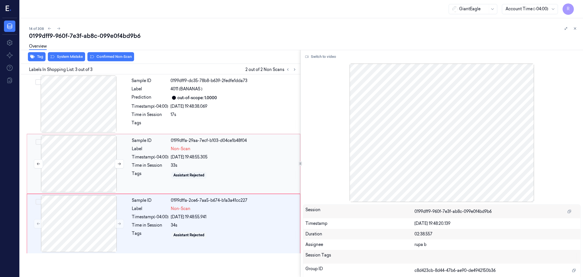
drag, startPoint x: 69, startPoint y: 160, endPoint x: 69, endPoint y: 163, distance: 3.1
click at [69, 162] on div at bounding box center [78, 163] width 101 height 57
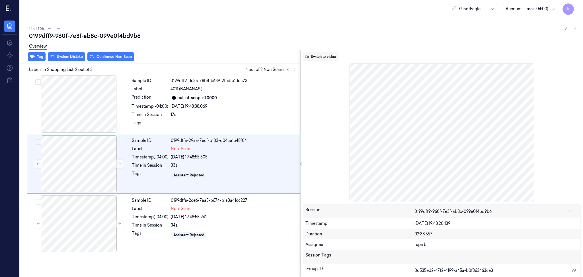
click at [319, 59] on button "Switch to video" at bounding box center [321, 56] width 36 height 9
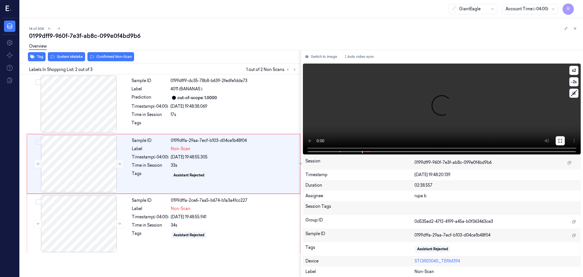
click at [558, 144] on button at bounding box center [560, 140] width 9 height 9
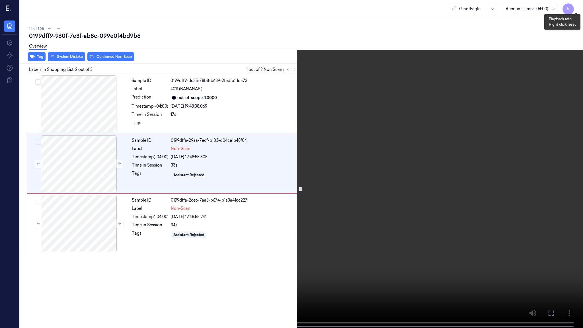
click at [576, 8] on button "x 2" at bounding box center [576, 6] width 9 height 9
click at [266, 186] on video at bounding box center [291, 164] width 583 height 329
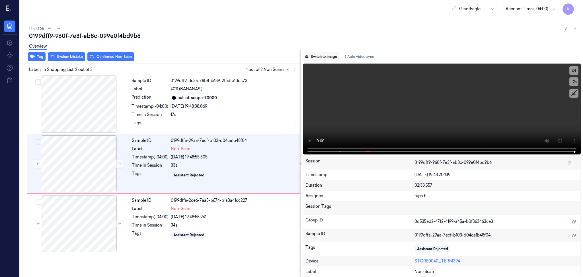
click at [316, 54] on button "Switch to image" at bounding box center [321, 56] width 36 height 9
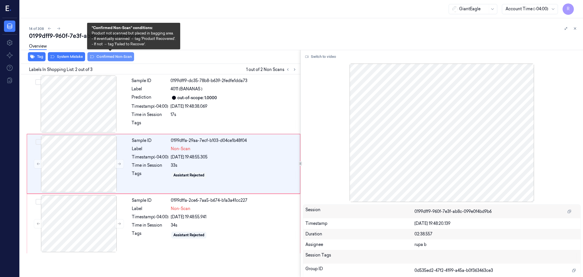
click at [109, 57] on button "Confirmed Non-Scan" at bounding box center [110, 56] width 47 height 9
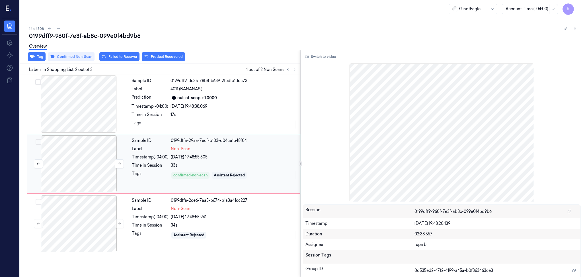
click at [90, 166] on div at bounding box center [78, 163] width 101 height 57
click at [111, 244] on div at bounding box center [78, 223] width 101 height 57
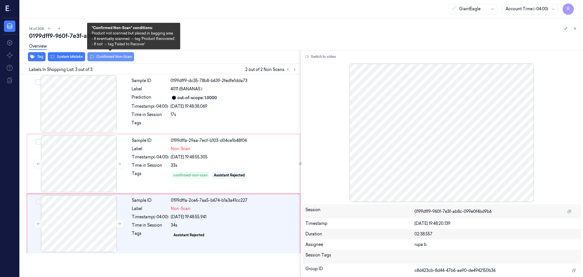
click at [120, 57] on button "Confirmed Non-Scan" at bounding box center [110, 56] width 47 height 9
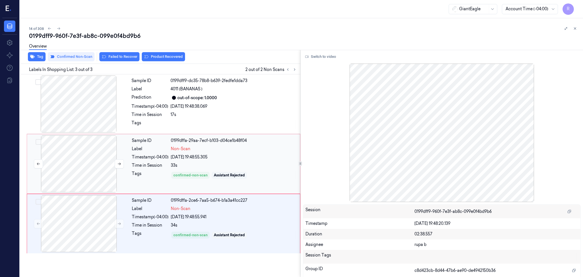
click at [93, 172] on div at bounding box center [78, 163] width 101 height 57
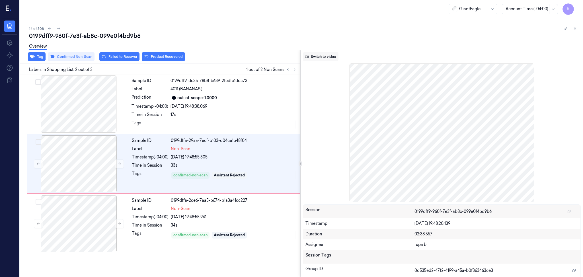
click at [320, 57] on button "Switch to video" at bounding box center [321, 56] width 36 height 9
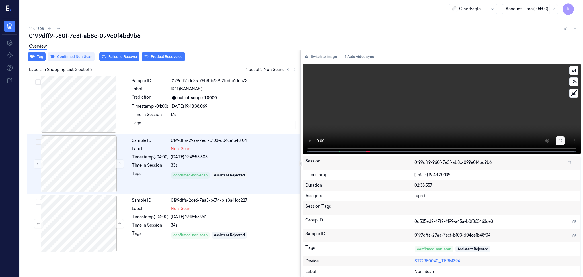
click at [561, 145] on button at bounding box center [560, 140] width 9 height 9
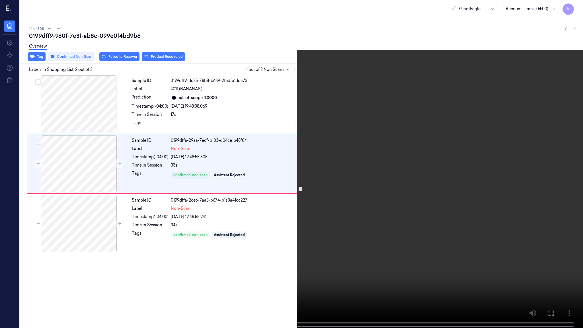
click at [560, 171] on video at bounding box center [291, 164] width 583 height 329
click at [275, 211] on video at bounding box center [291, 164] width 583 height 329
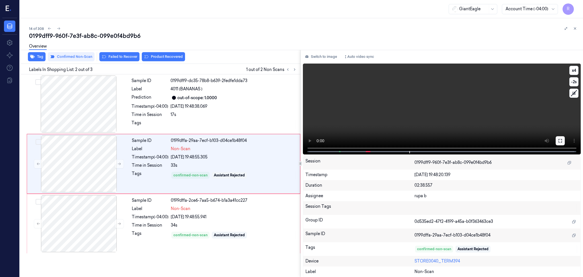
click at [559, 141] on icon at bounding box center [560, 140] width 5 height 5
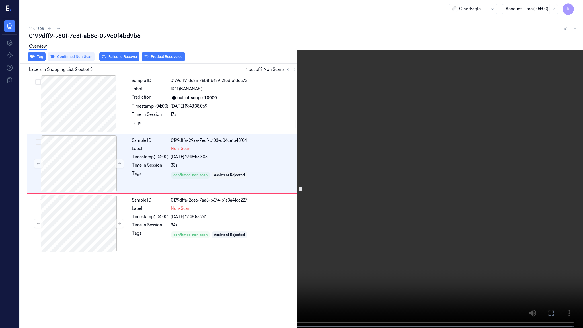
click at [560, 173] on video at bounding box center [291, 164] width 583 height 329
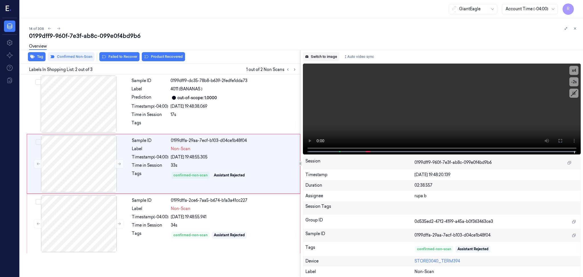
click at [321, 59] on button "Switch to image" at bounding box center [321, 56] width 36 height 9
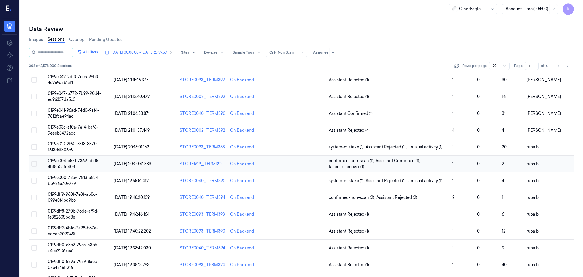
scroll to position [148, 0]
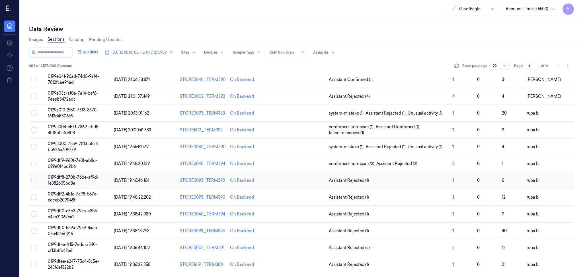
click at [85, 179] on span "0199dff8-270b-76de-af9d-1e382605bd8e" at bounding box center [73, 180] width 51 height 11
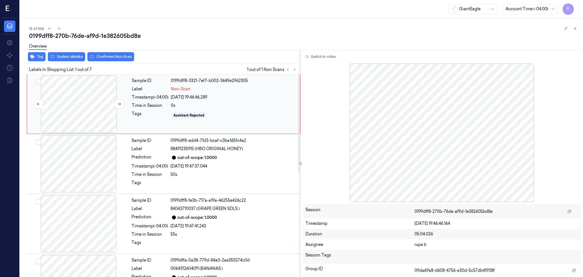
click at [50, 109] on div at bounding box center [78, 103] width 101 height 57
click at [122, 102] on button at bounding box center [119, 103] width 9 height 9
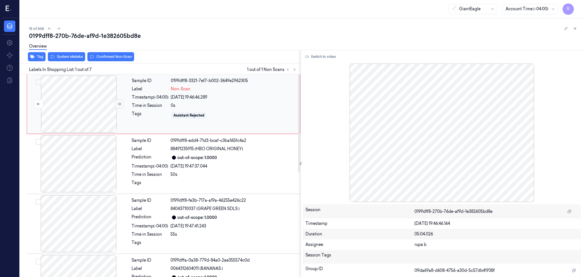
click at [122, 102] on button at bounding box center [119, 103] width 9 height 9
click at [92, 101] on div at bounding box center [78, 103] width 101 height 57
click at [324, 54] on button "Switch to video" at bounding box center [321, 56] width 36 height 9
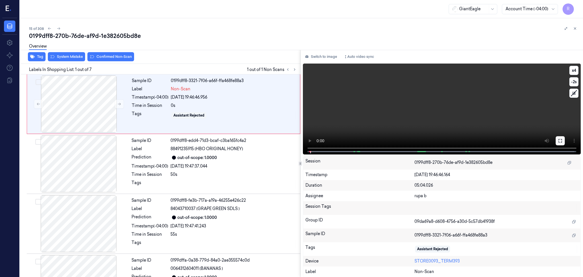
click at [557, 144] on button at bounding box center [560, 140] width 9 height 9
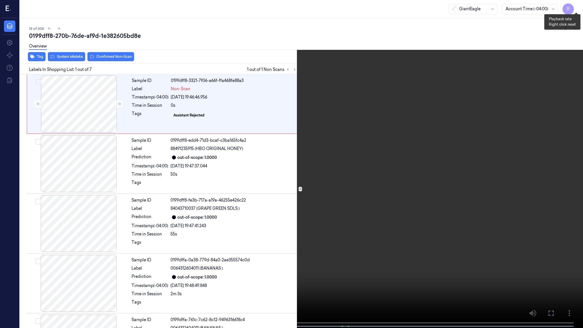
click at [576, 5] on button "x 4" at bounding box center [576, 6] width 9 height 9
click at [576, 5] on button "x 1" at bounding box center [576, 6] width 9 height 9
click at [575, 5] on button "x 2" at bounding box center [576, 6] width 9 height 9
click at [218, 259] on video at bounding box center [291, 164] width 583 height 329
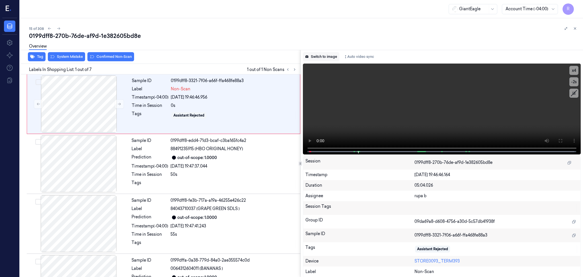
click at [330, 55] on button "Switch to image" at bounding box center [321, 56] width 36 height 9
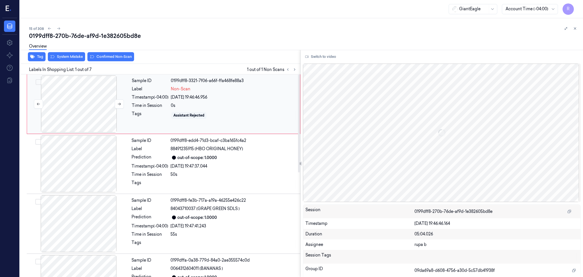
click at [109, 111] on div at bounding box center [78, 103] width 101 height 57
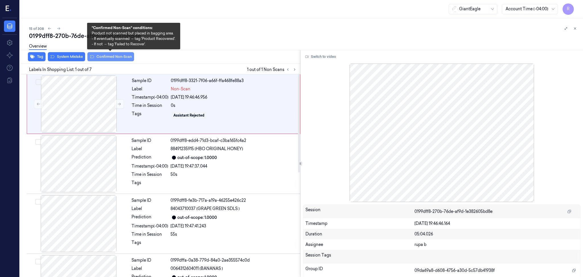
click at [118, 60] on button "Confirmed Non-Scan" at bounding box center [110, 56] width 47 height 9
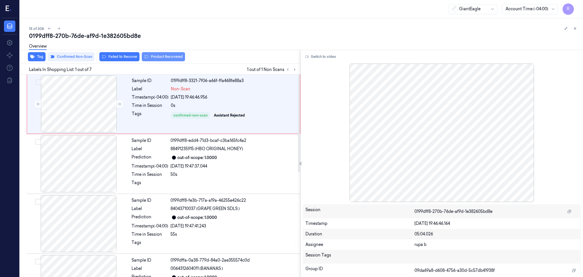
click at [165, 59] on button "Product Recovered" at bounding box center [163, 56] width 43 height 9
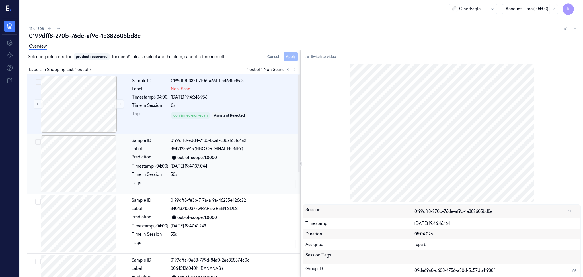
click at [81, 171] on div at bounding box center [78, 163] width 101 height 57
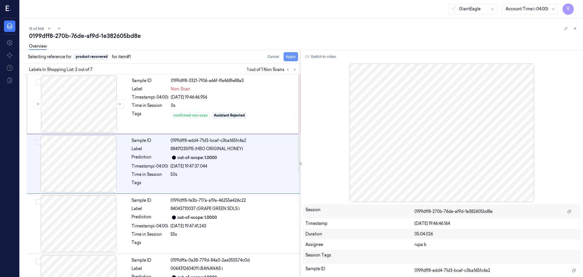
click at [293, 58] on button "Apply" at bounding box center [291, 56] width 15 height 9
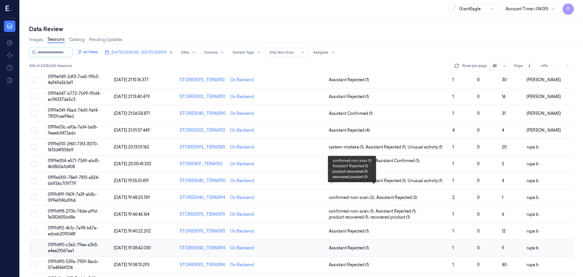
scroll to position [148, 0]
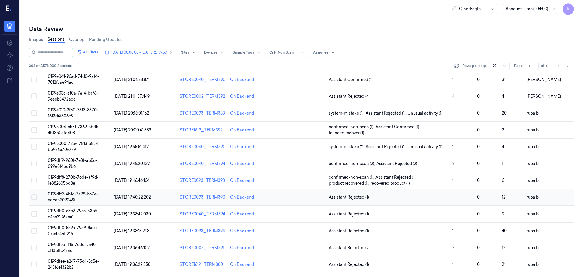
click at [65, 194] on span "0199dff2-4b1c-7a98-b67e-edceb209048f" at bounding box center [73, 196] width 50 height 11
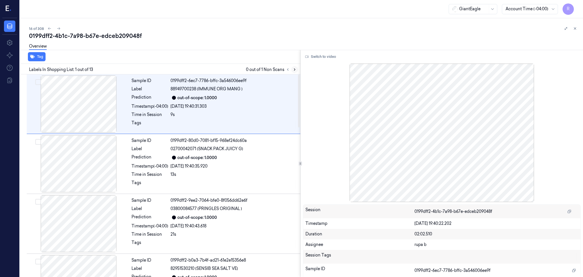
click at [295, 70] on icon at bounding box center [295, 69] width 4 height 4
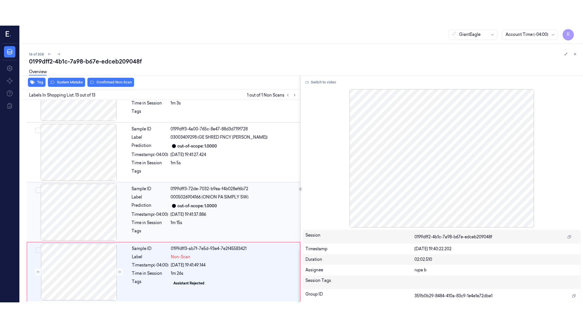
scroll to position [577, 0]
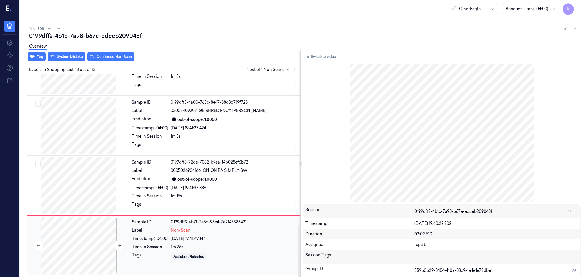
click at [54, 256] on div at bounding box center [78, 245] width 101 height 57
click at [94, 231] on div at bounding box center [78, 245] width 101 height 57
click at [333, 54] on button "Switch to video" at bounding box center [321, 56] width 36 height 9
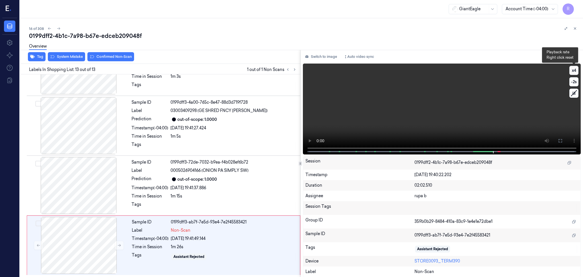
click at [578, 70] on button "x 4" at bounding box center [574, 70] width 9 height 9
click at [578, 70] on button "x 1" at bounding box center [574, 70] width 9 height 9
click at [559, 141] on icon at bounding box center [560, 140] width 5 height 5
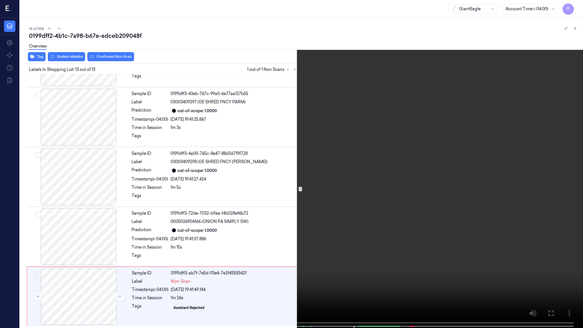
click at [561, 173] on video at bounding box center [291, 164] width 583 height 329
click at [562, 172] on video at bounding box center [291, 164] width 583 height 329
click at [579, 8] on button "x 2" at bounding box center [576, 6] width 9 height 9
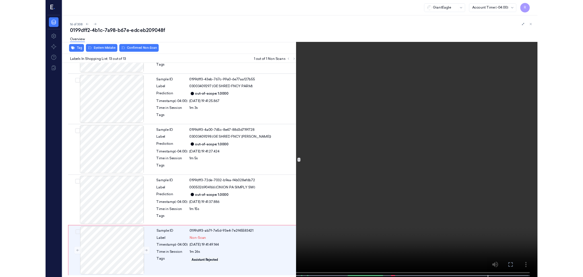
scroll to position [577, 0]
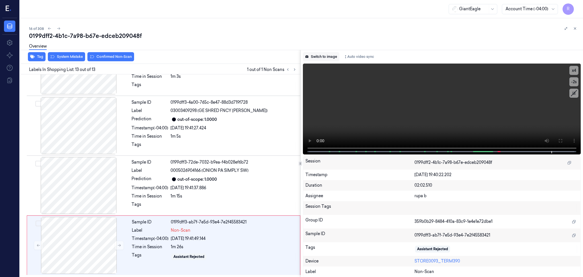
click at [323, 55] on button "Switch to image" at bounding box center [321, 56] width 36 height 9
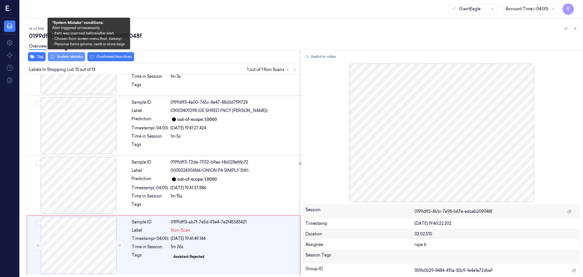
click at [62, 57] on button "System Mistake" at bounding box center [66, 56] width 37 height 9
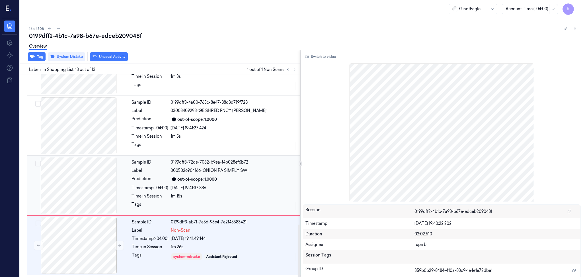
scroll to position [576, 0]
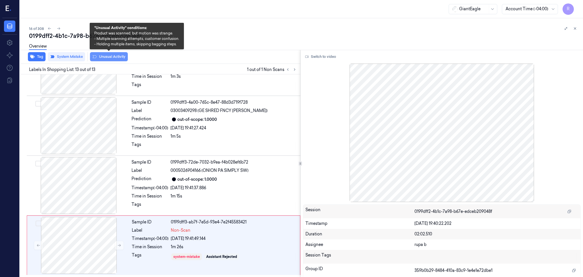
click at [112, 57] on button "Unusual Activity" at bounding box center [109, 56] width 38 height 9
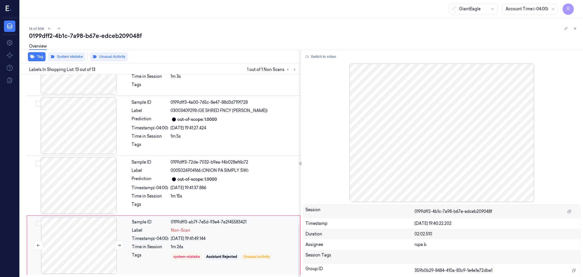
scroll to position [577, 0]
click at [79, 251] on div at bounding box center [78, 245] width 101 height 57
click at [98, 196] on div at bounding box center [78, 185] width 101 height 57
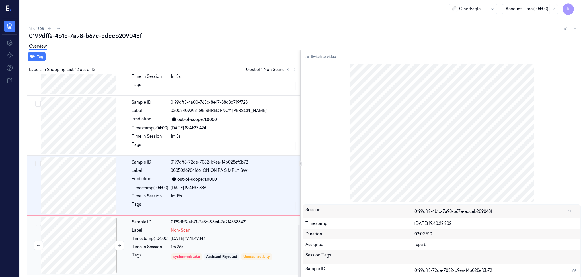
click at [95, 230] on div at bounding box center [78, 245] width 101 height 57
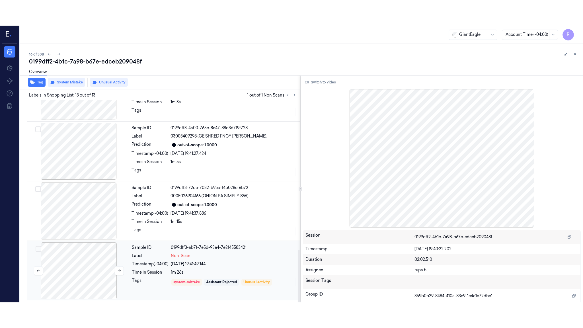
scroll to position [576, 0]
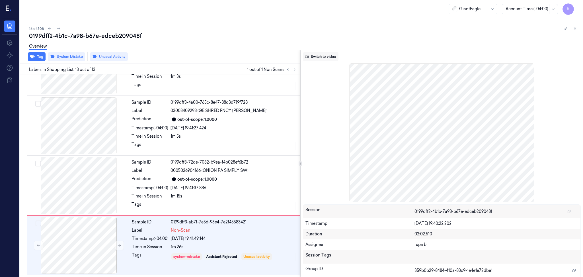
click at [315, 57] on button "Switch to video" at bounding box center [321, 56] width 36 height 9
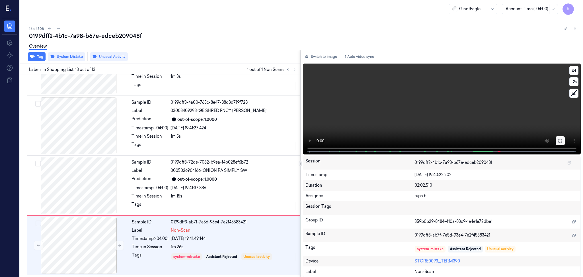
click at [562, 140] on icon at bounding box center [560, 140] width 5 height 5
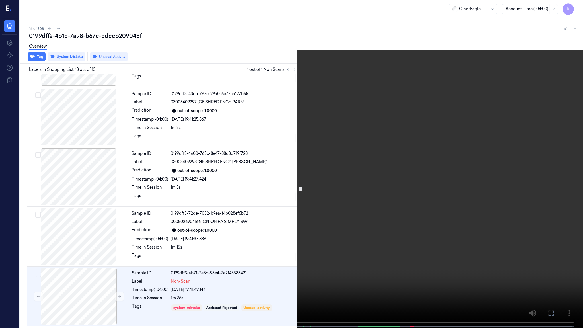
click at [562, 173] on video at bounding box center [291, 164] width 583 height 329
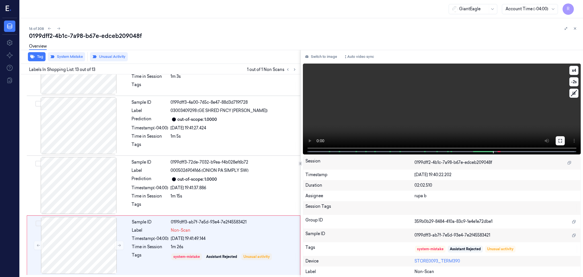
click at [562, 140] on icon at bounding box center [560, 140] width 5 height 5
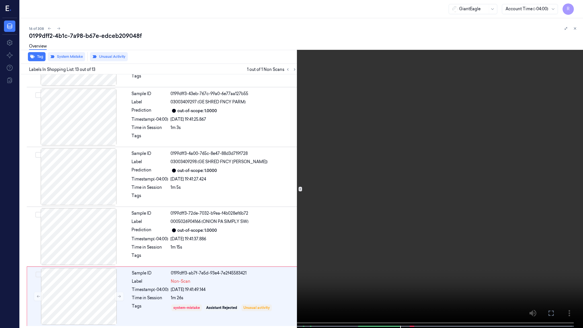
click at [562, 173] on video at bounding box center [291, 164] width 583 height 329
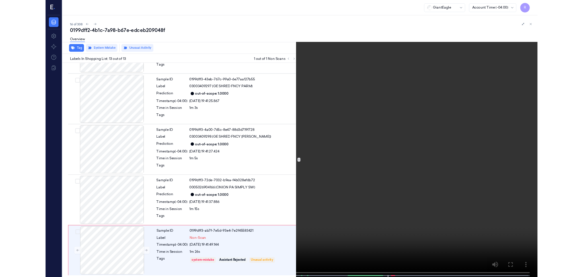
scroll to position [576, 0]
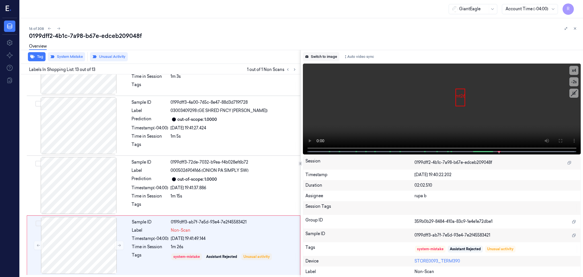
click at [325, 57] on button "Switch to image" at bounding box center [321, 56] width 36 height 9
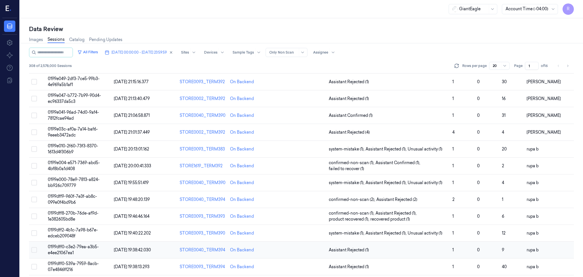
scroll to position [148, 0]
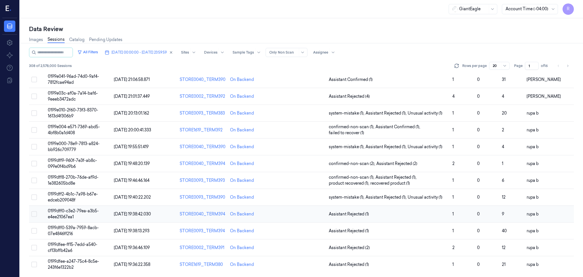
click at [83, 212] on span "0199dff0-c3e2-79ea-a3b5-e4ee21067ea1" at bounding box center [73, 213] width 51 height 11
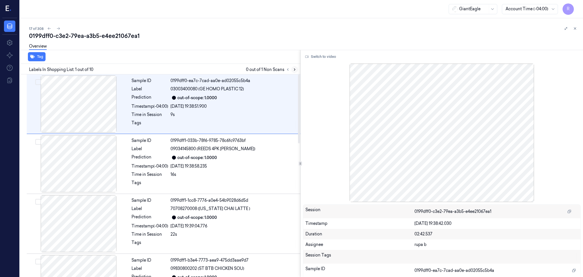
click at [293, 67] on icon at bounding box center [295, 69] width 4 height 4
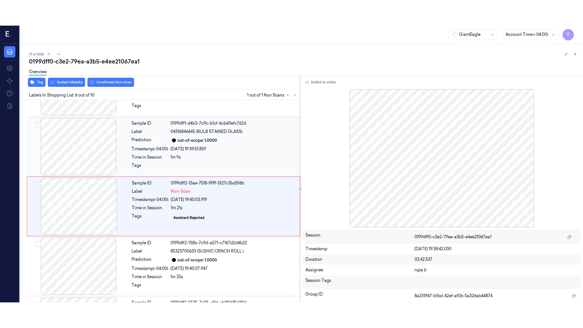
scroll to position [227, 0]
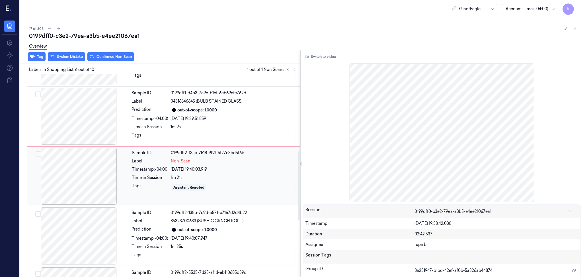
click at [83, 189] on div at bounding box center [78, 176] width 101 height 57
click at [316, 56] on button "Switch to video" at bounding box center [321, 56] width 36 height 9
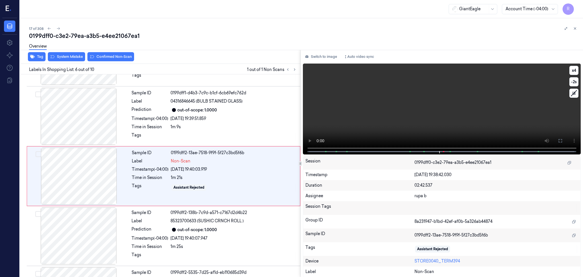
click at [399, 84] on video at bounding box center [442, 109] width 278 height 91
click at [400, 98] on video at bounding box center [442, 109] width 278 height 91
click at [559, 139] on icon at bounding box center [560, 140] width 3 height 3
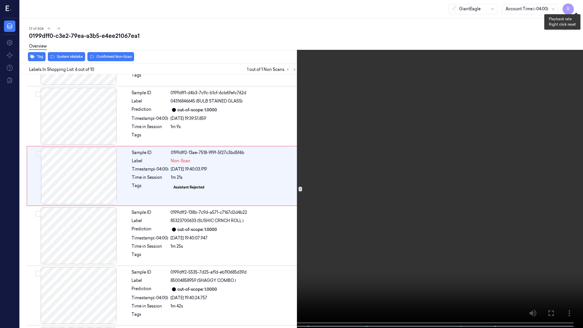
click at [578, 6] on button "x 4" at bounding box center [576, 6] width 9 height 9
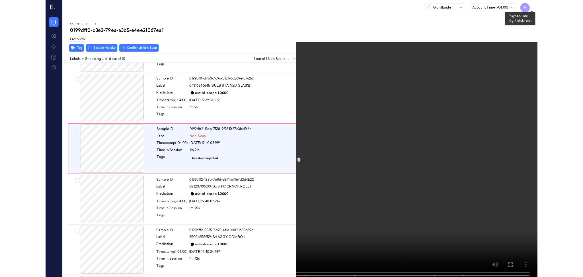
scroll to position [202, 0]
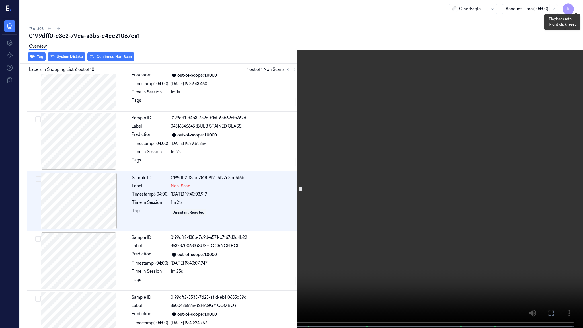
click at [578, 6] on button "x 1" at bounding box center [576, 6] width 9 height 9
click at [328, 249] on video at bounding box center [291, 164] width 583 height 329
click at [342, 281] on video at bounding box center [291, 164] width 583 height 329
click at [376, 208] on video at bounding box center [291, 164] width 583 height 329
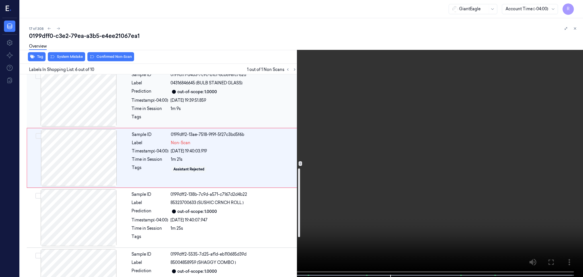
scroll to position [277, 0]
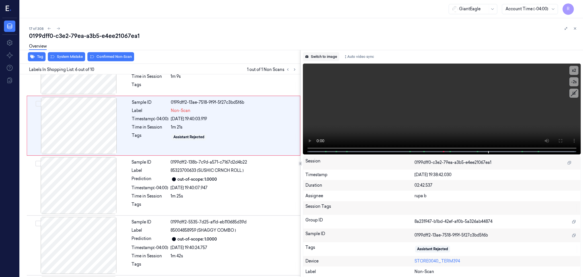
click at [324, 57] on button "Switch to image" at bounding box center [321, 56] width 36 height 9
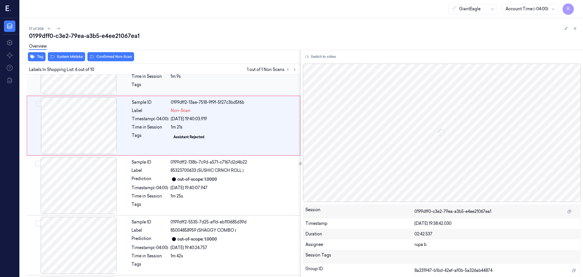
scroll to position [227, 0]
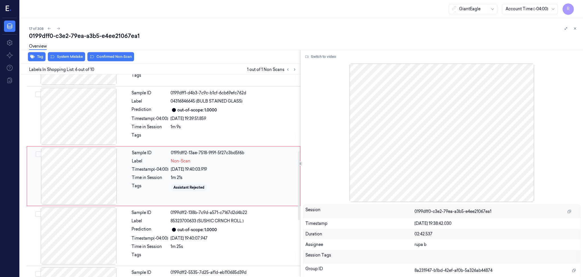
click at [69, 159] on div at bounding box center [78, 176] width 101 height 57
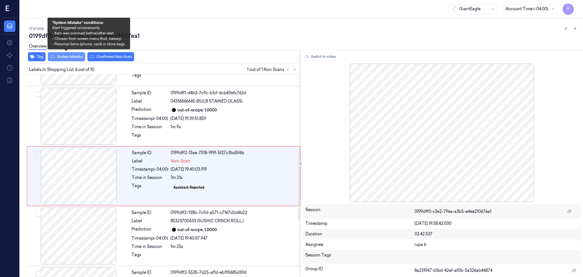
click at [69, 58] on button "System Mistake" at bounding box center [66, 56] width 37 height 9
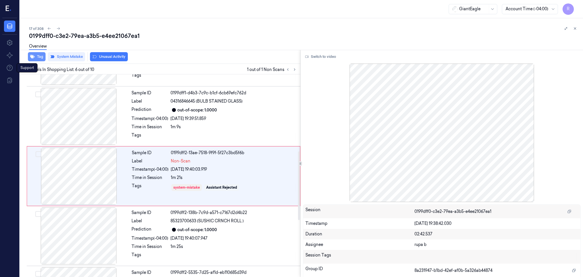
click at [40, 56] on button "Tag" at bounding box center [37, 56] width 18 height 9
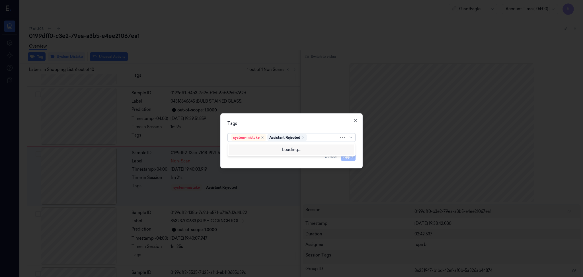
click at [324, 142] on div "system-mistake Assistant Rejected" at bounding box center [292, 137] width 128 height 9
click at [324, 138] on div at bounding box center [323, 137] width 31 height 6
type input "bag"
click at [269, 147] on div "Bag" at bounding box center [291, 149] width 121 height 6
click at [292, 125] on div "Tags" at bounding box center [292, 123] width 128 height 6
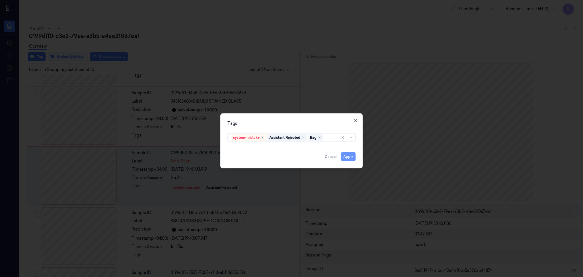
click at [345, 155] on button "Apply" at bounding box center [348, 156] width 15 height 9
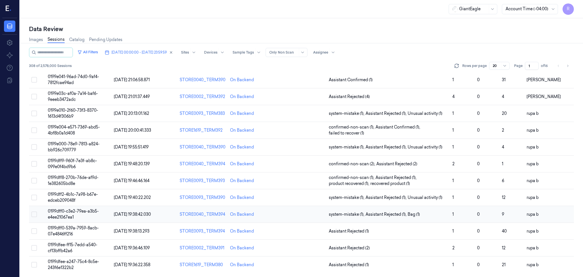
scroll to position [148, 0]
click at [62, 229] on span "0199dff0-539a-7959-8acb-07e4846ff216" at bounding box center [73, 230] width 51 height 11
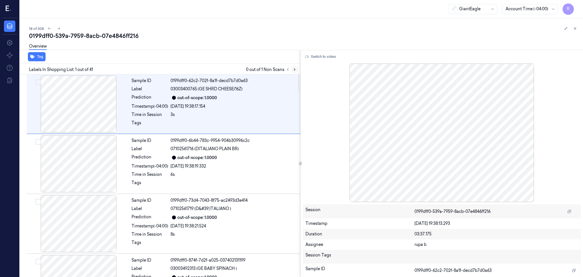
click at [293, 70] on icon at bounding box center [295, 69] width 4 height 4
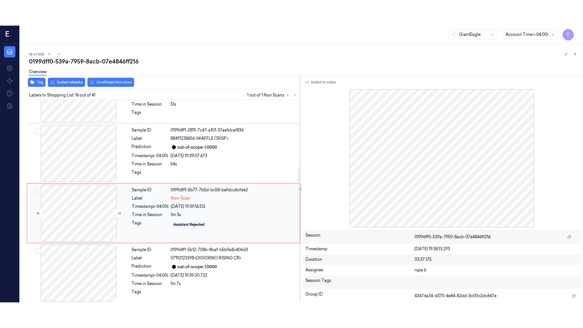
scroll to position [826, 0]
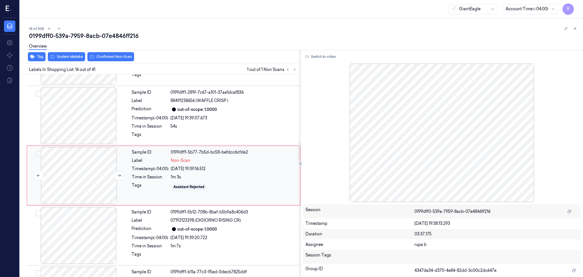
click at [90, 185] on div at bounding box center [78, 175] width 101 height 57
click at [118, 175] on icon at bounding box center [119, 175] width 4 height 4
click at [331, 57] on button "Switch to video" at bounding box center [321, 56] width 36 height 9
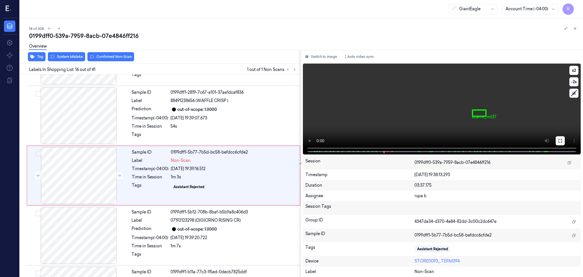
click at [559, 141] on icon at bounding box center [560, 140] width 5 height 5
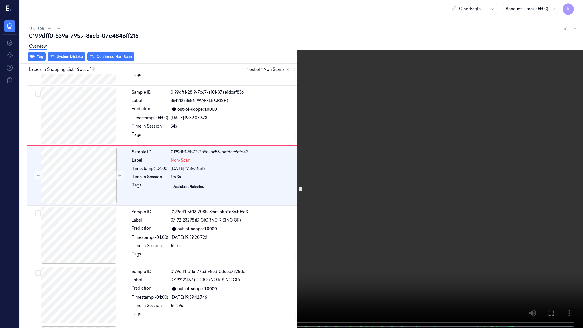
click at [430, 183] on video at bounding box center [291, 164] width 583 height 329
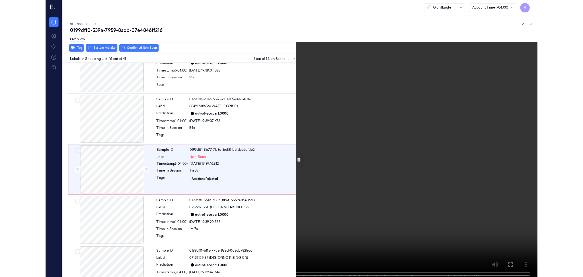
scroll to position [800, 0]
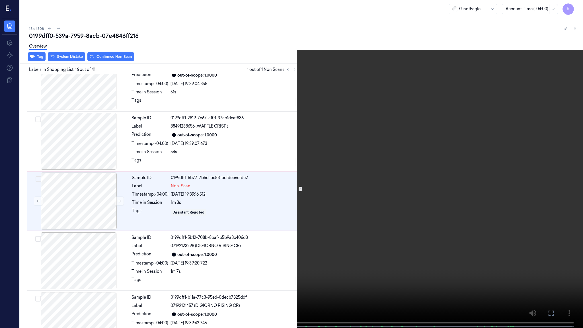
click at [430, 183] on video at bounding box center [291, 164] width 583 height 329
click at [200, 258] on video at bounding box center [291, 164] width 583 height 329
click at [577, 7] on button "x 2" at bounding box center [576, 6] width 9 height 9
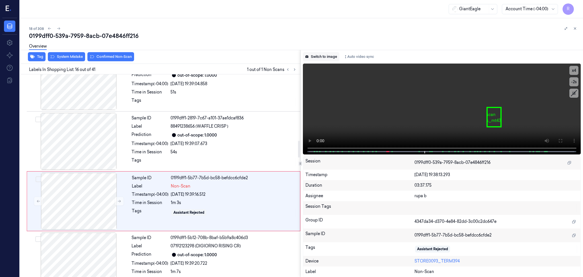
click at [320, 54] on button "Switch to image" at bounding box center [321, 56] width 36 height 9
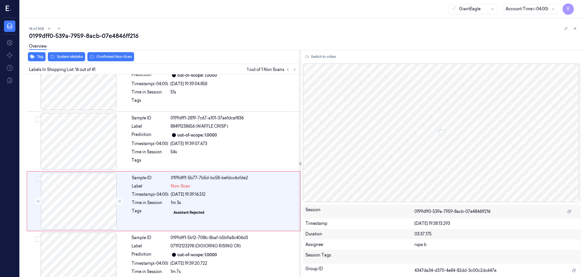
scroll to position [826, 0]
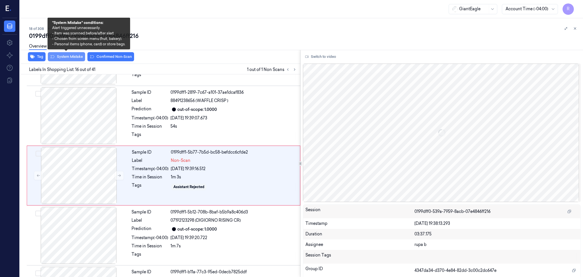
click at [69, 56] on button "System Mistake" at bounding box center [66, 56] width 37 height 9
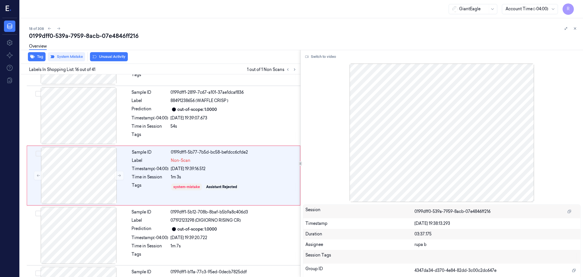
click at [101, 61] on div "Tag System Mistake Unusual Activity" at bounding box center [159, 57] width 283 height 14
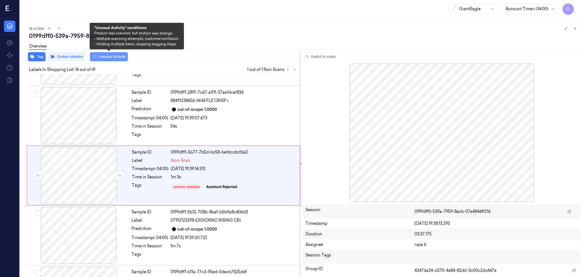
click at [101, 58] on button "Unusual Activity" at bounding box center [109, 56] width 38 height 9
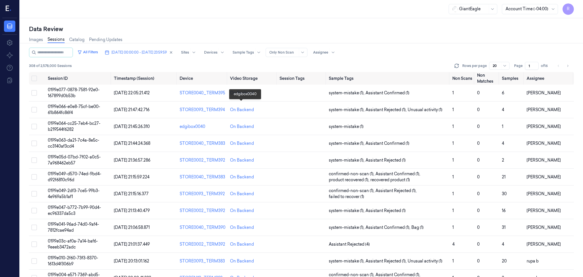
scroll to position [148, 0]
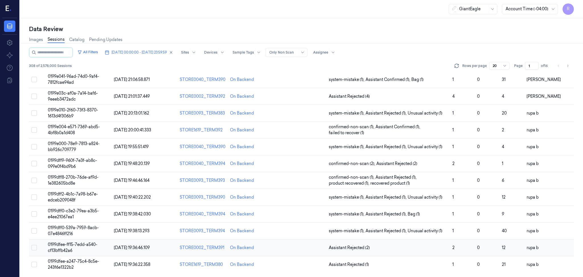
click at [97, 250] on td "0199dfee-ff15-7edd-a540-cf13bffb42a6" at bounding box center [79, 247] width 66 height 17
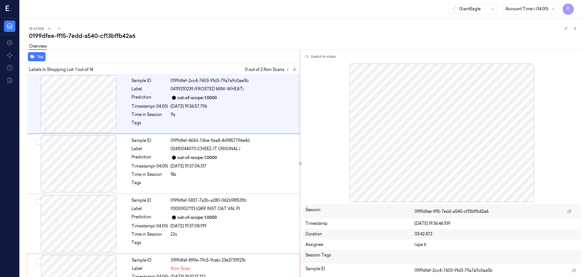
click at [294, 69] on icon at bounding box center [294, 70] width 1 height 2
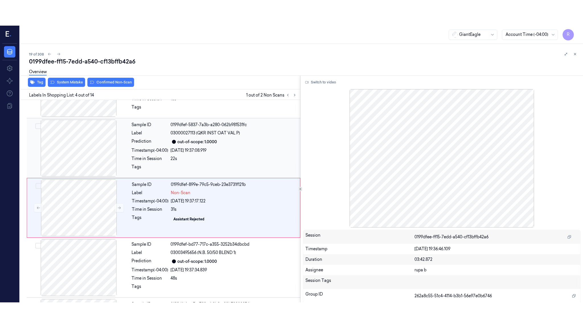
scroll to position [107, 0]
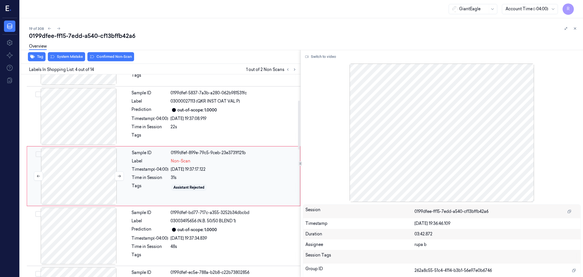
click at [83, 168] on div at bounding box center [78, 176] width 101 height 57
click at [124, 174] on button at bounding box center [119, 175] width 9 height 9
click at [120, 175] on icon at bounding box center [119, 176] width 3 height 3
click at [317, 55] on button "Switch to video" at bounding box center [321, 56] width 36 height 9
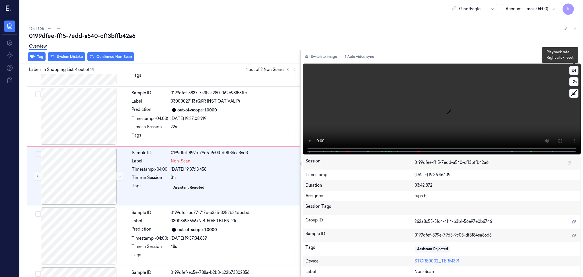
click at [575, 71] on button "x 4" at bounding box center [574, 70] width 9 height 9
click at [575, 71] on button "x 1" at bounding box center [574, 70] width 9 height 9
click at [562, 138] on button at bounding box center [560, 140] width 9 height 9
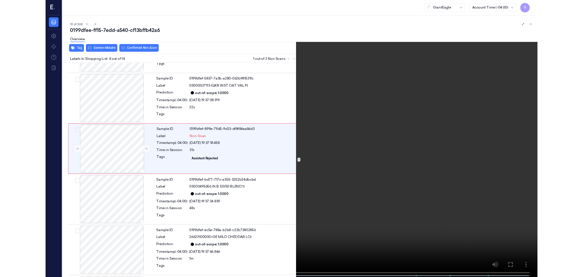
scroll to position [82, 0]
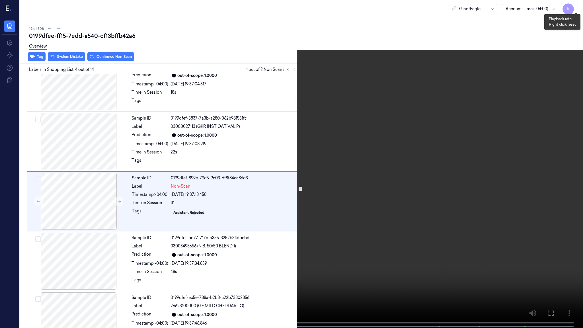
click at [577, 5] on button "x 2" at bounding box center [576, 6] width 9 height 9
click at [254, 241] on video at bounding box center [291, 164] width 583 height 329
click at [577, 7] on button "x 4" at bounding box center [576, 6] width 9 height 9
click at [577, 7] on button "x 1" at bounding box center [576, 6] width 9 height 9
click at [251, 187] on video at bounding box center [291, 164] width 583 height 329
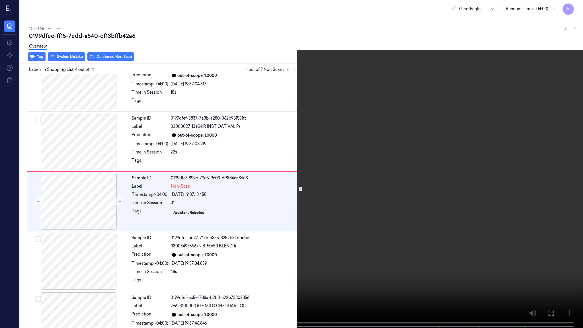
click at [243, 154] on video at bounding box center [291, 164] width 583 height 329
click at [575, 6] on button "x 2" at bounding box center [576, 6] width 9 height 9
click at [345, 129] on video at bounding box center [291, 164] width 583 height 329
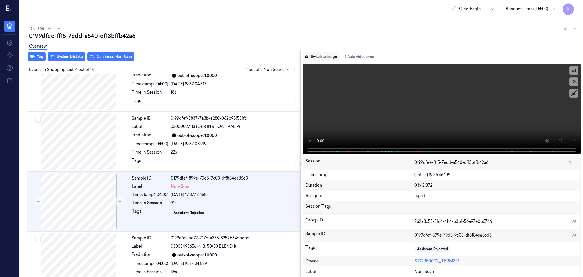
click at [329, 54] on button "Switch to image" at bounding box center [321, 56] width 36 height 9
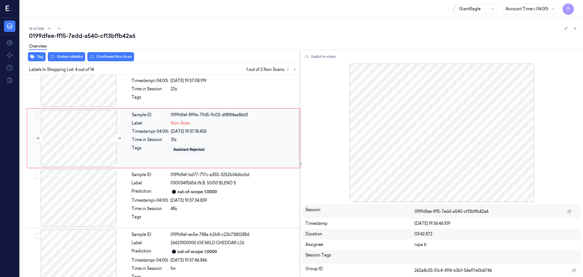
click at [77, 148] on div at bounding box center [78, 138] width 101 height 57
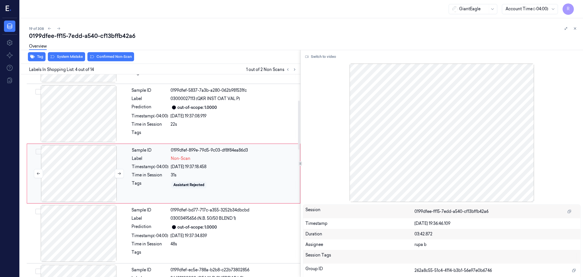
scroll to position [107, 0]
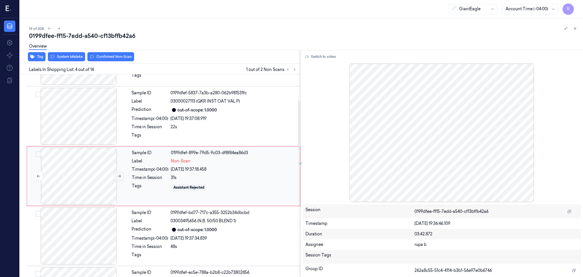
click at [120, 173] on button at bounding box center [119, 175] width 9 height 9
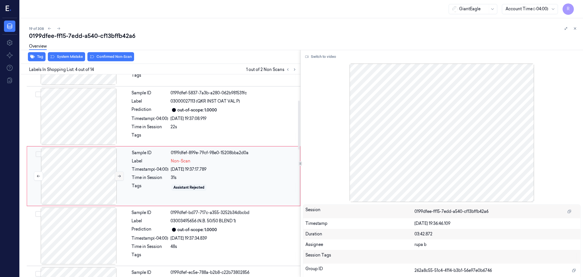
click at [117, 175] on icon at bounding box center [119, 176] width 4 height 4
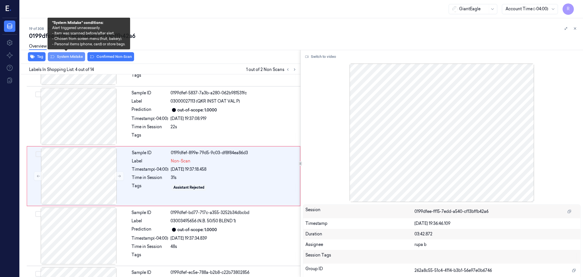
click at [75, 57] on button "System Mistake" at bounding box center [66, 56] width 37 height 9
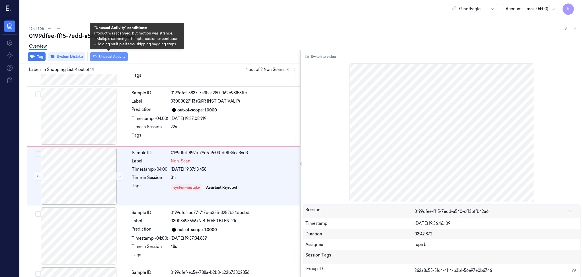
click at [114, 57] on button "Unusual Activity" at bounding box center [109, 56] width 38 height 9
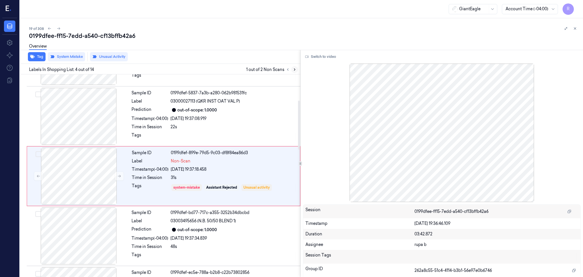
click at [294, 69] on icon at bounding box center [295, 69] width 4 height 4
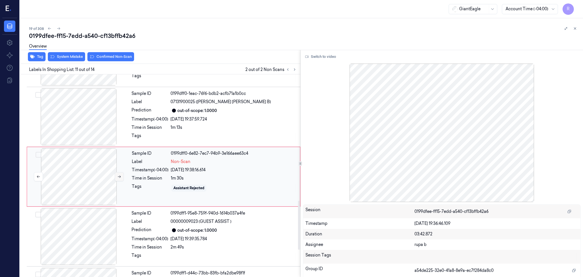
scroll to position [526, 0]
click at [115, 176] on button at bounding box center [119, 175] width 9 height 9
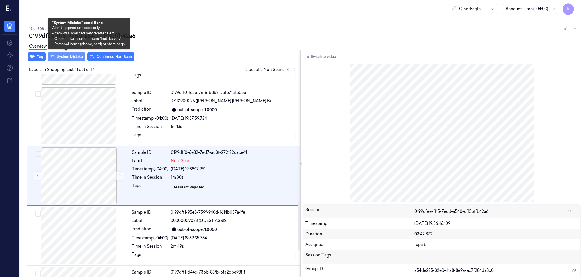
click at [73, 56] on button "System Mistake" at bounding box center [66, 56] width 37 height 9
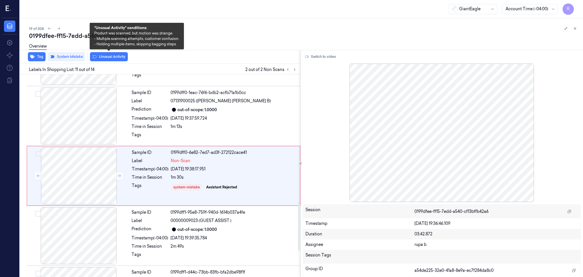
click at [111, 53] on div "Overview" at bounding box center [304, 47] width 550 height 15
click at [111, 56] on button "Unusual Activity" at bounding box center [109, 56] width 38 height 9
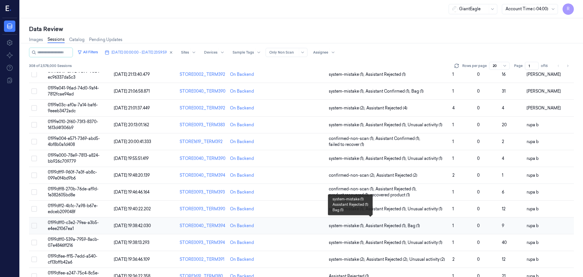
scroll to position [148, 0]
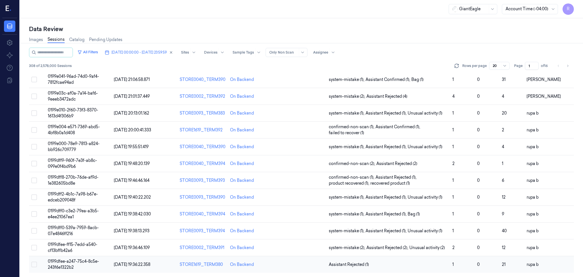
click at [95, 261] on span "0199dfee-a247-75c4-8c5e-243f6e1322b2" at bounding box center [73, 264] width 51 height 11
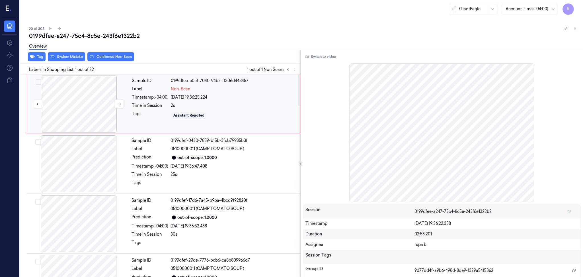
click at [87, 107] on div at bounding box center [78, 103] width 101 height 57
click at [123, 102] on div at bounding box center [78, 103] width 101 height 57
click at [123, 102] on button at bounding box center [119, 103] width 9 height 9
click at [328, 58] on button "Switch to video" at bounding box center [321, 56] width 36 height 9
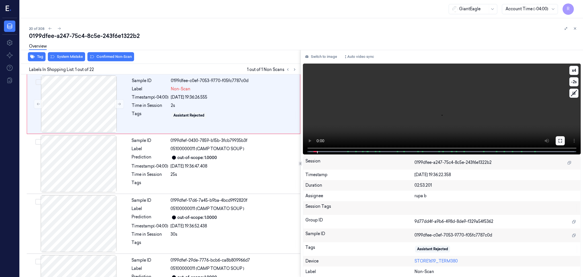
click at [560, 142] on icon at bounding box center [560, 140] width 5 height 5
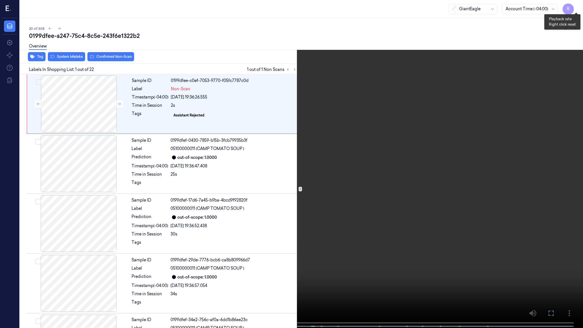
click at [577, 5] on button "x 4" at bounding box center [576, 6] width 9 height 9
click at [577, 5] on button "x 1" at bounding box center [576, 6] width 9 height 9
click at [376, 125] on video at bounding box center [291, 164] width 583 height 329
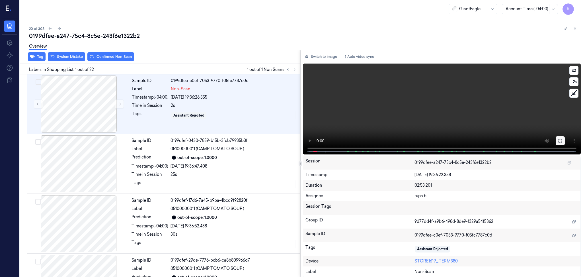
click at [563, 141] on button at bounding box center [560, 140] width 9 height 9
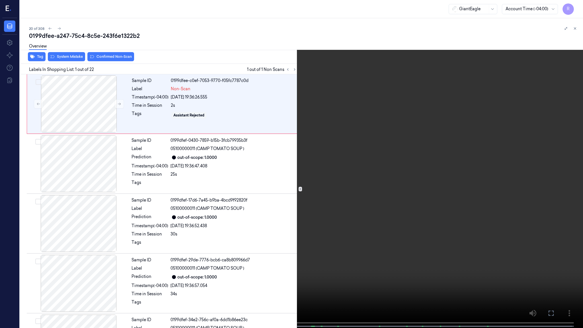
click at [561, 170] on video at bounding box center [291, 164] width 583 height 329
click at [573, 7] on button "x 2" at bounding box center [576, 6] width 9 height 9
click at [575, 5] on button "x 4" at bounding box center [576, 6] width 9 height 9
click at [575, 5] on button "x 1" at bounding box center [576, 6] width 9 height 9
click at [477, 89] on video at bounding box center [291, 164] width 583 height 329
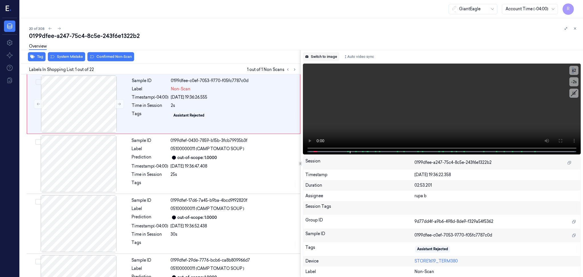
click at [316, 55] on button "Switch to image" at bounding box center [321, 56] width 36 height 9
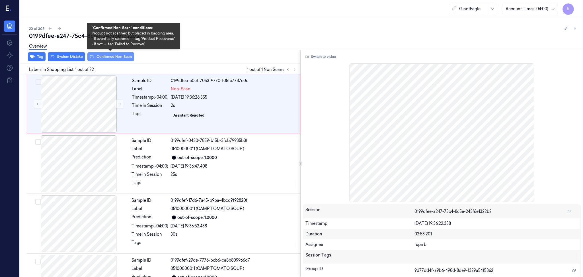
click at [115, 59] on button "Confirmed Non-Scan" at bounding box center [110, 56] width 47 height 9
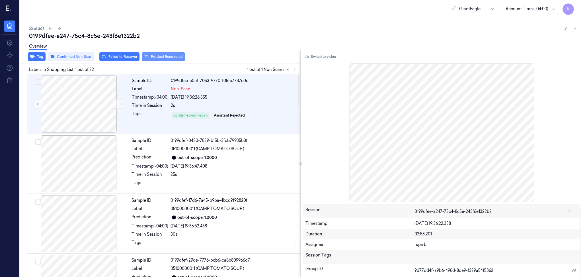
click at [172, 58] on button "Product Recovered" at bounding box center [163, 56] width 43 height 9
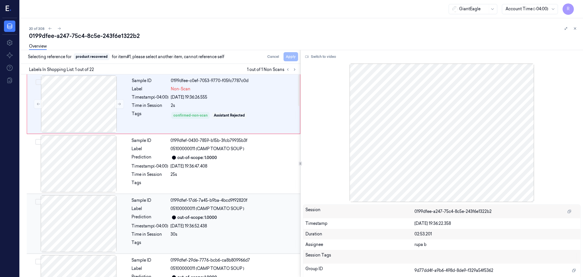
click at [87, 212] on div at bounding box center [78, 223] width 101 height 57
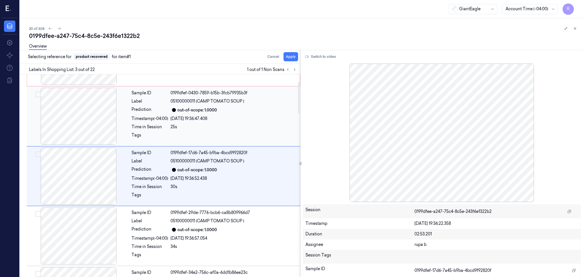
click at [102, 114] on div at bounding box center [78, 116] width 101 height 57
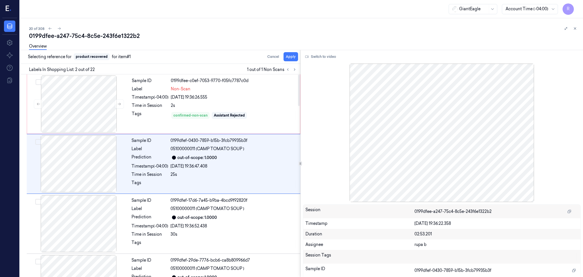
click at [294, 54] on div "Overview" at bounding box center [304, 47] width 550 height 15
click at [292, 57] on button "Apply" at bounding box center [291, 56] width 15 height 9
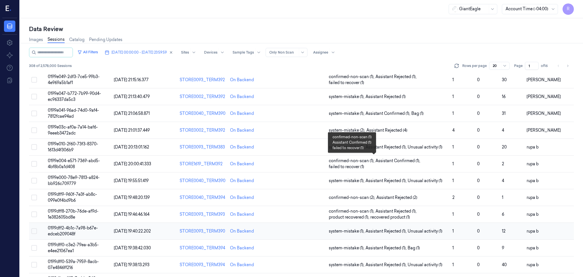
scroll to position [148, 0]
